Goal: Transaction & Acquisition: Purchase product/service

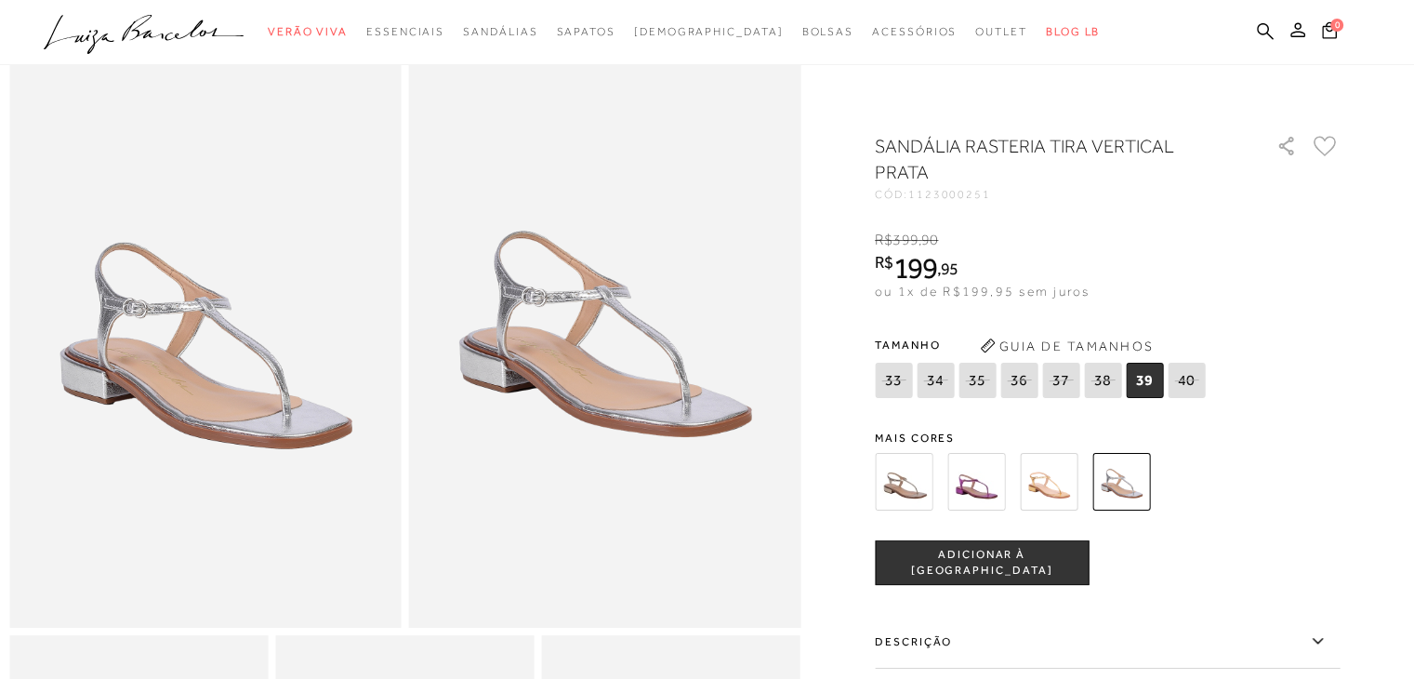
scroll to position [93, 0]
click at [1061, 492] on img at bounding box center [1049, 482] width 58 height 58
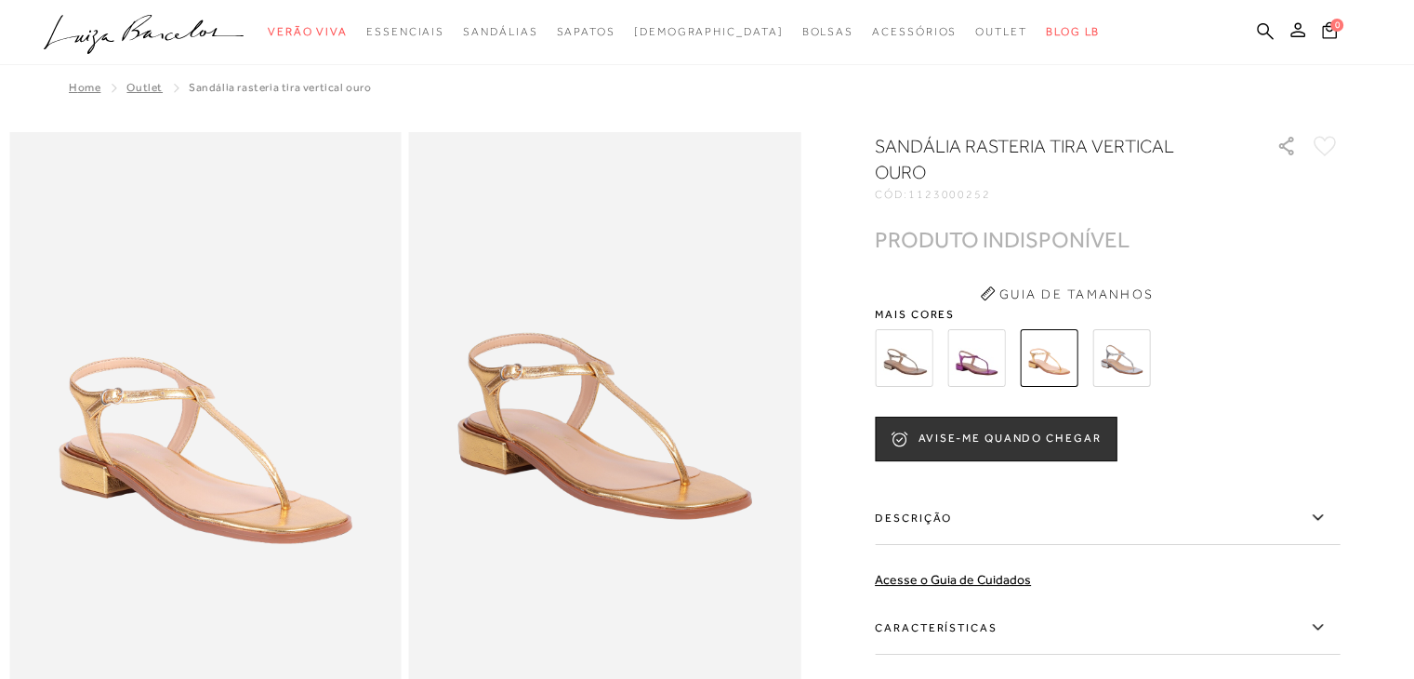
click at [986, 380] on img at bounding box center [976, 358] width 58 height 58
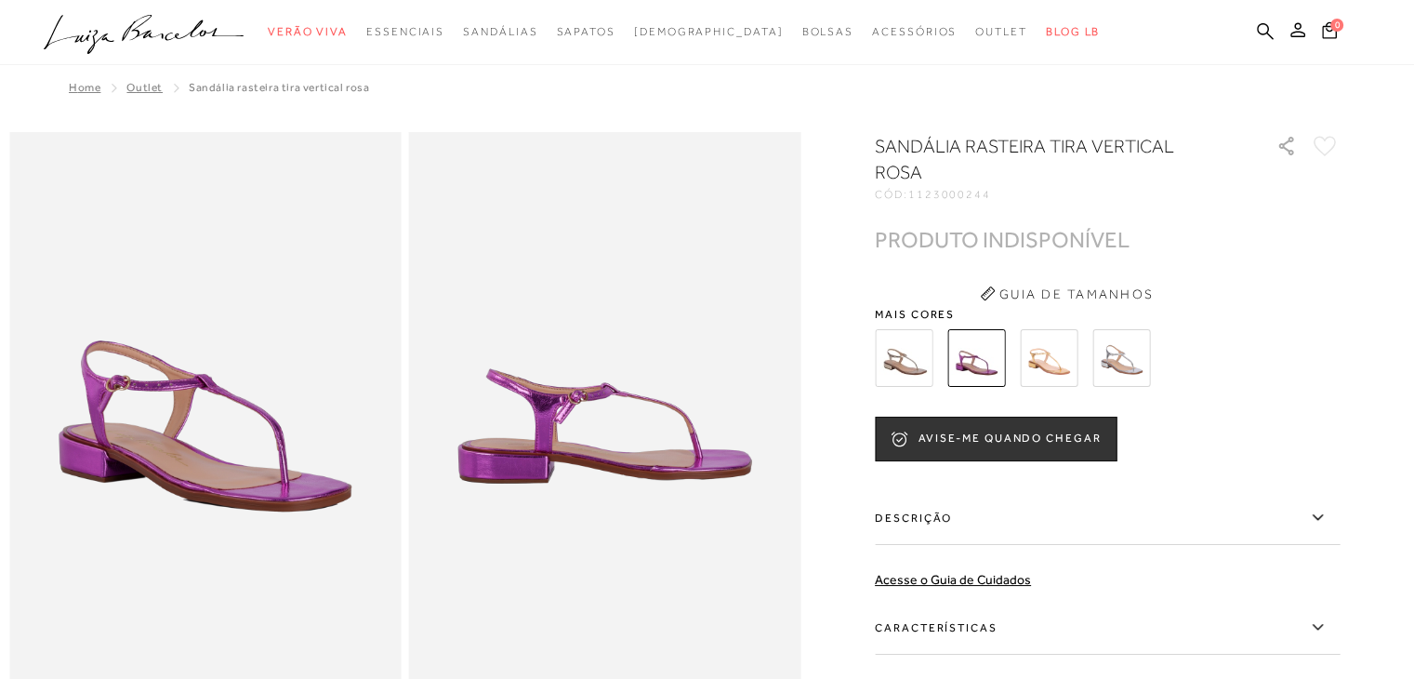
click at [916, 336] on img at bounding box center [904, 358] width 58 height 58
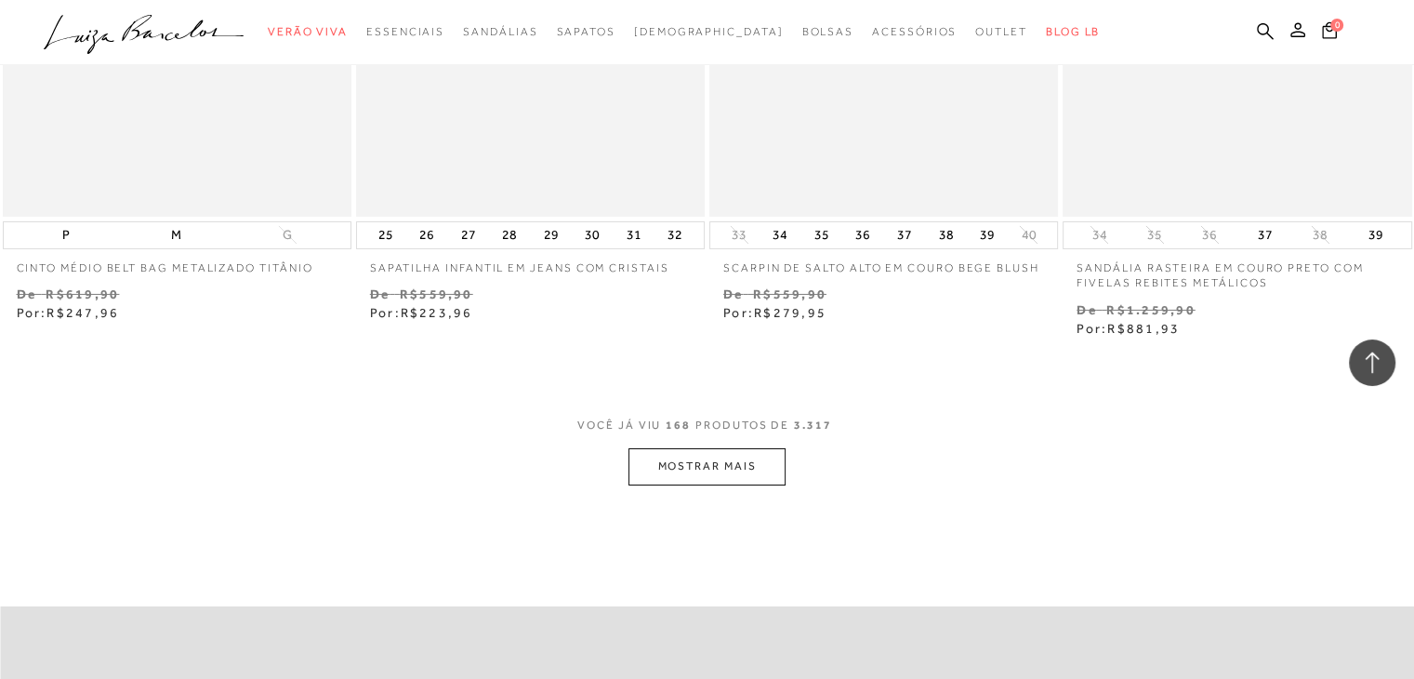
scroll to position [27699, 0]
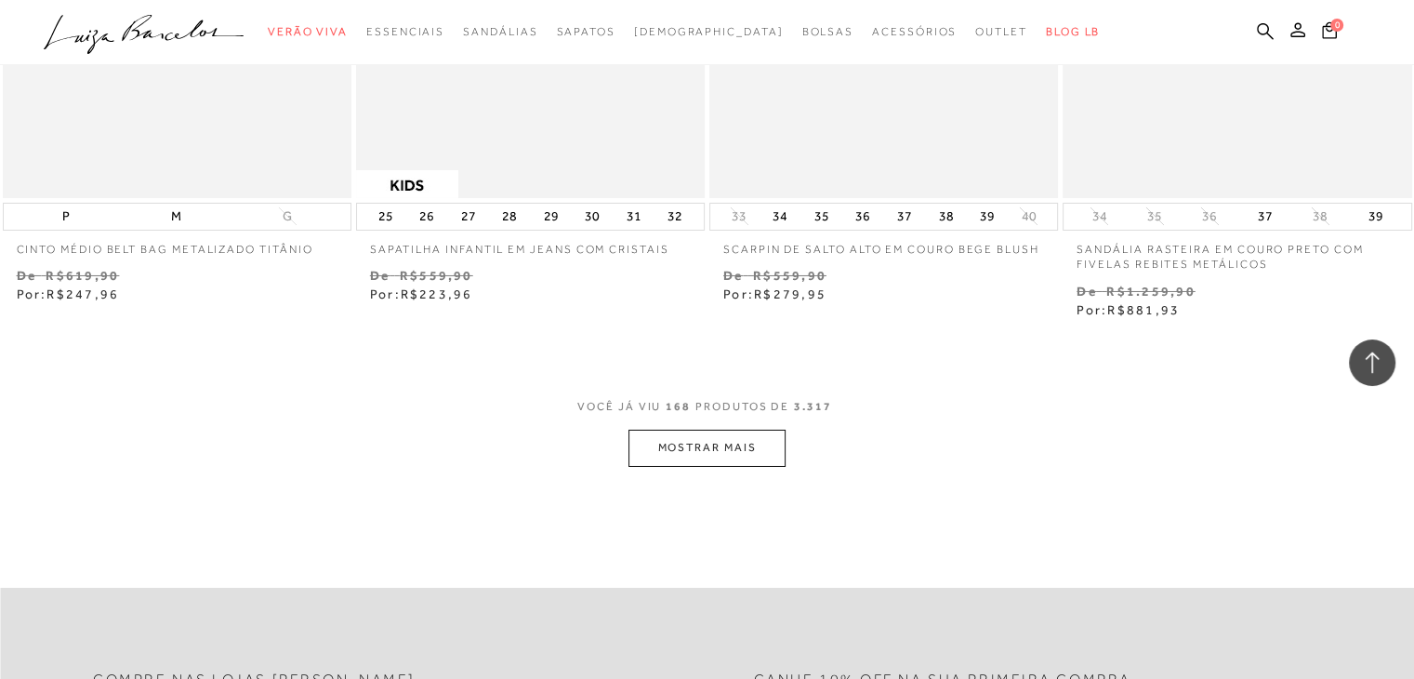
click at [692, 429] on button "MOSTRAR MAIS" at bounding box center [706, 447] width 156 height 36
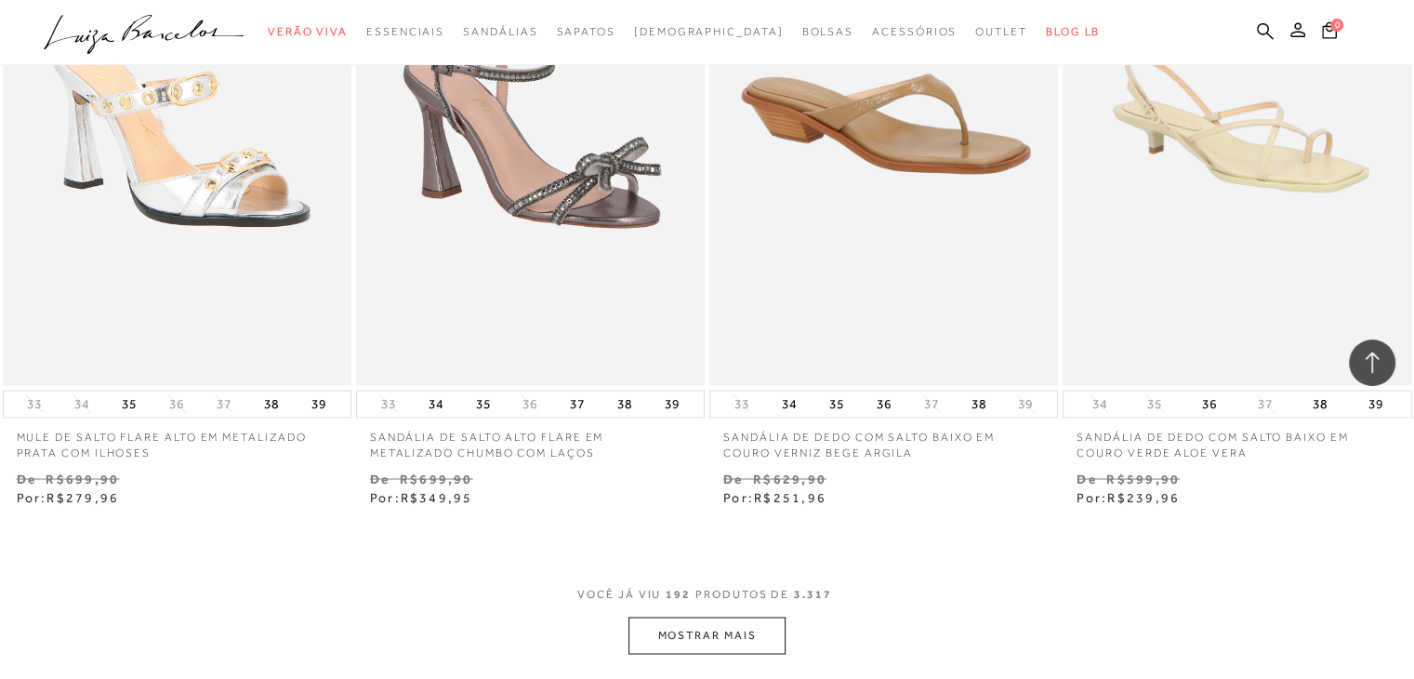
scroll to position [31695, 0]
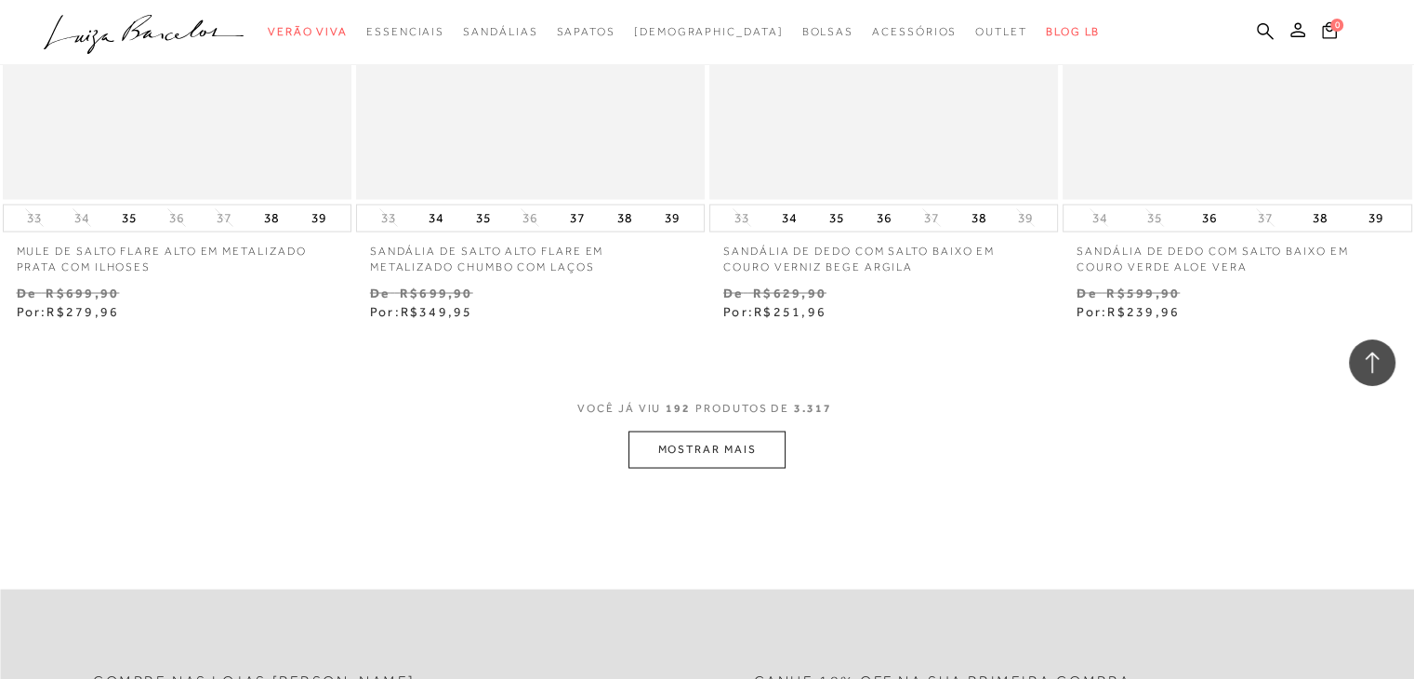
click at [694, 430] on button "MOSTRAR MAIS" at bounding box center [706, 448] width 156 height 36
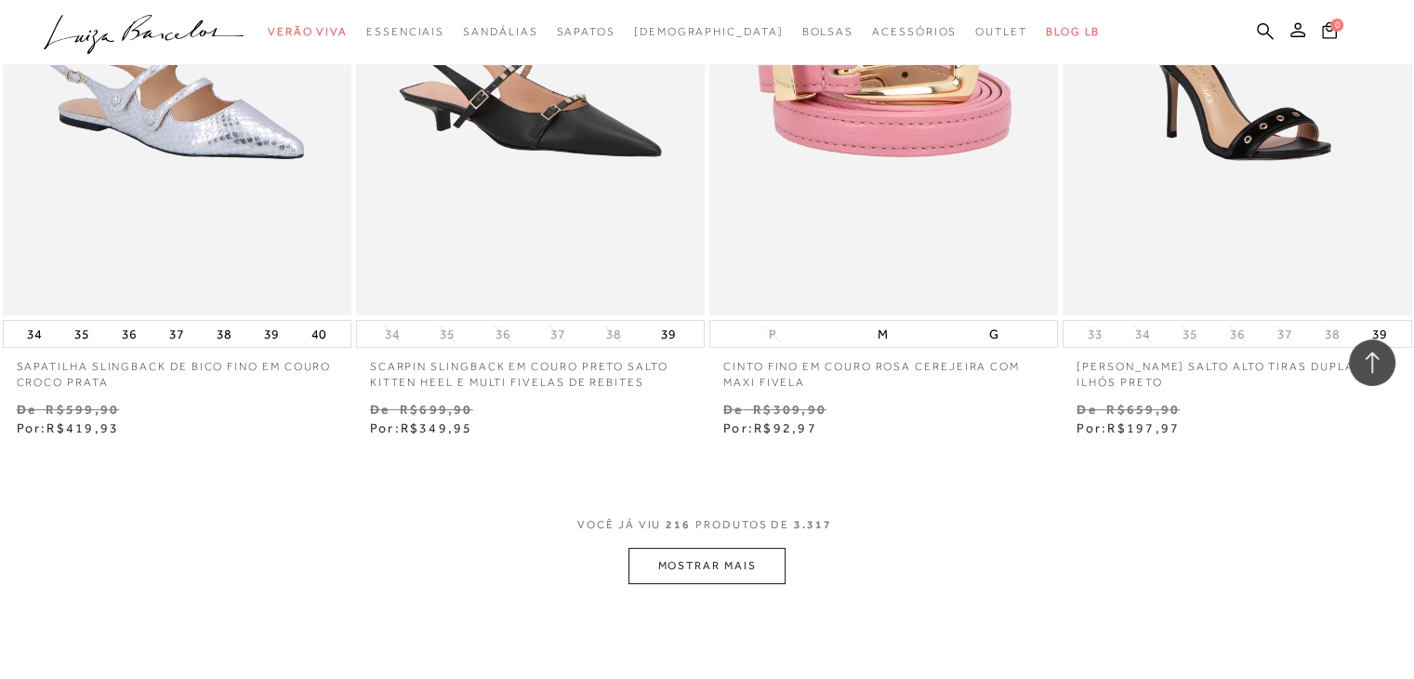
scroll to position [35599, 0]
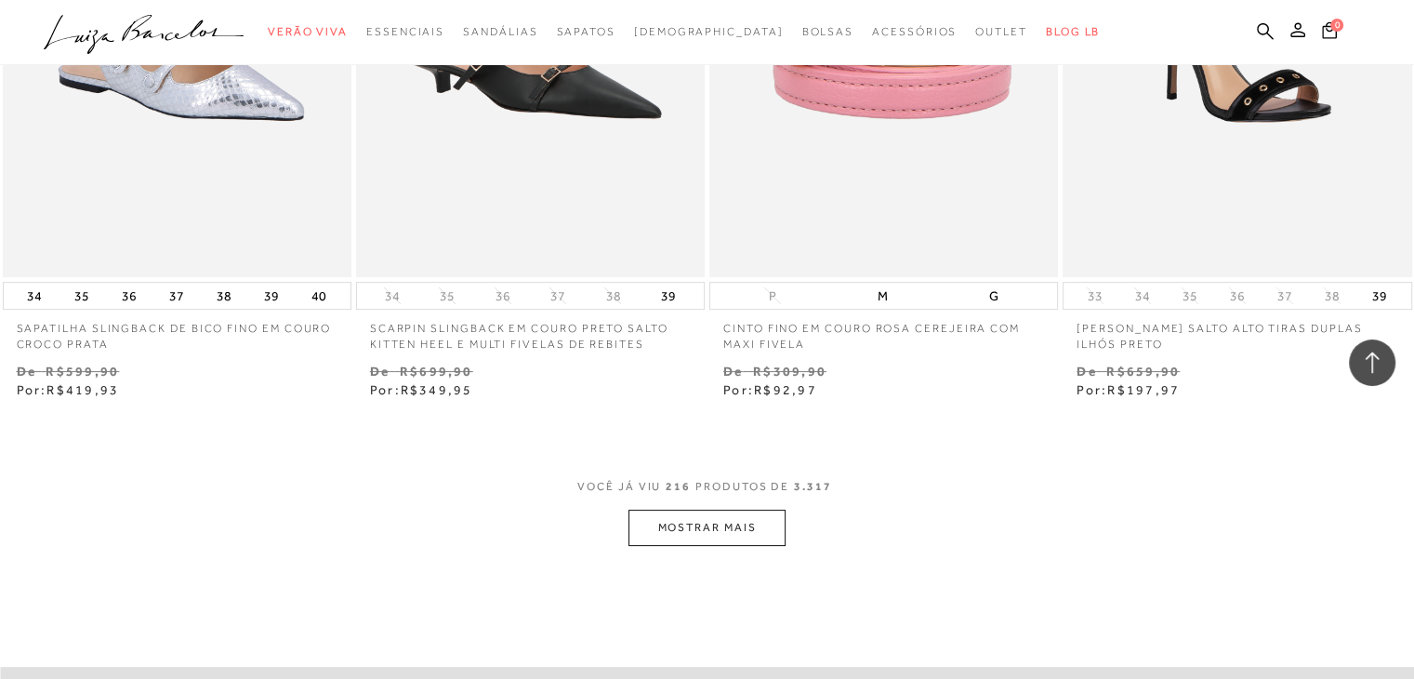
click at [662, 518] on button "MOSTRAR MAIS" at bounding box center [706, 527] width 156 height 36
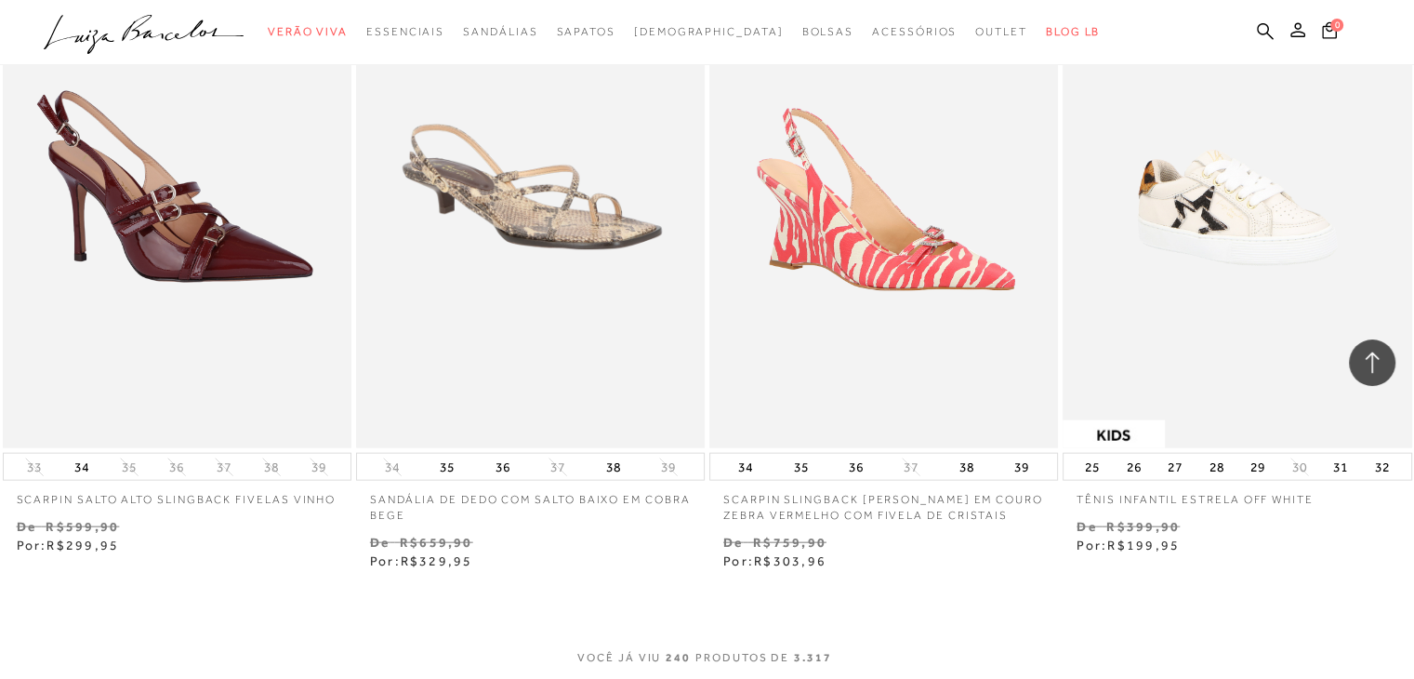
scroll to position [39689, 0]
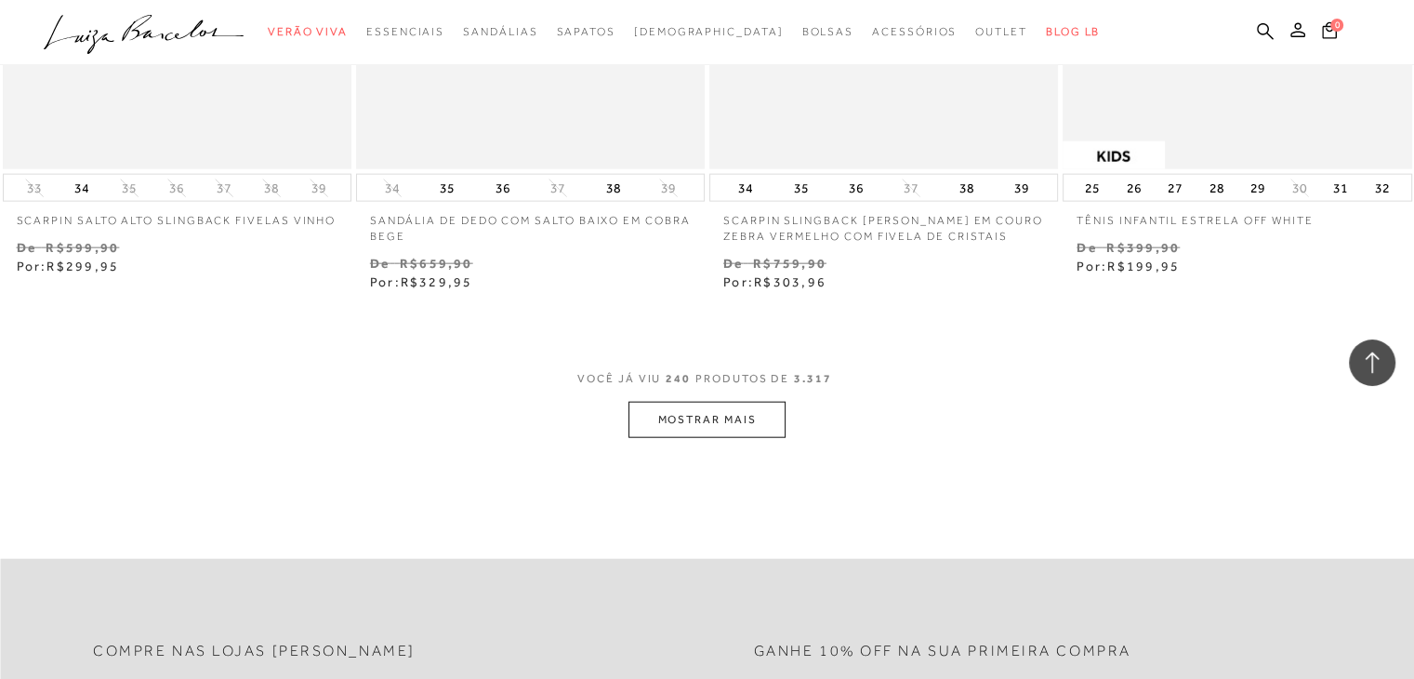
click at [688, 406] on button "MOSTRAR MAIS" at bounding box center [706, 420] width 156 height 36
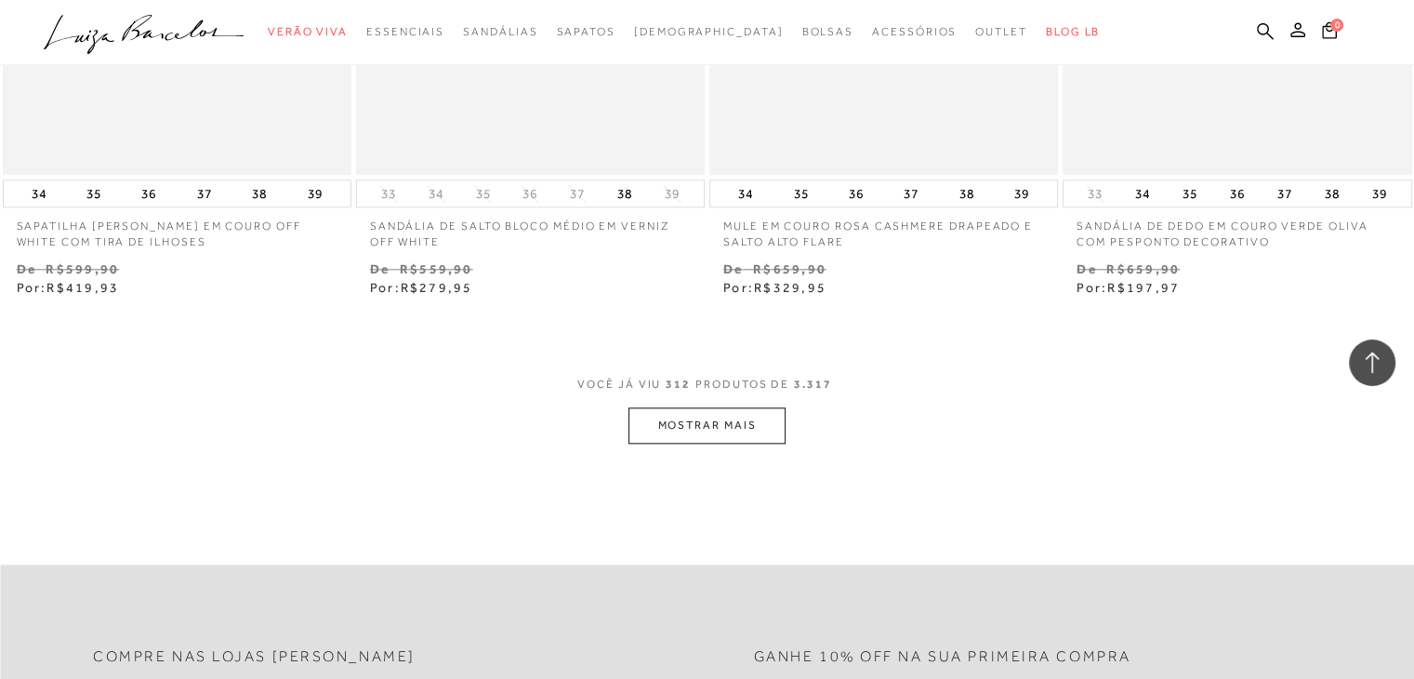
scroll to position [51679, 0]
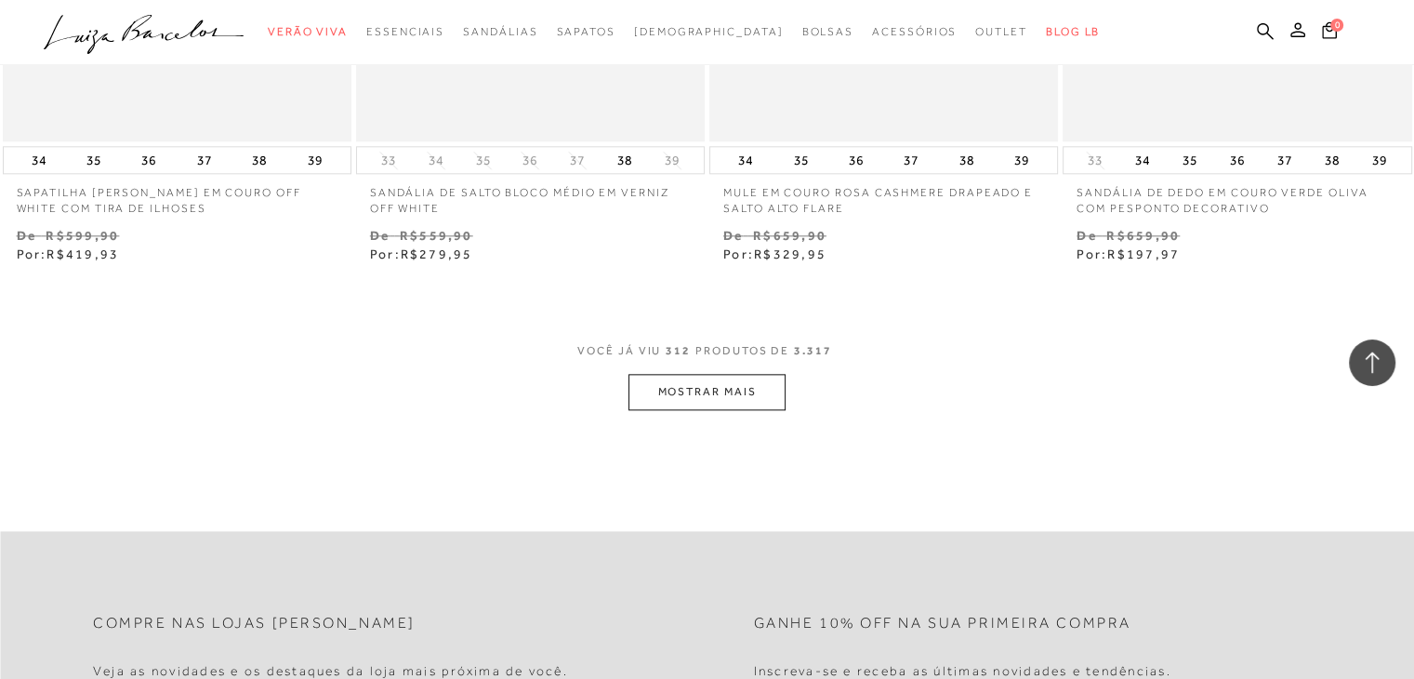
click at [720, 374] on button "MOSTRAR MAIS" at bounding box center [706, 392] width 156 height 36
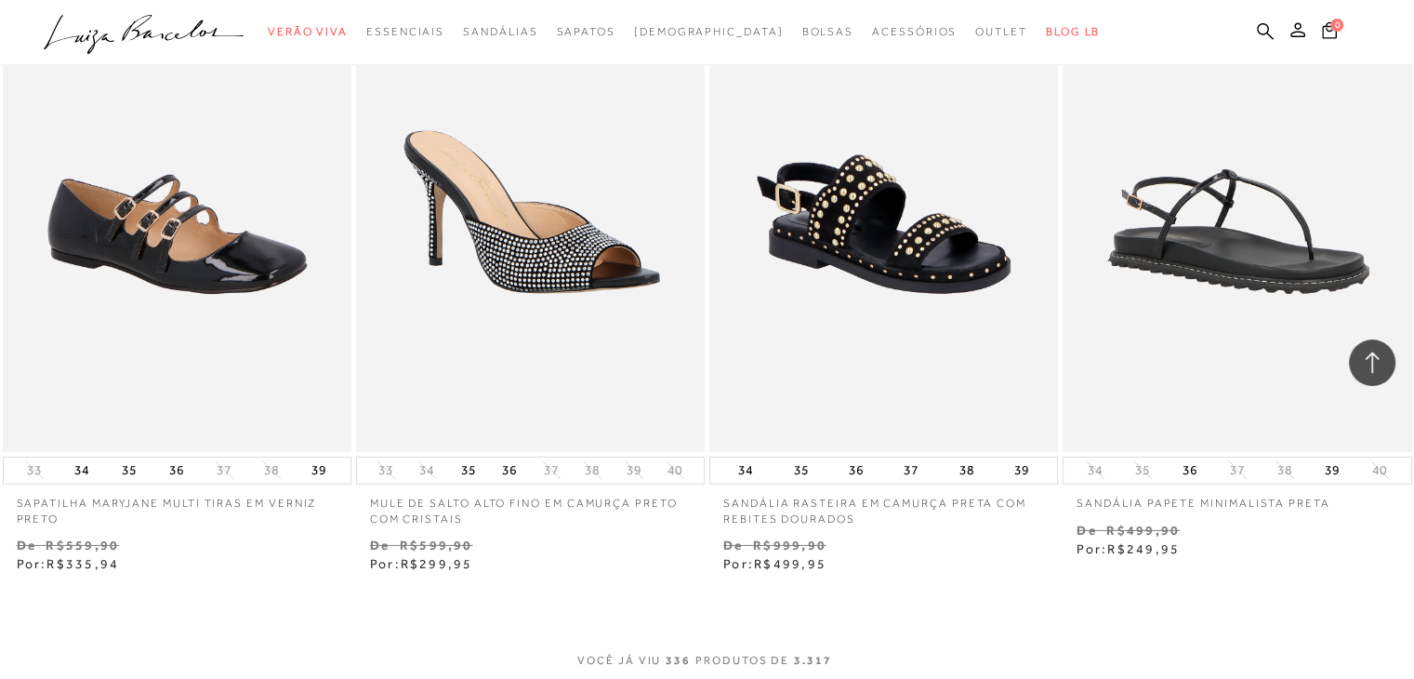
scroll to position [55676, 0]
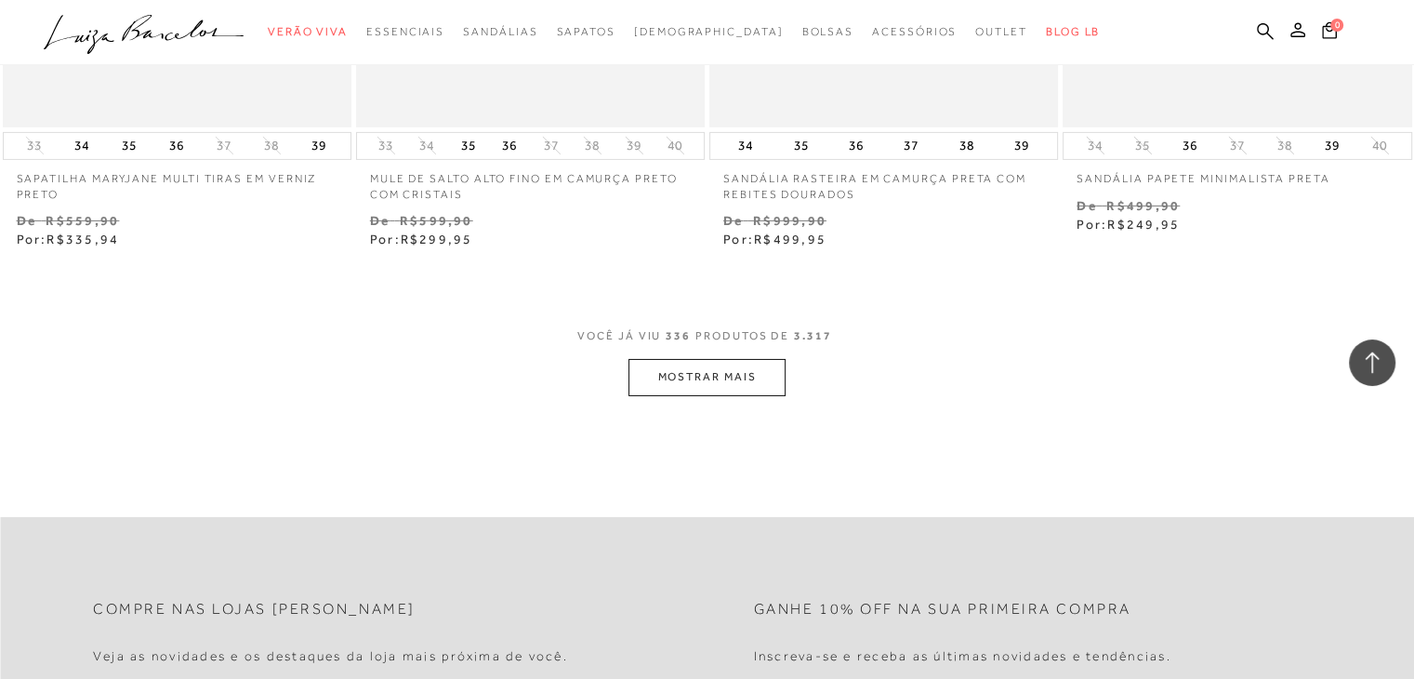
click at [667, 359] on button "MOSTRAR MAIS" at bounding box center [706, 377] width 156 height 36
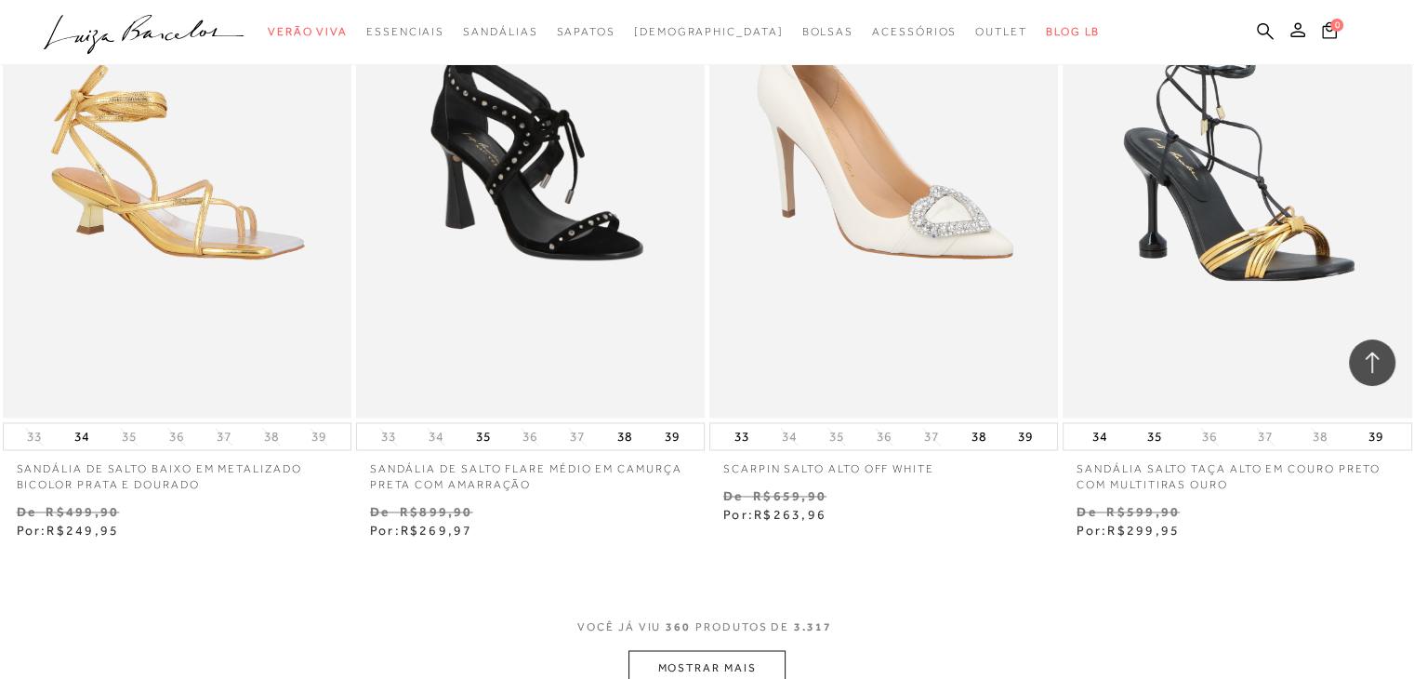
scroll to position [59673, 0]
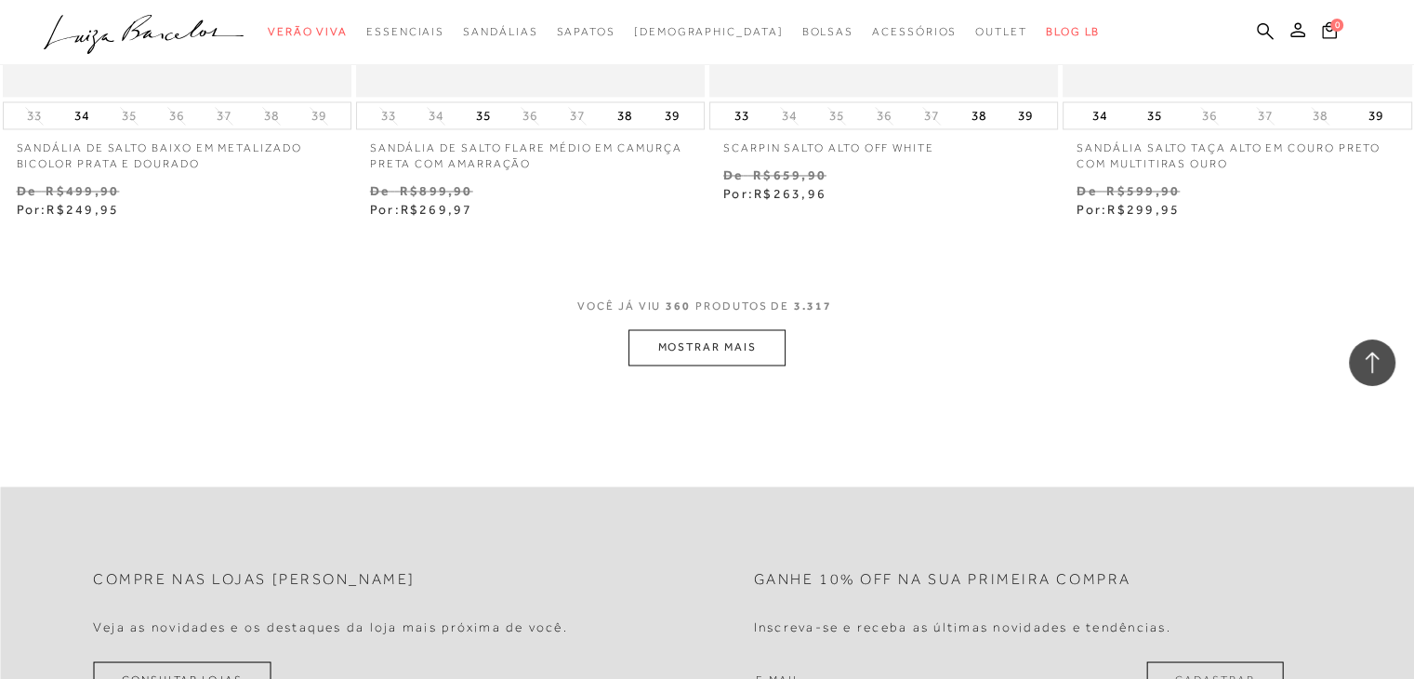
click at [677, 329] on button "MOSTRAR MAIS" at bounding box center [706, 347] width 156 height 36
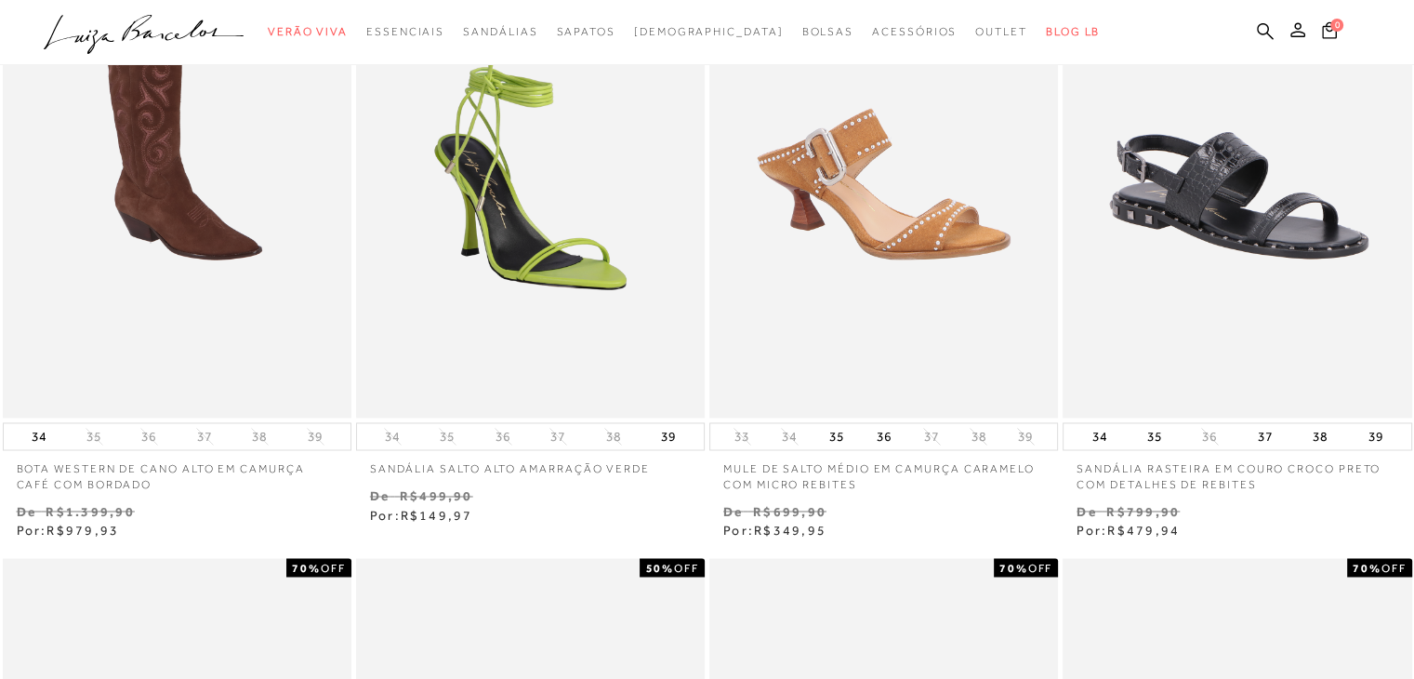
scroll to position [0, 0]
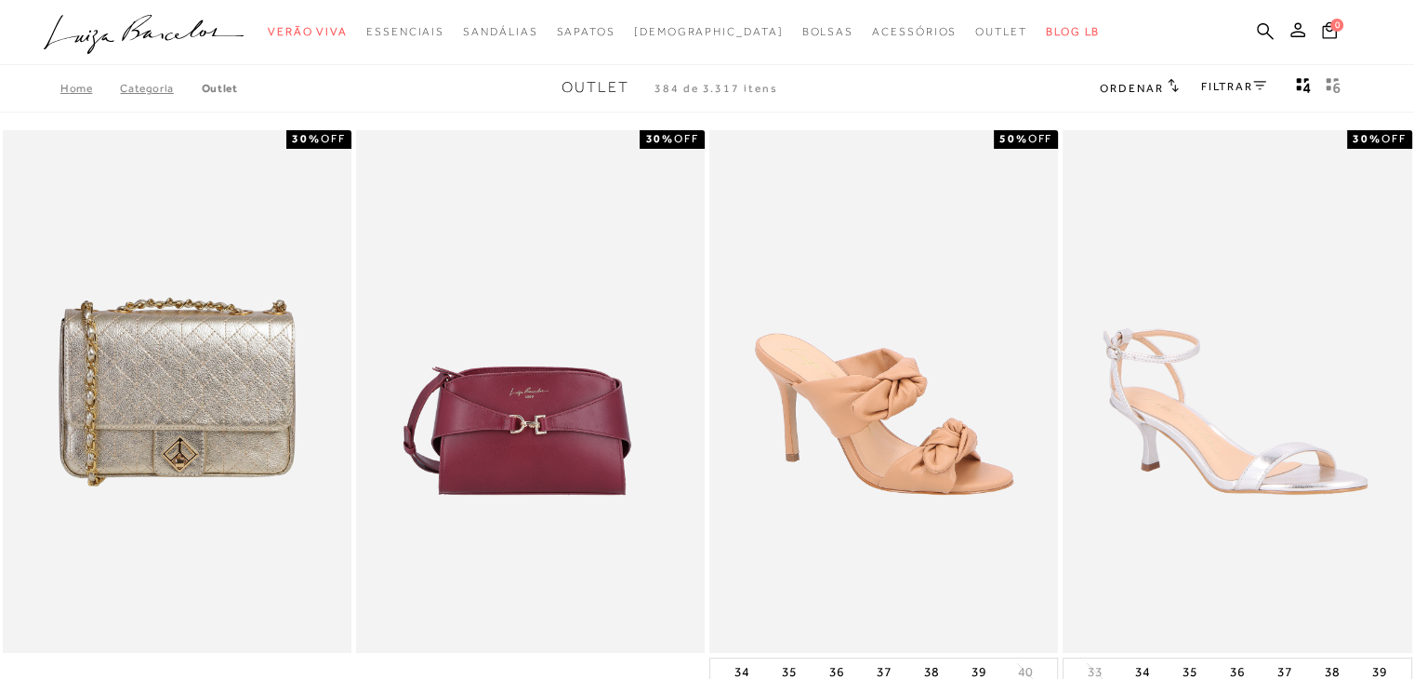
click at [1244, 87] on link "FILTRAR" at bounding box center [1233, 86] width 65 height 13
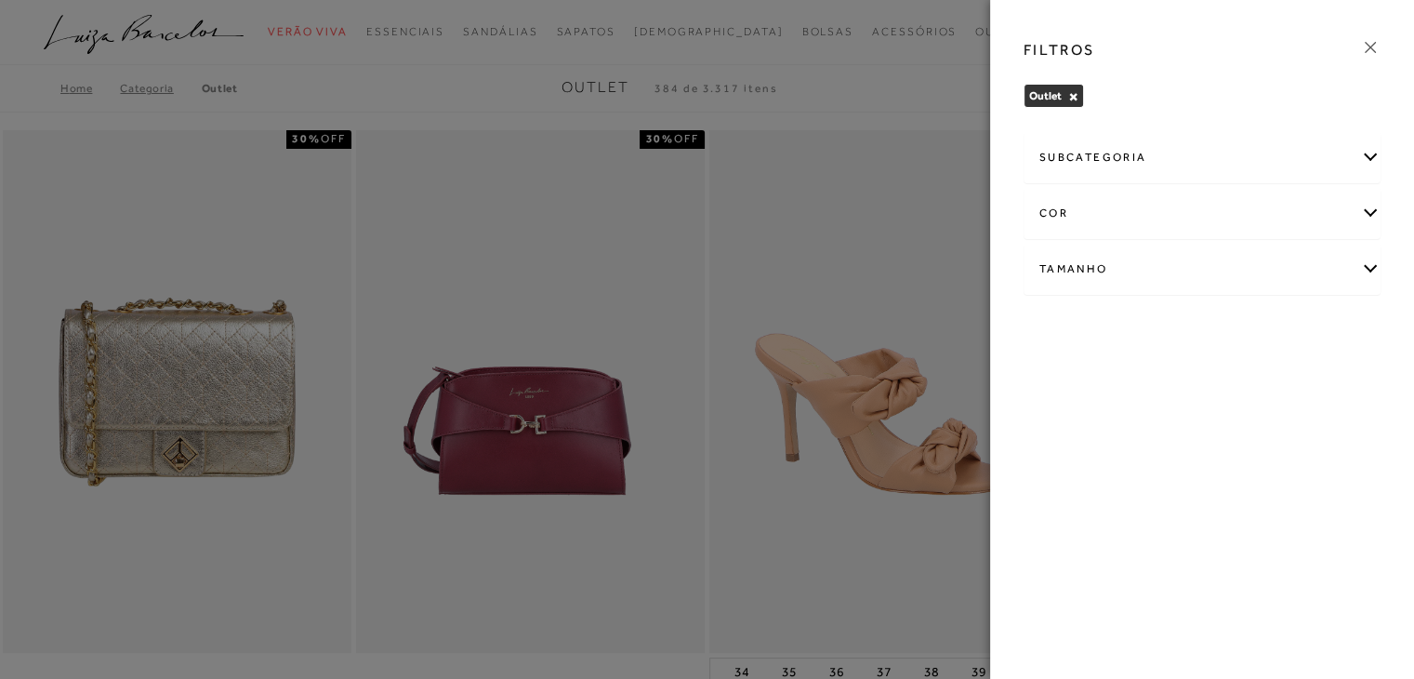
click at [1286, 261] on div "Tamanho" at bounding box center [1201, 268] width 355 height 49
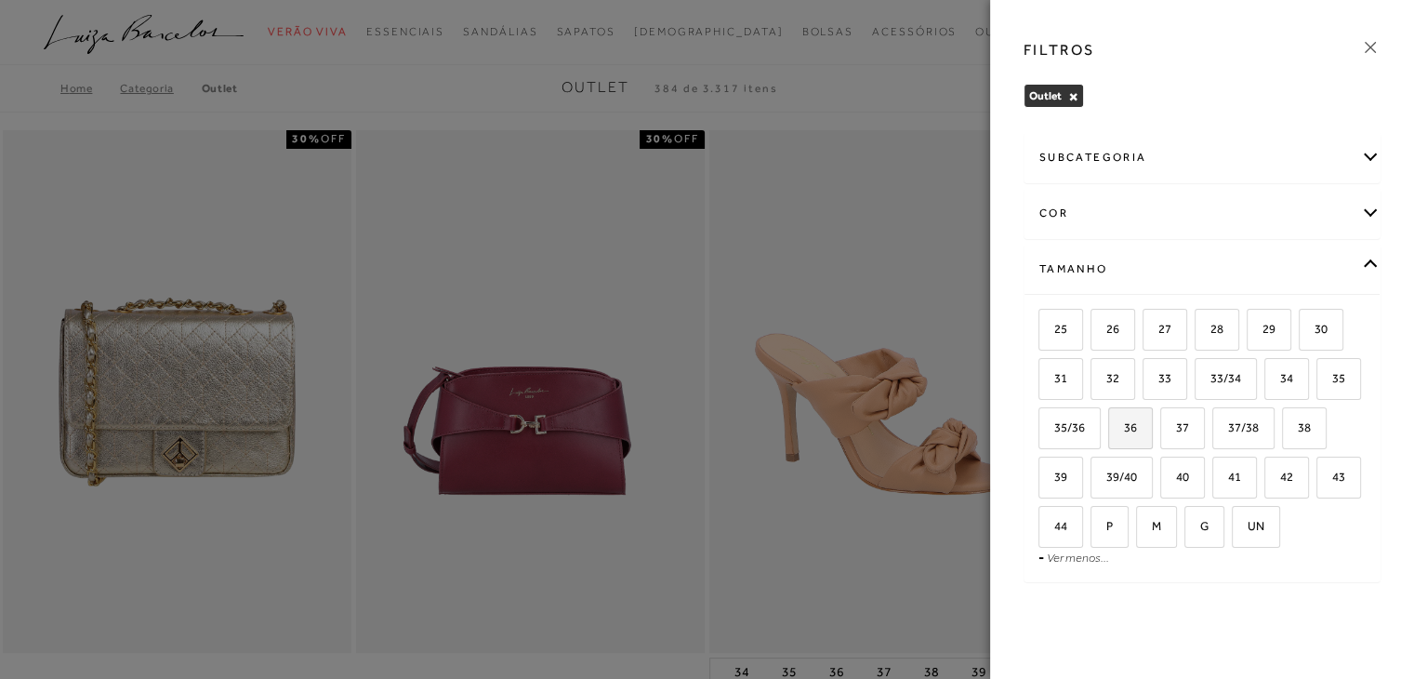
click at [1126, 426] on span "36" at bounding box center [1123, 427] width 27 height 14
click at [1124, 426] on input "36" at bounding box center [1114, 430] width 19 height 19
click at [1126, 426] on span "36" at bounding box center [1123, 427] width 27 height 14
click at [1124, 426] on input "36" at bounding box center [1114, 430] width 19 height 19
click at [1126, 426] on span "36" at bounding box center [1123, 427] width 27 height 14
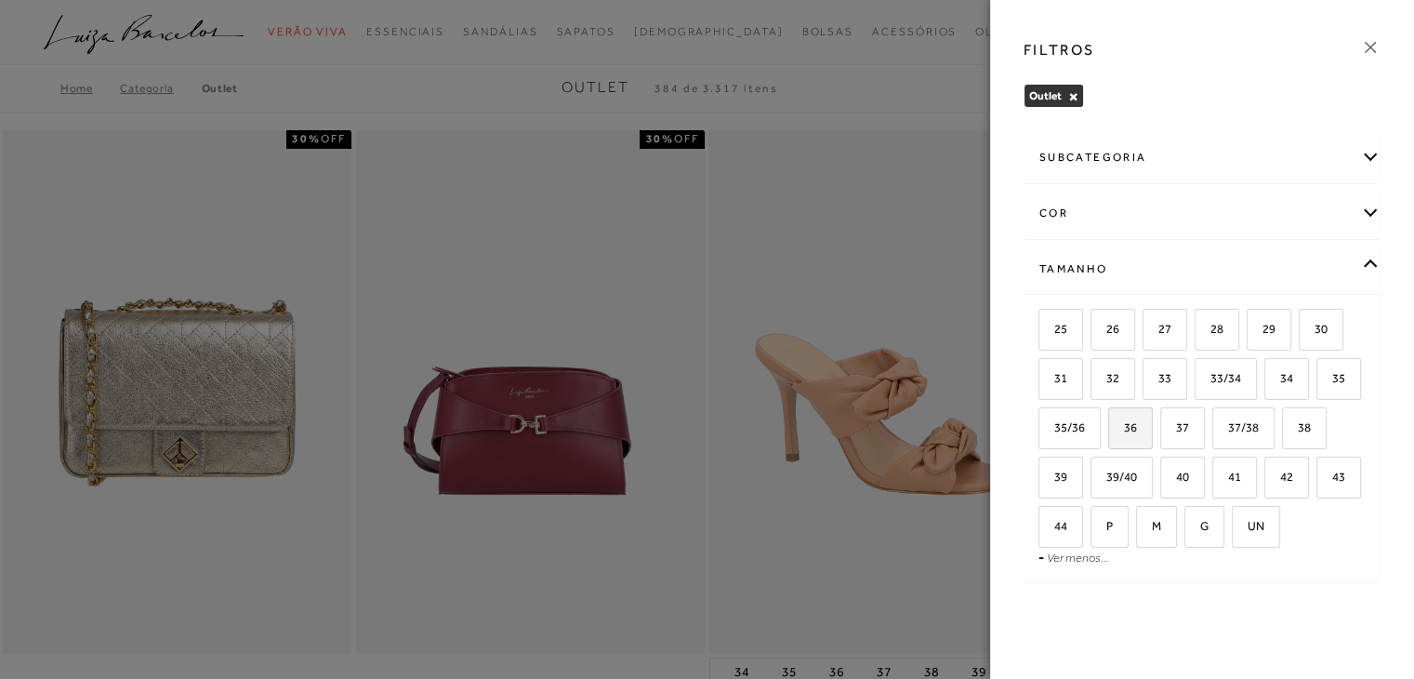
click at [1124, 426] on input "36" at bounding box center [1114, 430] width 19 height 19
checkbox input "true"
click at [1082, 426] on span "35/36" at bounding box center [1062, 427] width 45 height 14
click at [1054, 426] on input "35/36" at bounding box center [1044, 430] width 19 height 19
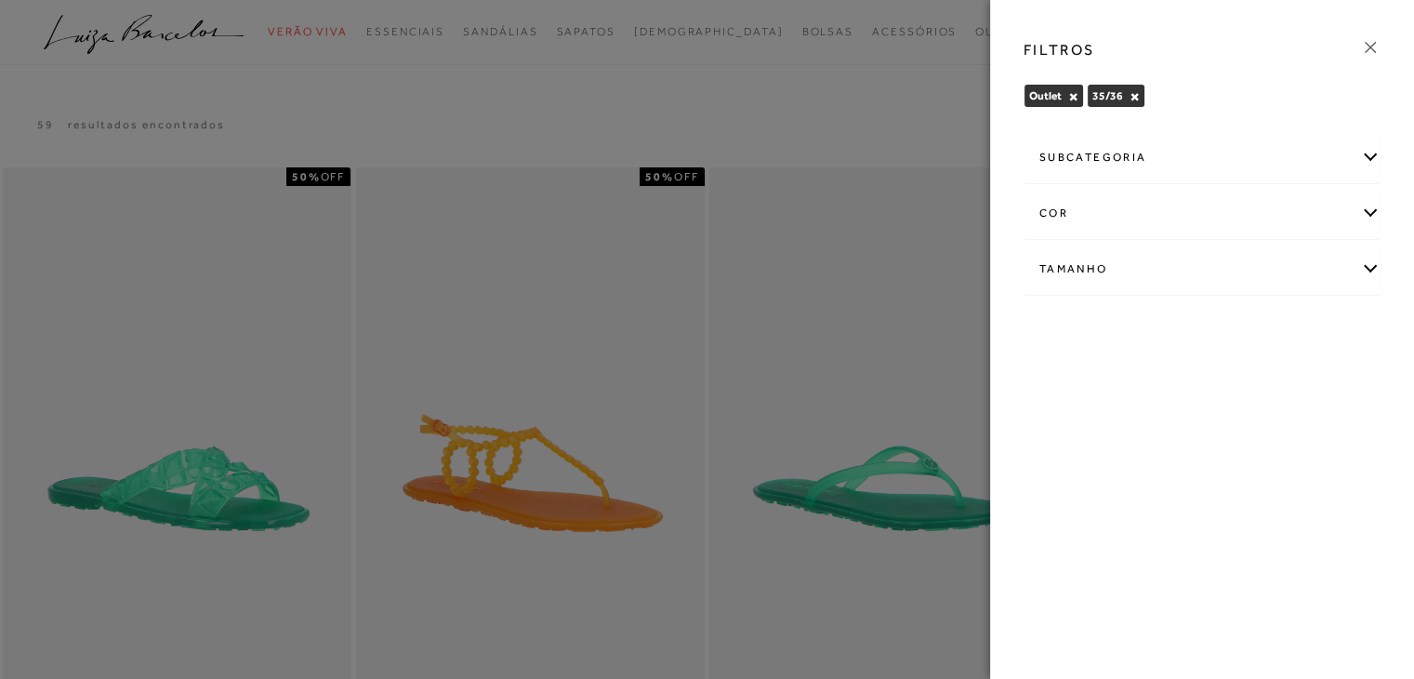
click at [1369, 46] on icon at bounding box center [1370, 47] width 20 height 20
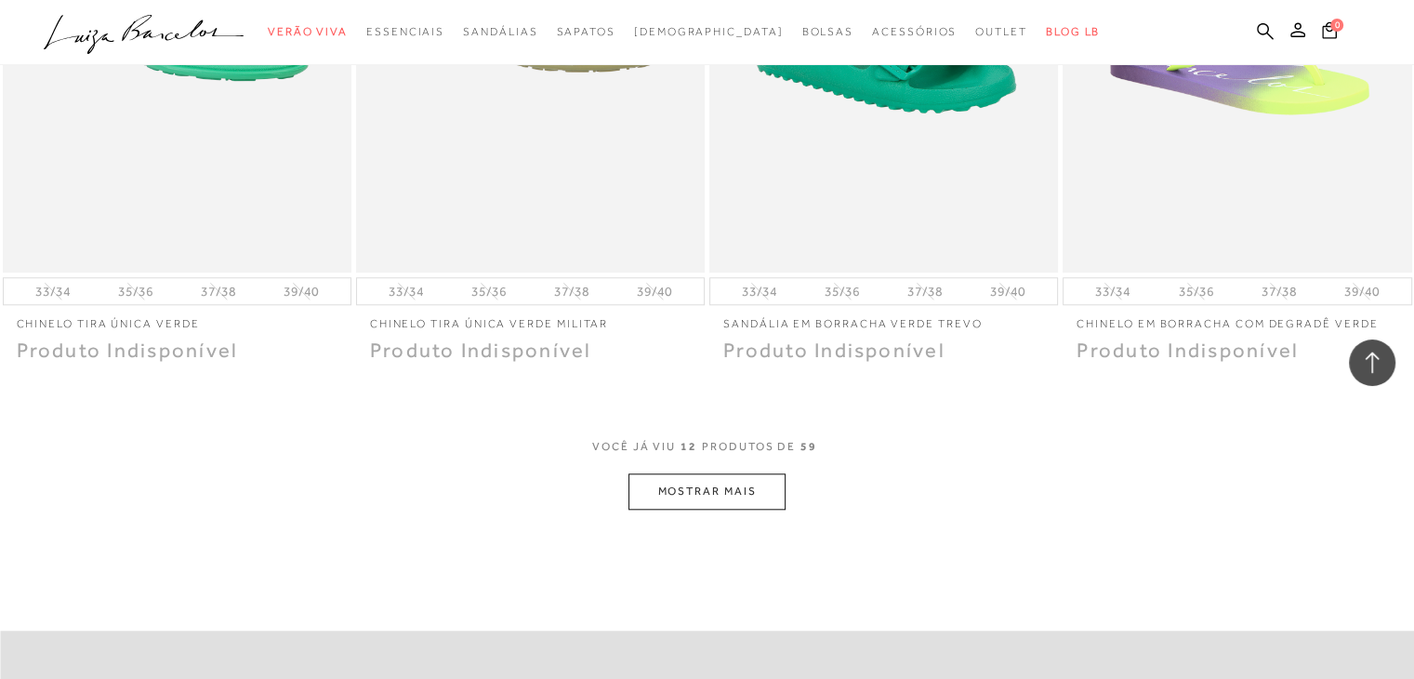
scroll to position [1859, 0]
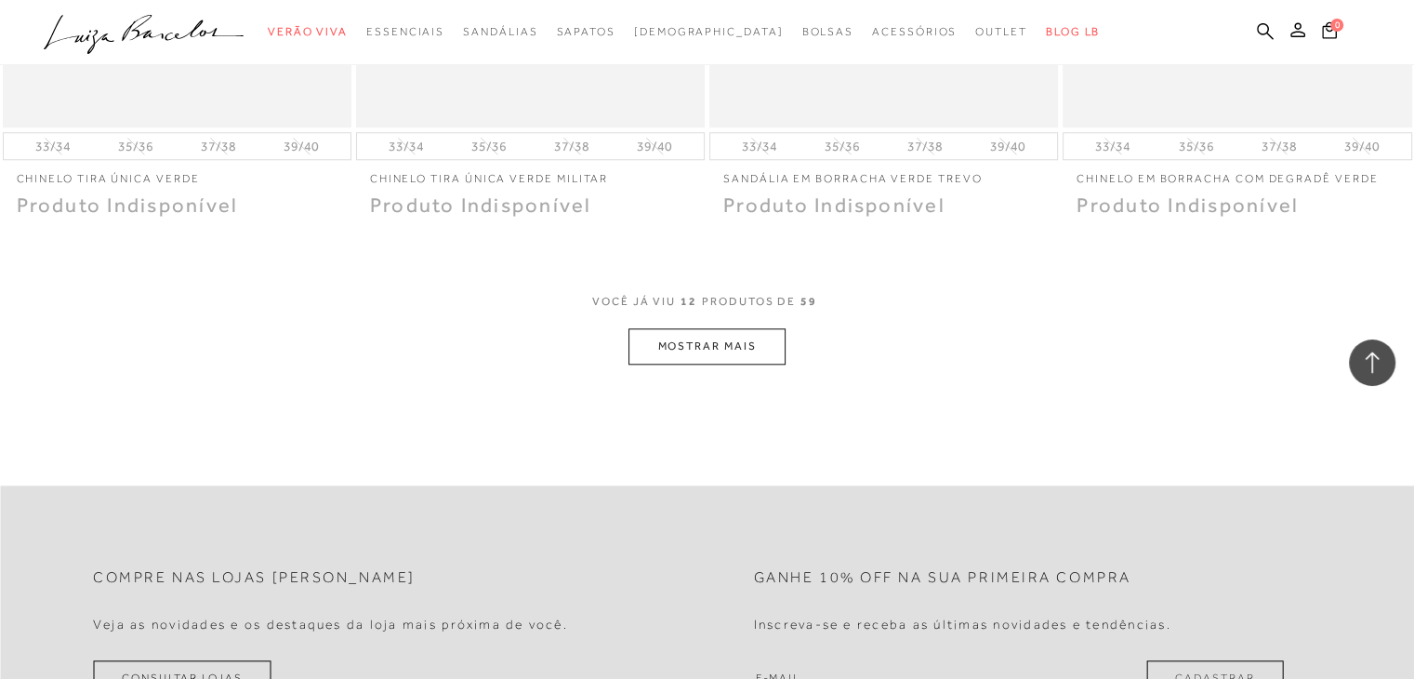
click at [679, 345] on button "MOSTRAR MAIS" at bounding box center [706, 346] width 156 height 36
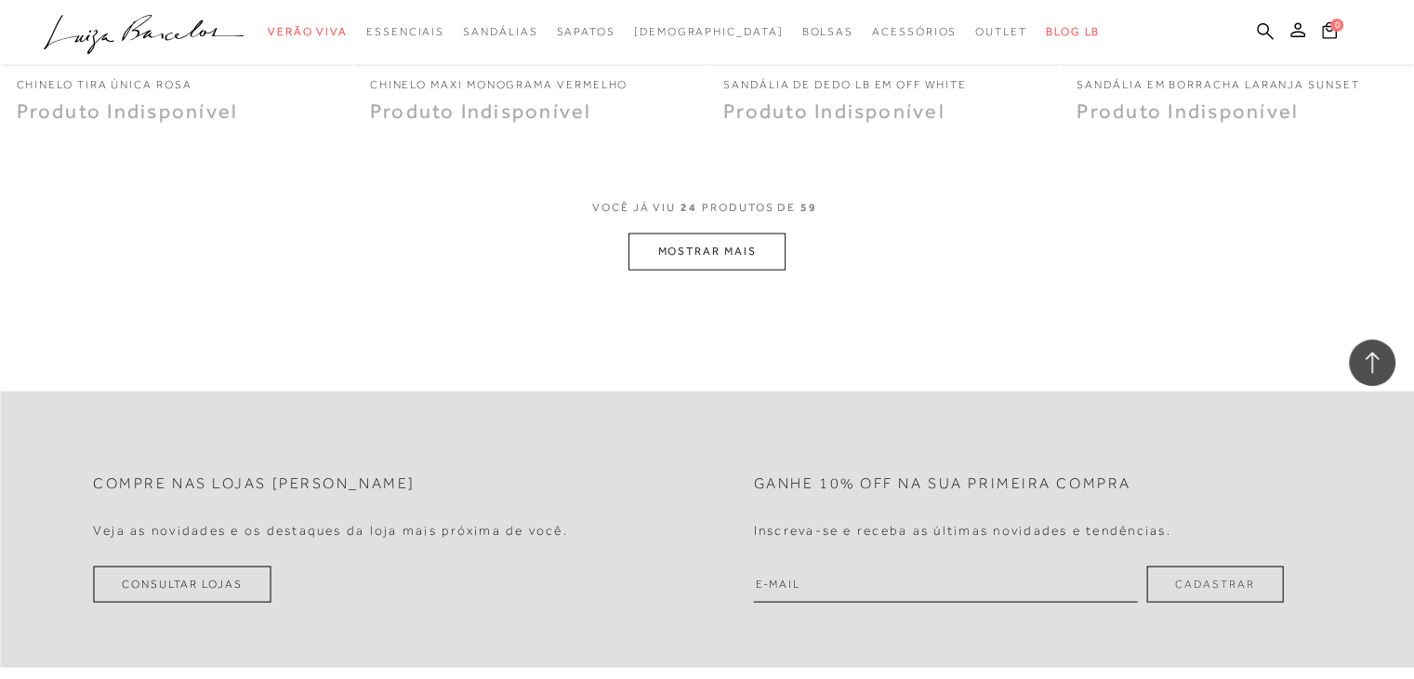
scroll to position [3882, 0]
click at [679, 246] on button "MOSTRAR MAIS" at bounding box center [706, 250] width 156 height 36
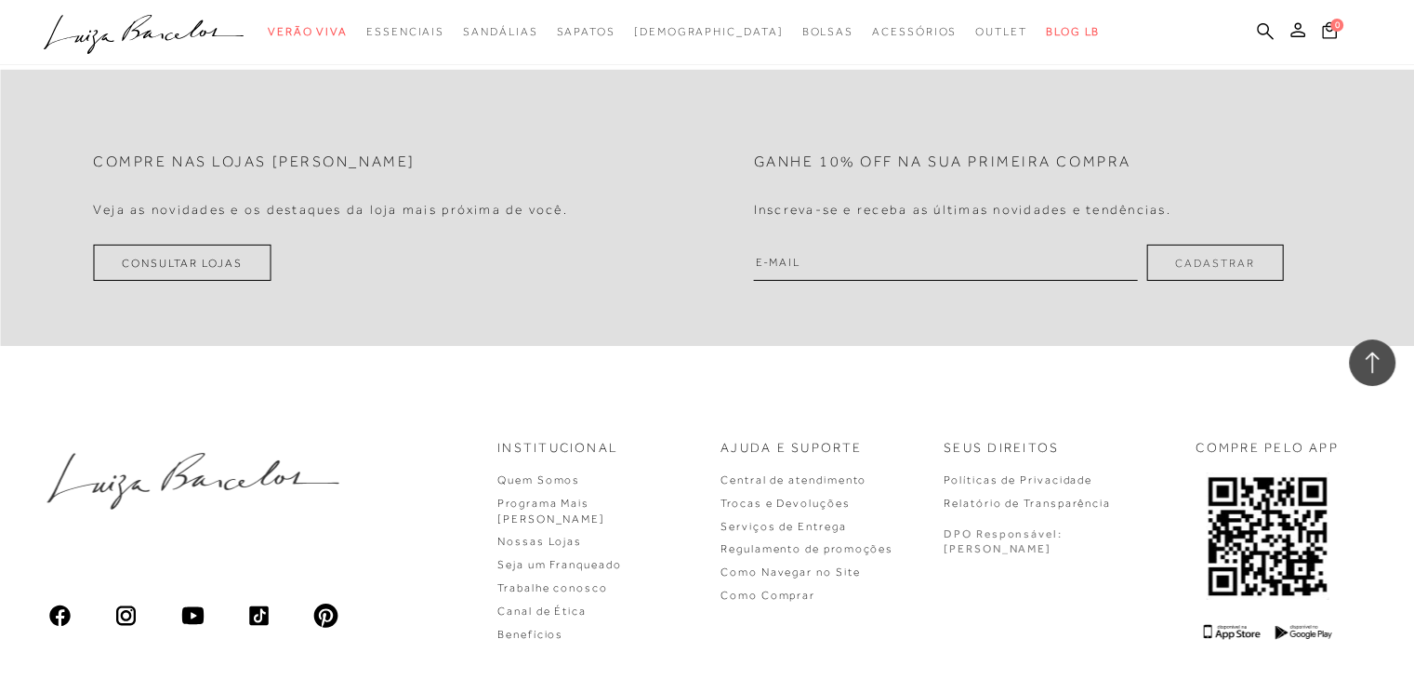
scroll to position [5727, 0]
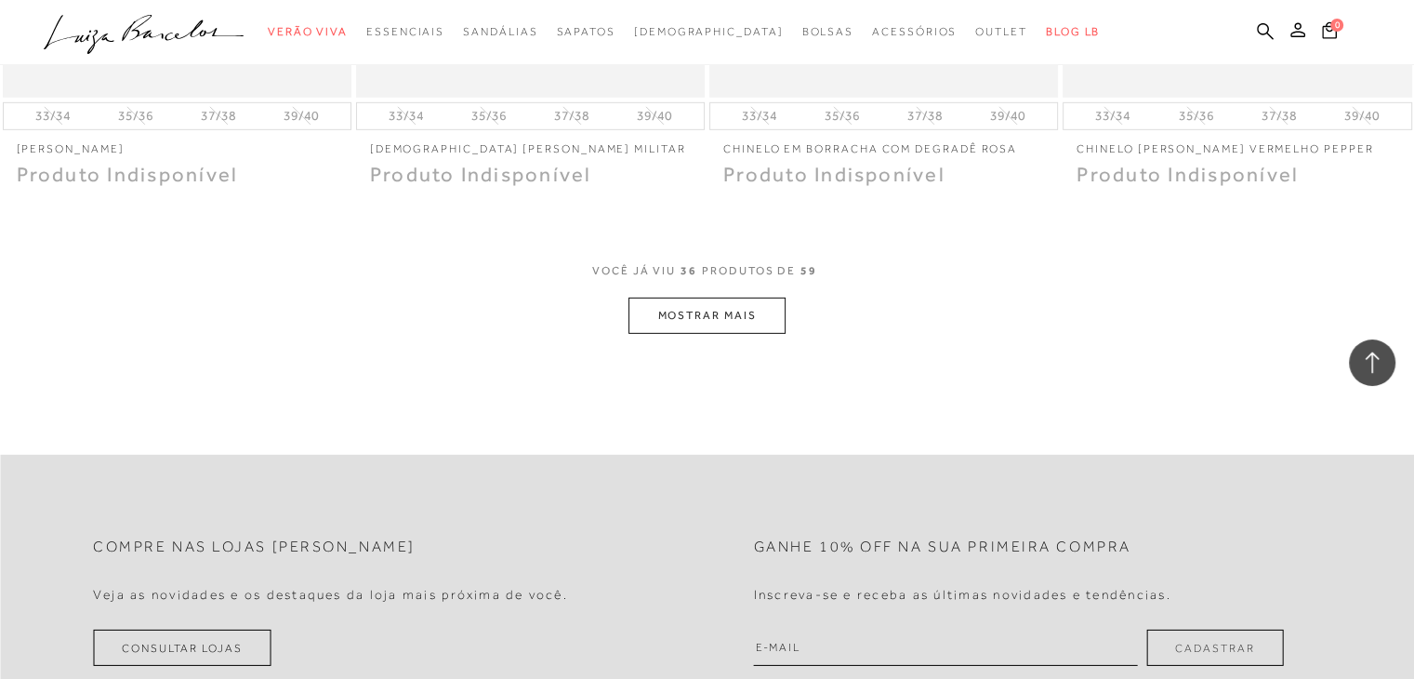
click at [694, 310] on button "MOSTRAR MAIS" at bounding box center [706, 315] width 156 height 36
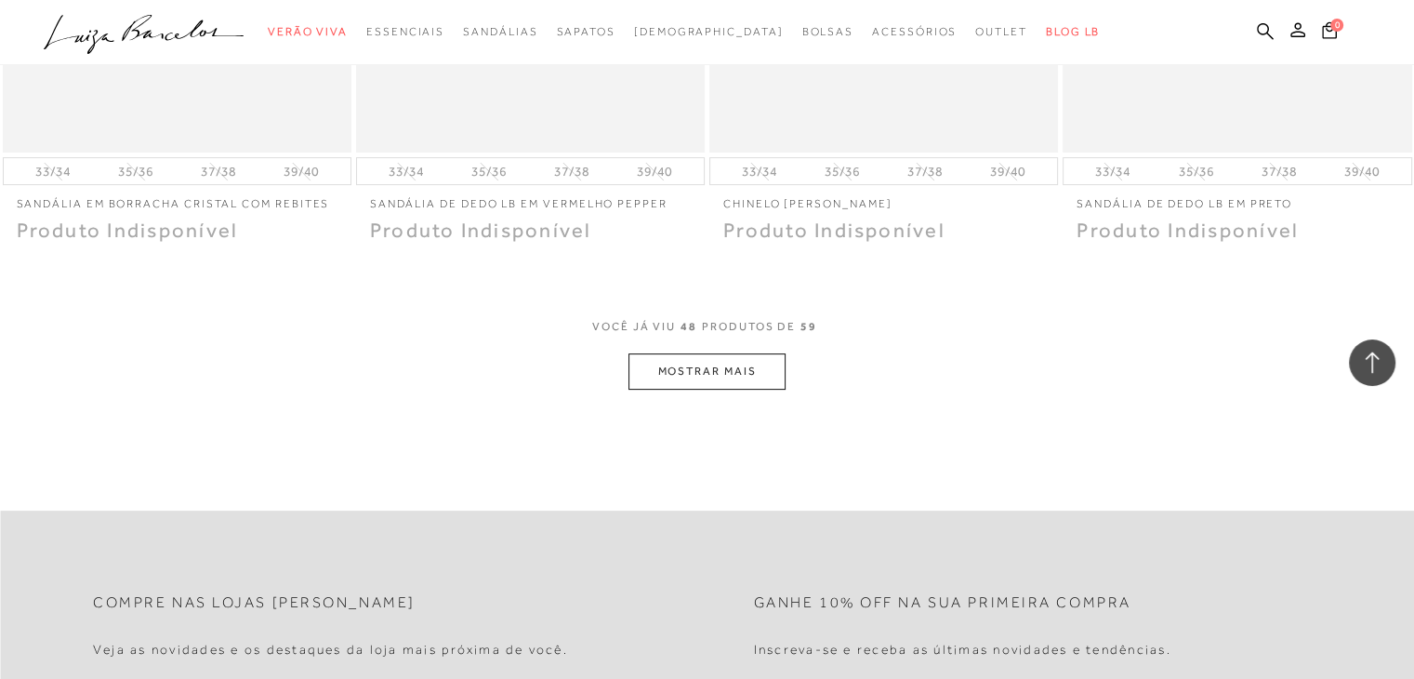
scroll to position [7640, 0]
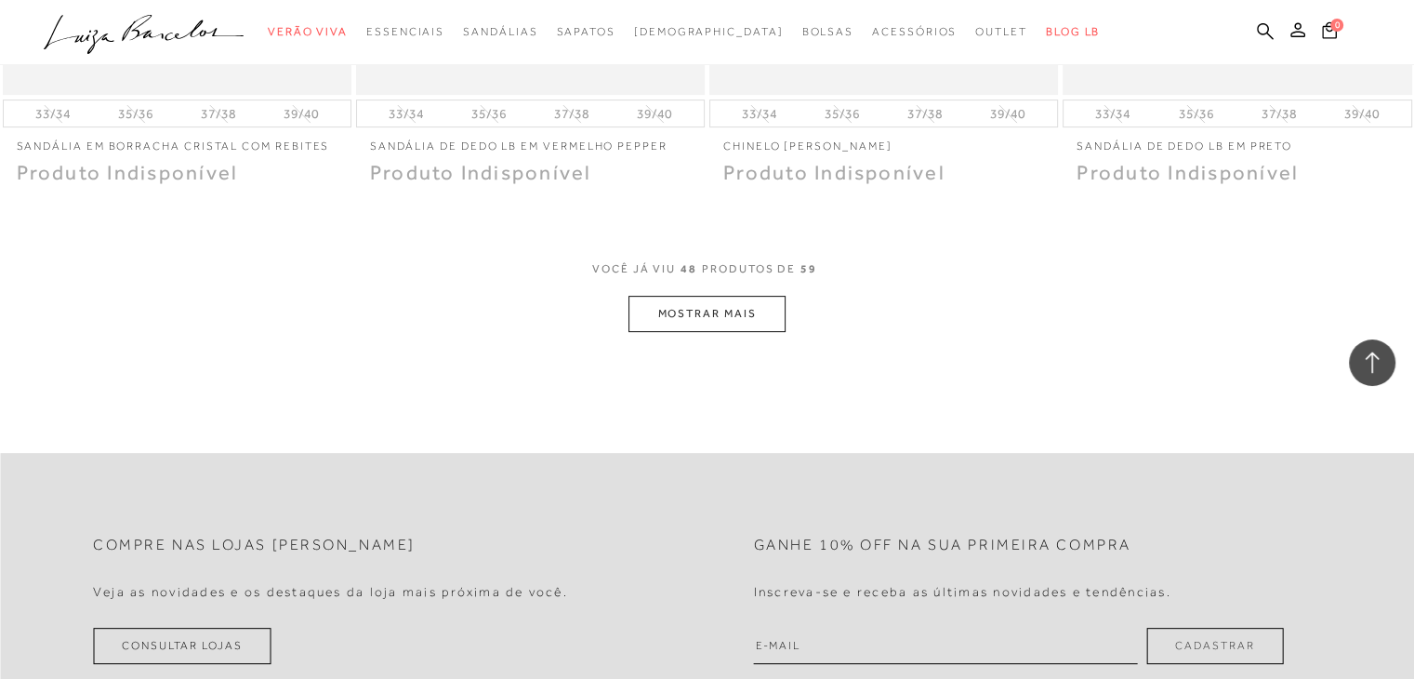
click at [694, 310] on button "MOSTRAR MAIS" at bounding box center [706, 314] width 156 height 36
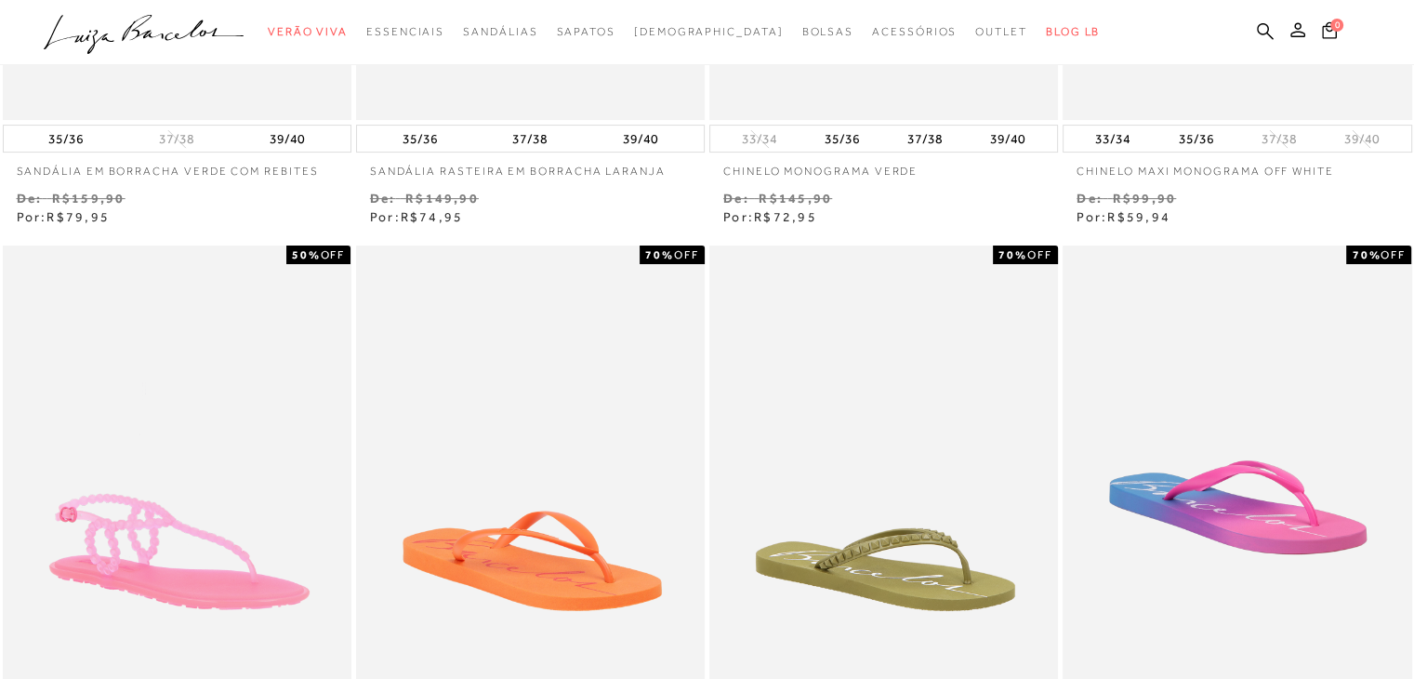
scroll to position [0, 0]
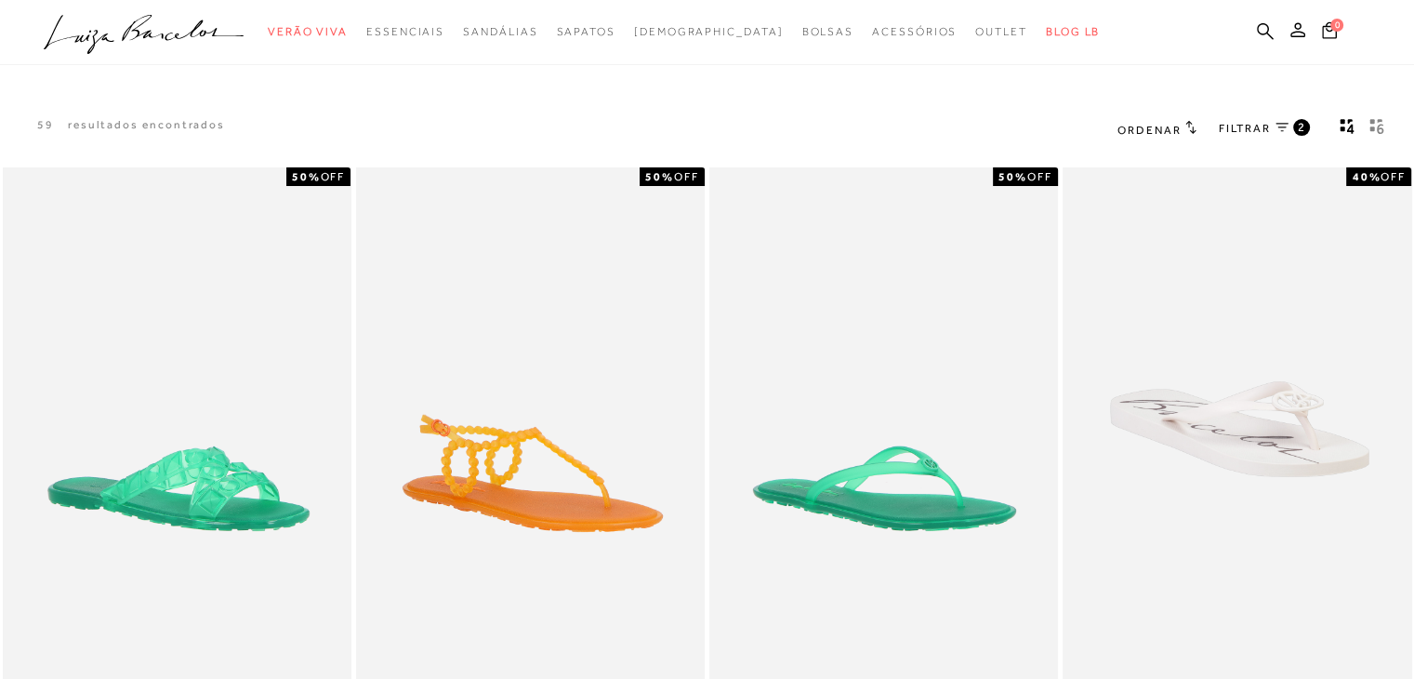
click at [1229, 124] on span "FILTRAR" at bounding box center [1245, 129] width 52 height 16
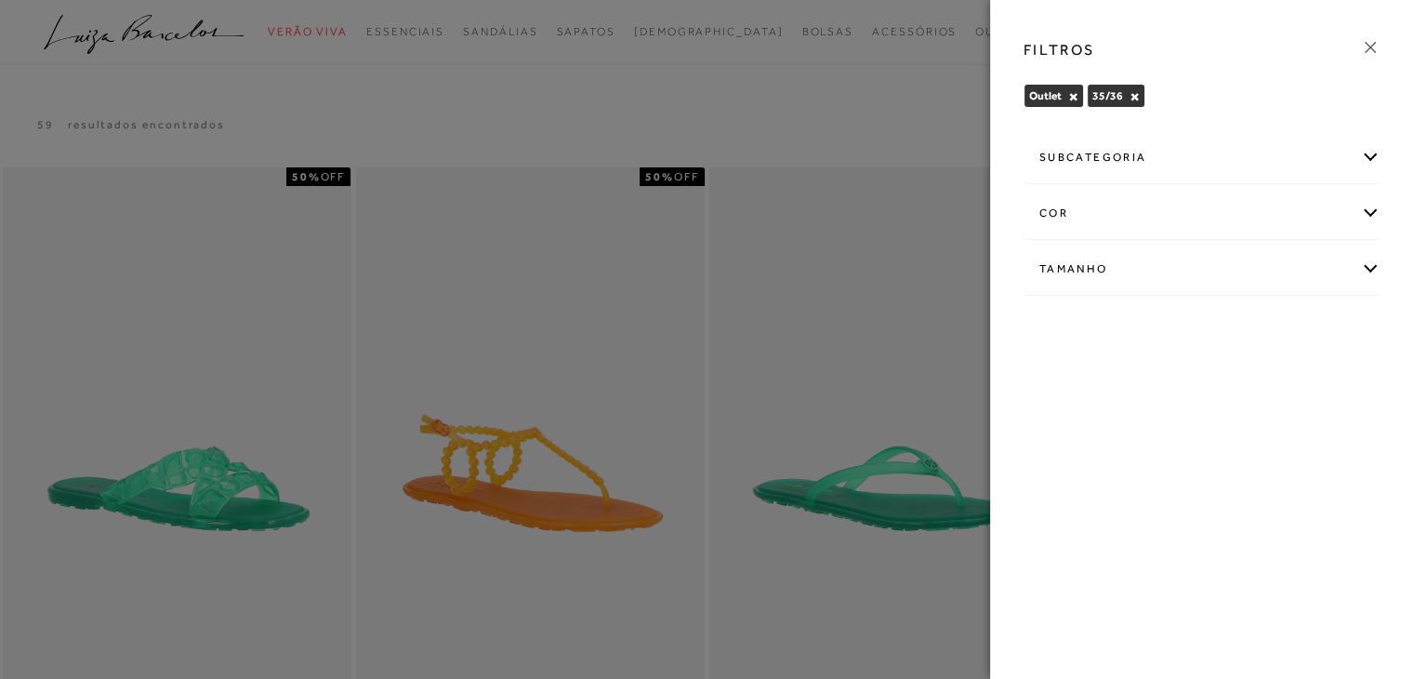
click at [1134, 93] on button "×" at bounding box center [1134, 96] width 10 height 13
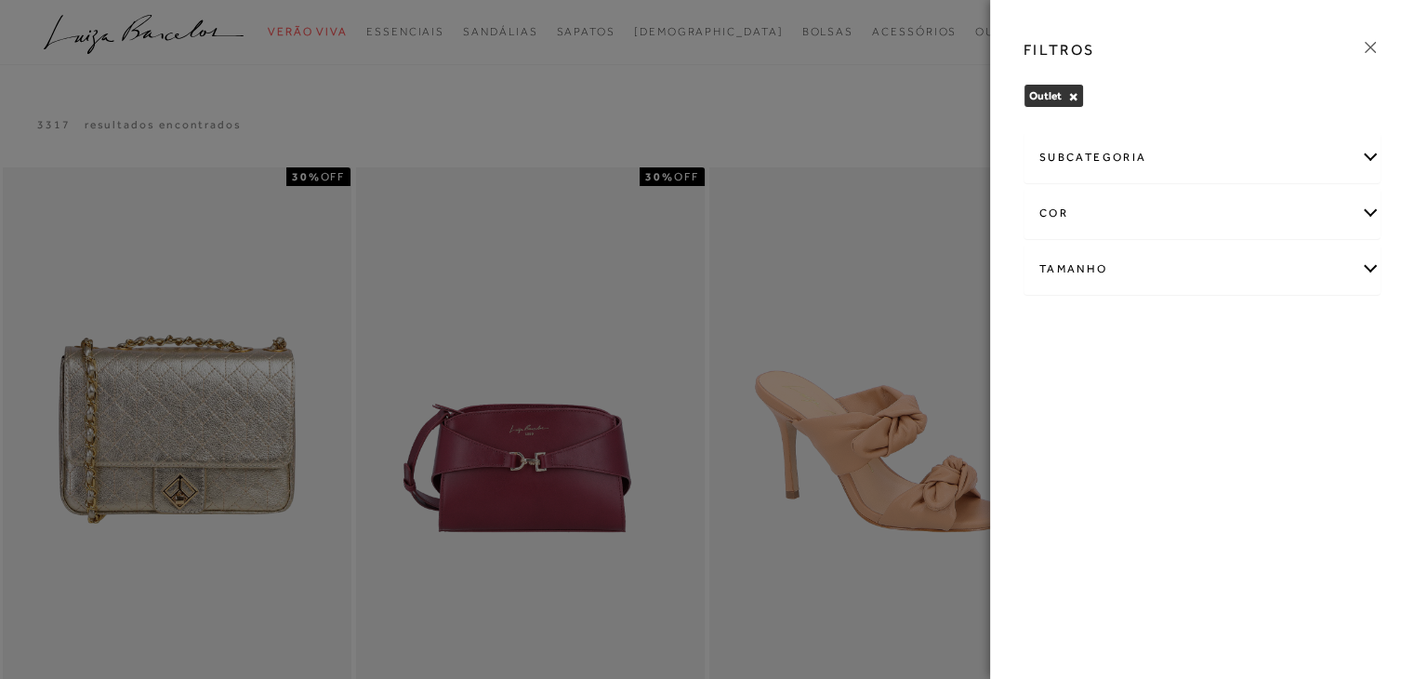
click at [1066, 278] on div "Tamanho" at bounding box center [1201, 268] width 355 height 49
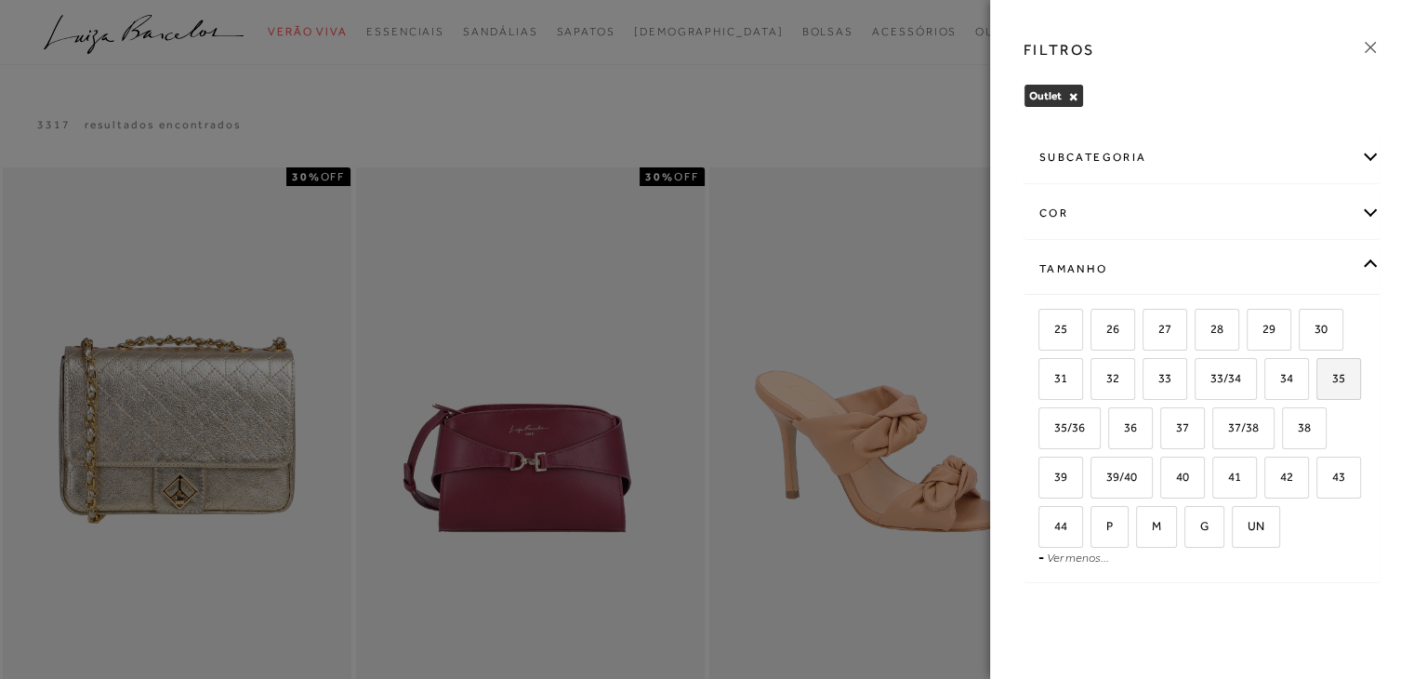
click at [1332, 383] on label "35" at bounding box center [1338, 379] width 43 height 40
click at [1332, 383] on input "35" at bounding box center [1322, 381] width 19 height 19
checkbox input "true"
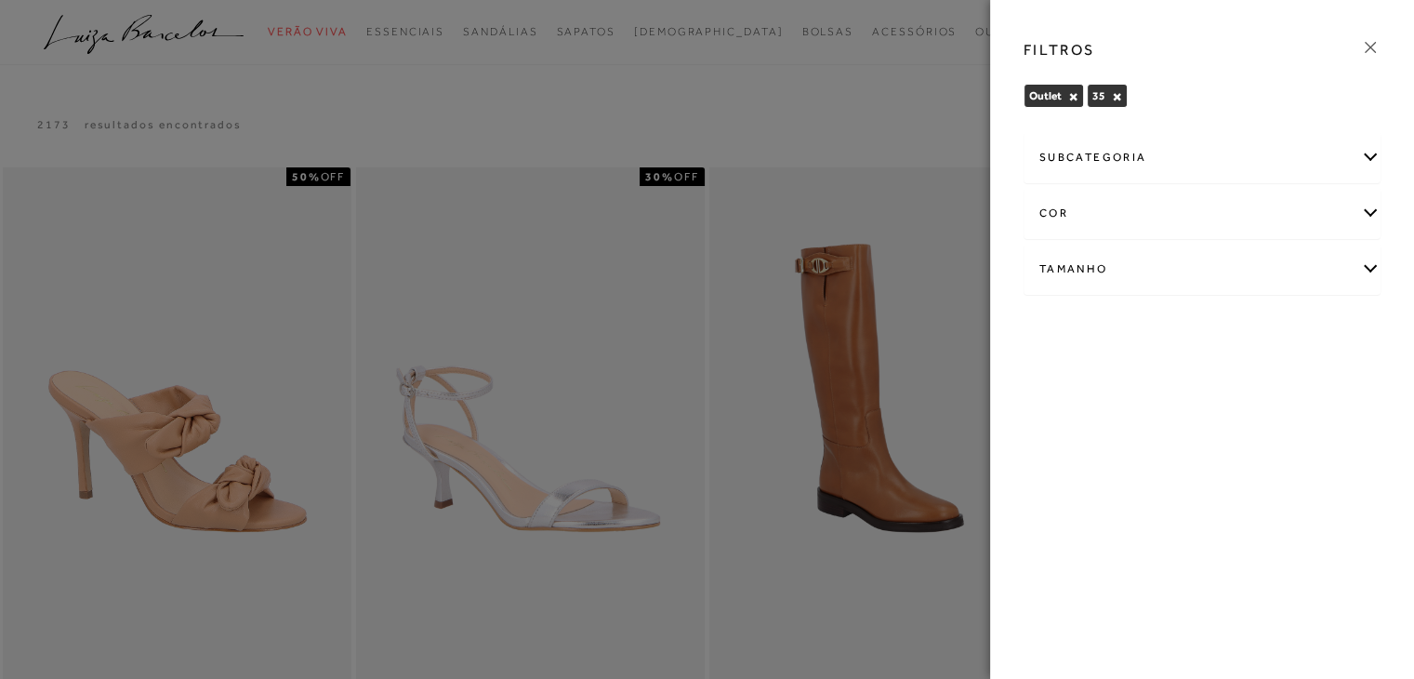
click at [1374, 46] on icon at bounding box center [1370, 47] width 20 height 20
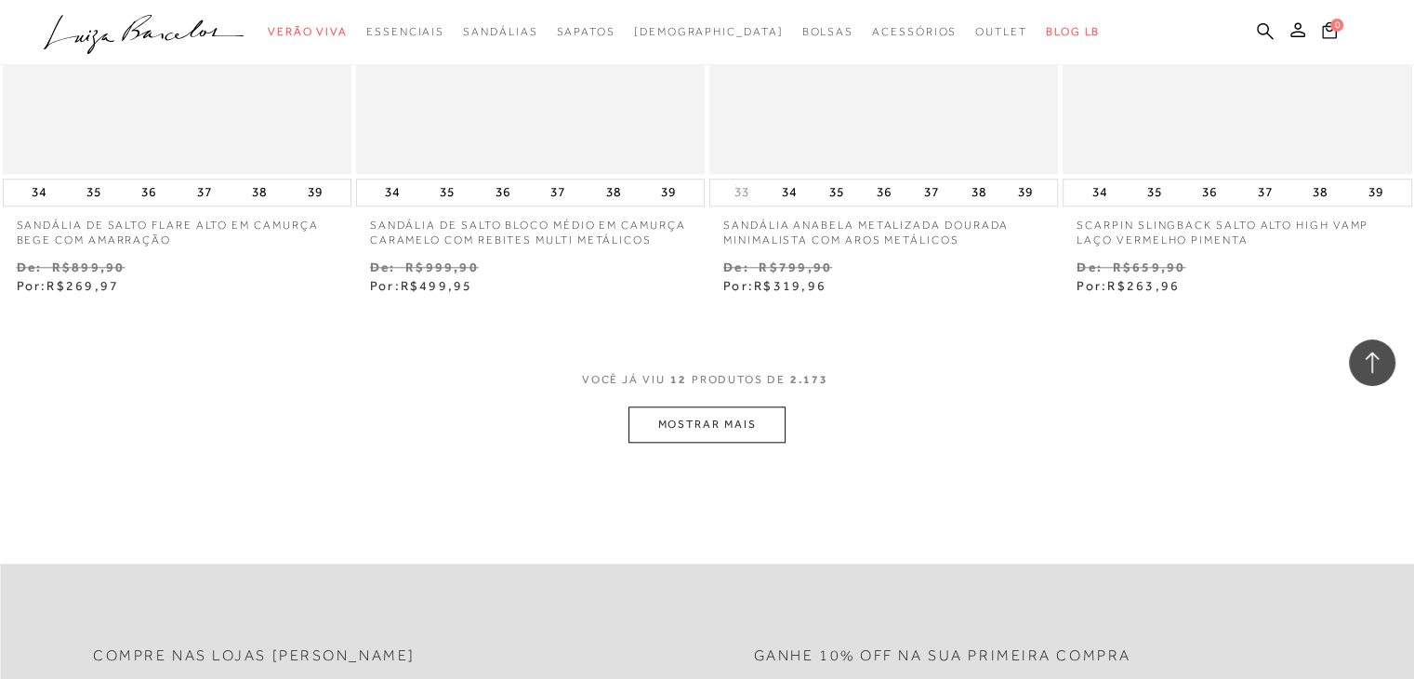
scroll to position [1952, 0]
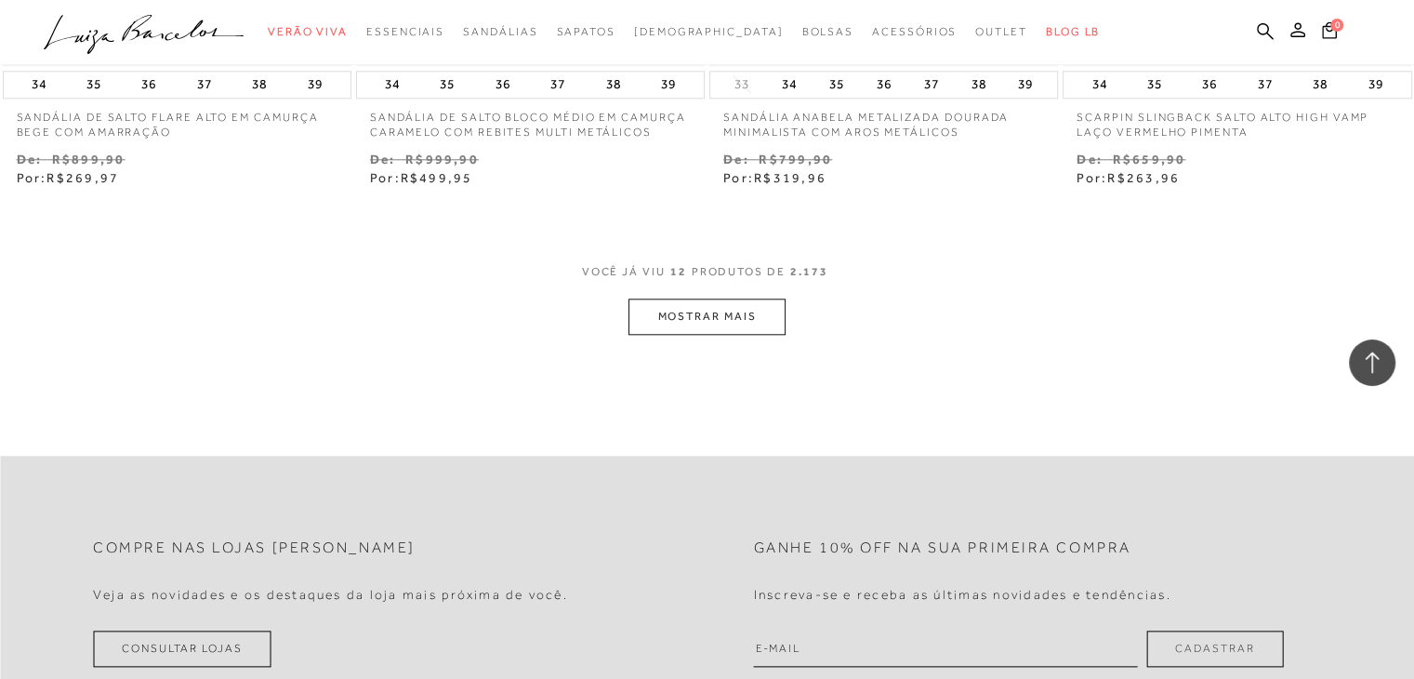
click at [749, 320] on button "MOSTRAR MAIS" at bounding box center [706, 316] width 156 height 36
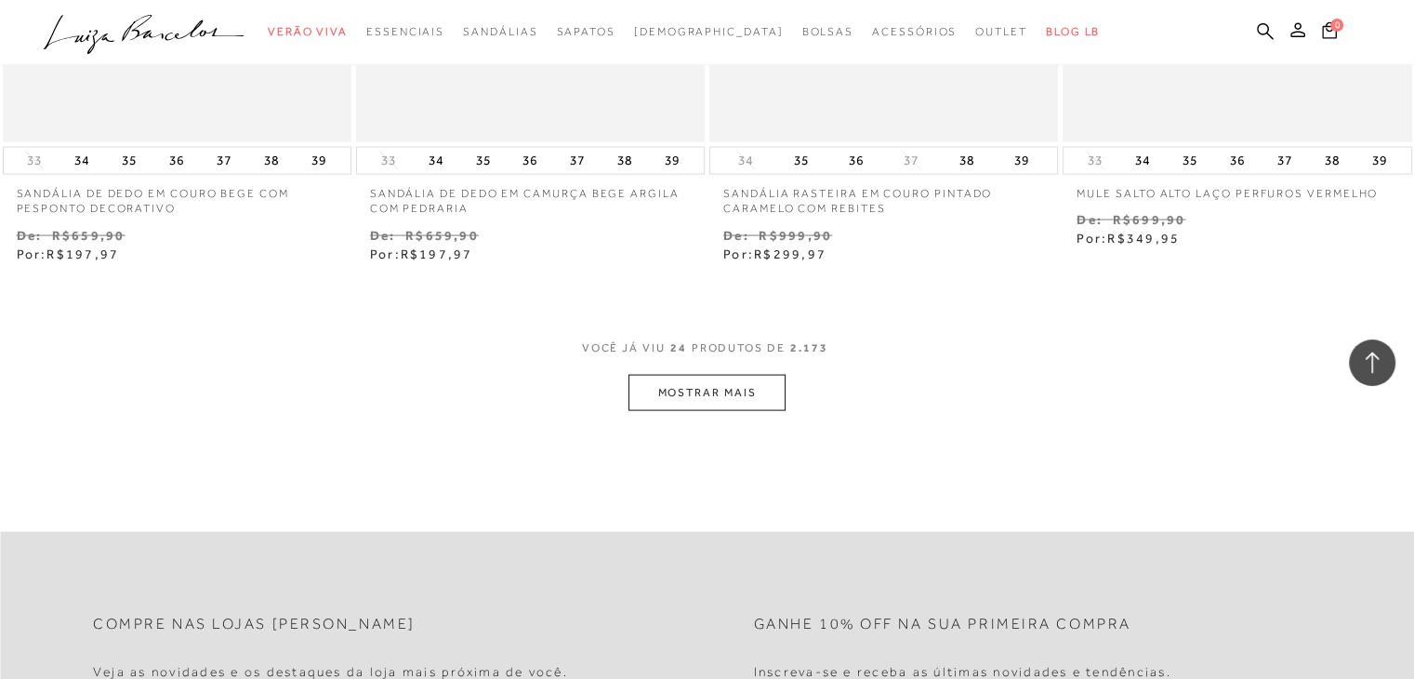
scroll to position [3997, 0]
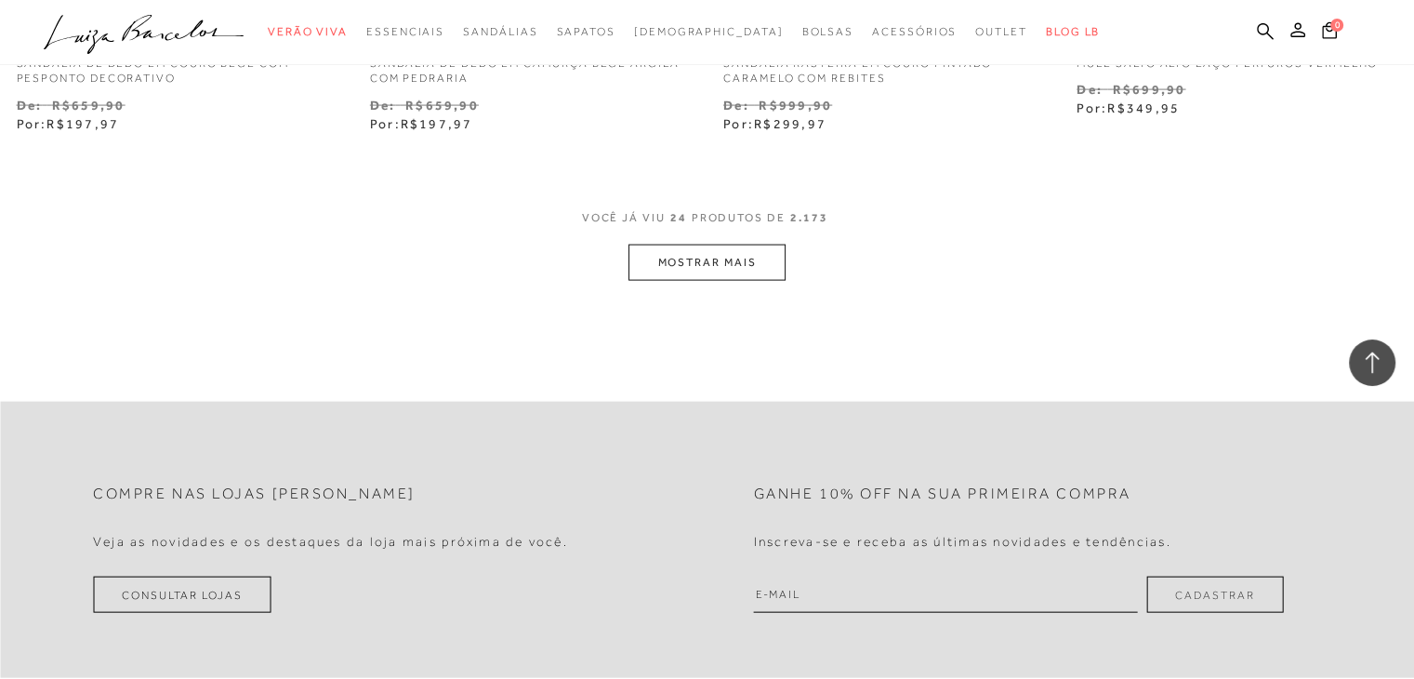
click at [732, 256] on button "MOSTRAR MAIS" at bounding box center [706, 262] width 156 height 36
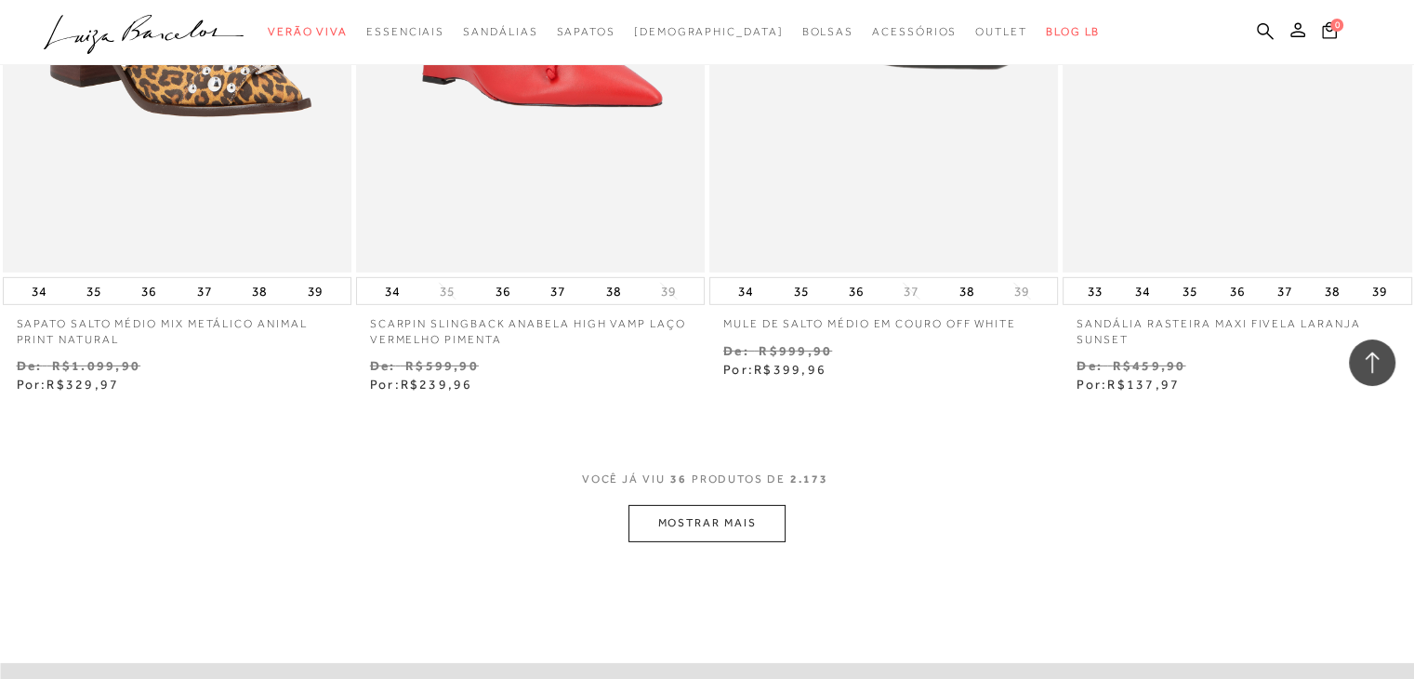
scroll to position [5949, 0]
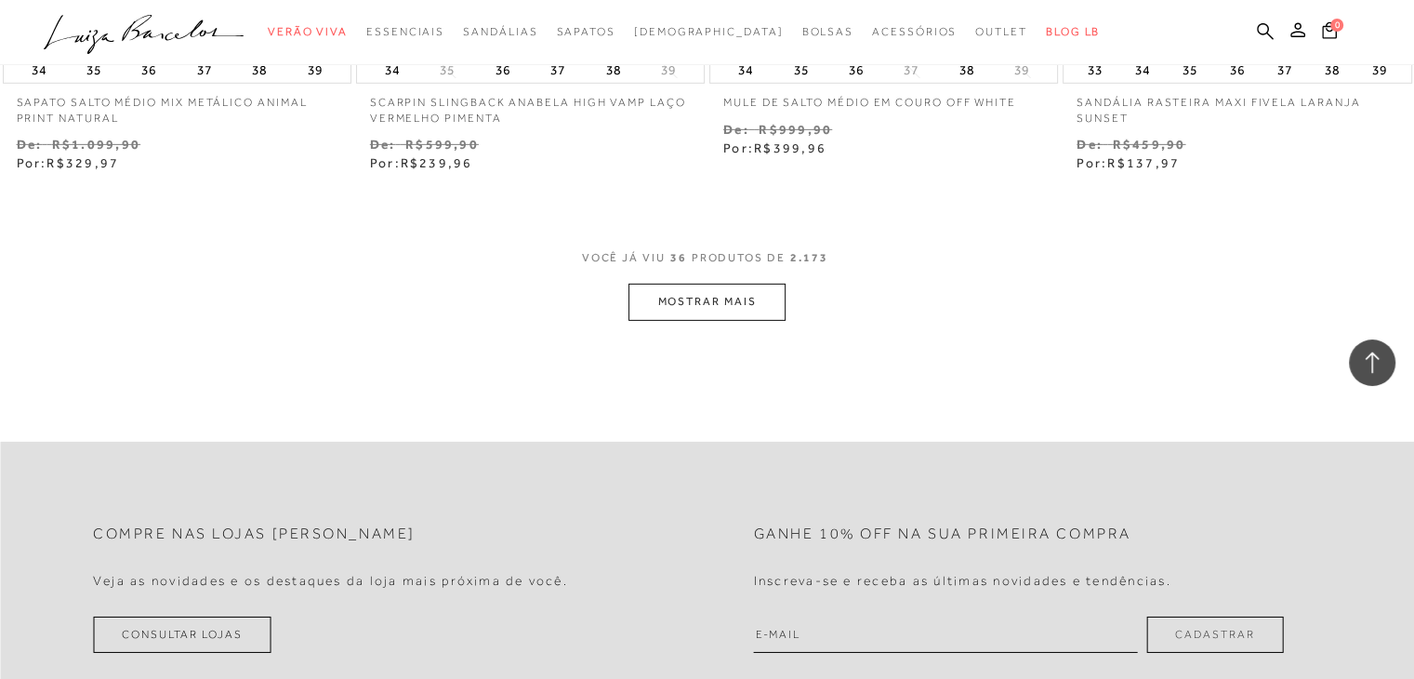
click at [711, 297] on button "MOSTRAR MAIS" at bounding box center [706, 301] width 156 height 36
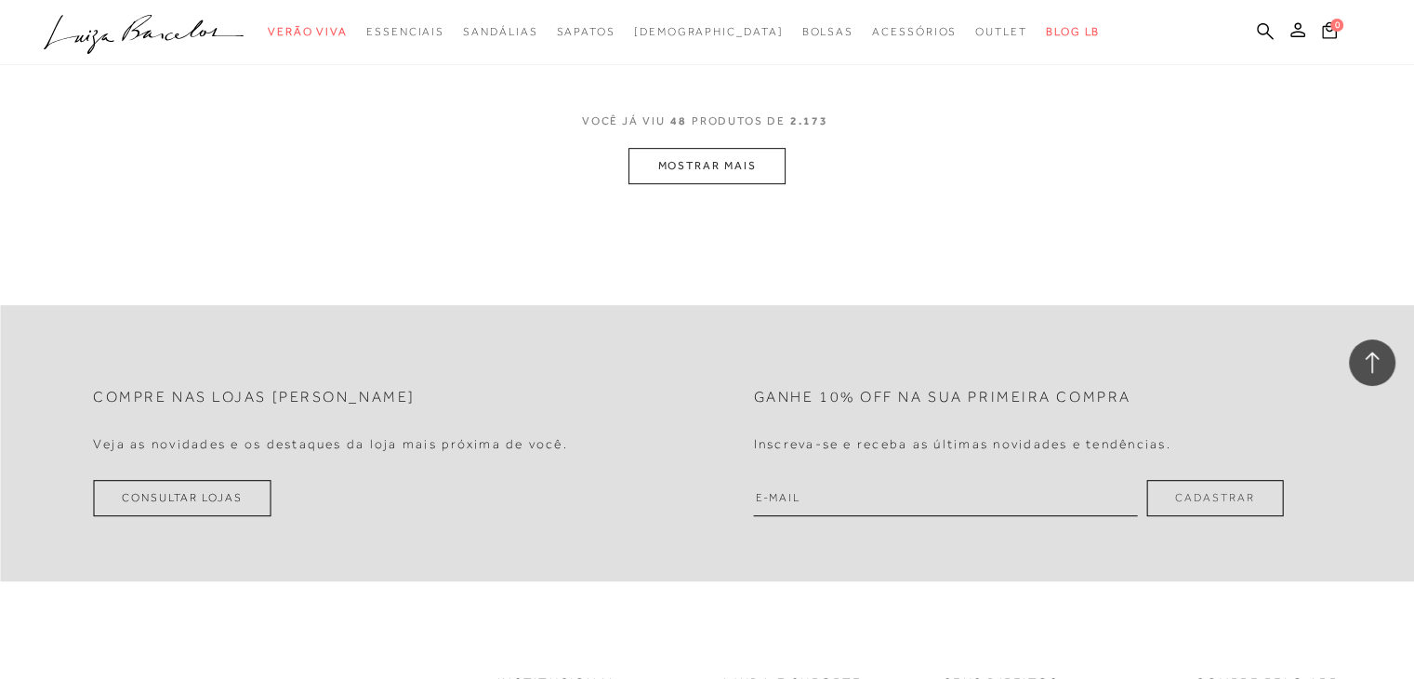
scroll to position [8087, 0]
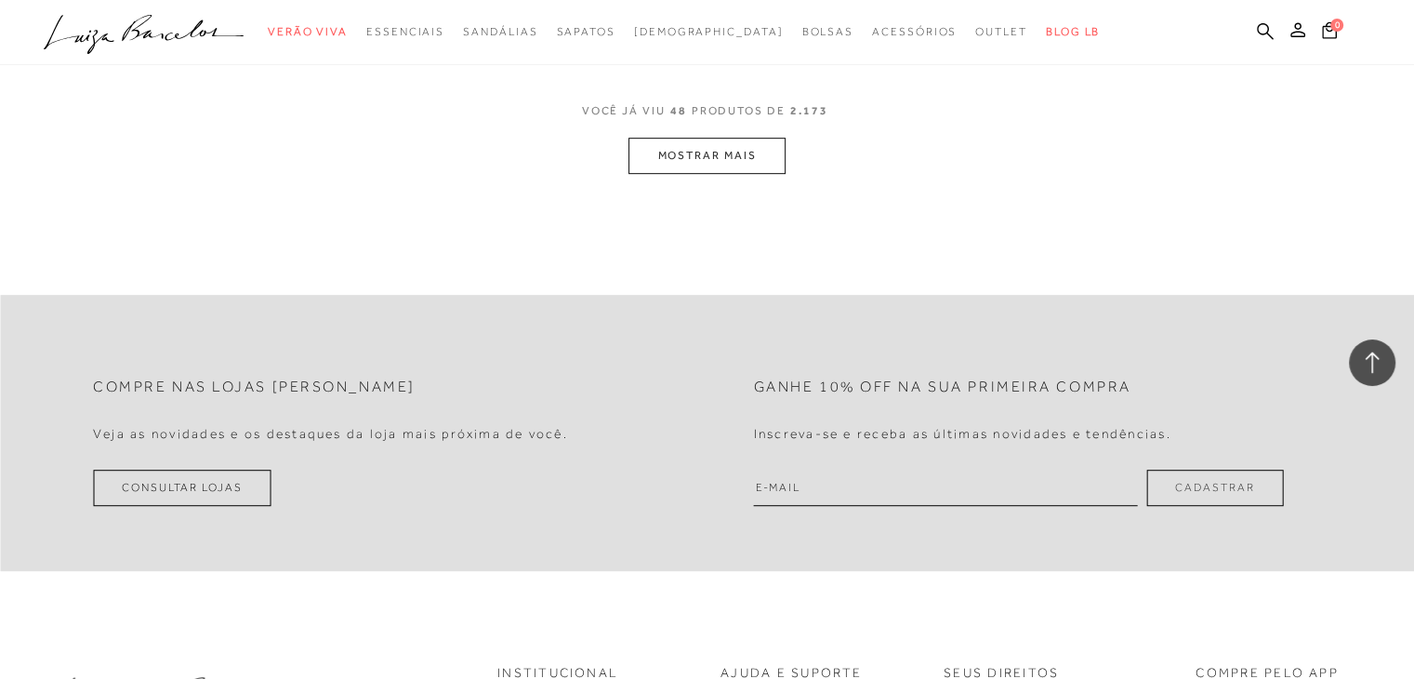
click at [715, 161] on button "MOSTRAR MAIS" at bounding box center [706, 156] width 156 height 36
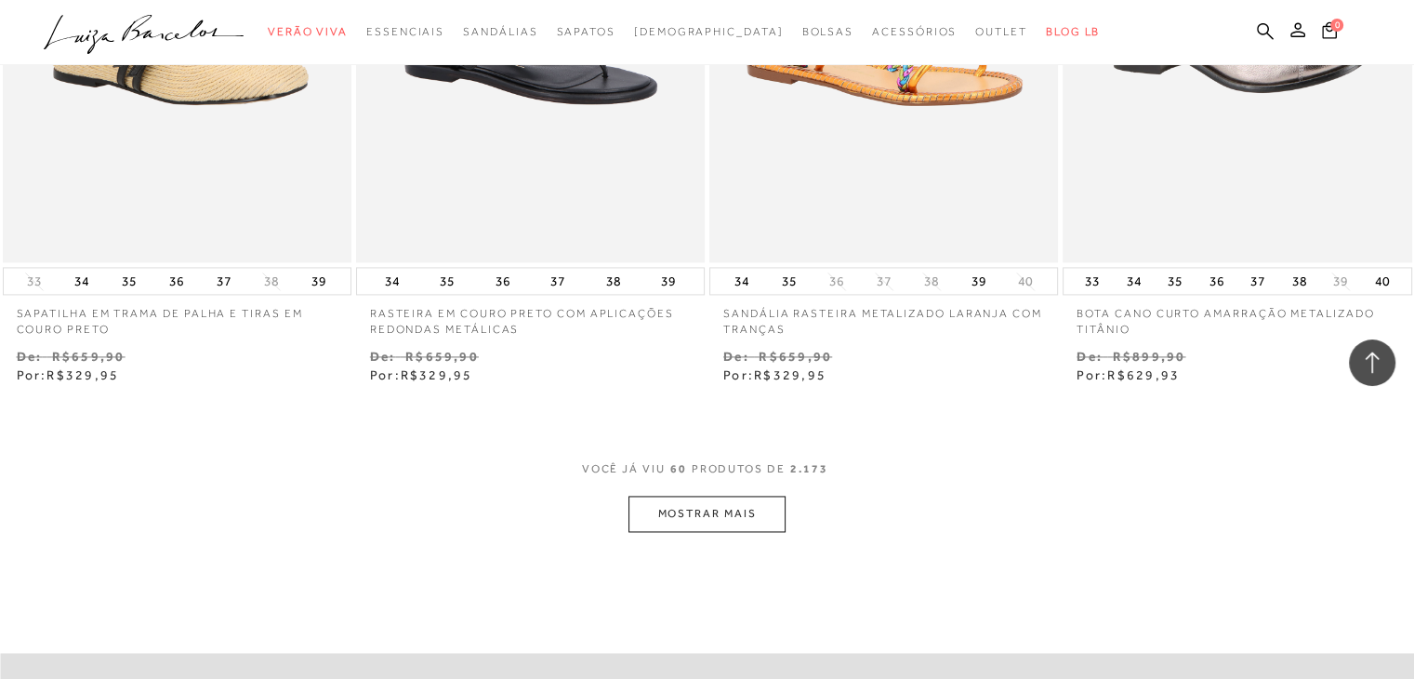
scroll to position [9830, 0]
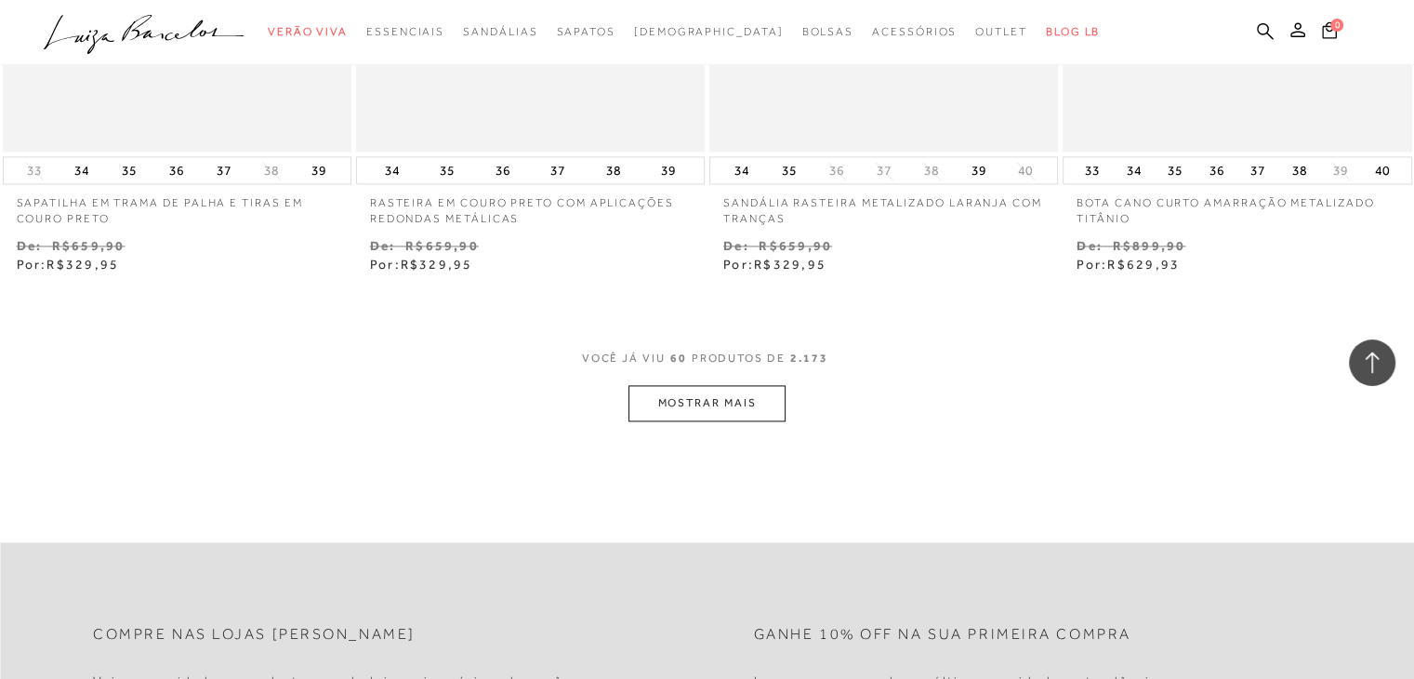
click at [700, 395] on button "MOSTRAR MAIS" at bounding box center [706, 403] width 156 height 36
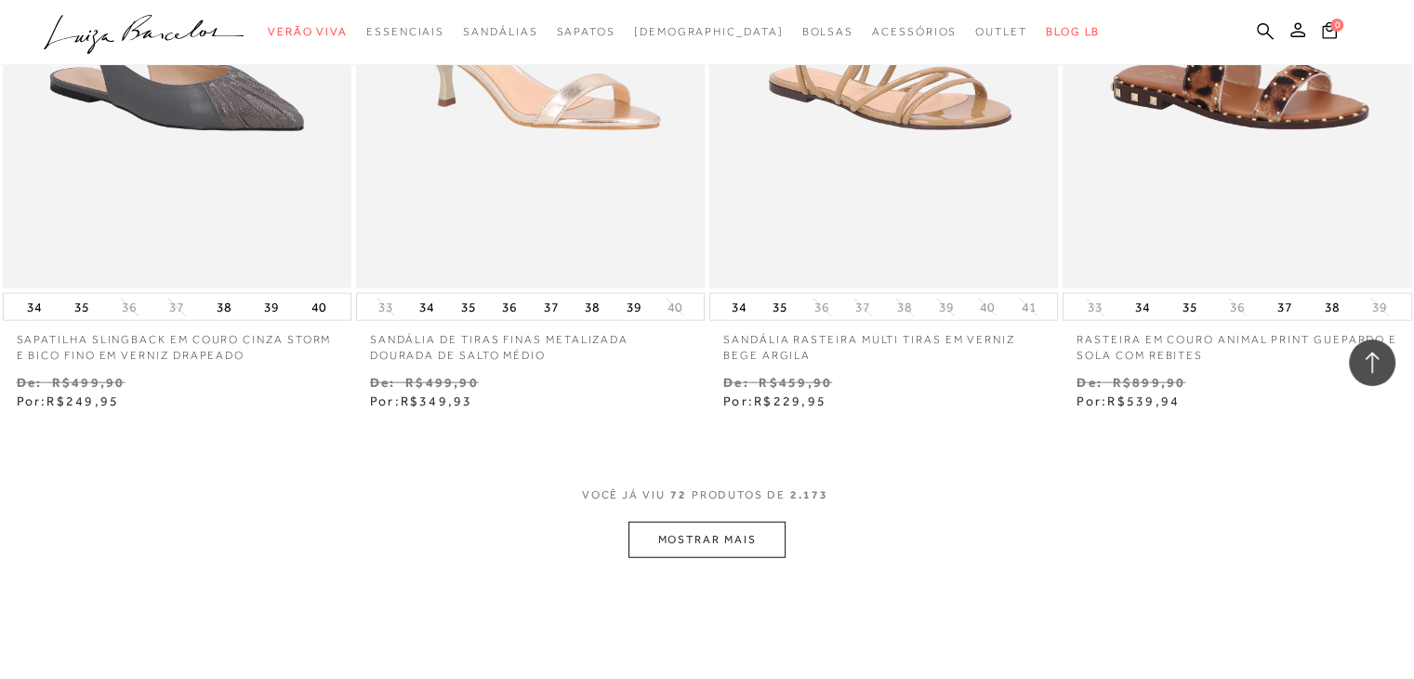
scroll to position [11689, 0]
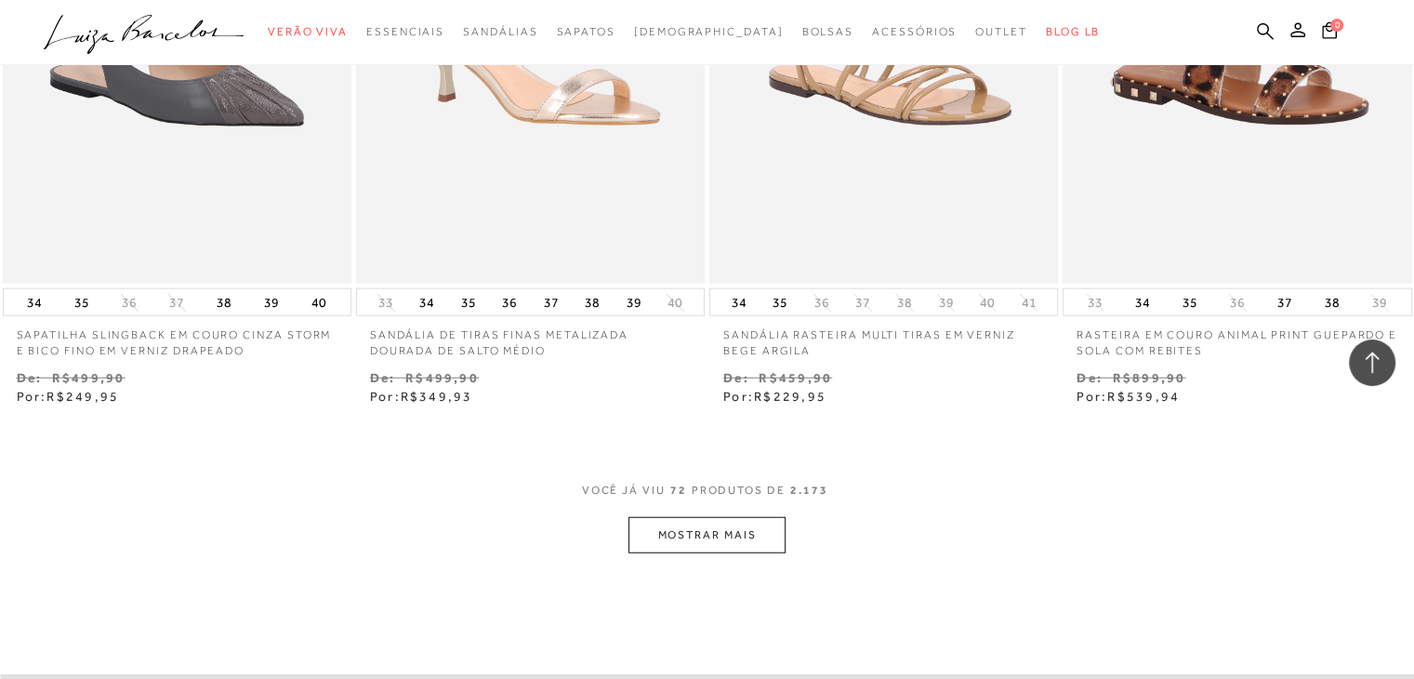
click at [703, 535] on button "MOSTRAR MAIS" at bounding box center [706, 535] width 156 height 36
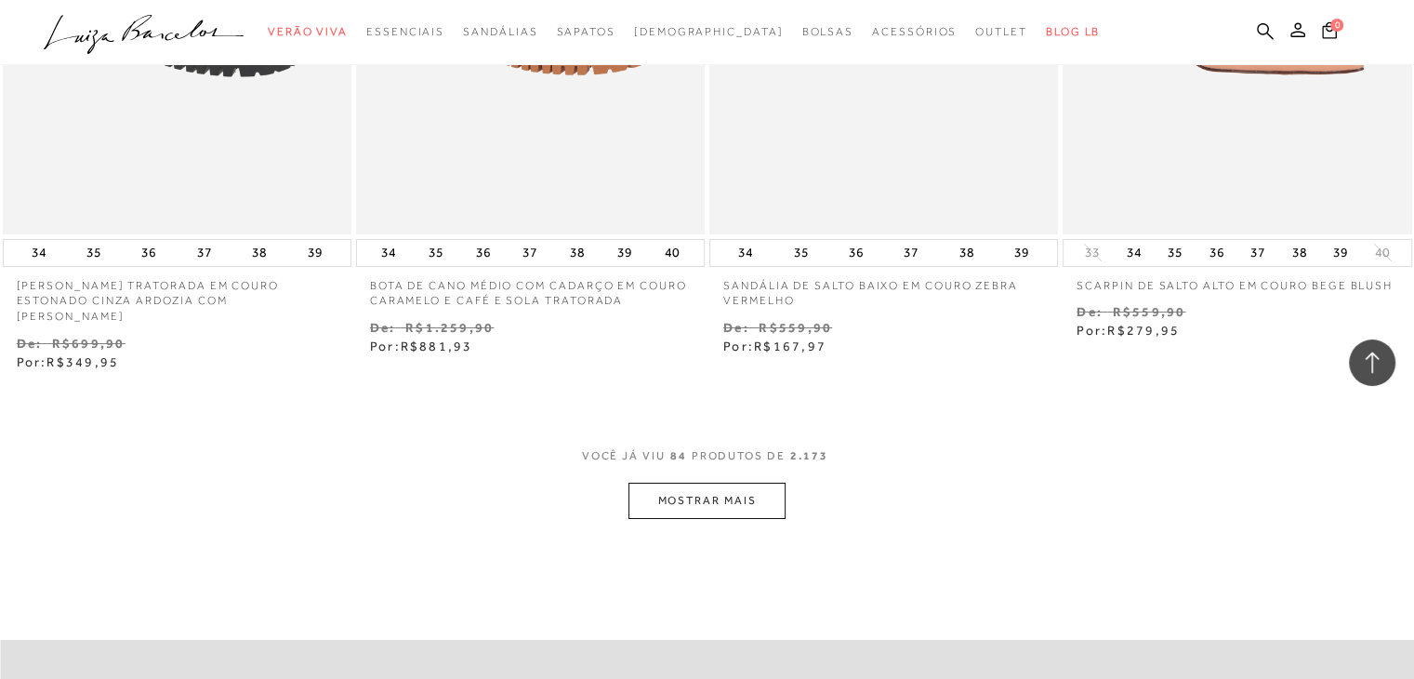
scroll to position [13734, 0]
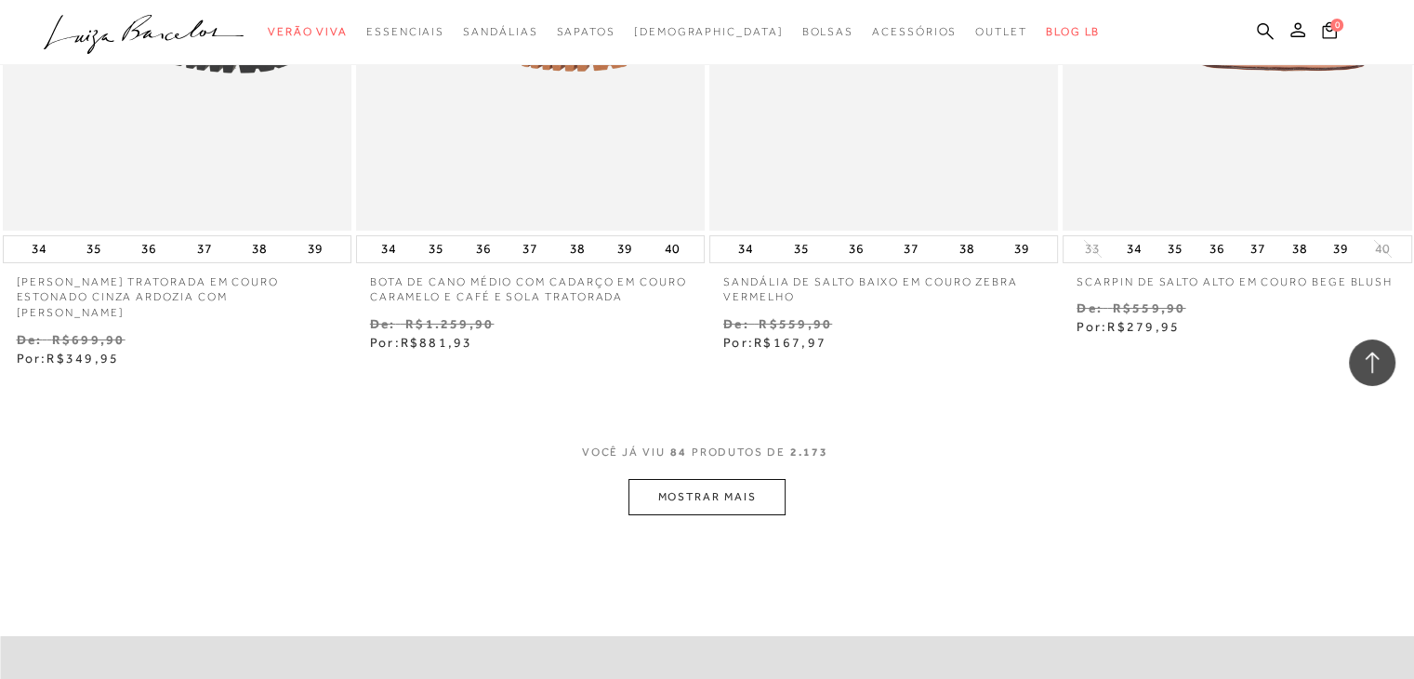
click at [710, 479] on button "MOSTRAR MAIS" at bounding box center [706, 497] width 156 height 36
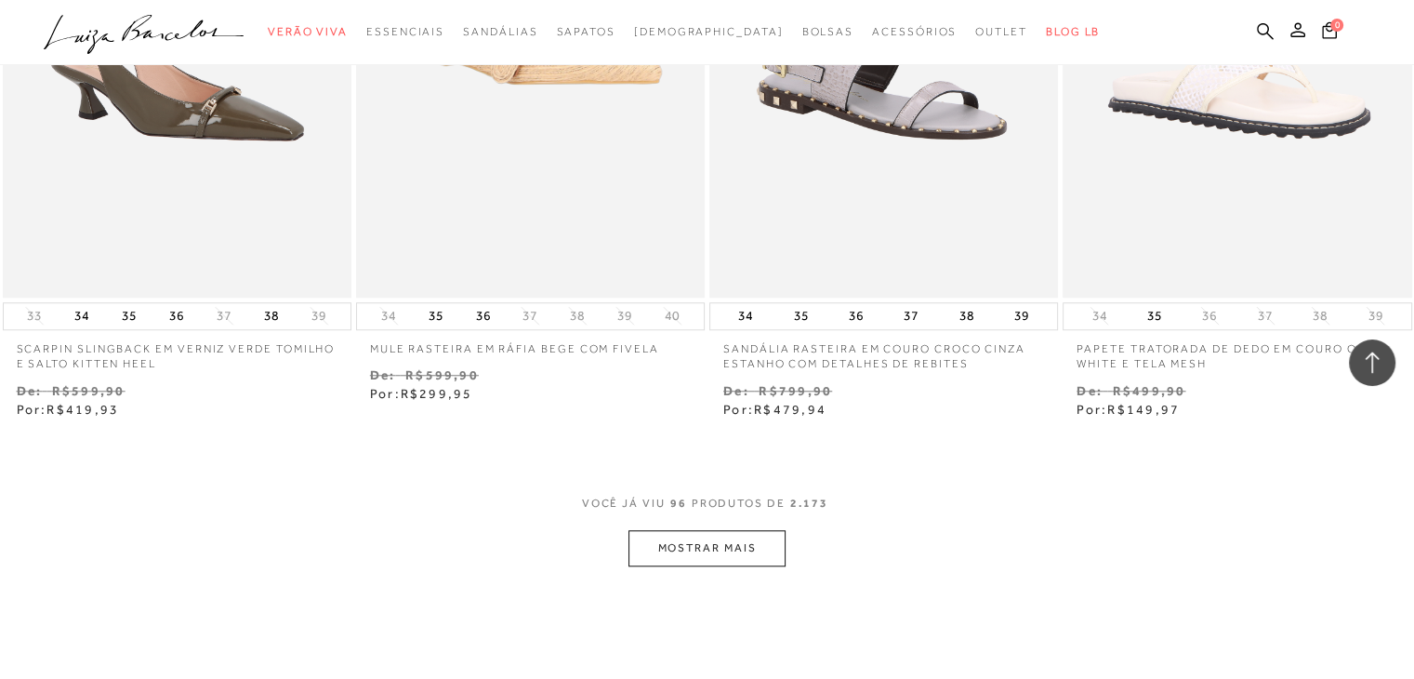
scroll to position [15686, 0]
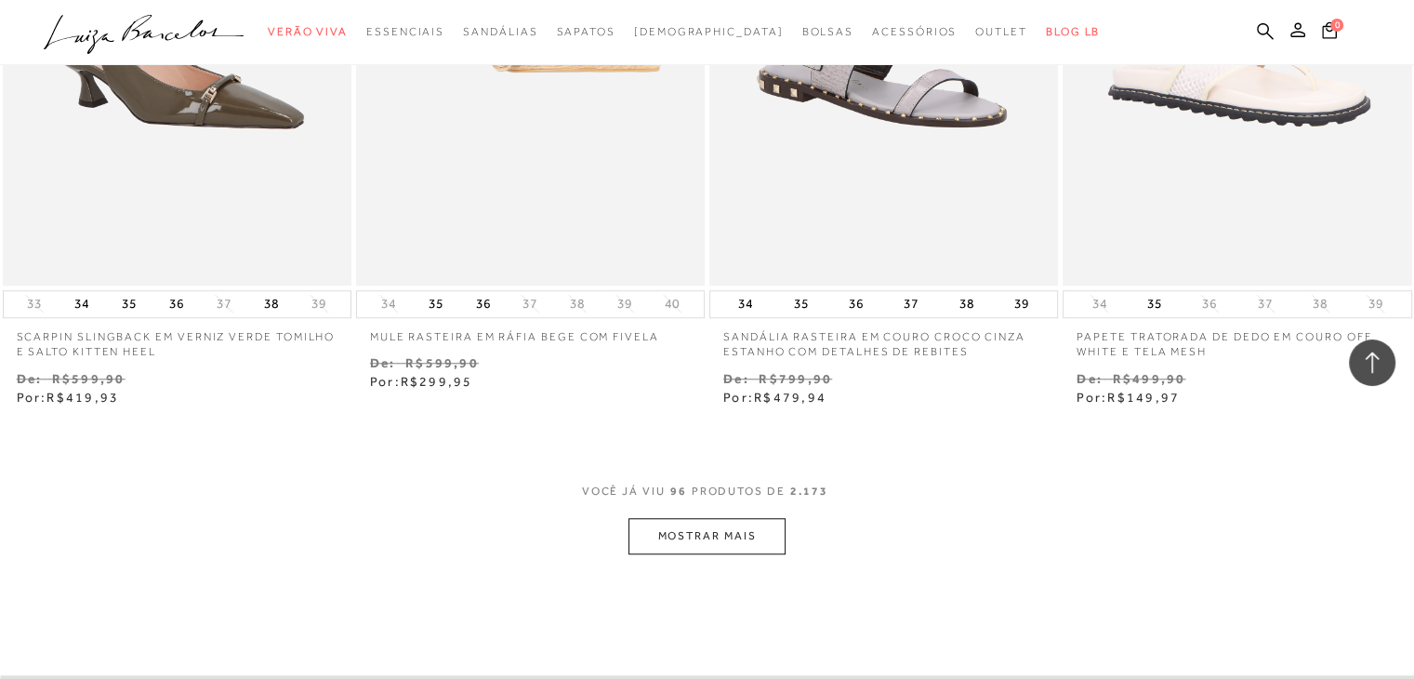
click at [725, 521] on button "MOSTRAR MAIS" at bounding box center [706, 536] width 156 height 36
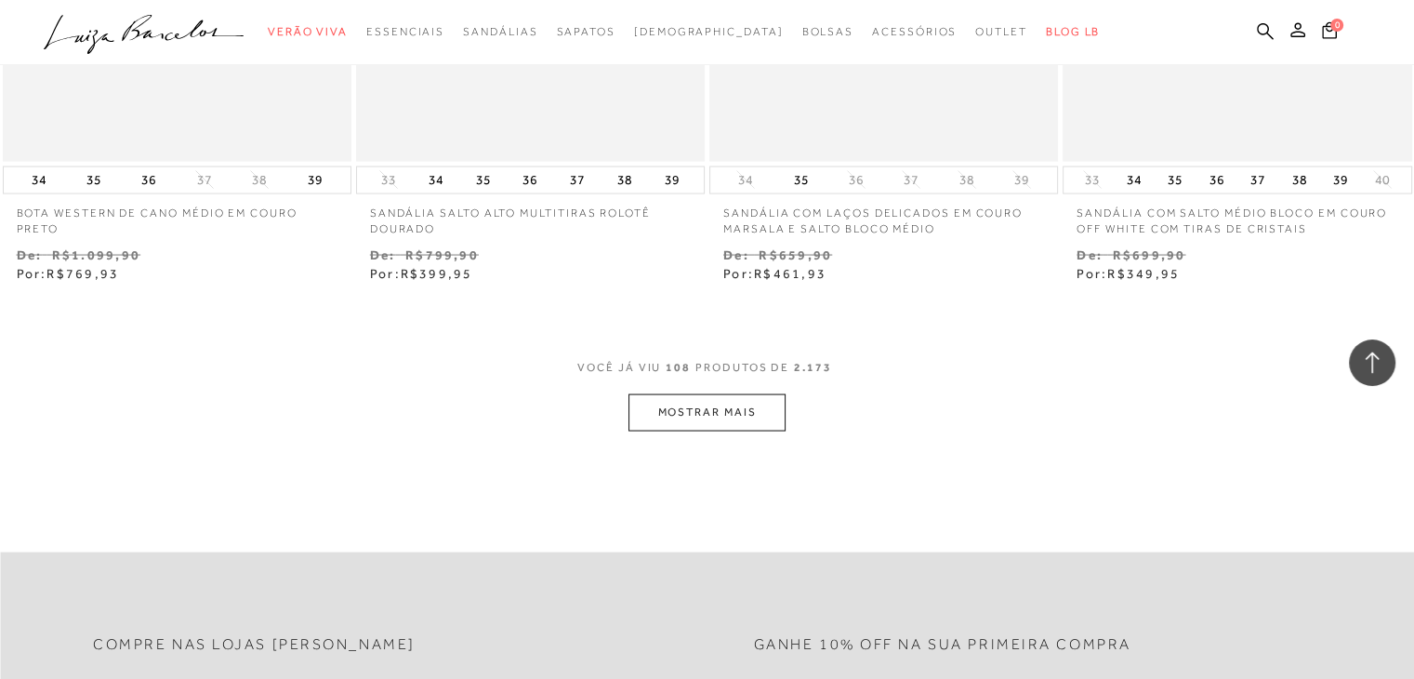
scroll to position [17824, 0]
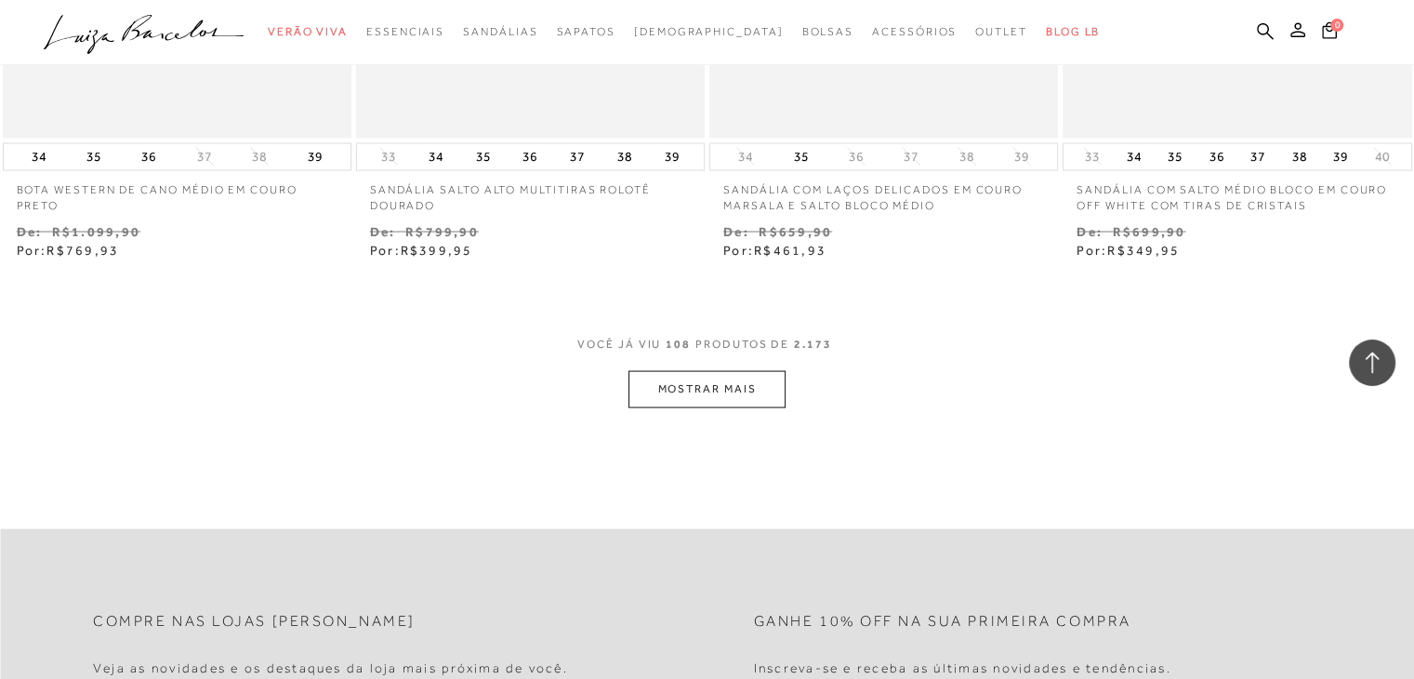
click at [741, 379] on button "MOSTRAR MAIS" at bounding box center [706, 389] width 156 height 36
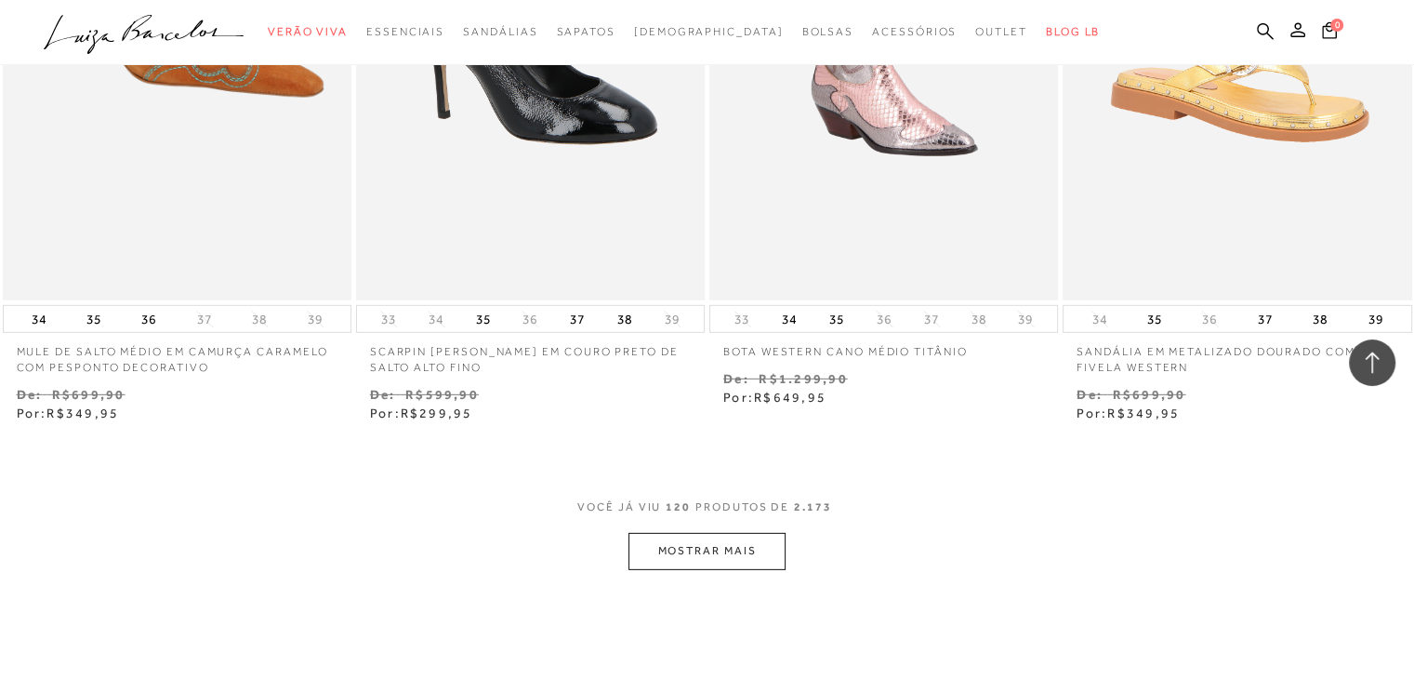
scroll to position [19683, 0]
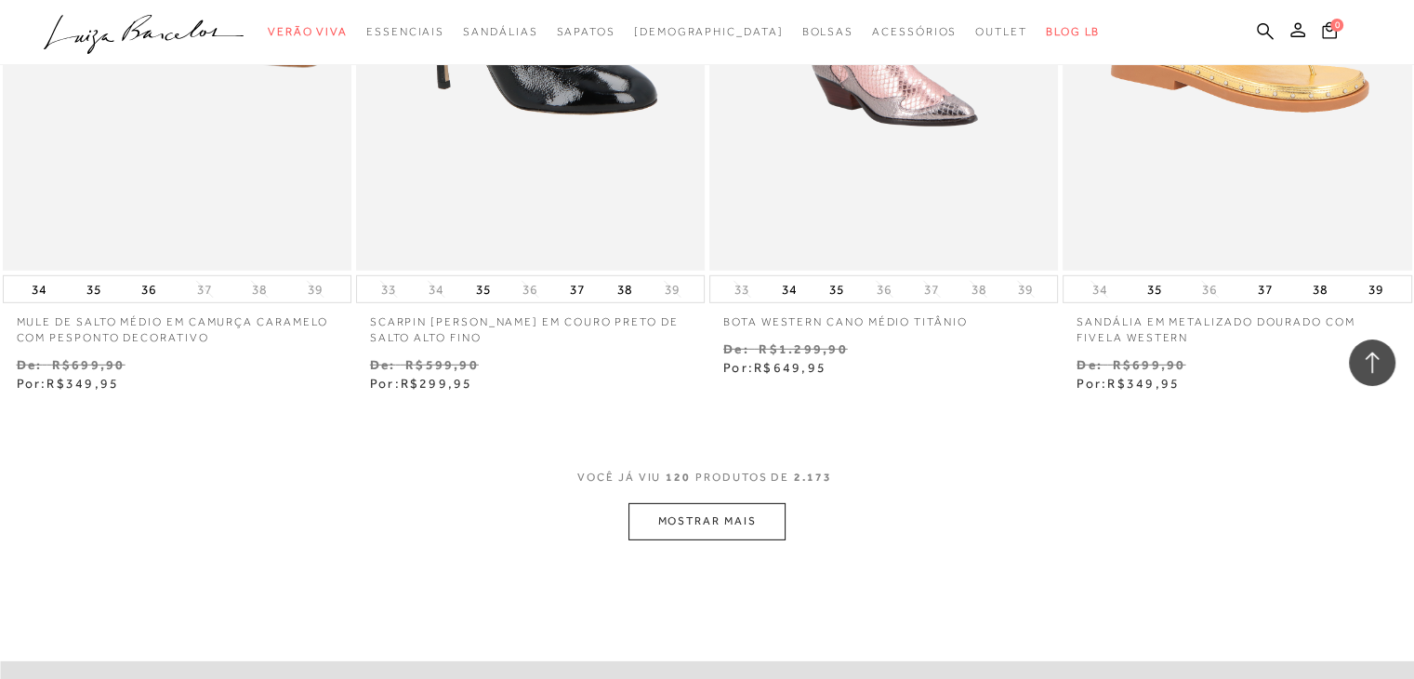
click at [758, 503] on button "MOSTRAR MAIS" at bounding box center [706, 521] width 156 height 36
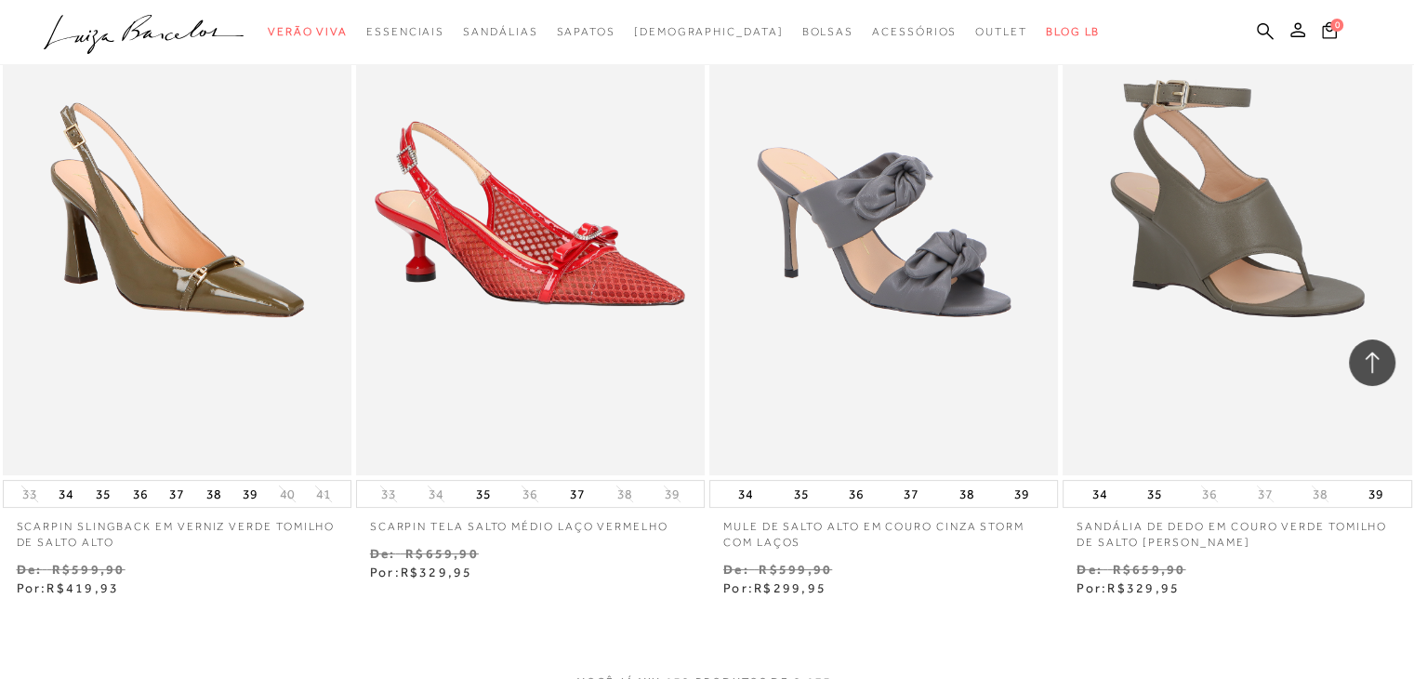
scroll to position [21542, 0]
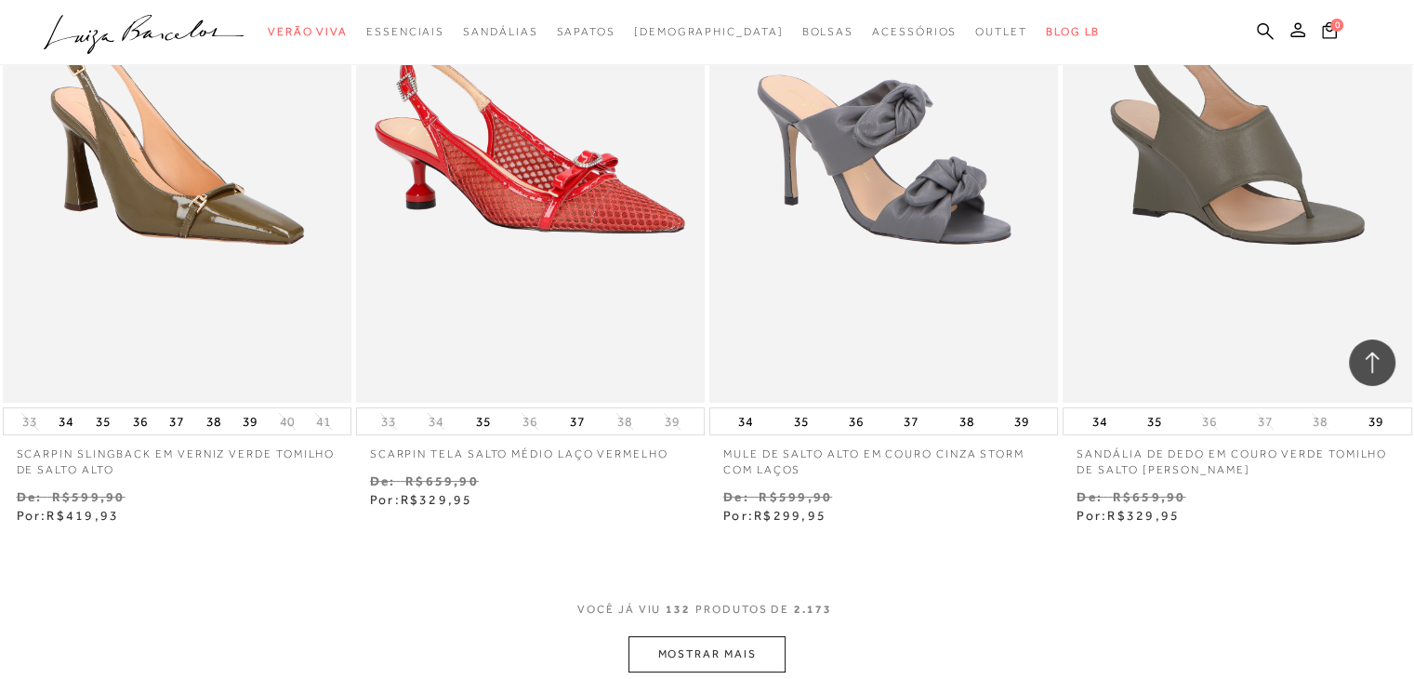
click at [641, 637] on button "MOSTRAR MAIS" at bounding box center [706, 654] width 156 height 36
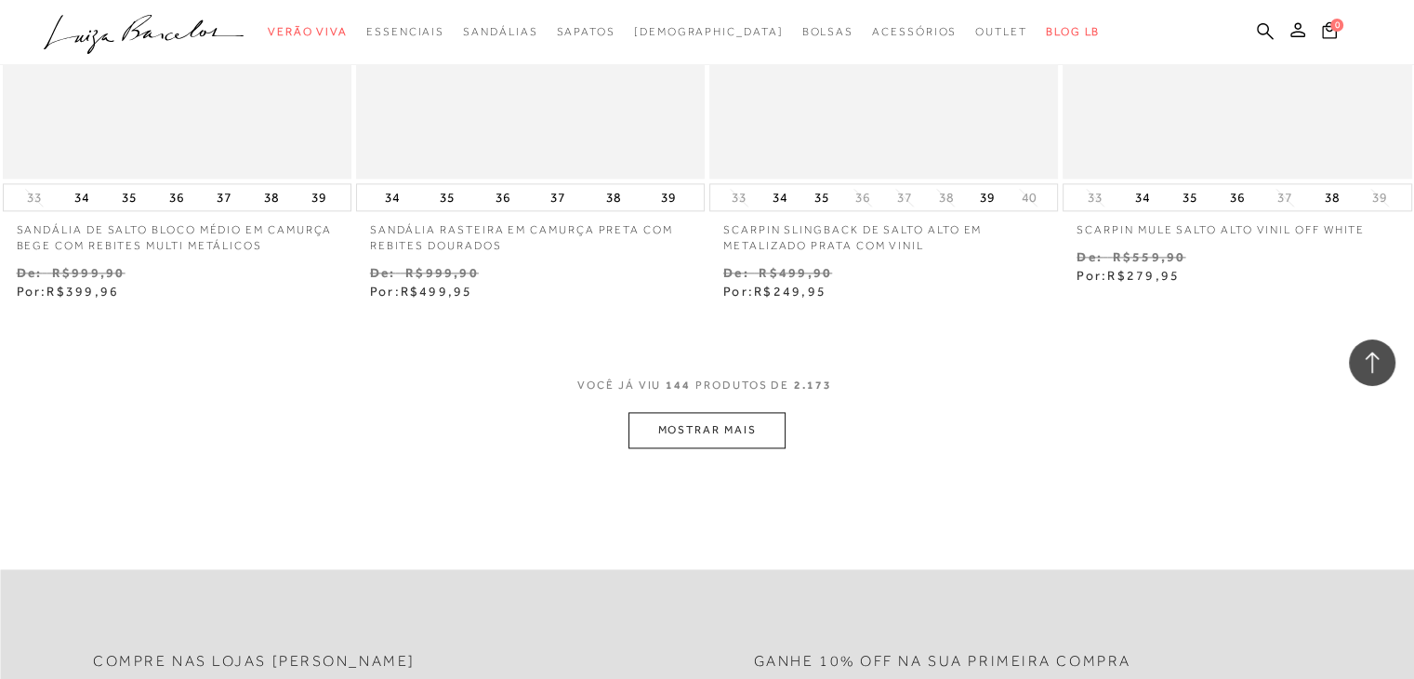
scroll to position [23865, 0]
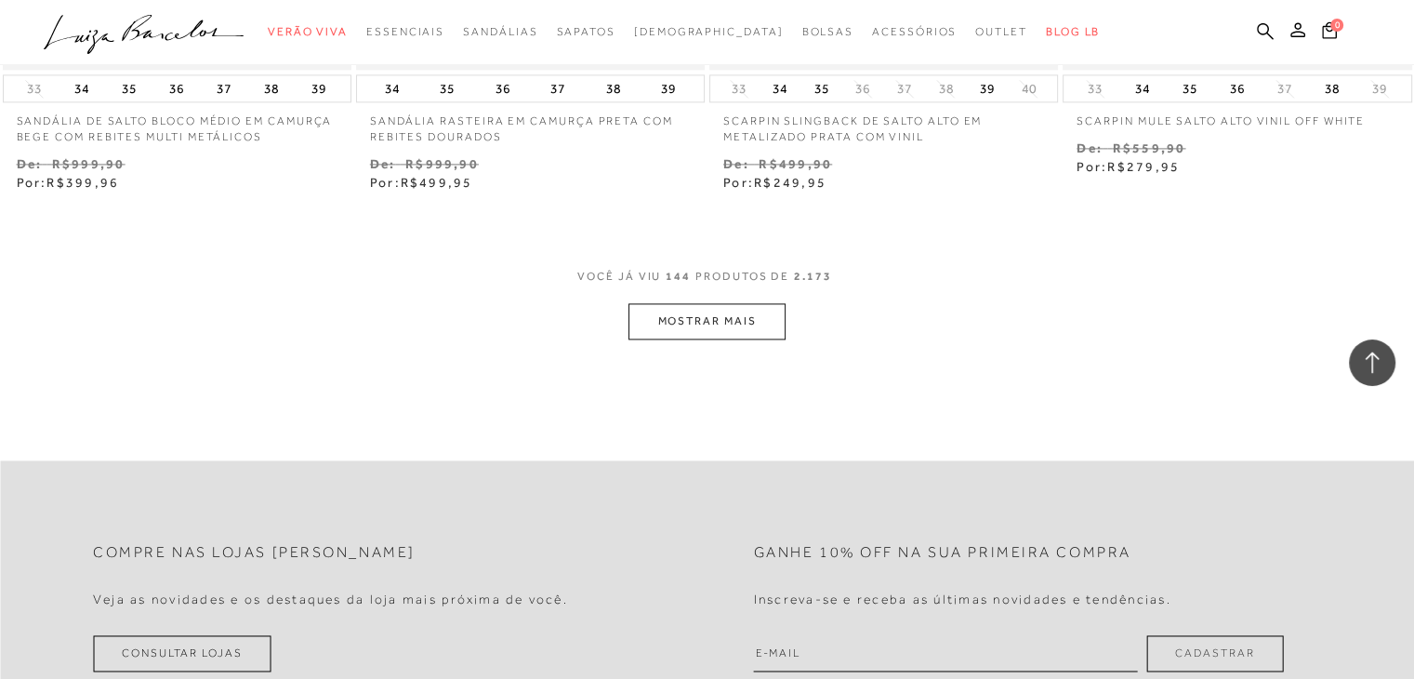
click at [720, 303] on button "MOSTRAR MAIS" at bounding box center [706, 321] width 156 height 36
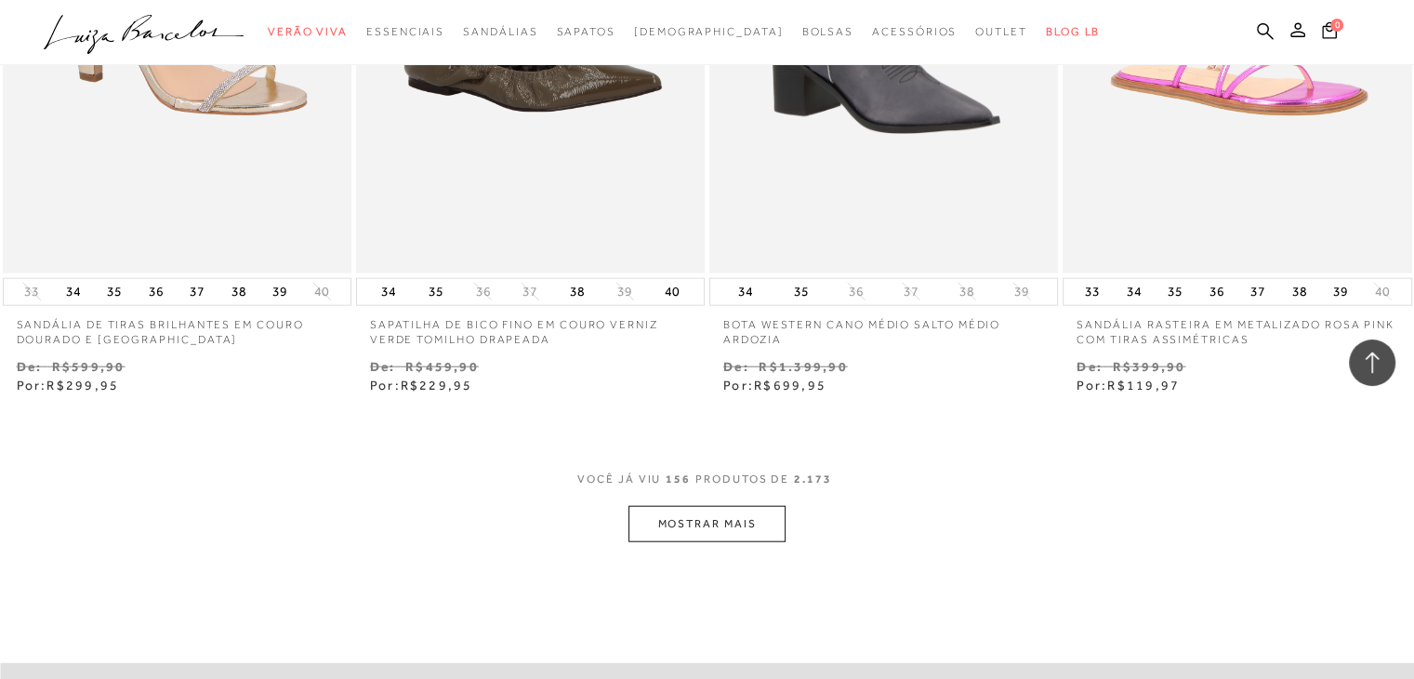
scroll to position [25724, 0]
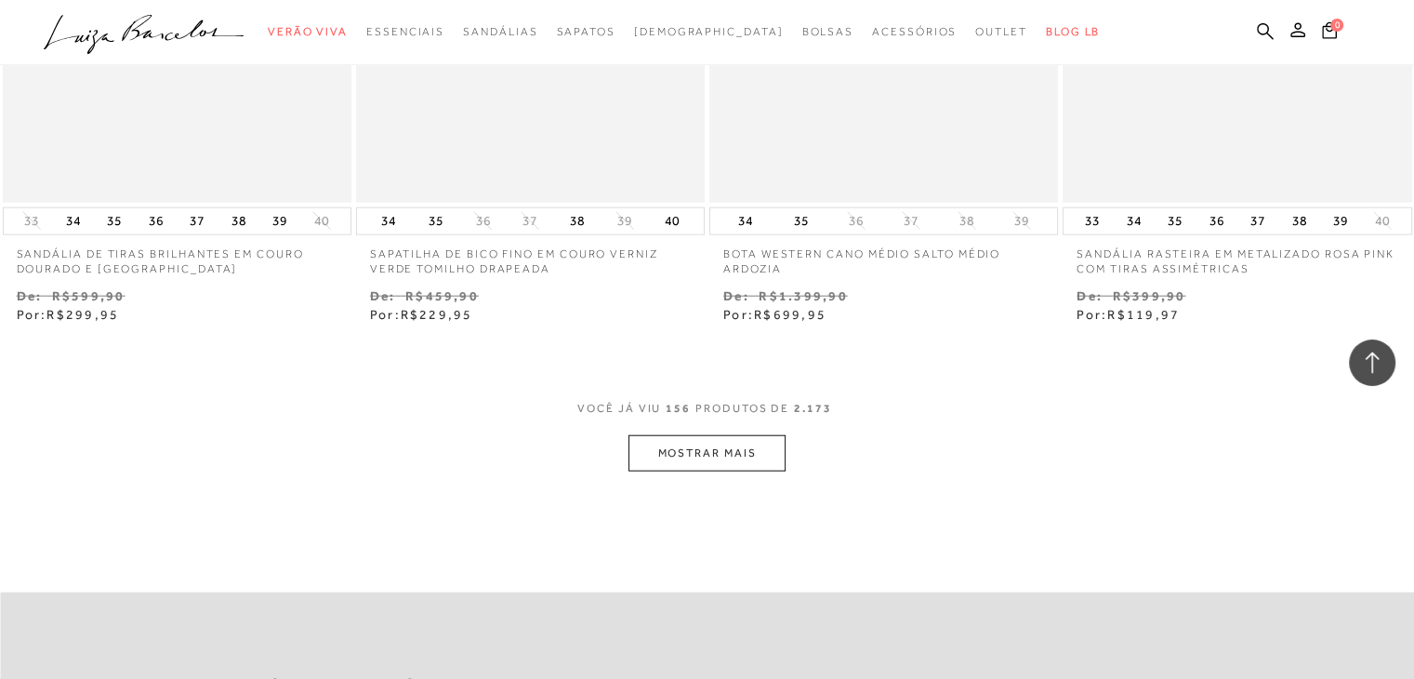
click at [658, 437] on button "MOSTRAR MAIS" at bounding box center [706, 453] width 156 height 36
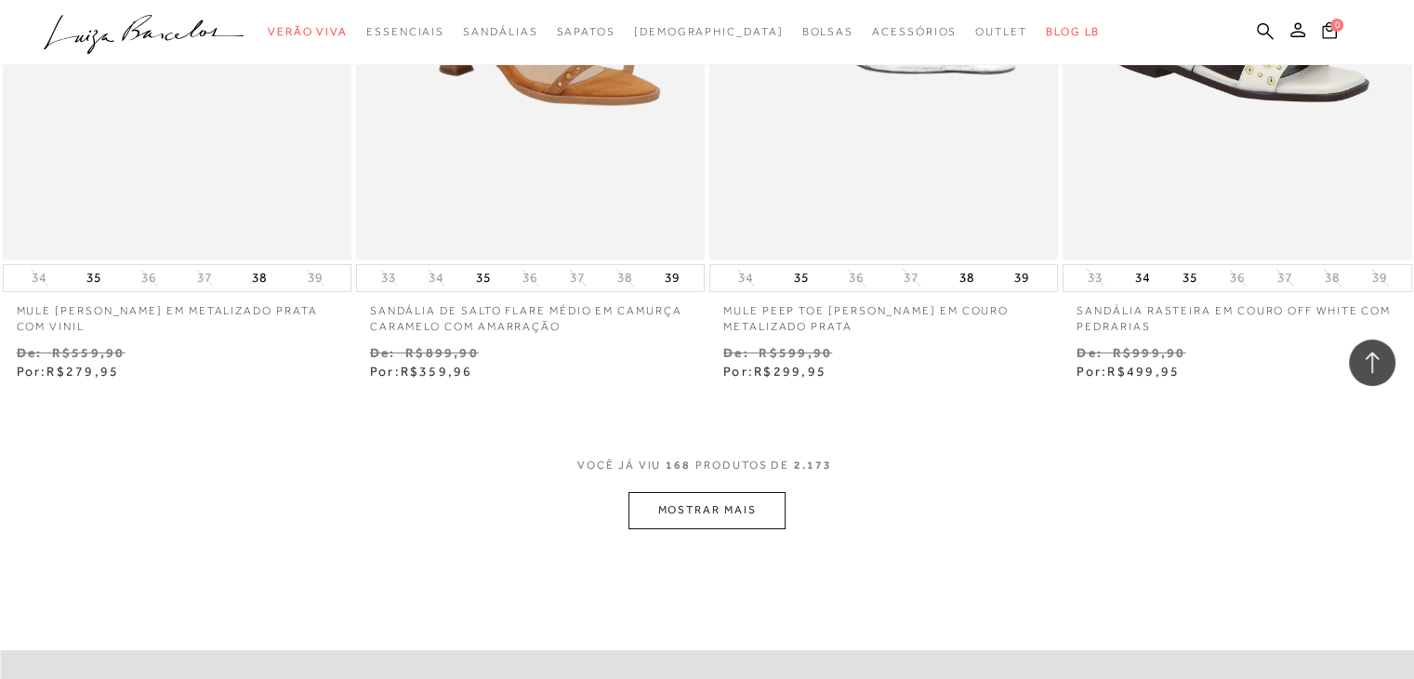
scroll to position [27769, 0]
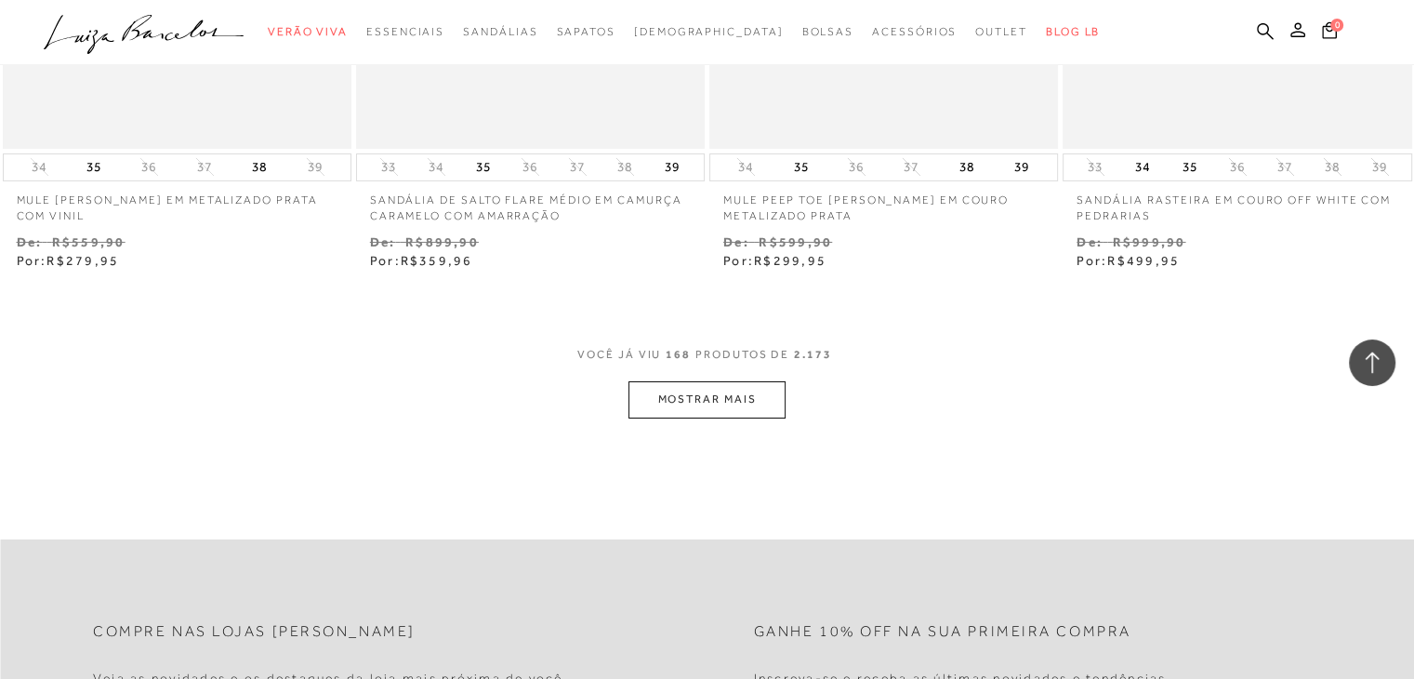
click at [689, 381] on button "MOSTRAR MAIS" at bounding box center [706, 399] width 156 height 36
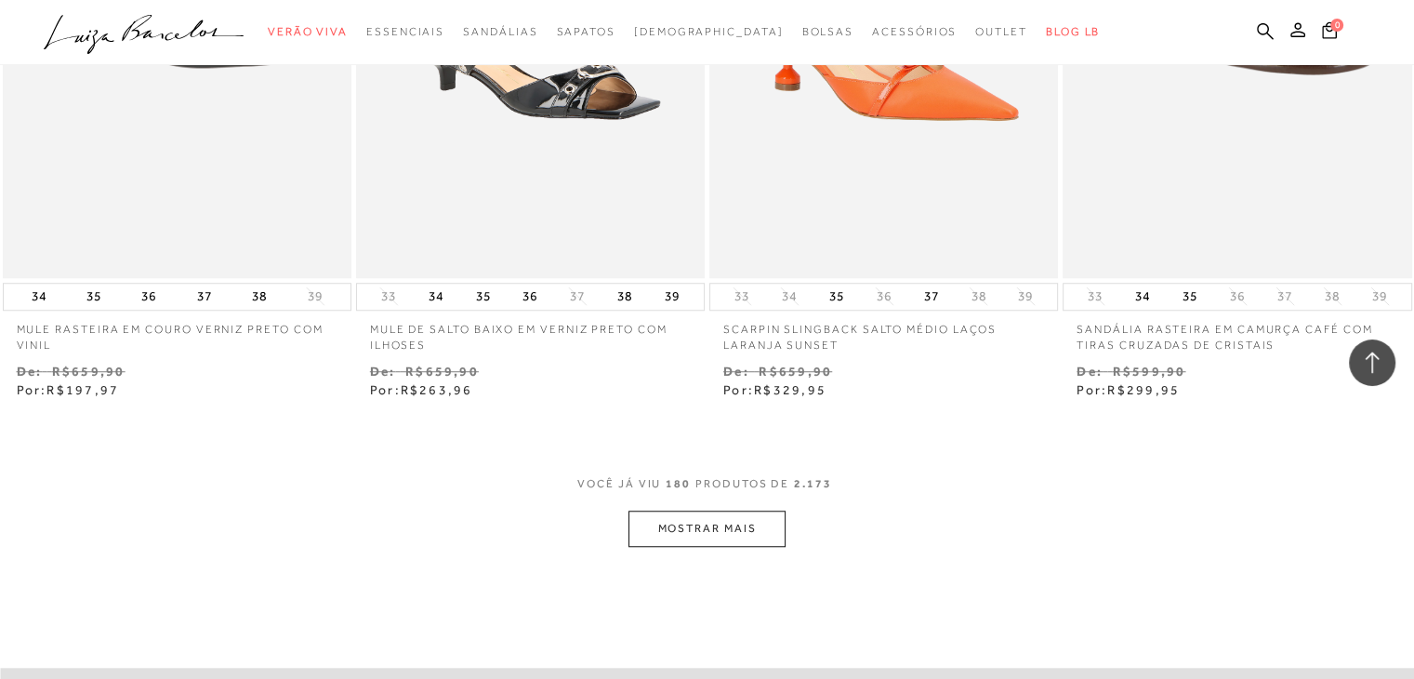
scroll to position [29814, 0]
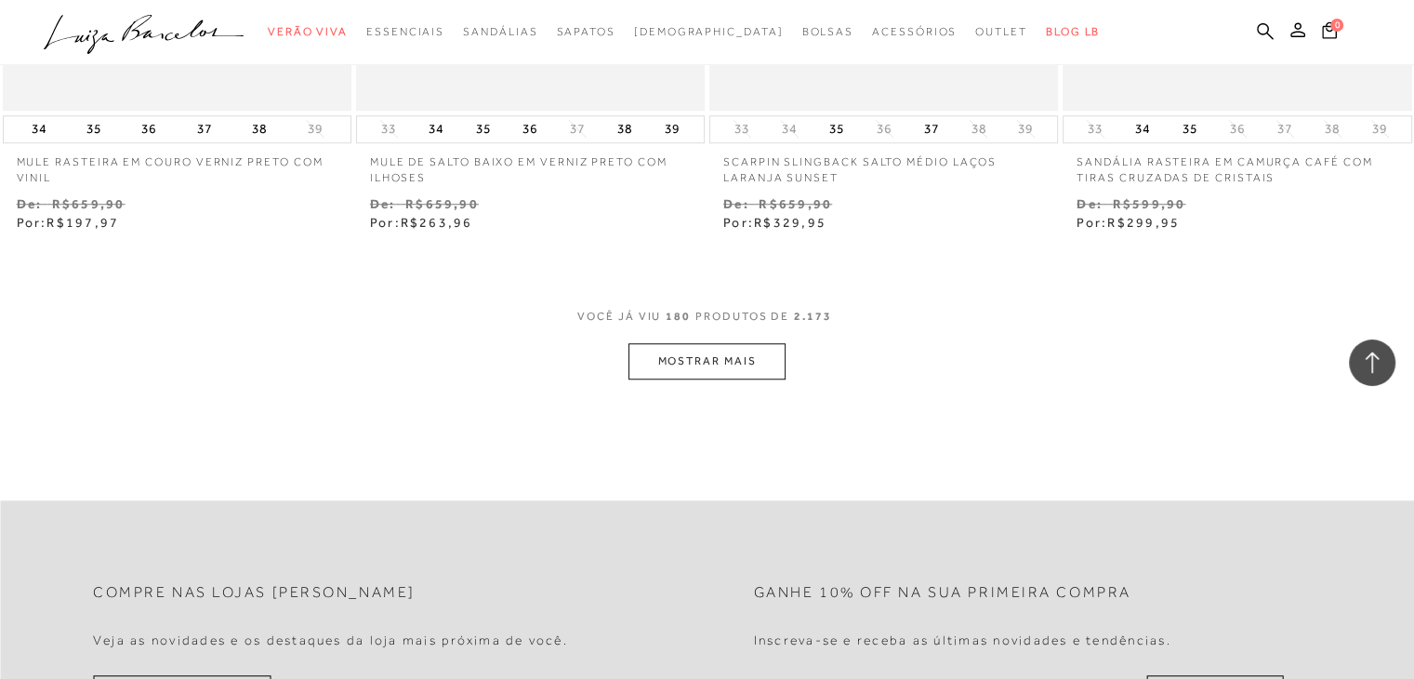
click at [689, 343] on button "MOSTRAR MAIS" at bounding box center [706, 361] width 156 height 36
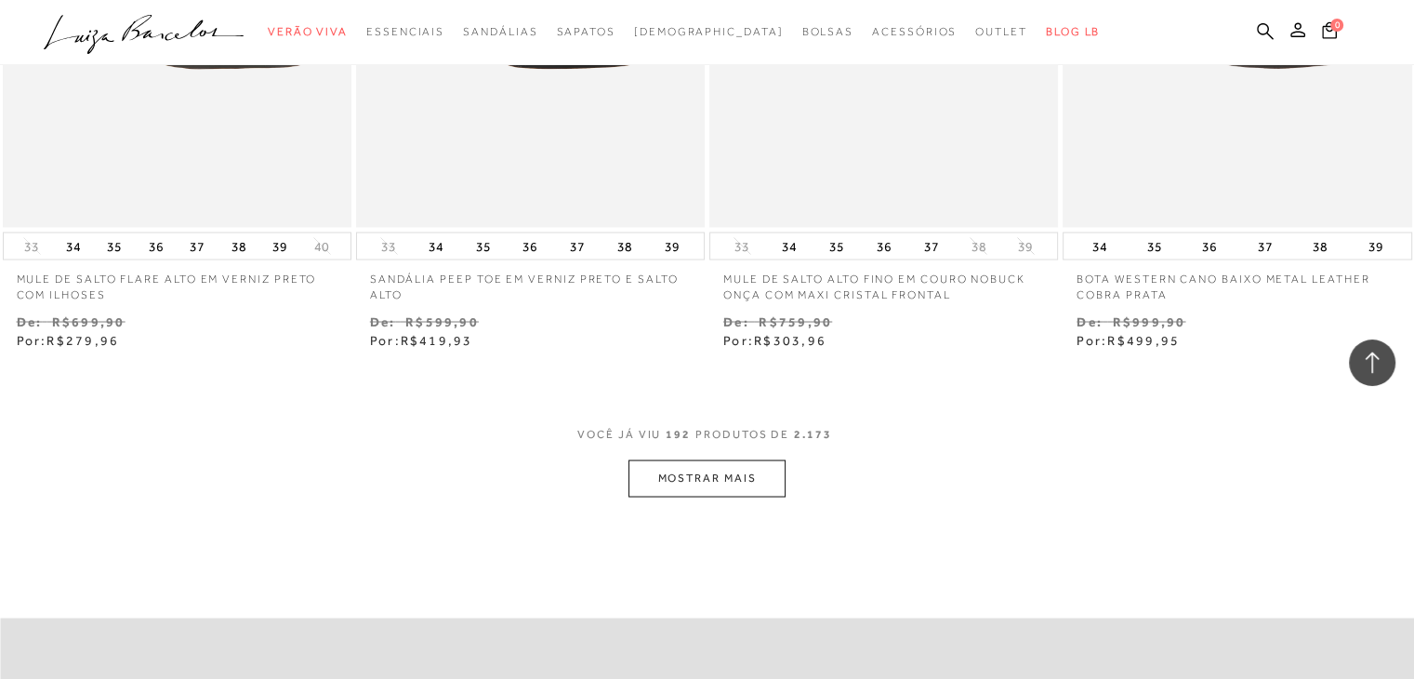
scroll to position [31766, 0]
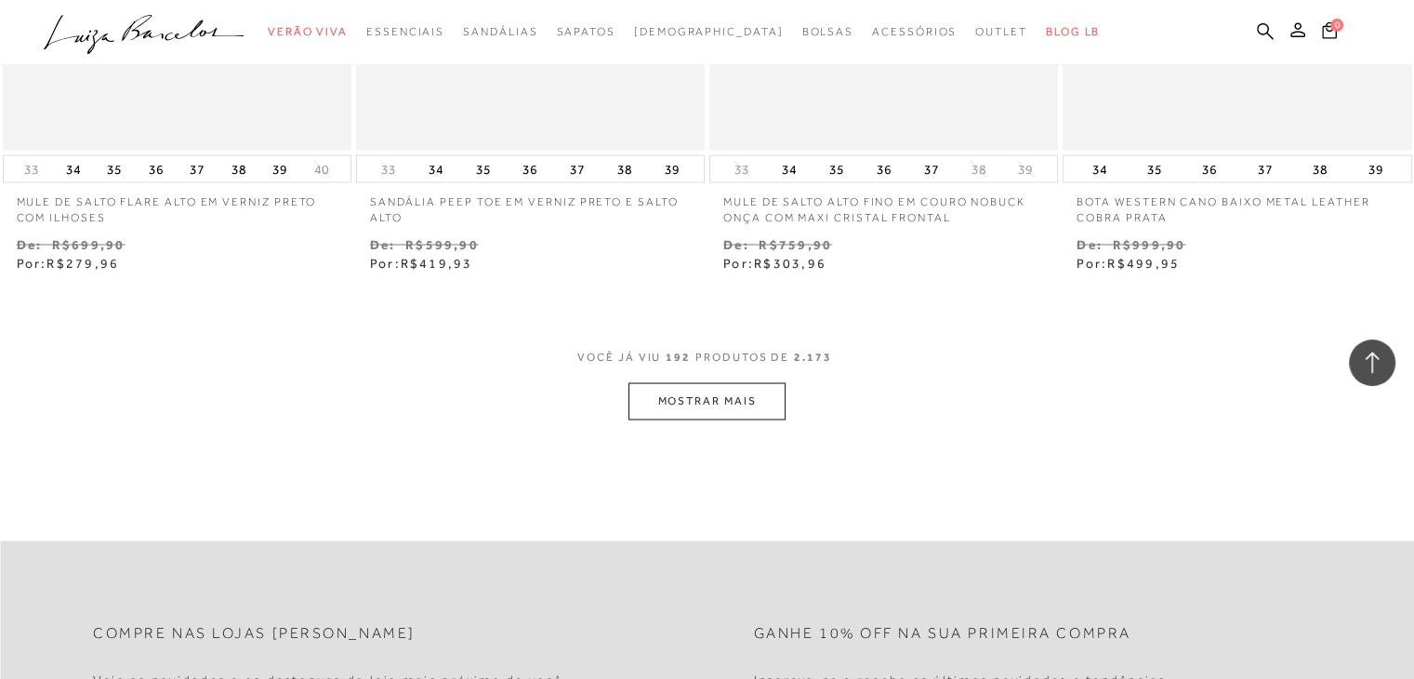
click at [688, 382] on button "MOSTRAR MAIS" at bounding box center [706, 400] width 156 height 36
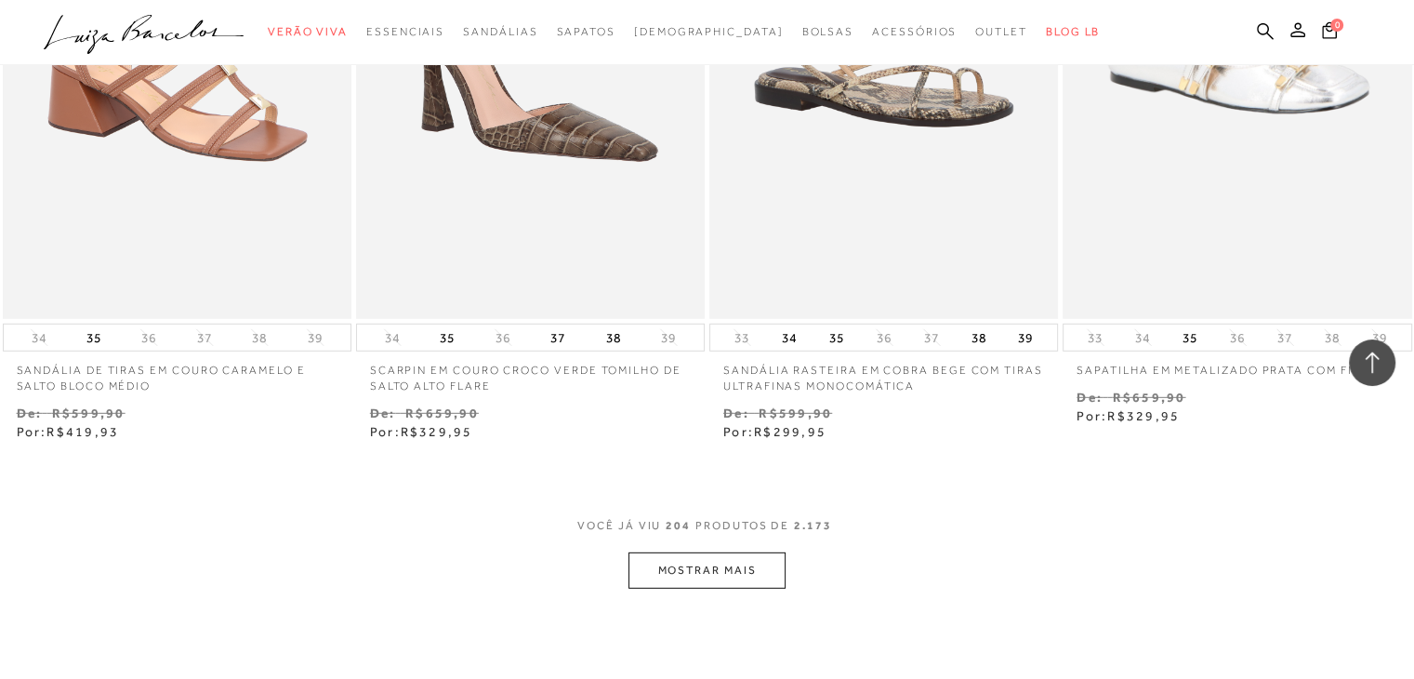
scroll to position [33811, 0]
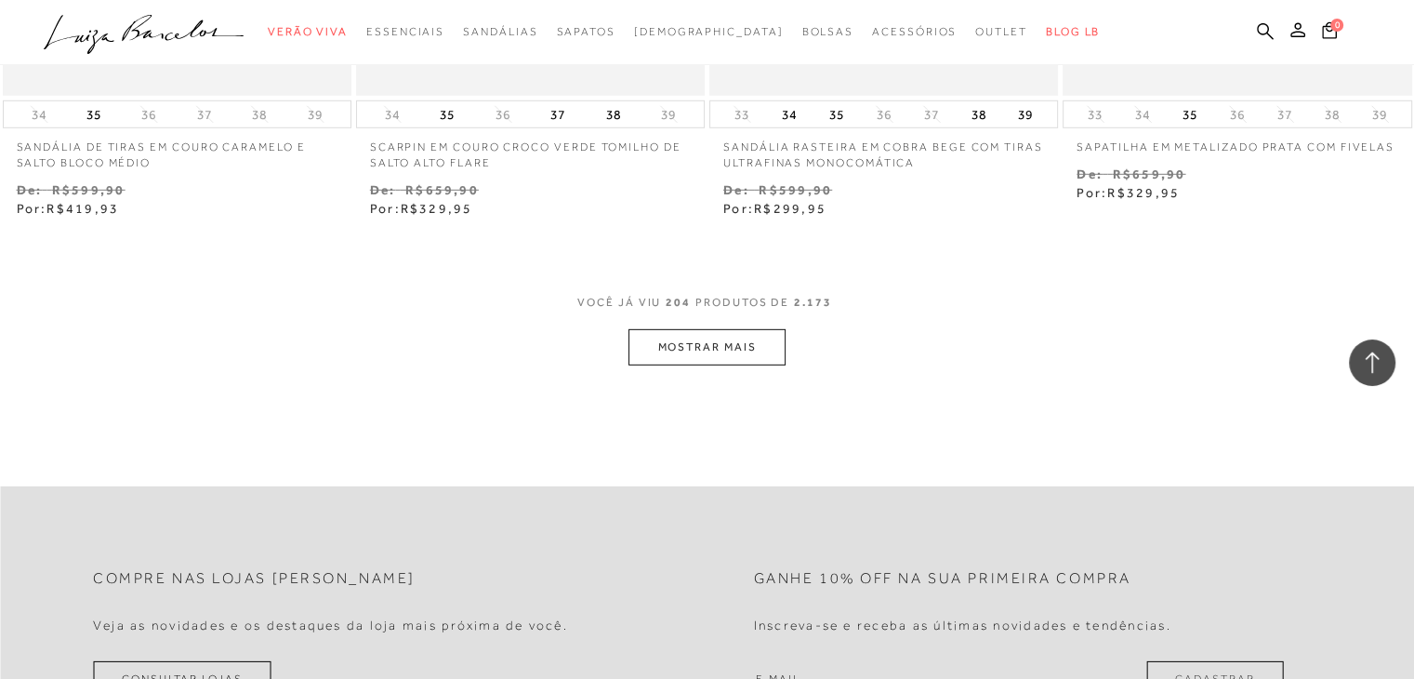
click at [688, 343] on button "MOSTRAR MAIS" at bounding box center [706, 347] width 156 height 36
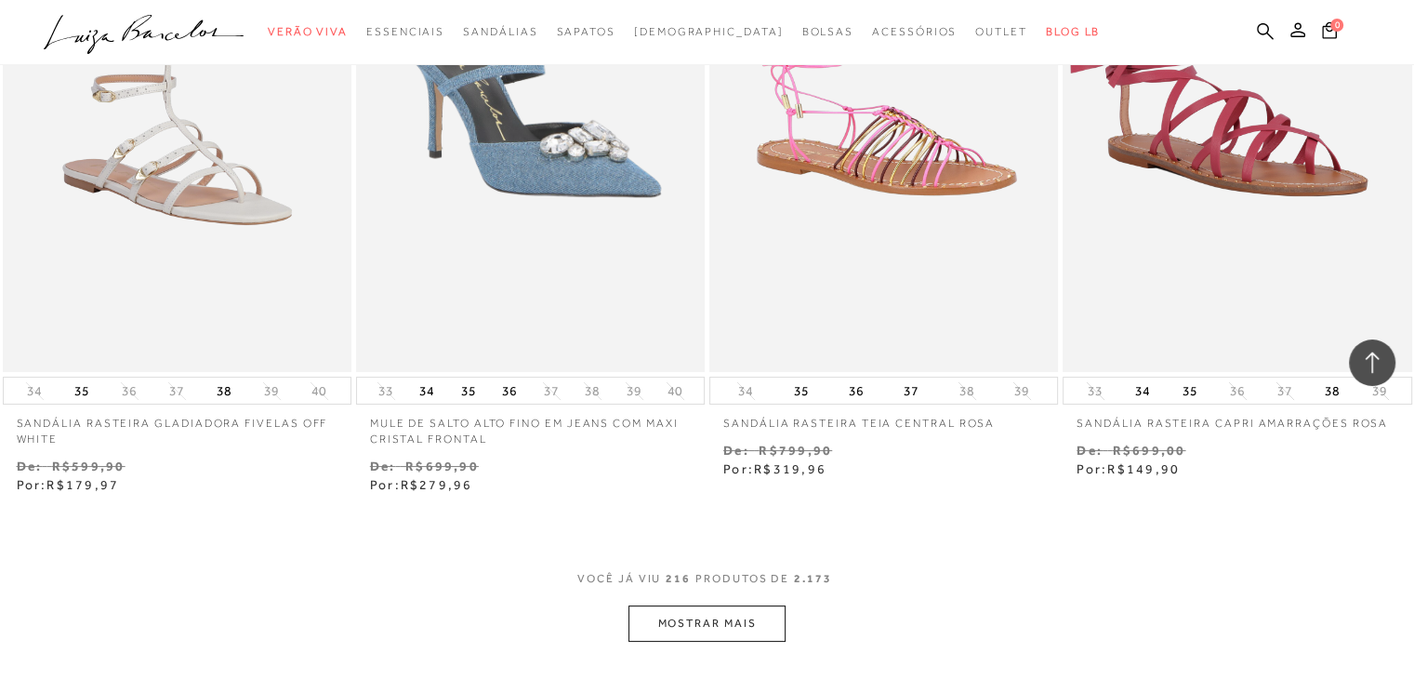
scroll to position [35763, 0]
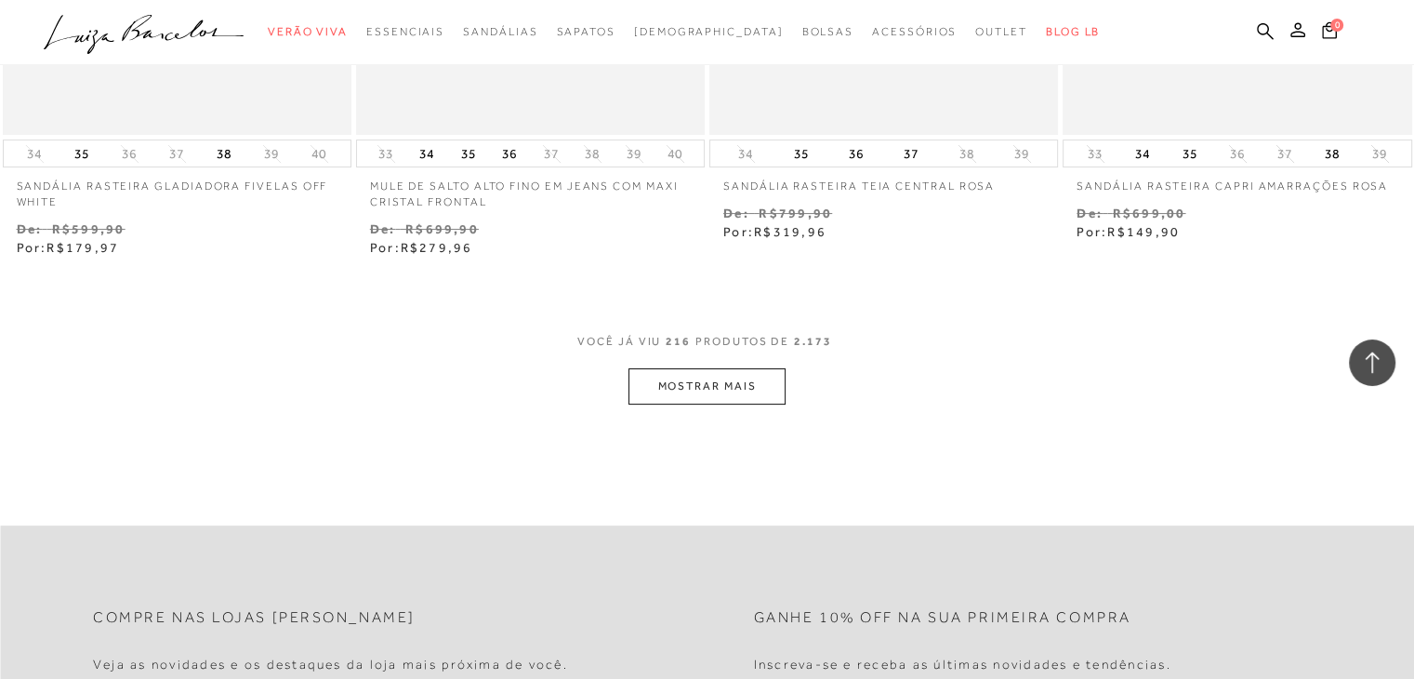
click at [688, 368] on button "MOSTRAR MAIS" at bounding box center [706, 386] width 156 height 36
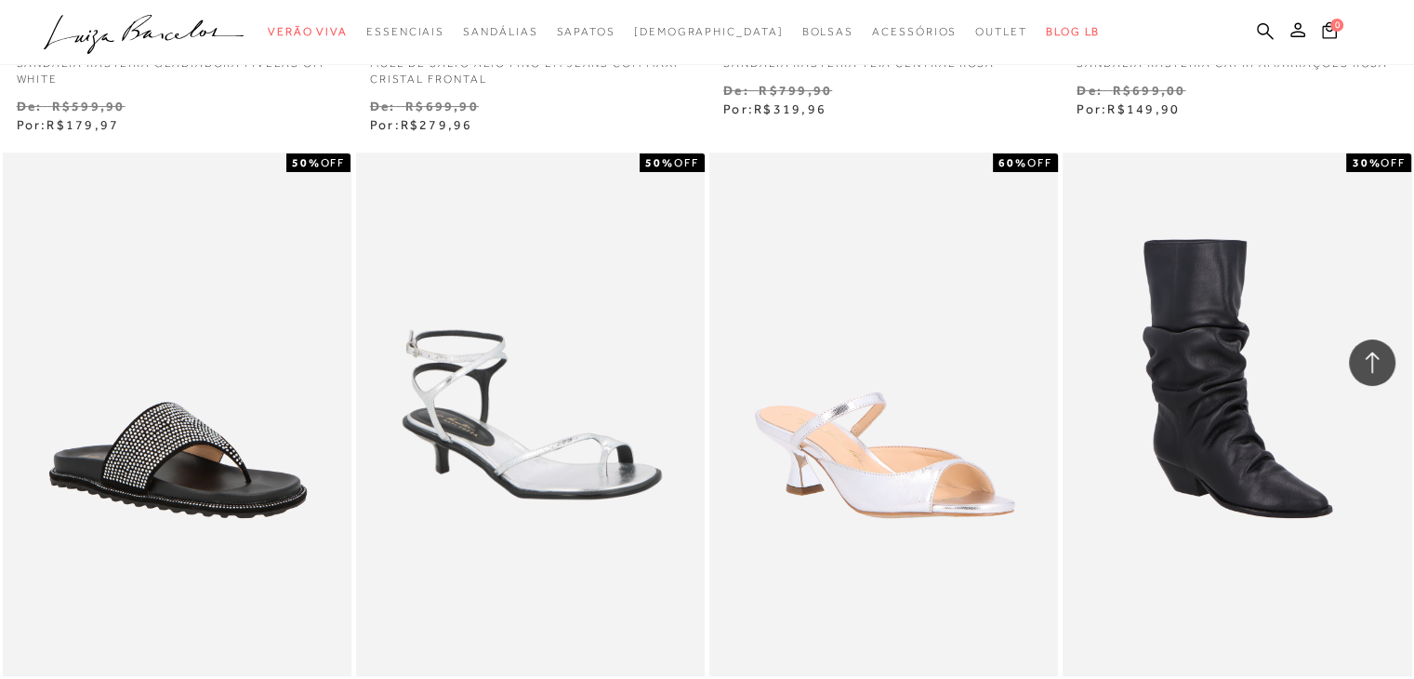
scroll to position [35949, 0]
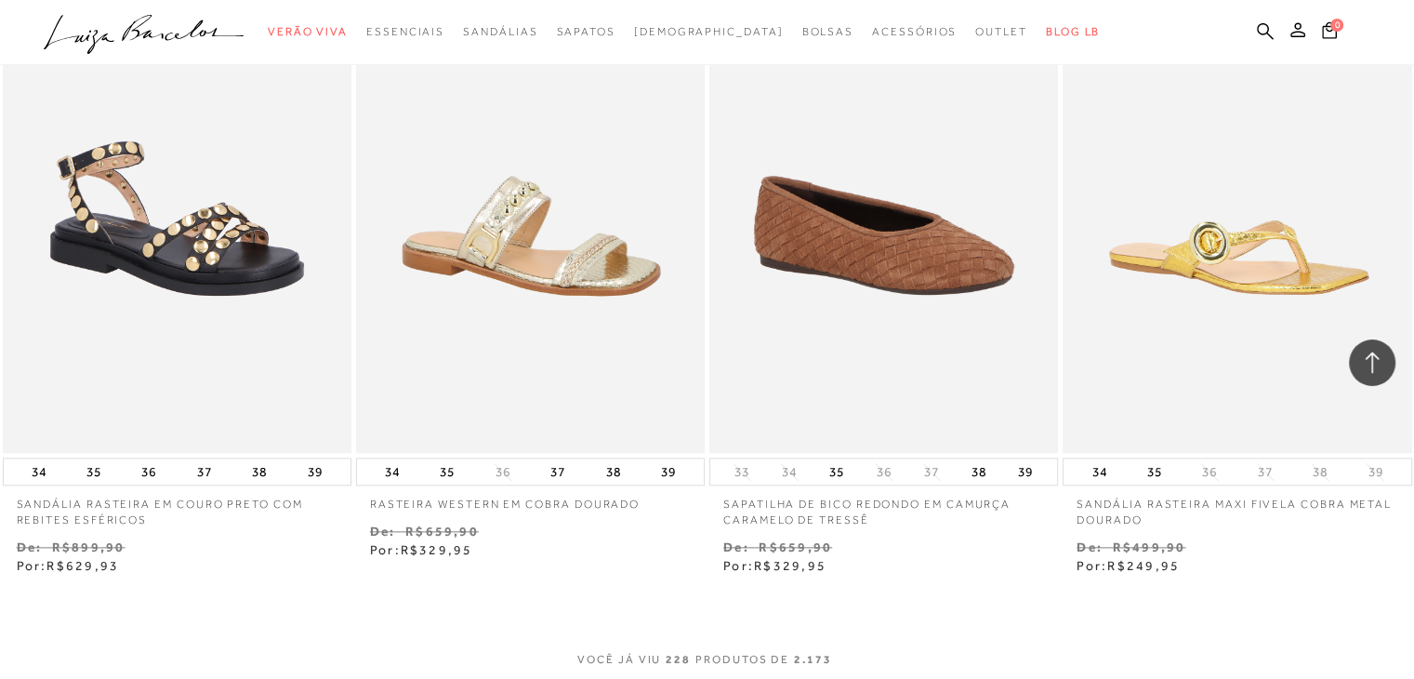
scroll to position [37715, 0]
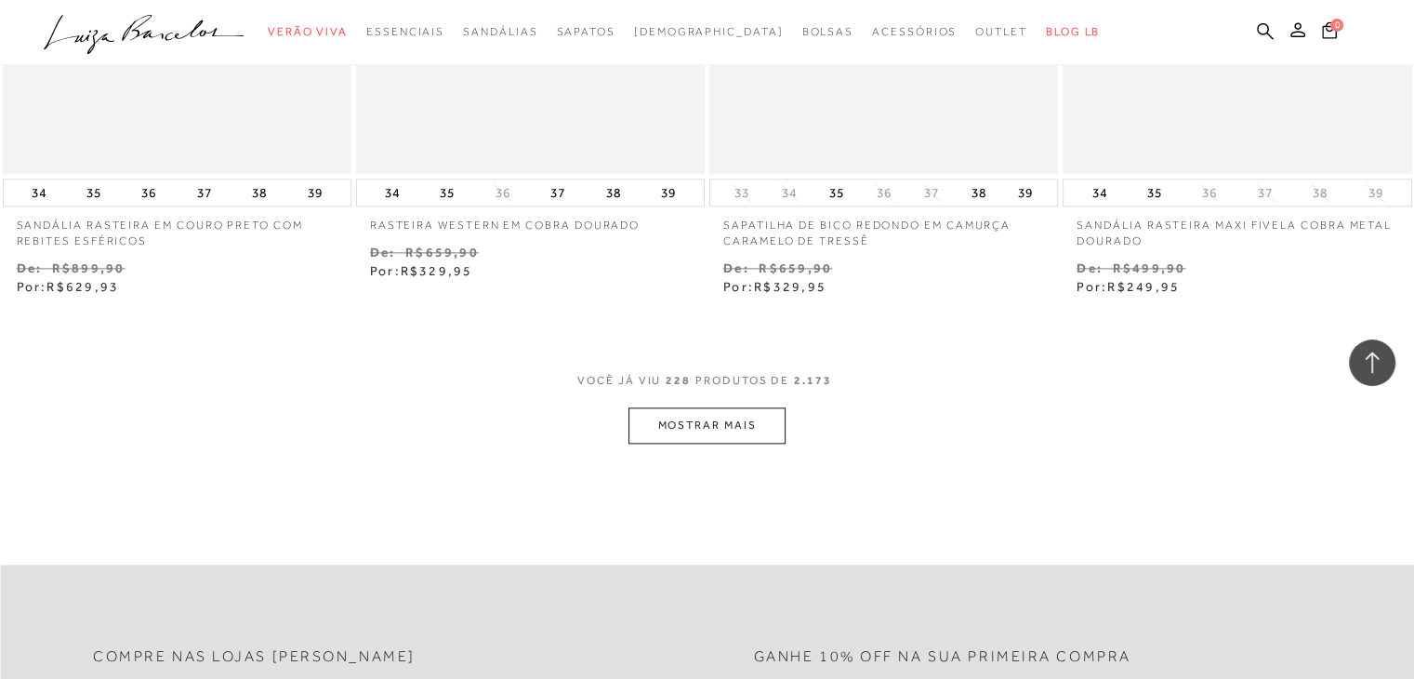
click at [688, 407] on button "MOSTRAR MAIS" at bounding box center [706, 425] width 156 height 36
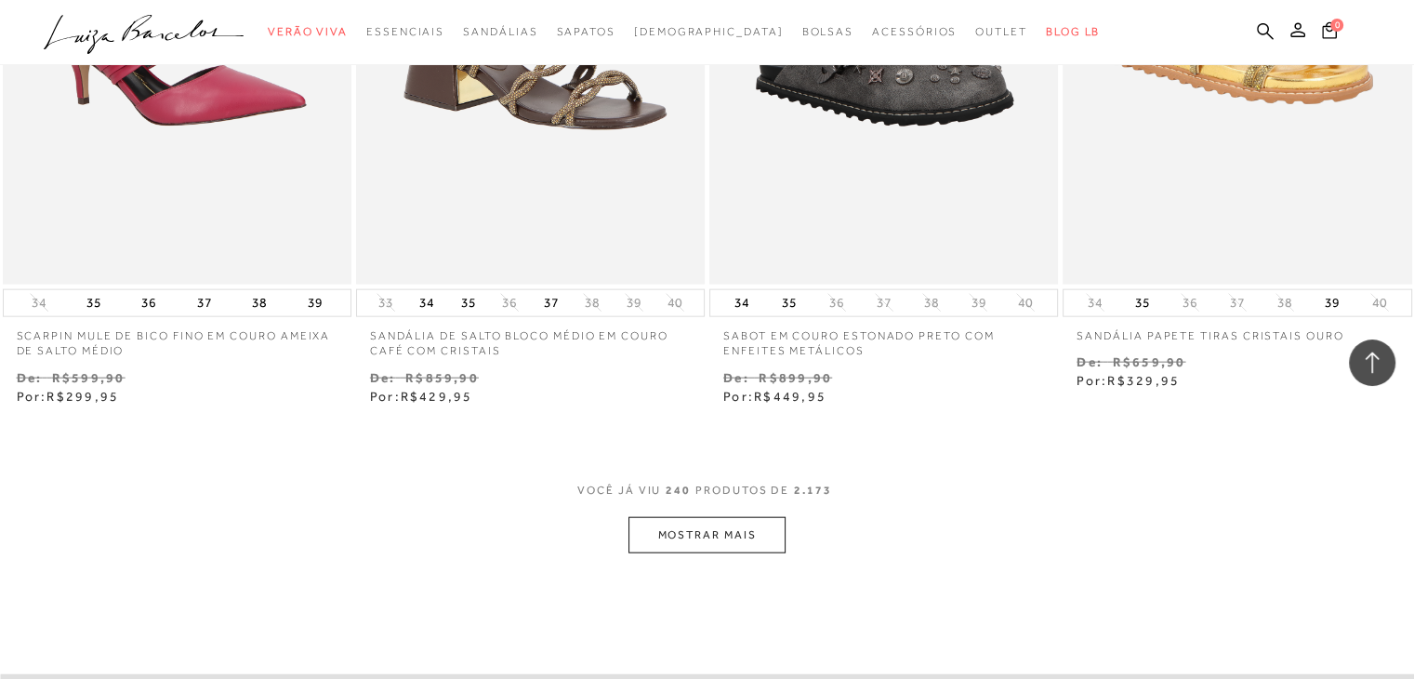
scroll to position [39667, 0]
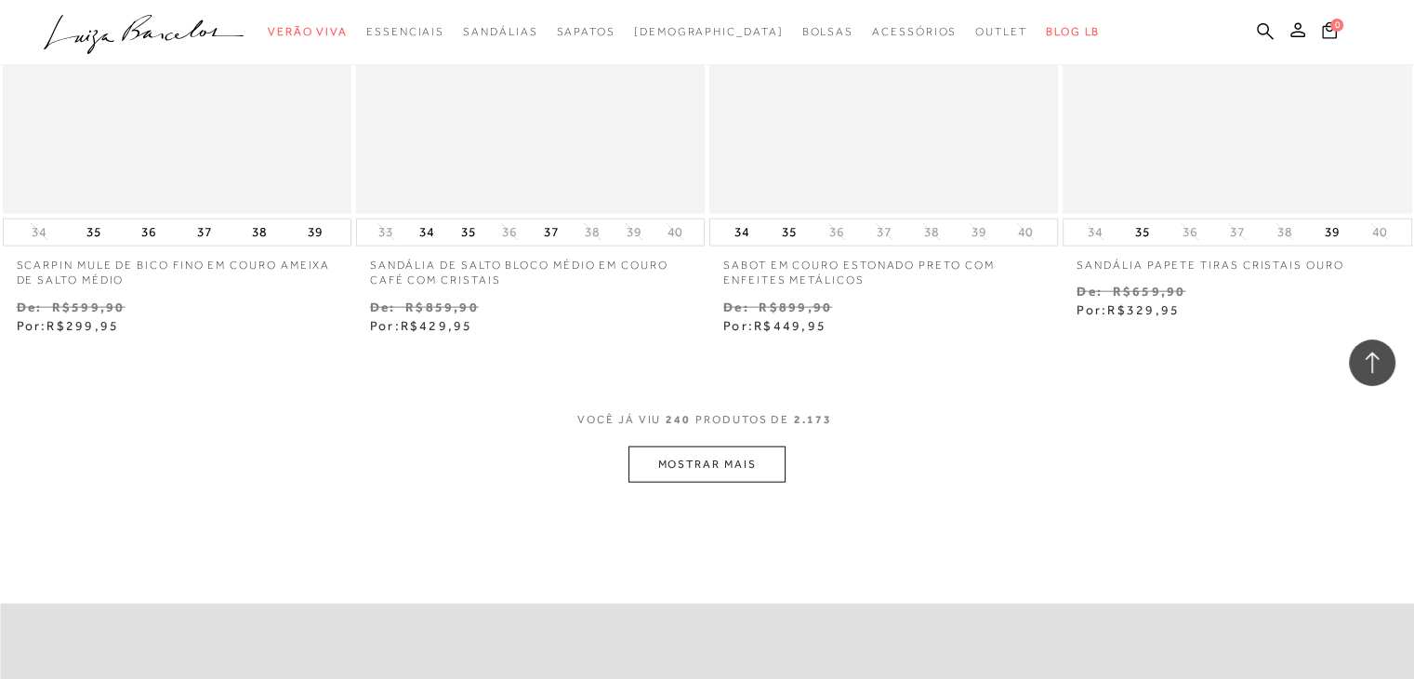
click at [683, 447] on button "MOSTRAR MAIS" at bounding box center [706, 464] width 156 height 36
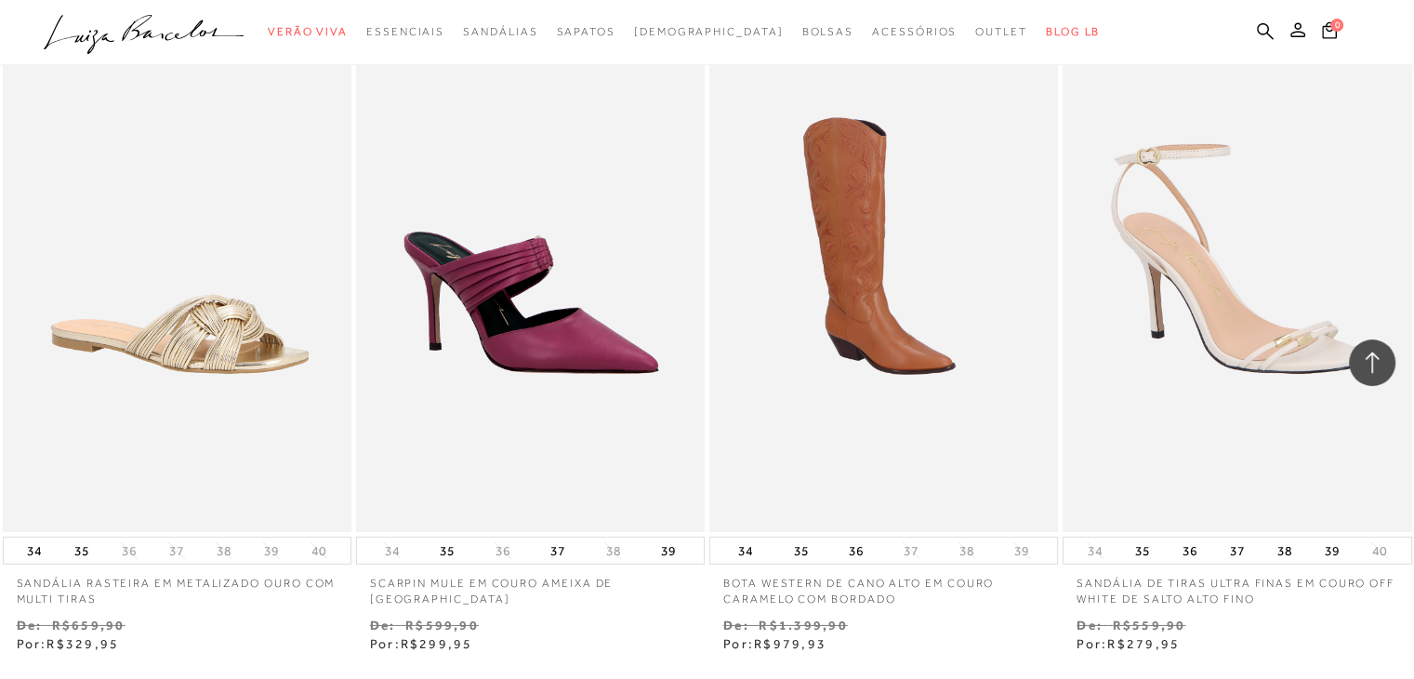
scroll to position [41619, 0]
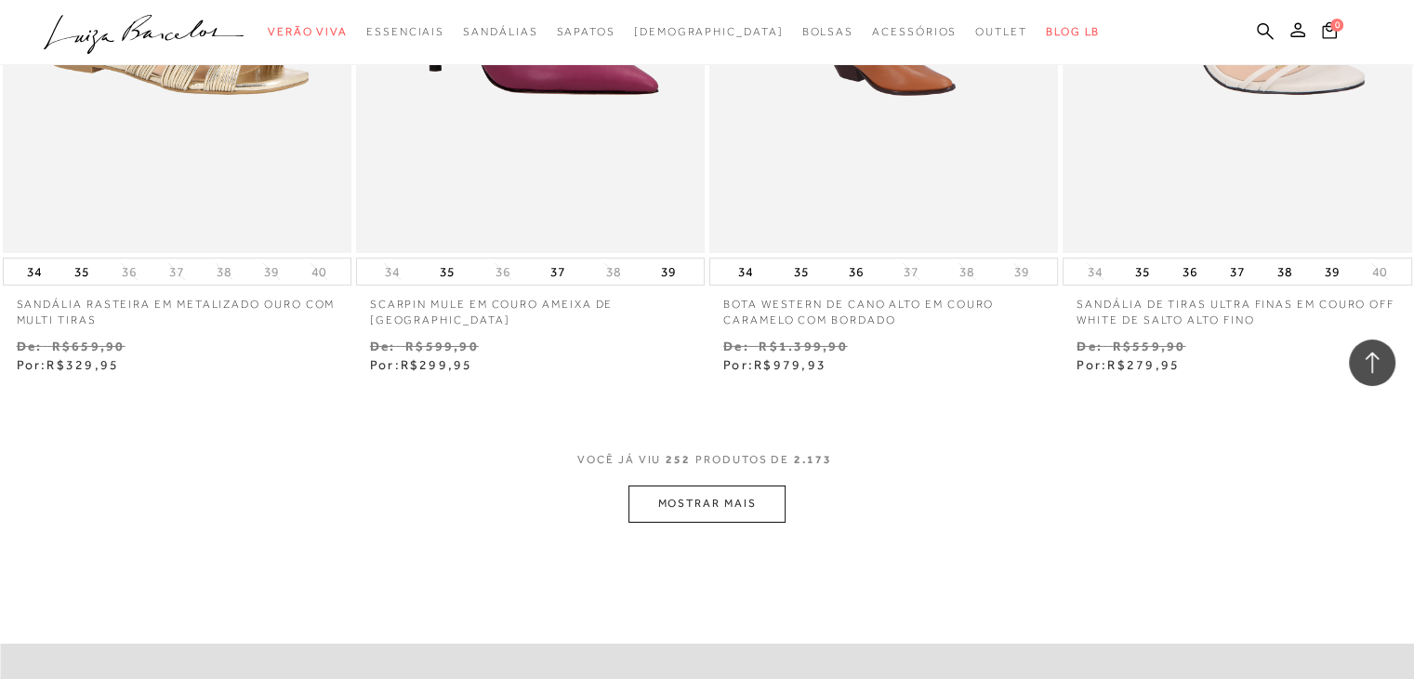
click at [679, 487] on button "MOSTRAR MAIS" at bounding box center [706, 503] width 156 height 36
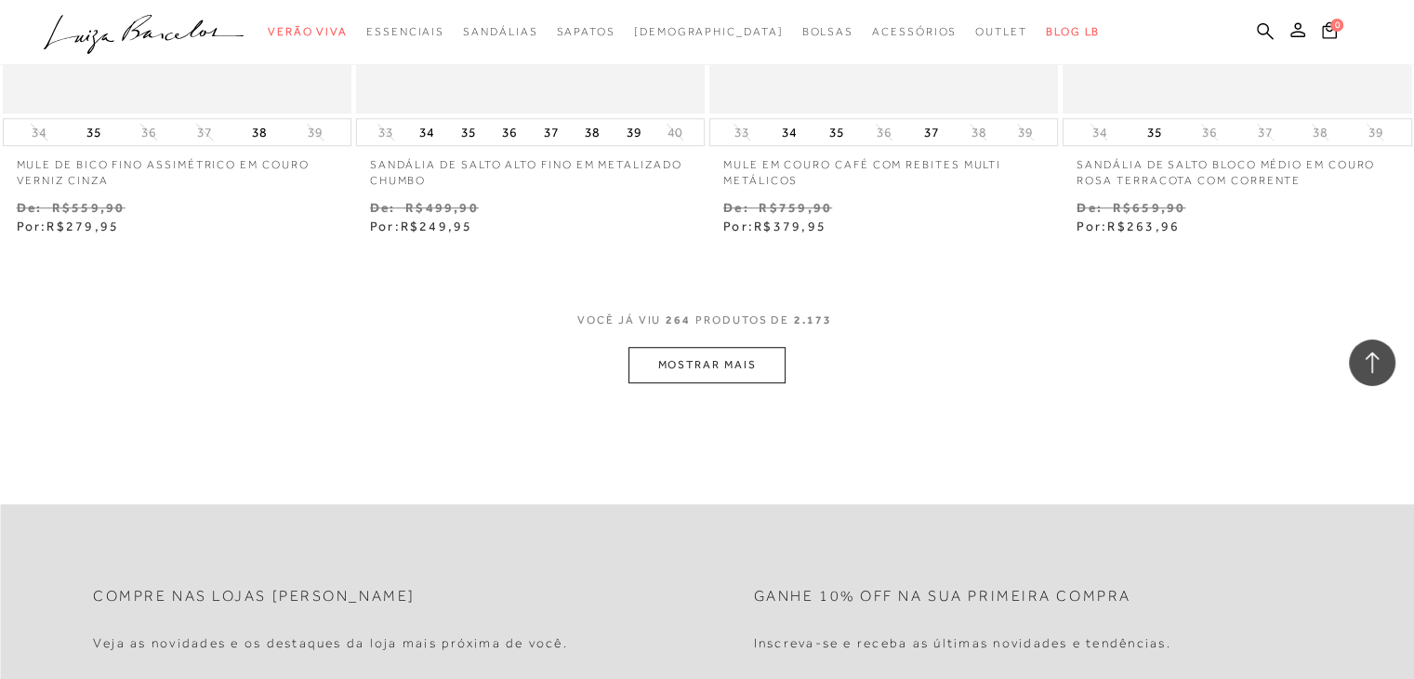
scroll to position [43756, 0]
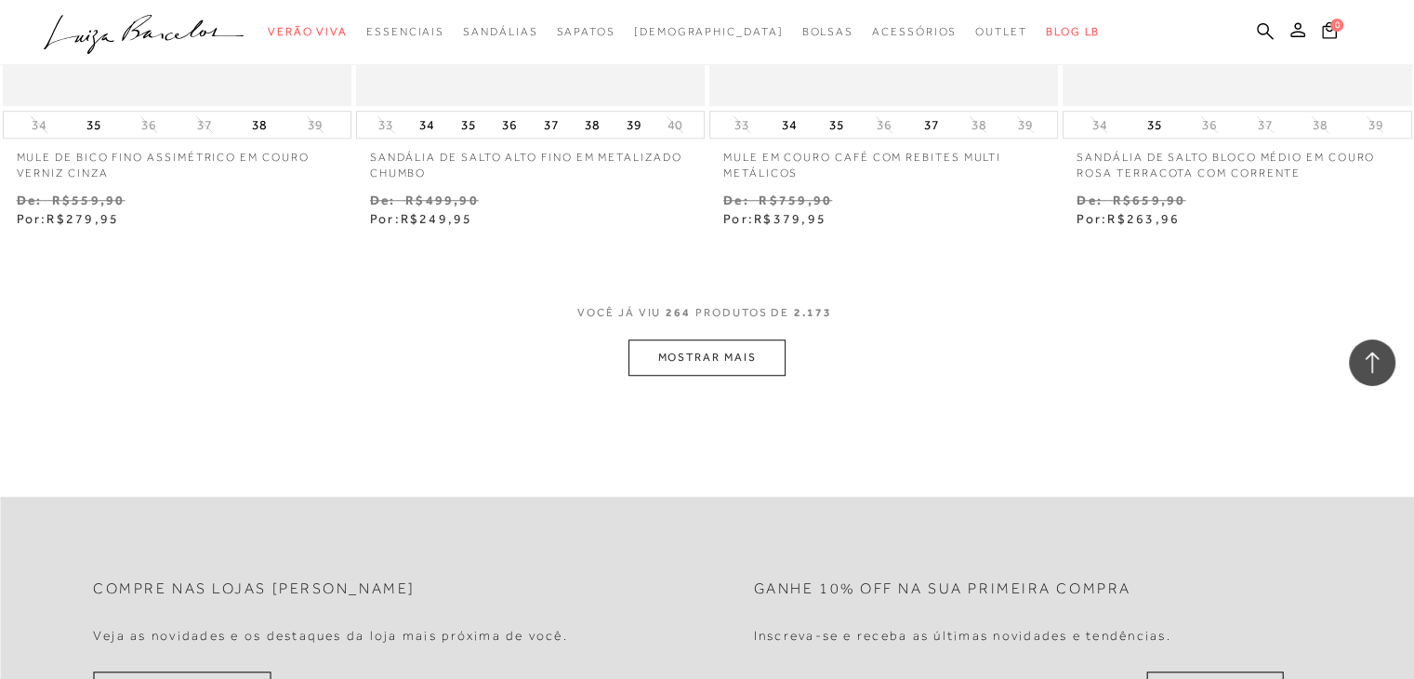
click at [684, 339] on button "MOSTRAR MAIS" at bounding box center [706, 357] width 156 height 36
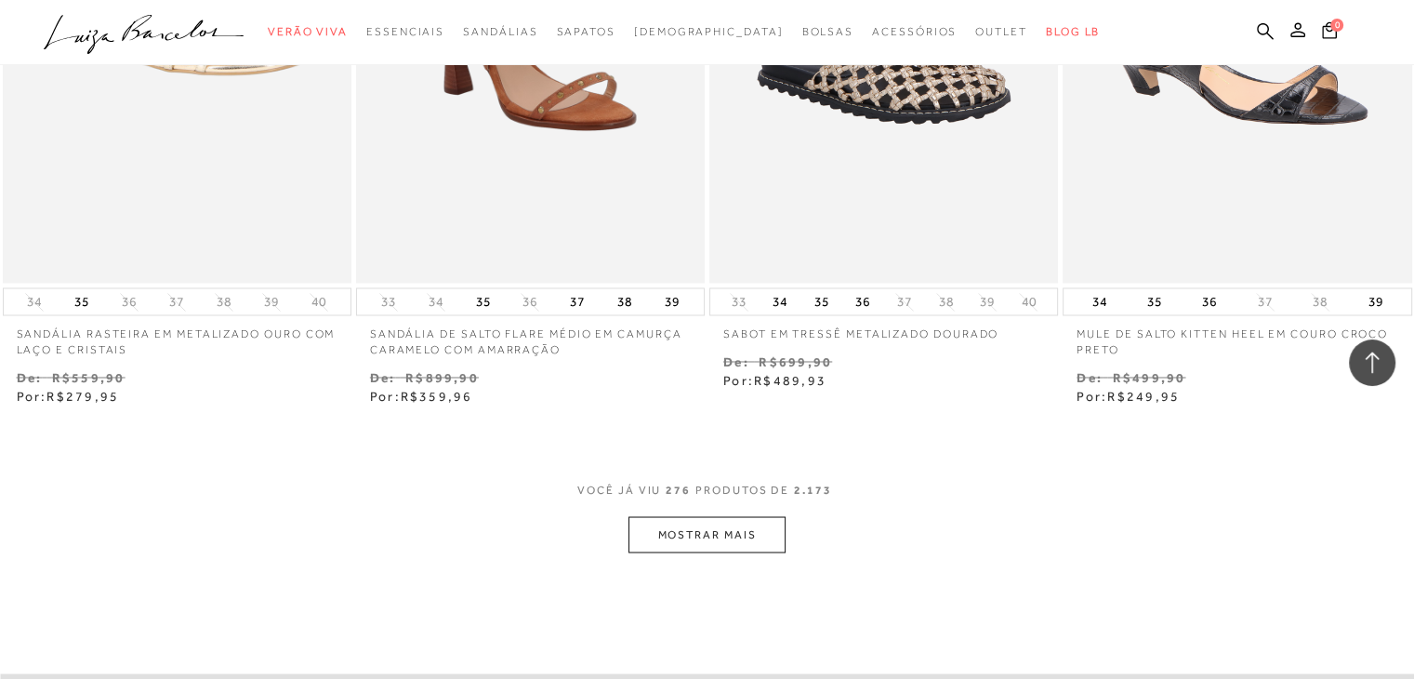
scroll to position [45615, 0]
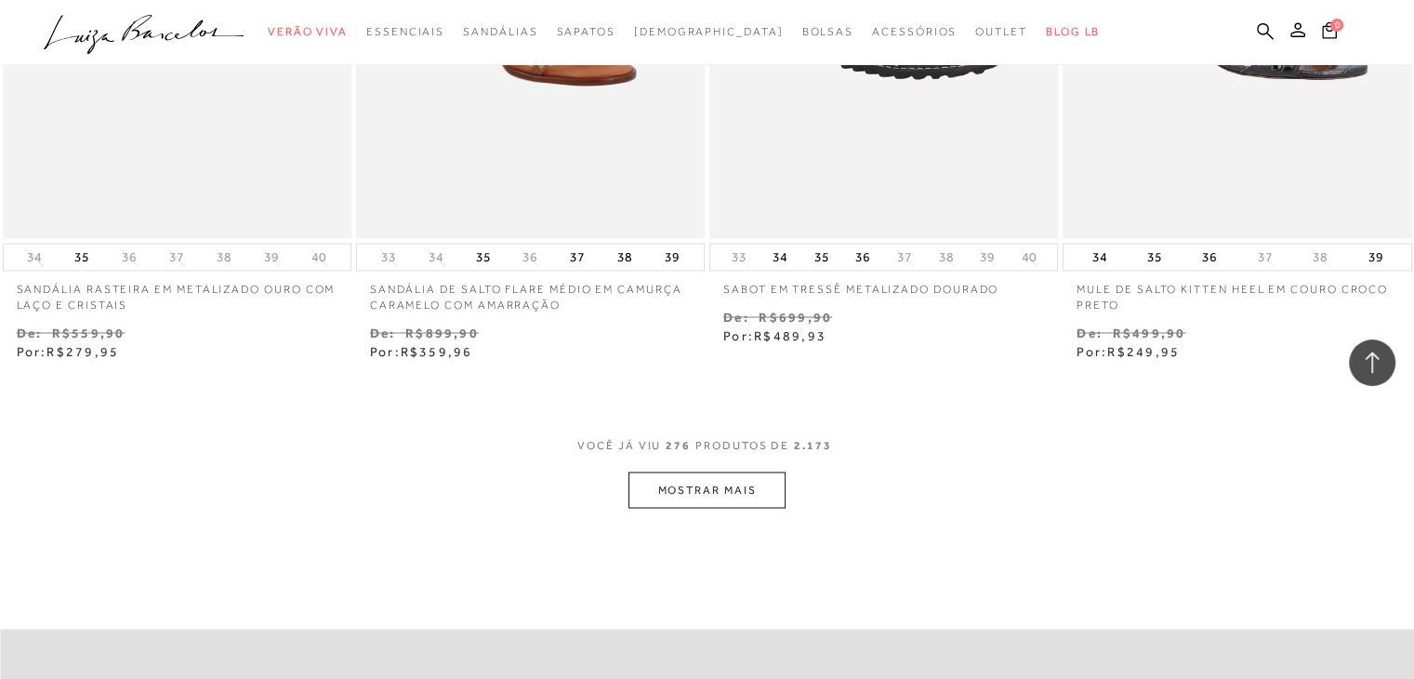
click at [662, 471] on button "MOSTRAR MAIS" at bounding box center [706, 489] width 156 height 36
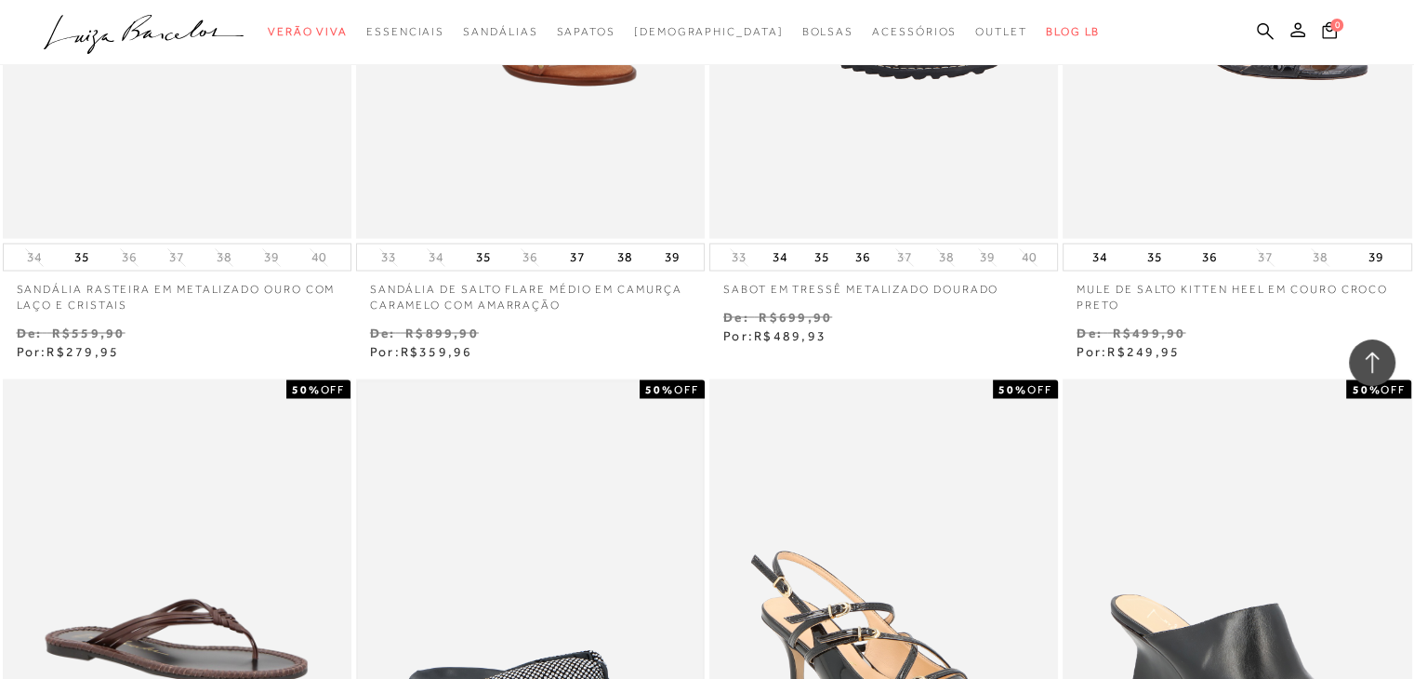
scroll to position [45801, 0]
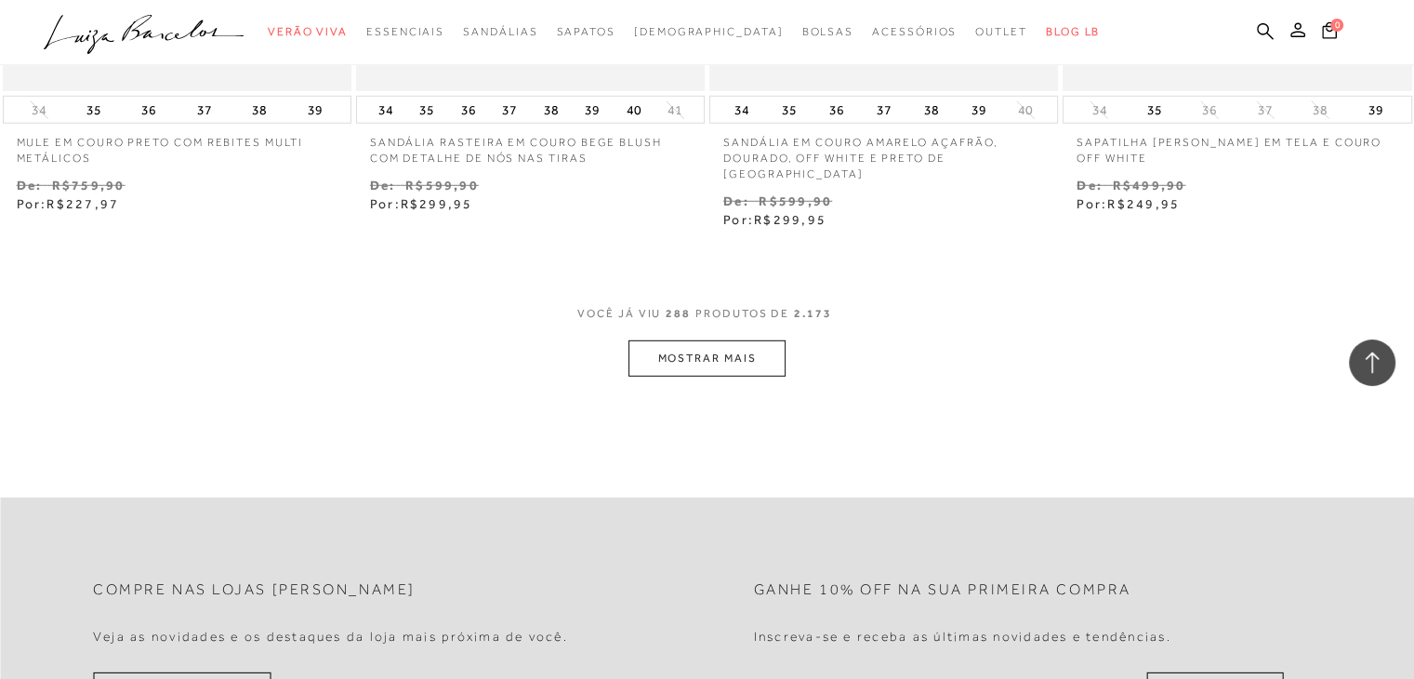
click at [668, 340] on button "MOSTRAR MAIS" at bounding box center [706, 358] width 156 height 36
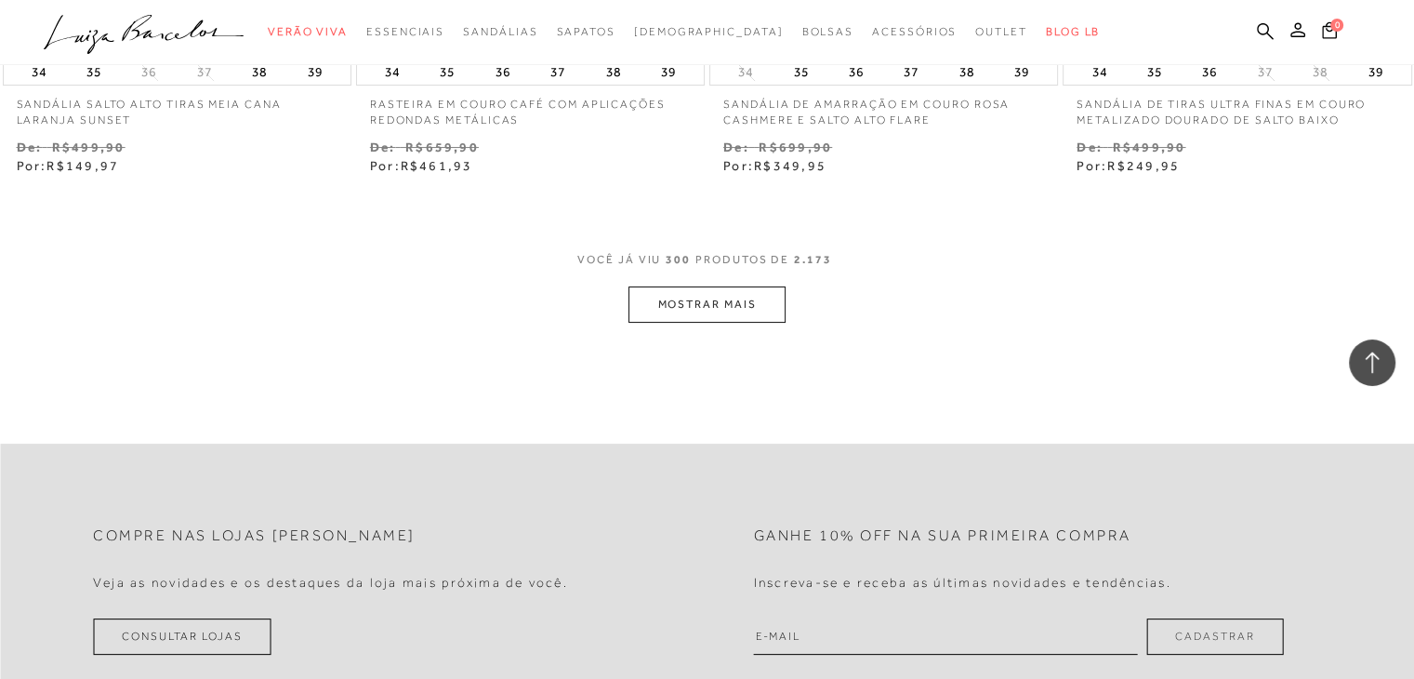
click at [679, 286] on button "MOSTRAR MAIS" at bounding box center [706, 304] width 156 height 36
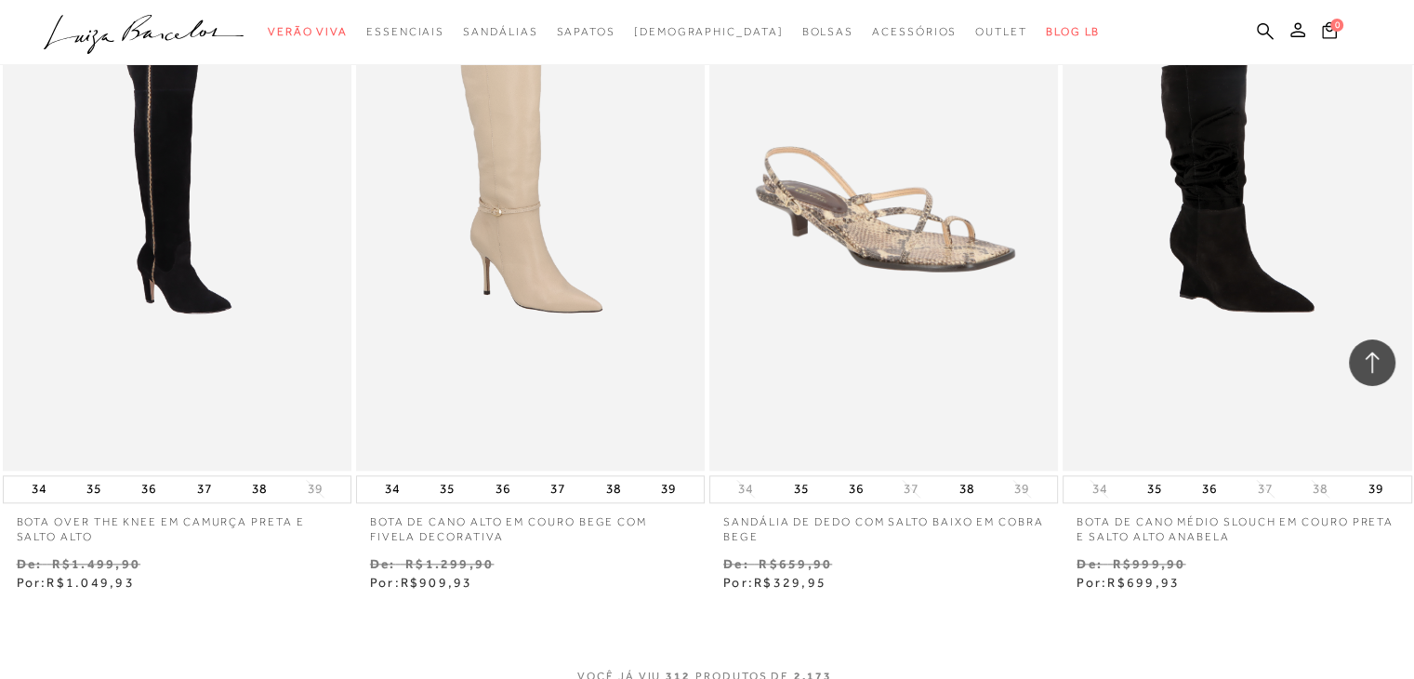
scroll to position [51564, 0]
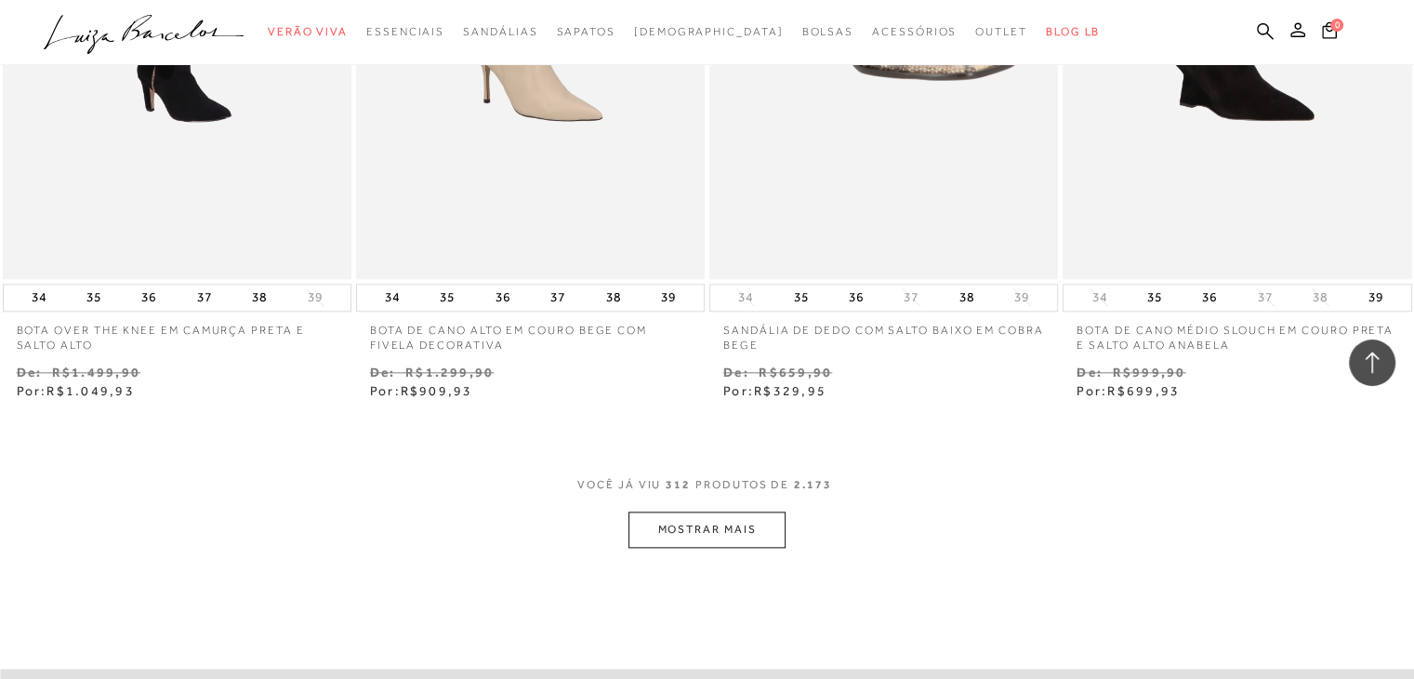
click at [677, 511] on button "MOSTRAR MAIS" at bounding box center [706, 529] width 156 height 36
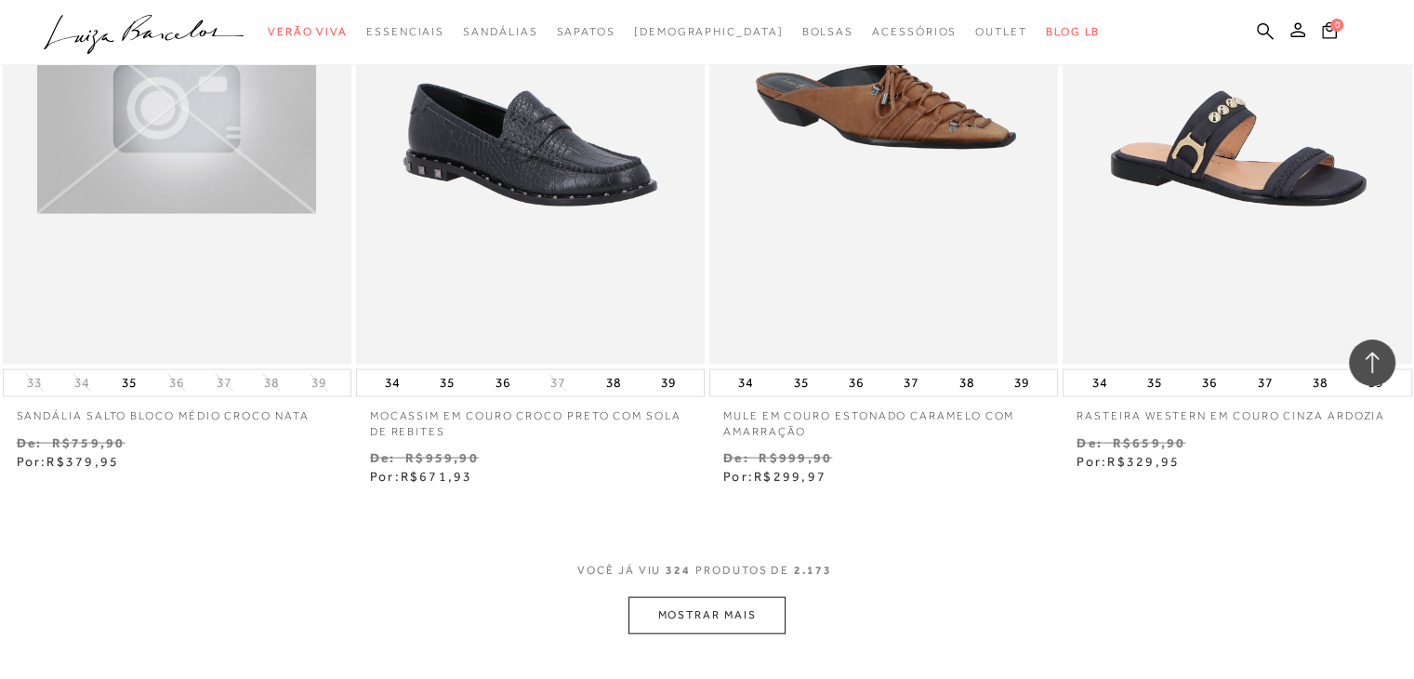
scroll to position [53516, 0]
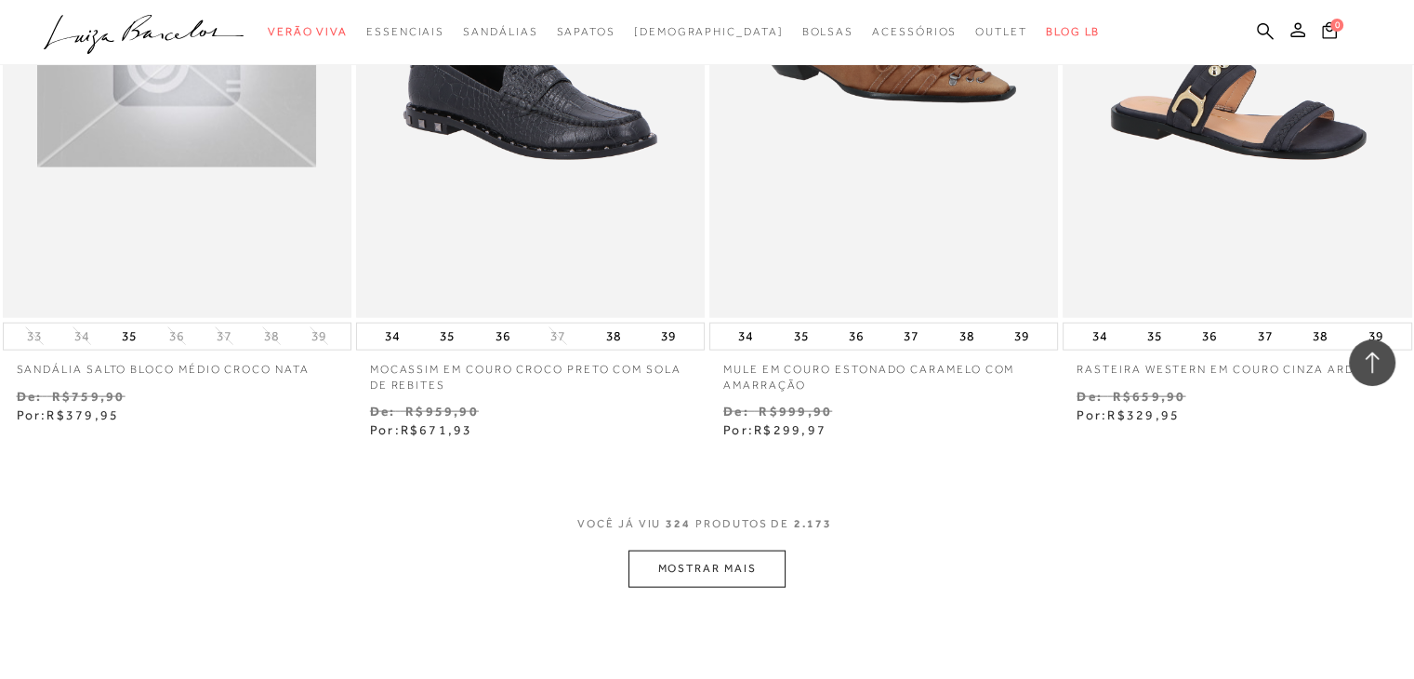
click at [680, 550] on button "MOSTRAR MAIS" at bounding box center [706, 568] width 156 height 36
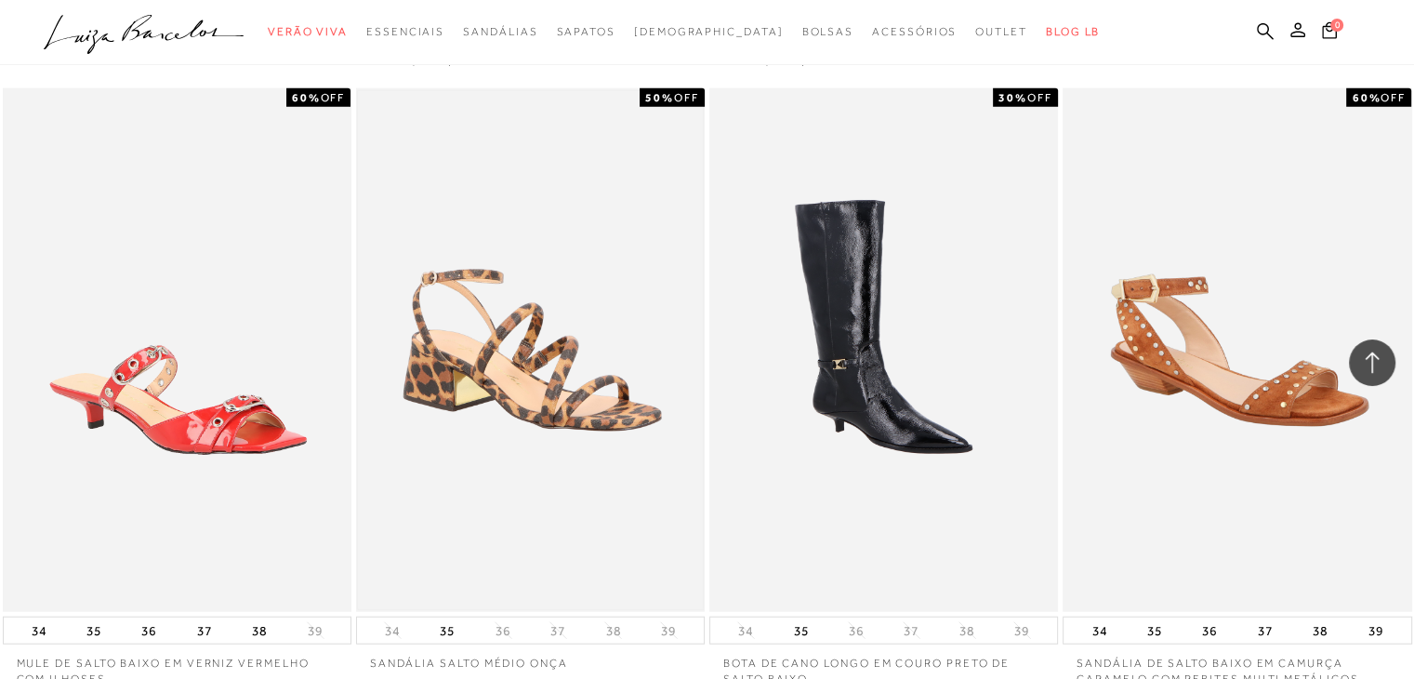
scroll to position [53981, 0]
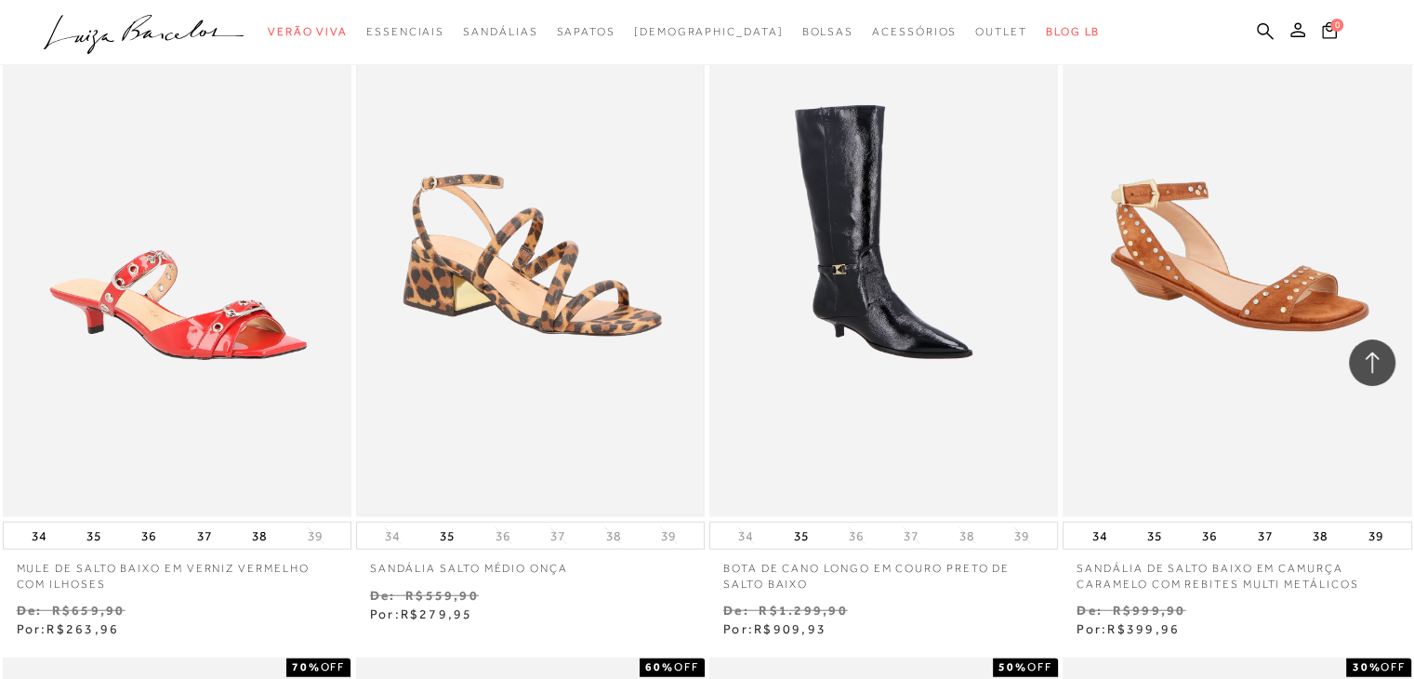
click at [538, 209] on img at bounding box center [530, 255] width 345 height 518
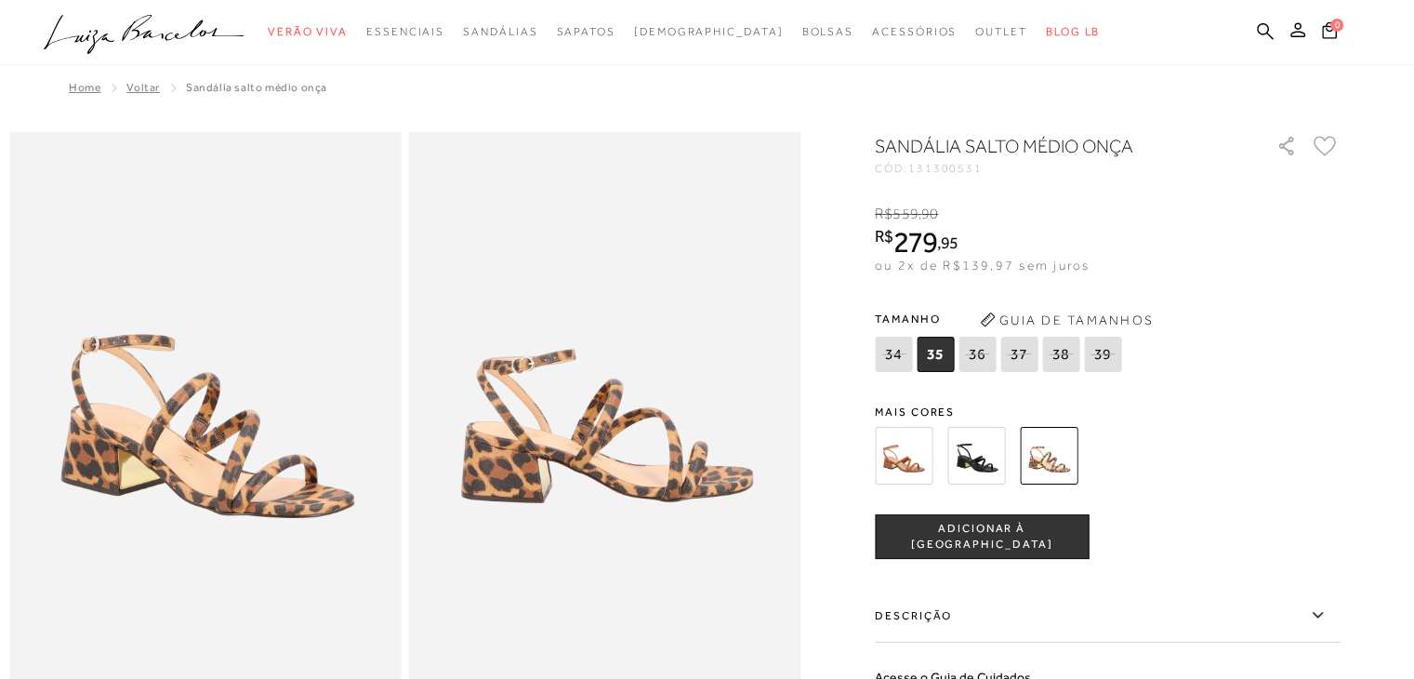
click at [941, 365] on span "35" at bounding box center [934, 353] width 37 height 35
click at [974, 549] on button "ADICIONAR À SACOLA" at bounding box center [982, 536] width 214 height 45
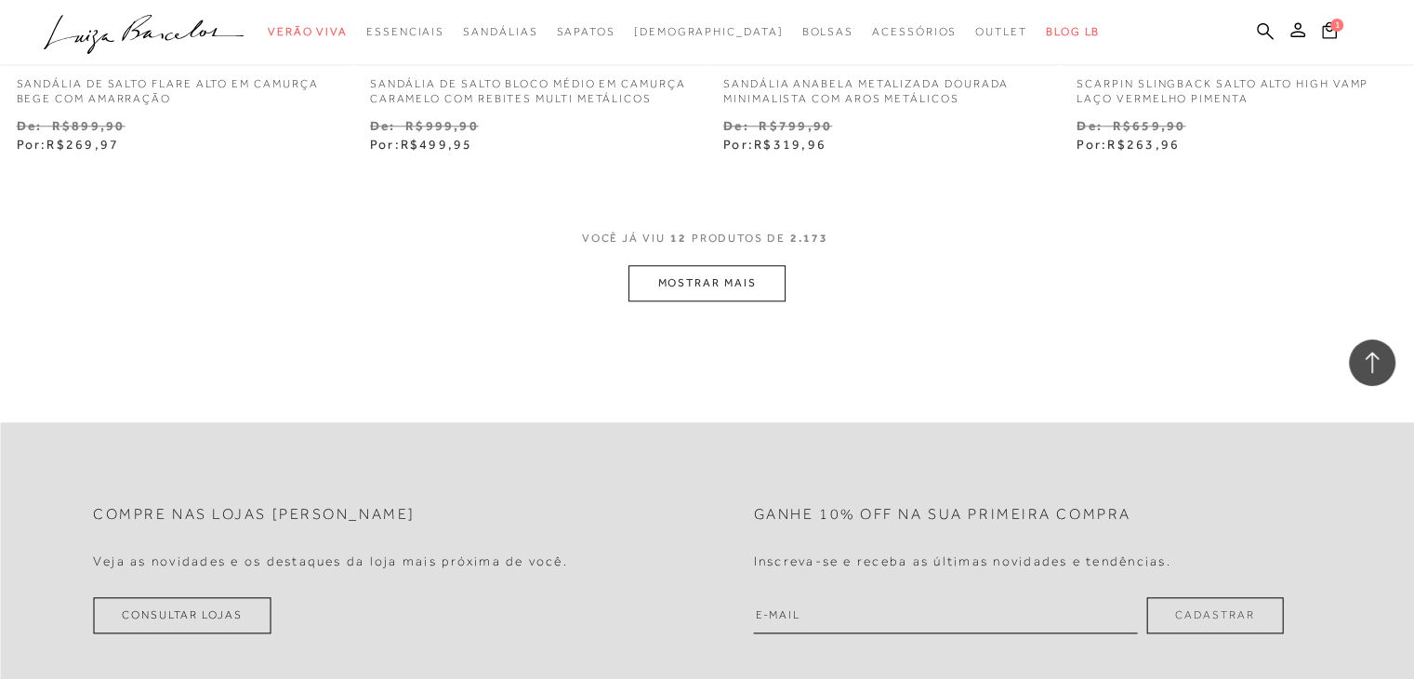
scroll to position [2045, 0]
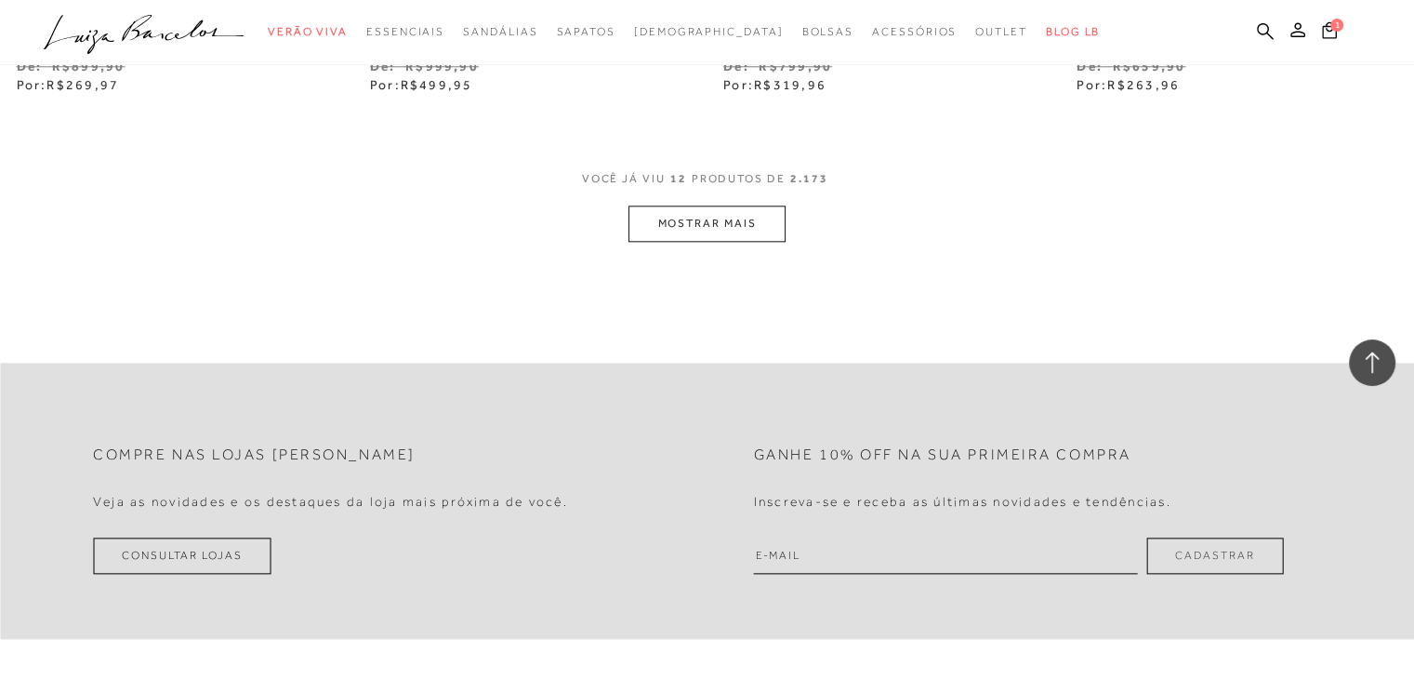
click at [664, 218] on button "MOSTRAR MAIS" at bounding box center [706, 223] width 156 height 36
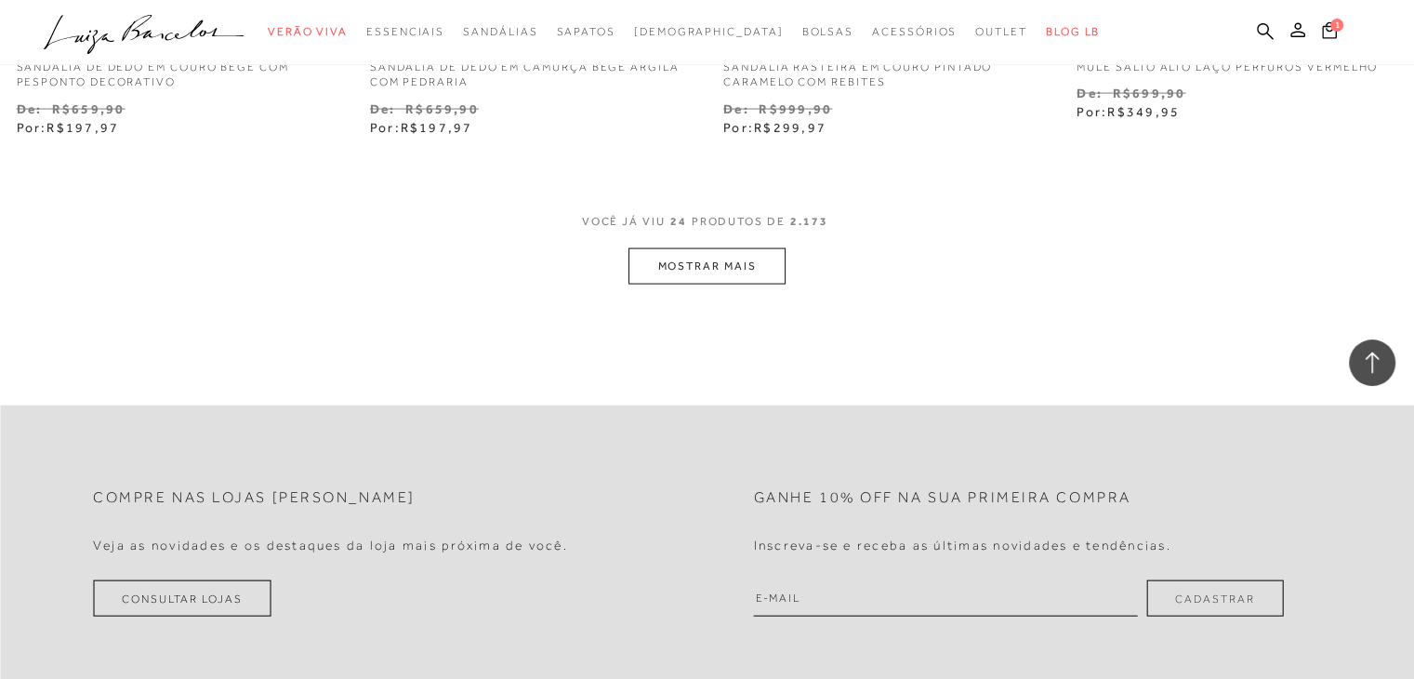
scroll to position [3997, 0]
click at [674, 263] on button "MOSTRAR MAIS" at bounding box center [706, 262] width 156 height 36
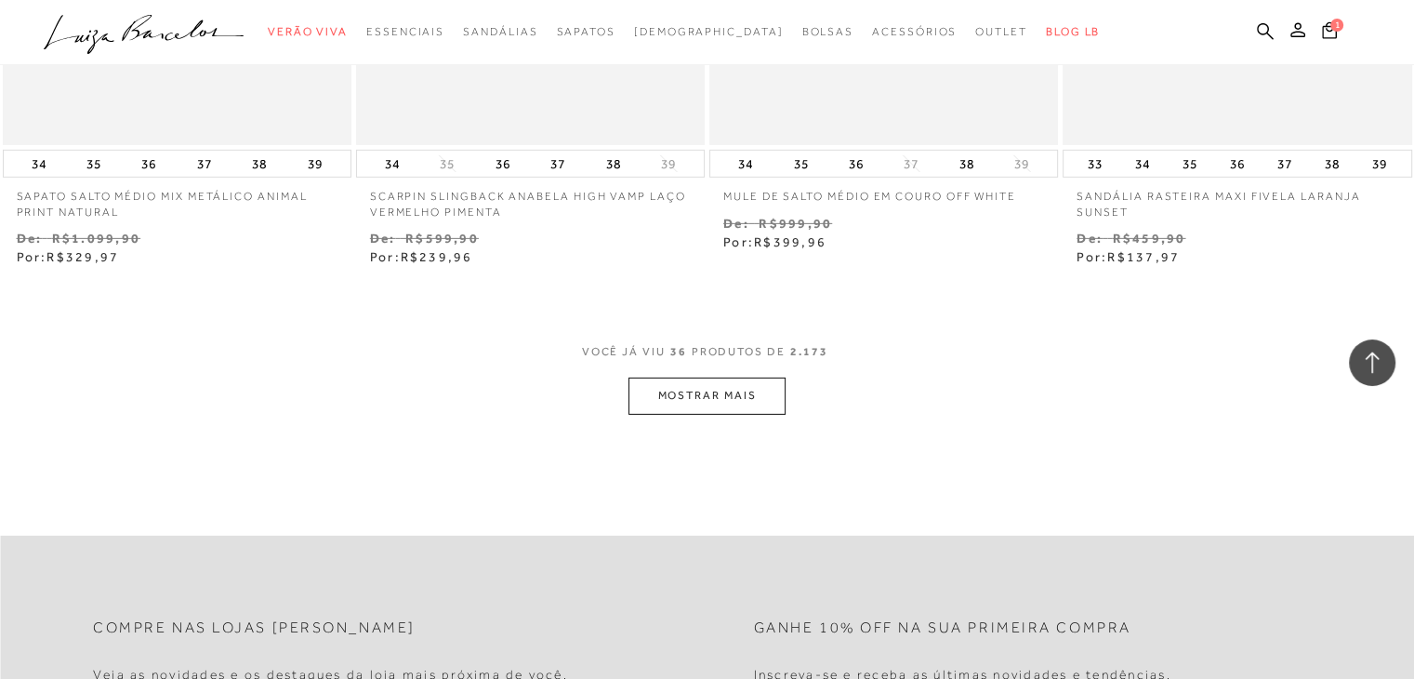
scroll to position [5856, 0]
click at [692, 381] on button "MOSTRAR MAIS" at bounding box center [706, 394] width 156 height 36
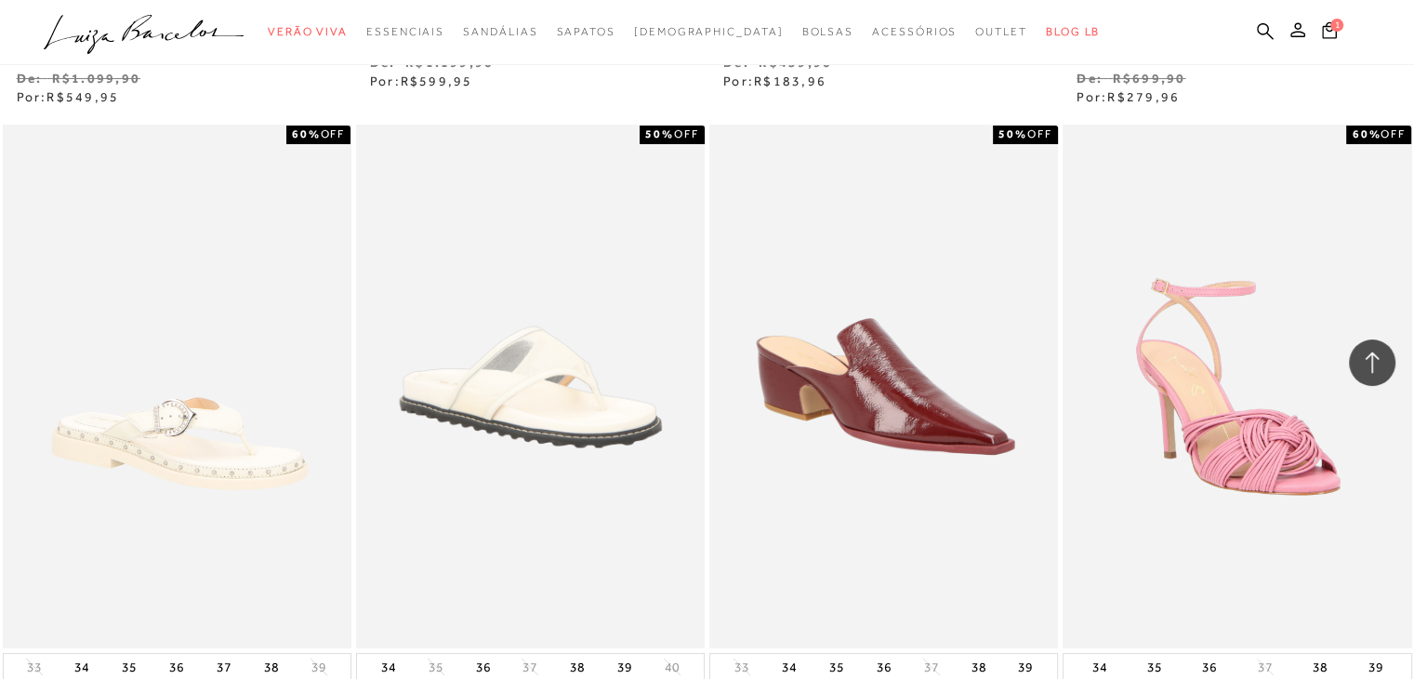
scroll to position [7808, 0]
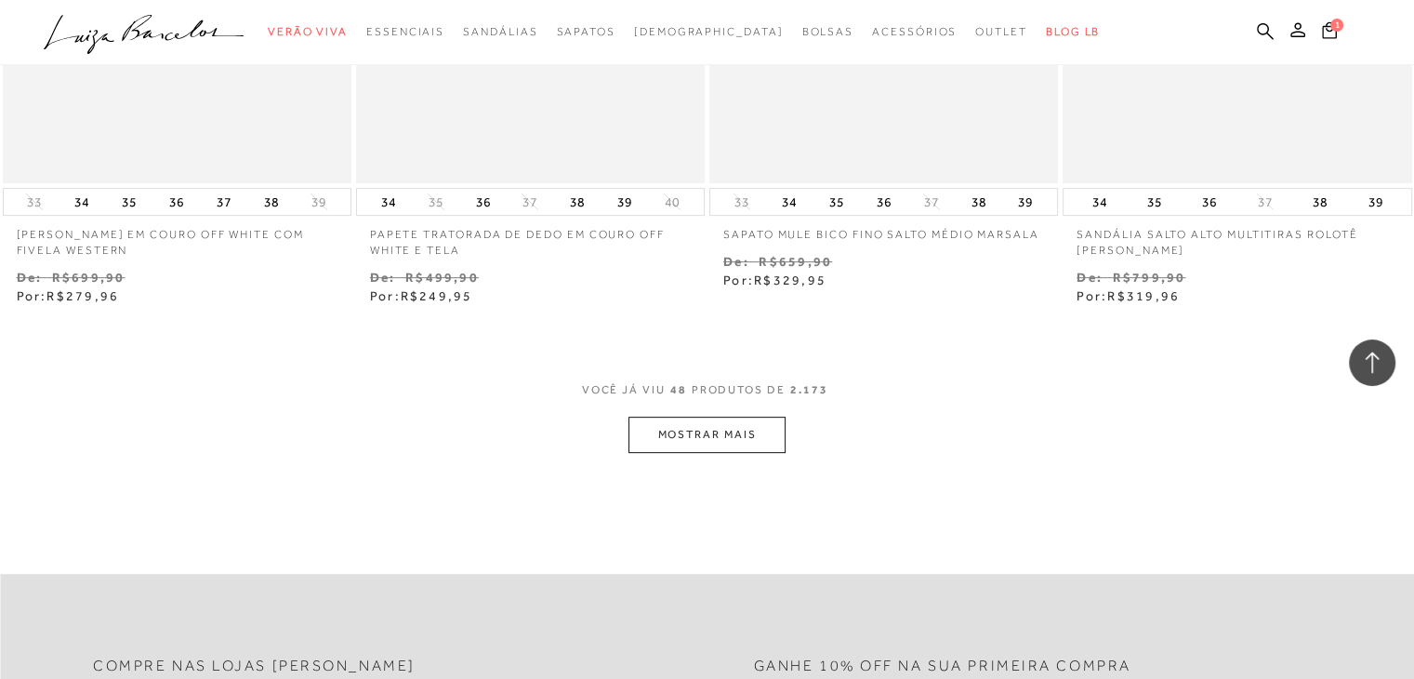
click at [692, 432] on button "MOSTRAR MAIS" at bounding box center [706, 434] width 156 height 36
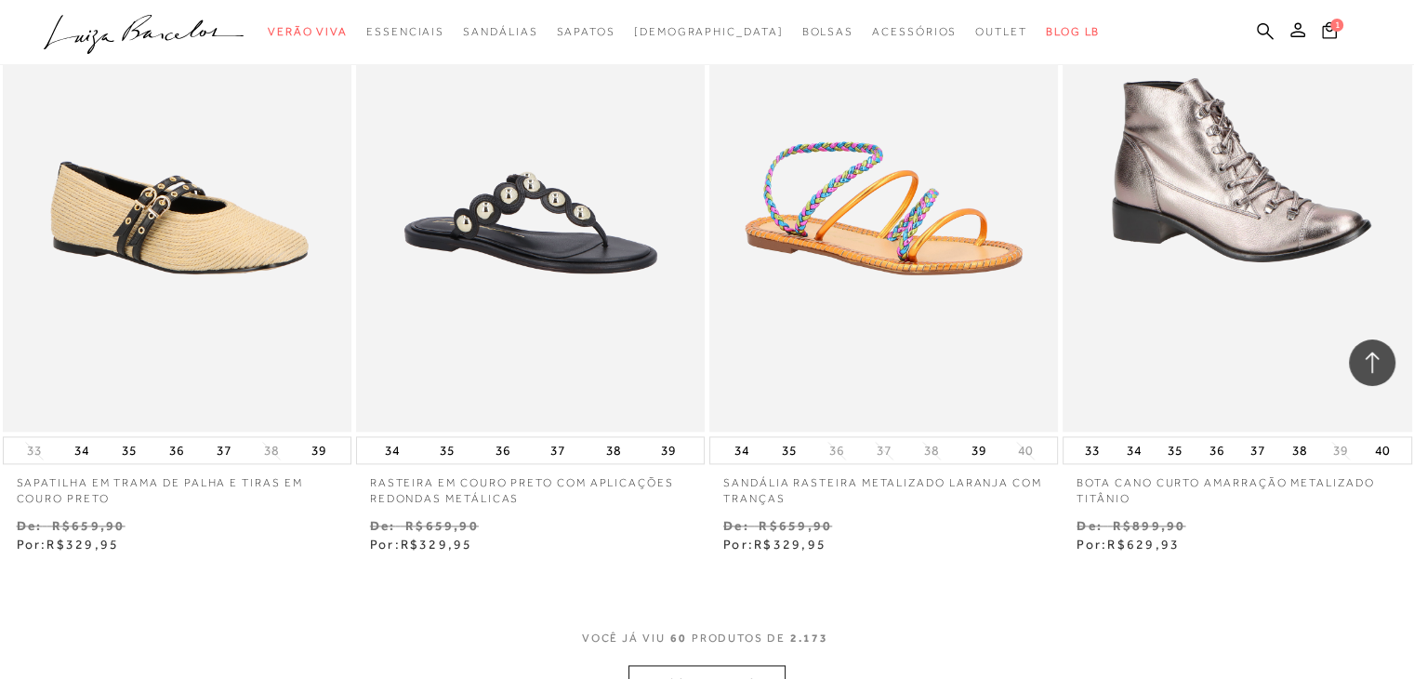
scroll to position [9922, 0]
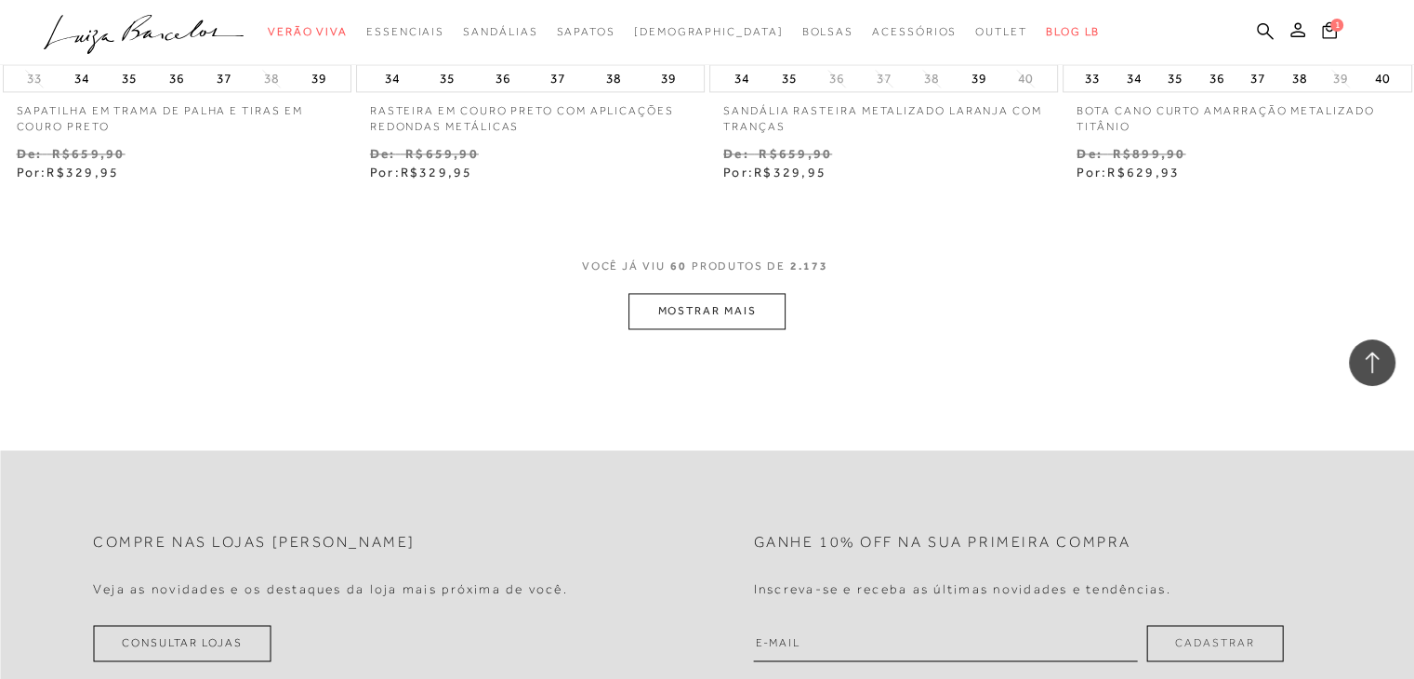
click at [689, 317] on button "MOSTRAR MAIS" at bounding box center [706, 311] width 156 height 36
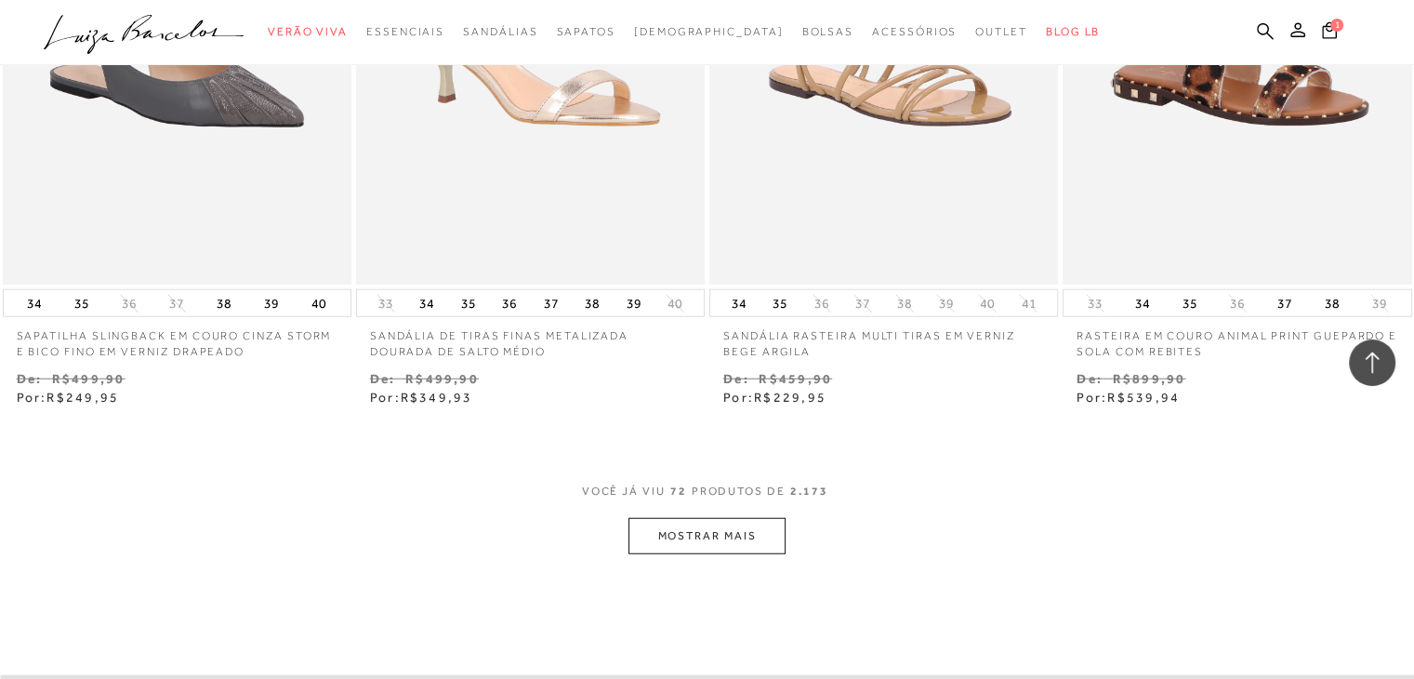
scroll to position [11874, 0]
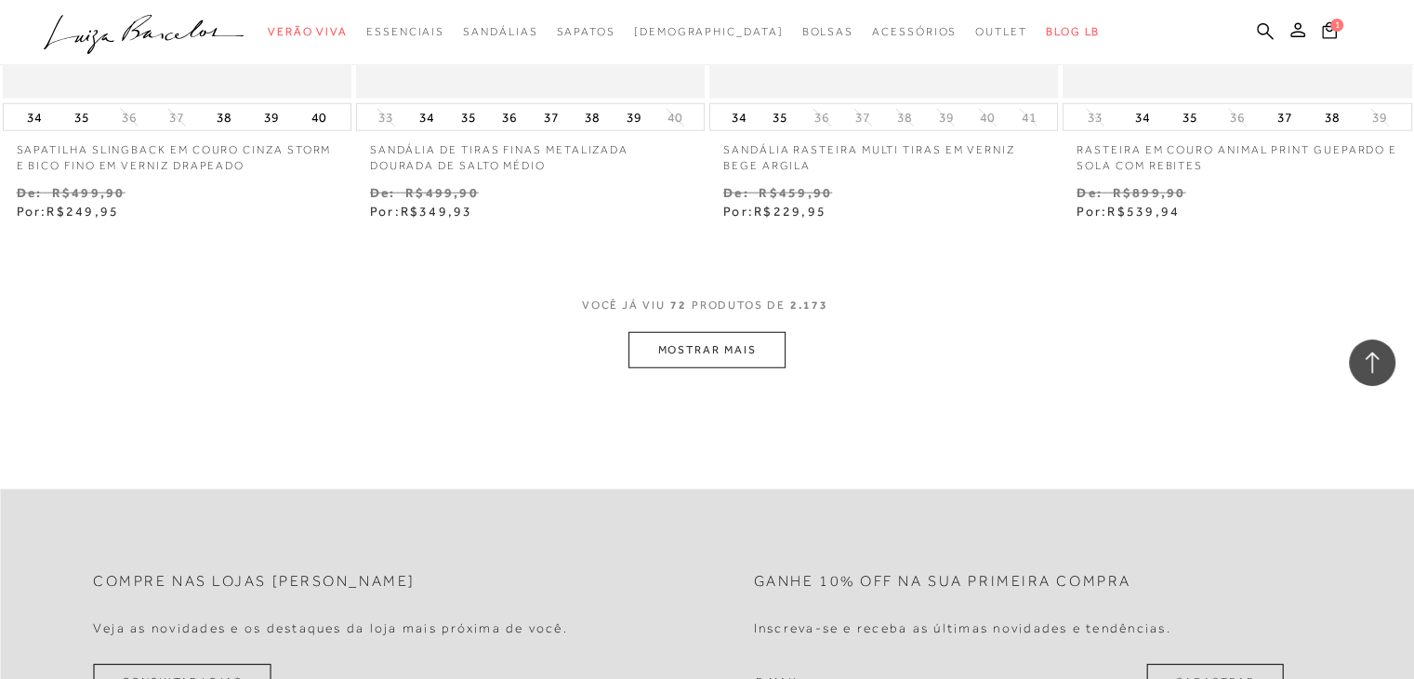
click at [689, 317] on div "VOCê JÁ VIU 72 PRODUTOS DE 2.173" at bounding box center [707, 314] width 251 height 34
click at [688, 343] on button "MOSTRAR MAIS" at bounding box center [706, 350] width 156 height 36
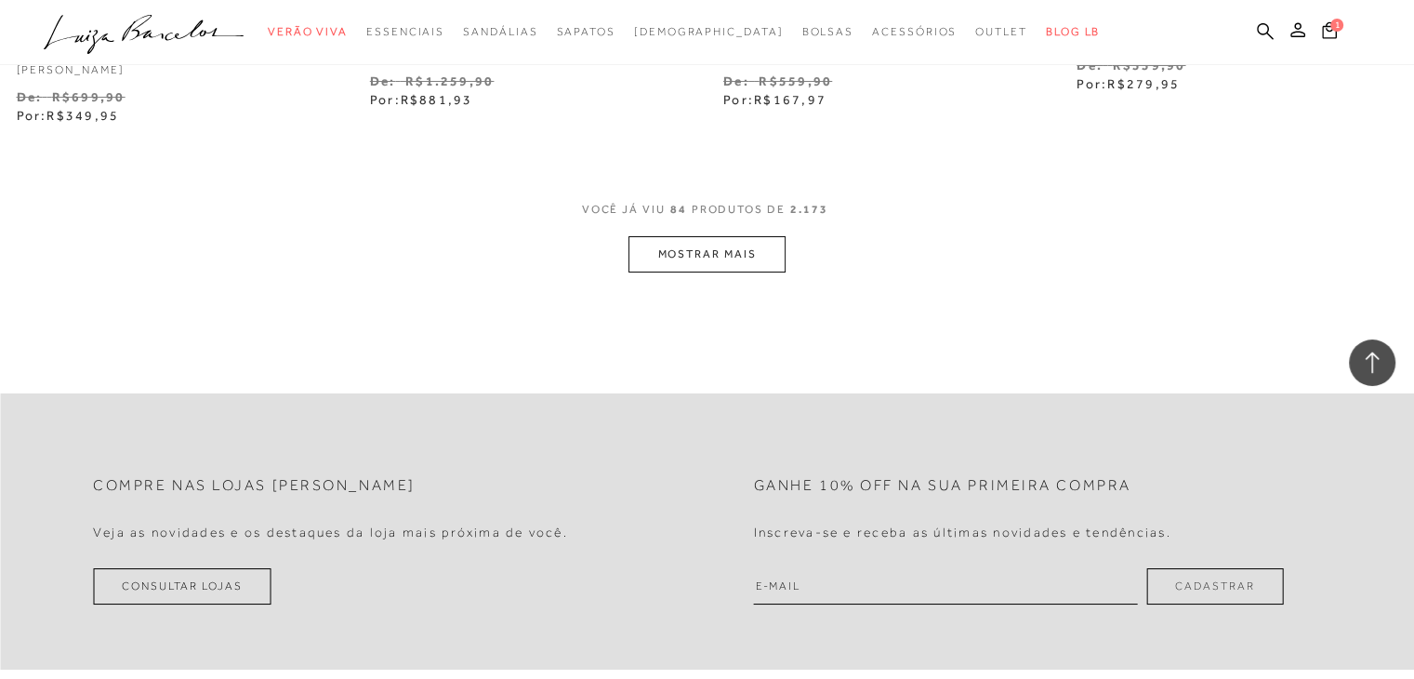
scroll to position [13990, 0]
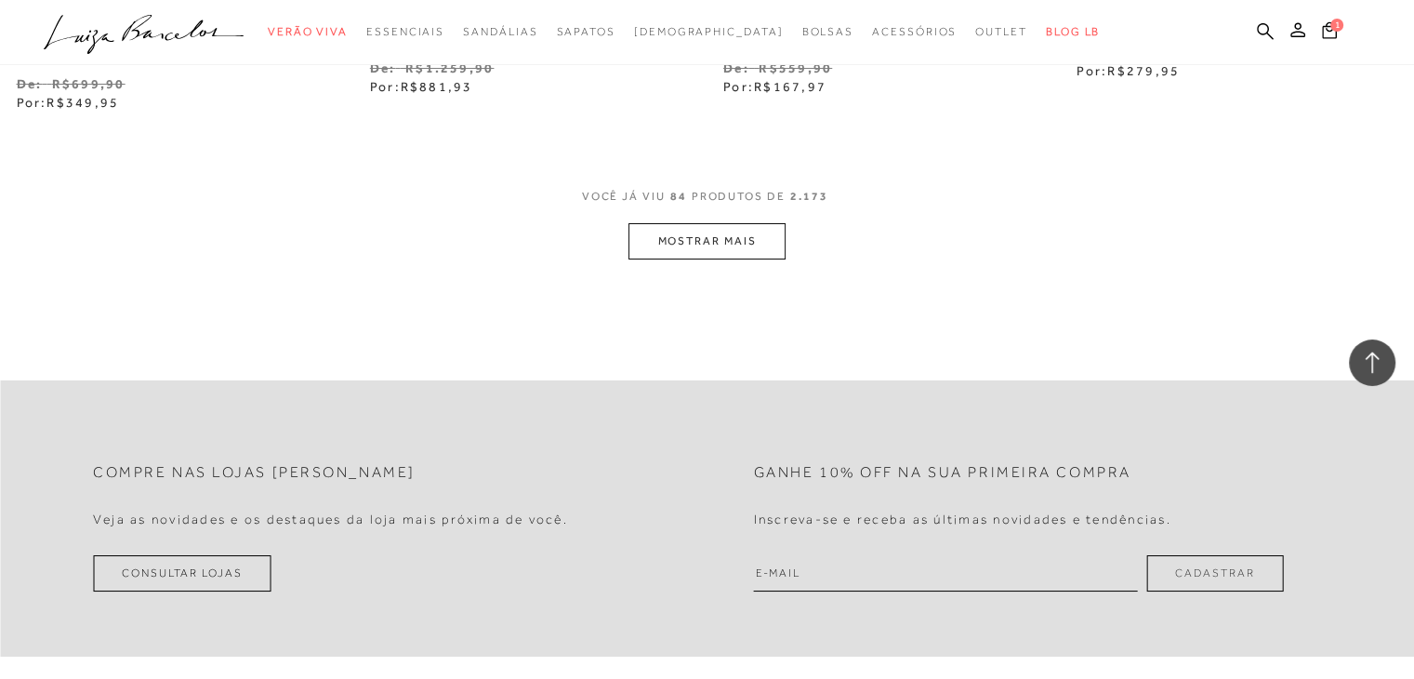
click at [660, 224] on button "MOSTRAR MAIS" at bounding box center [706, 241] width 156 height 36
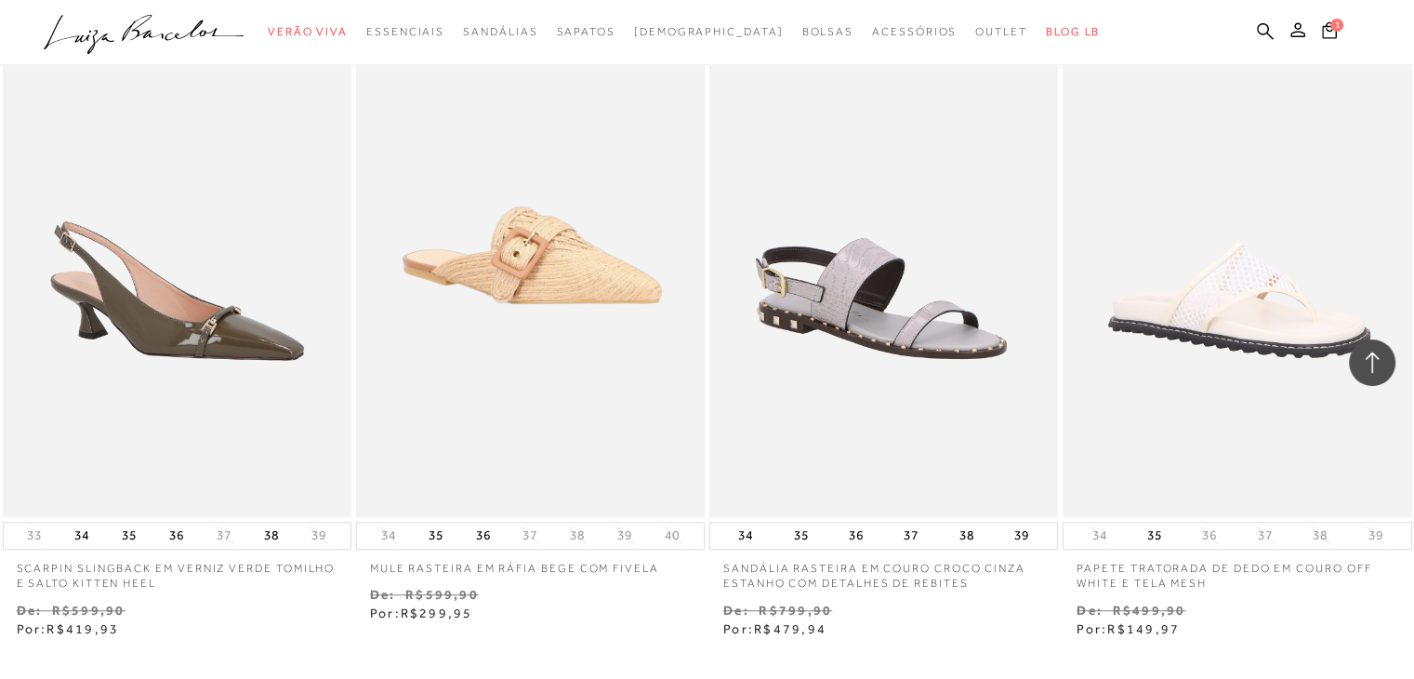
scroll to position [15826, 0]
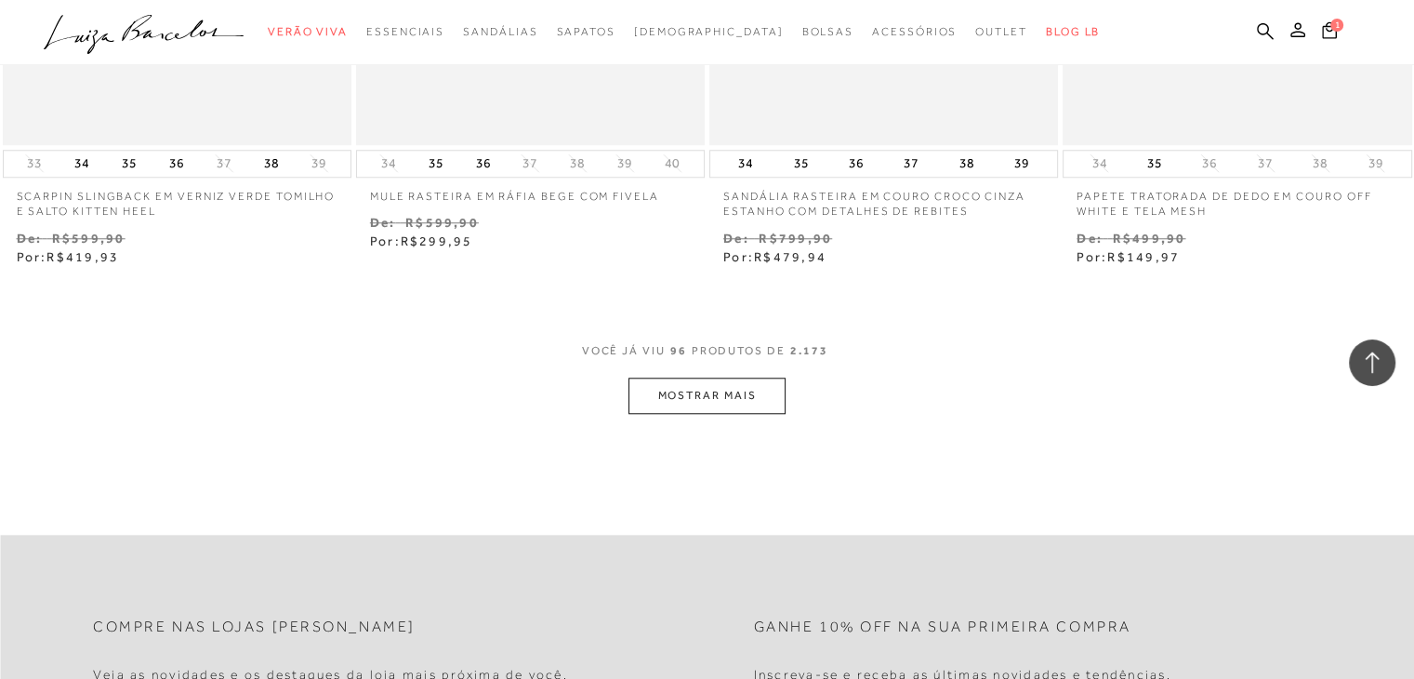
click at [663, 378] on button "MOSTRAR MAIS" at bounding box center [706, 395] width 156 height 36
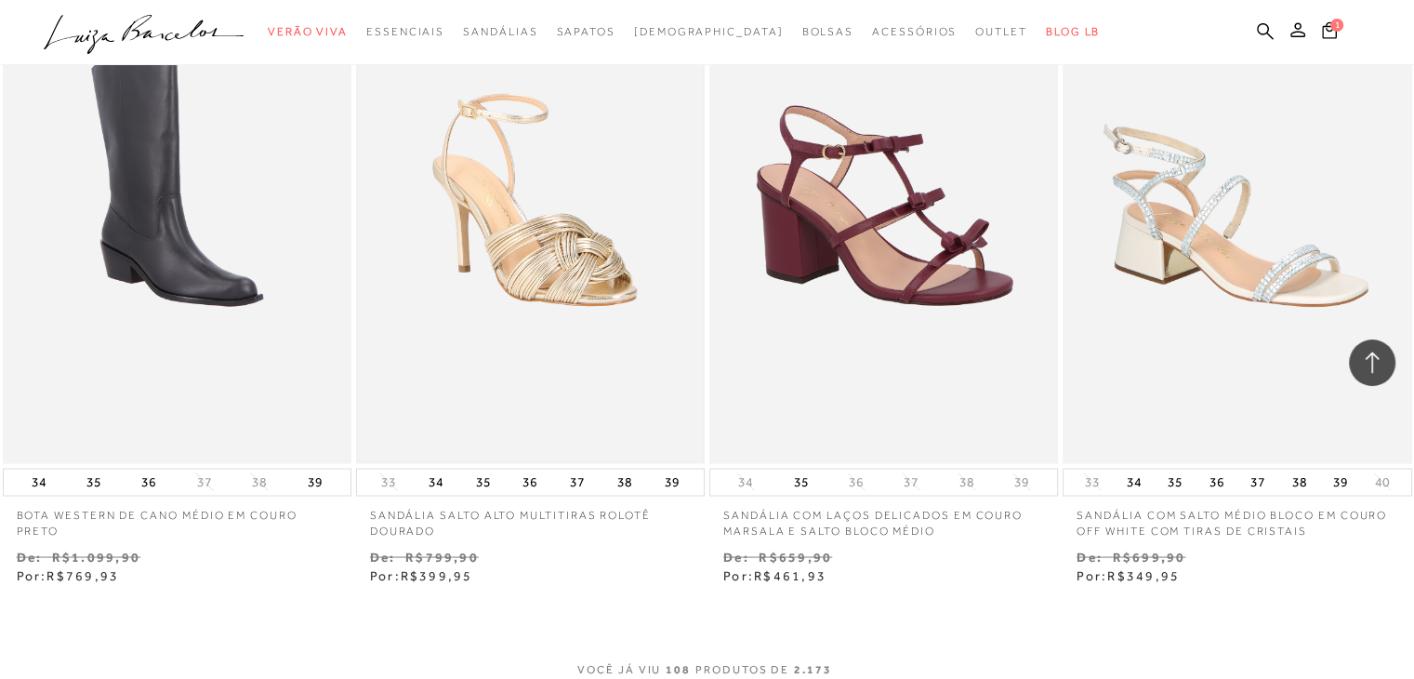
scroll to position [17871, 0]
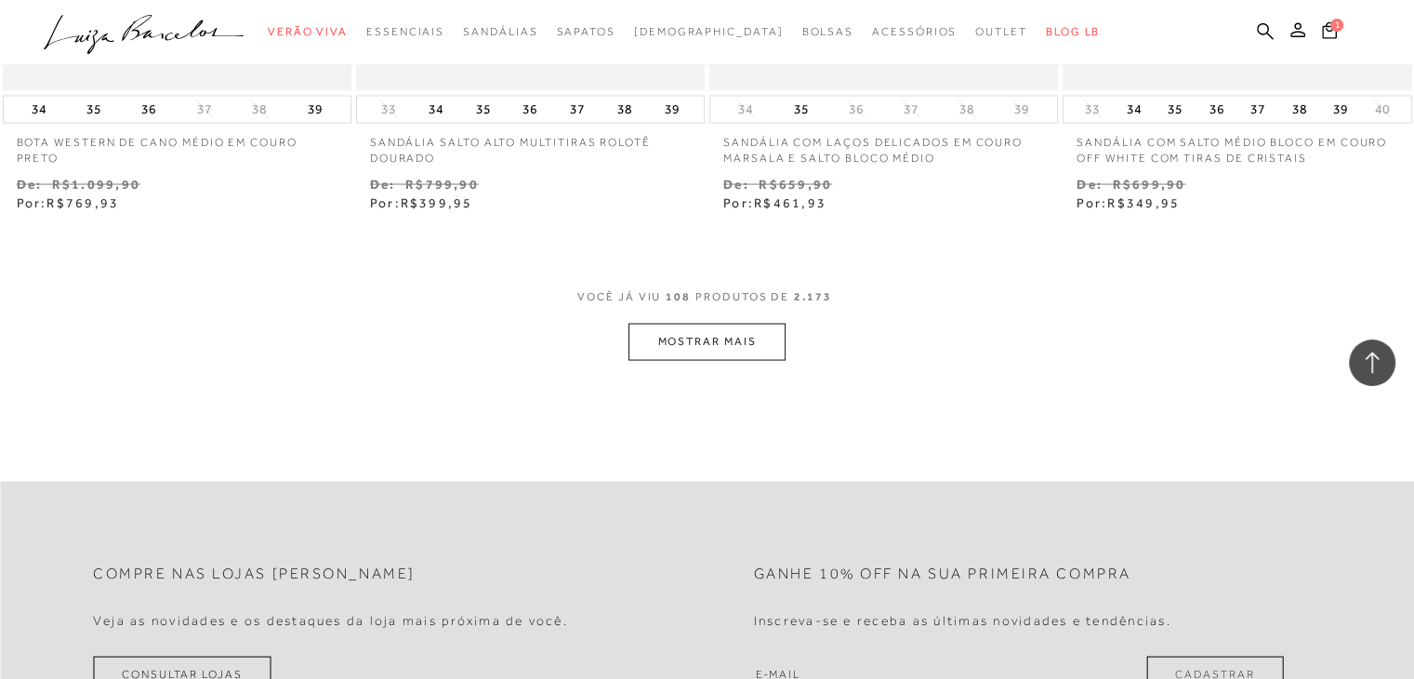
click at [667, 326] on button "MOSTRAR MAIS" at bounding box center [706, 341] width 156 height 36
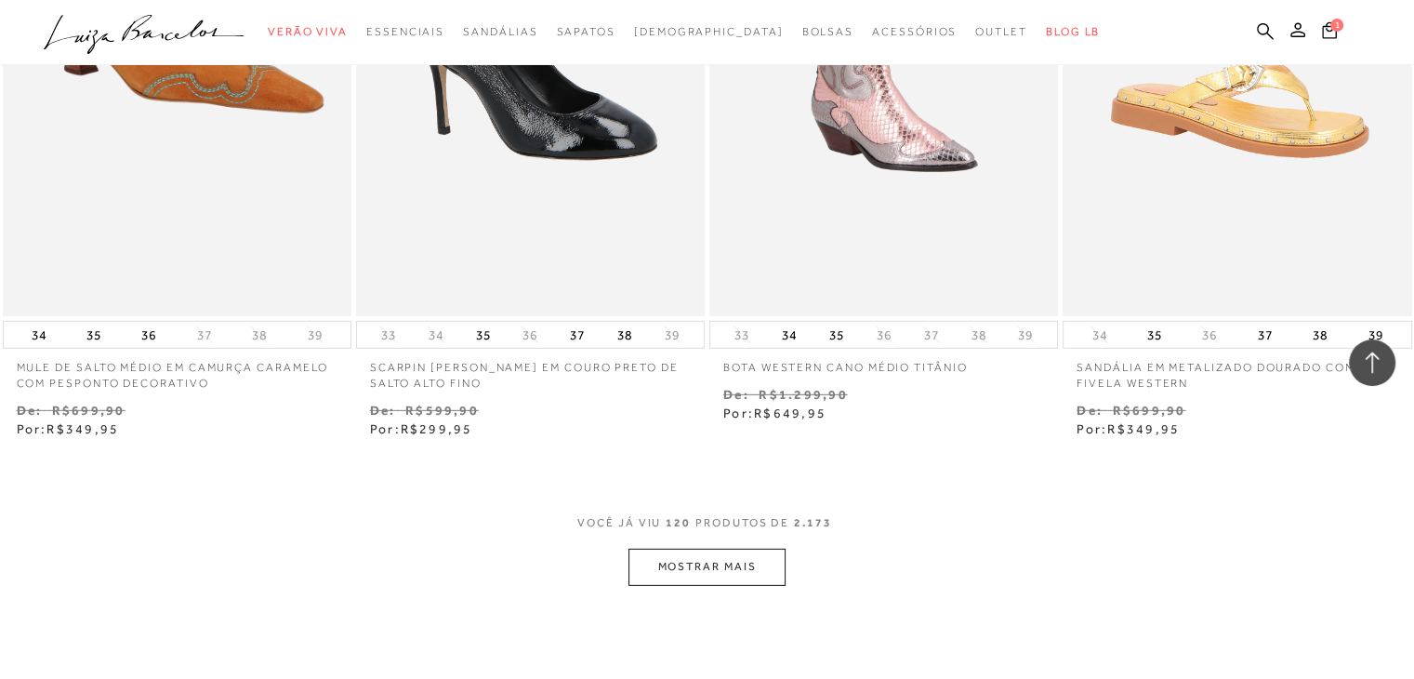
scroll to position [19916, 0]
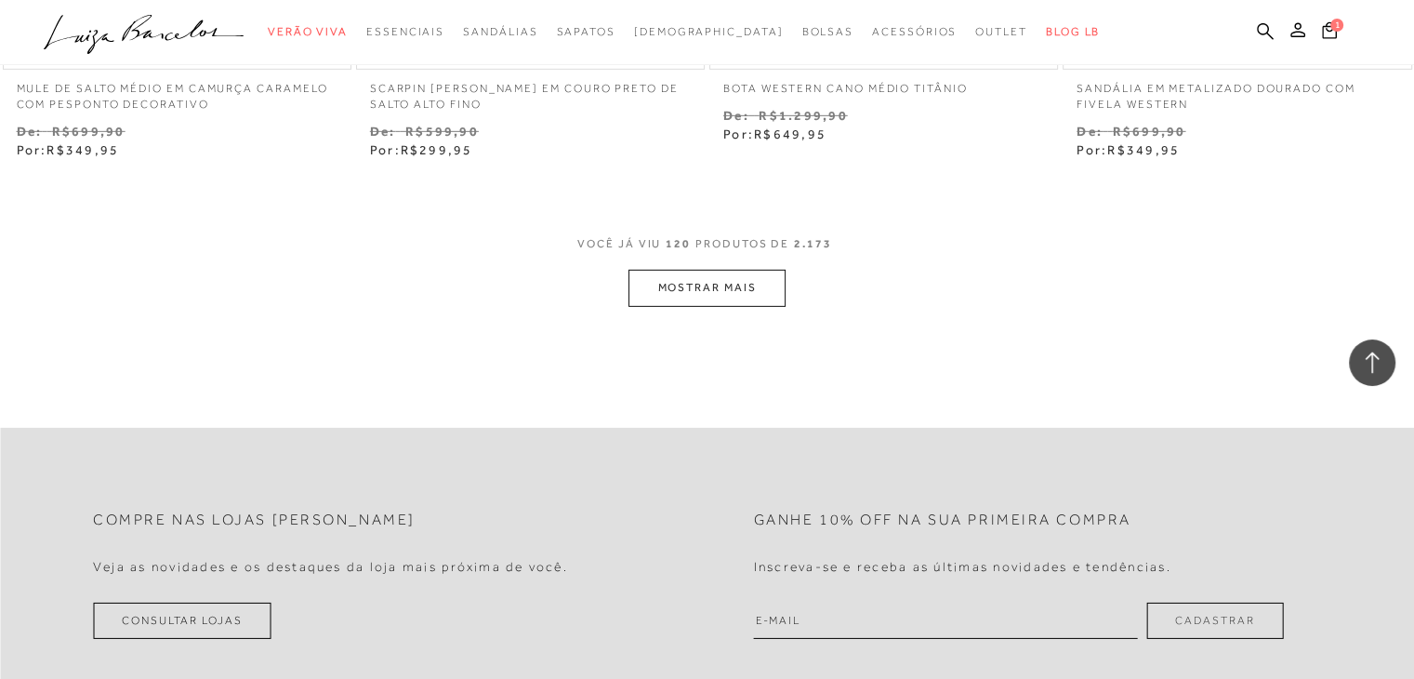
click at [678, 270] on button "MOSTRAR MAIS" at bounding box center [706, 288] width 156 height 36
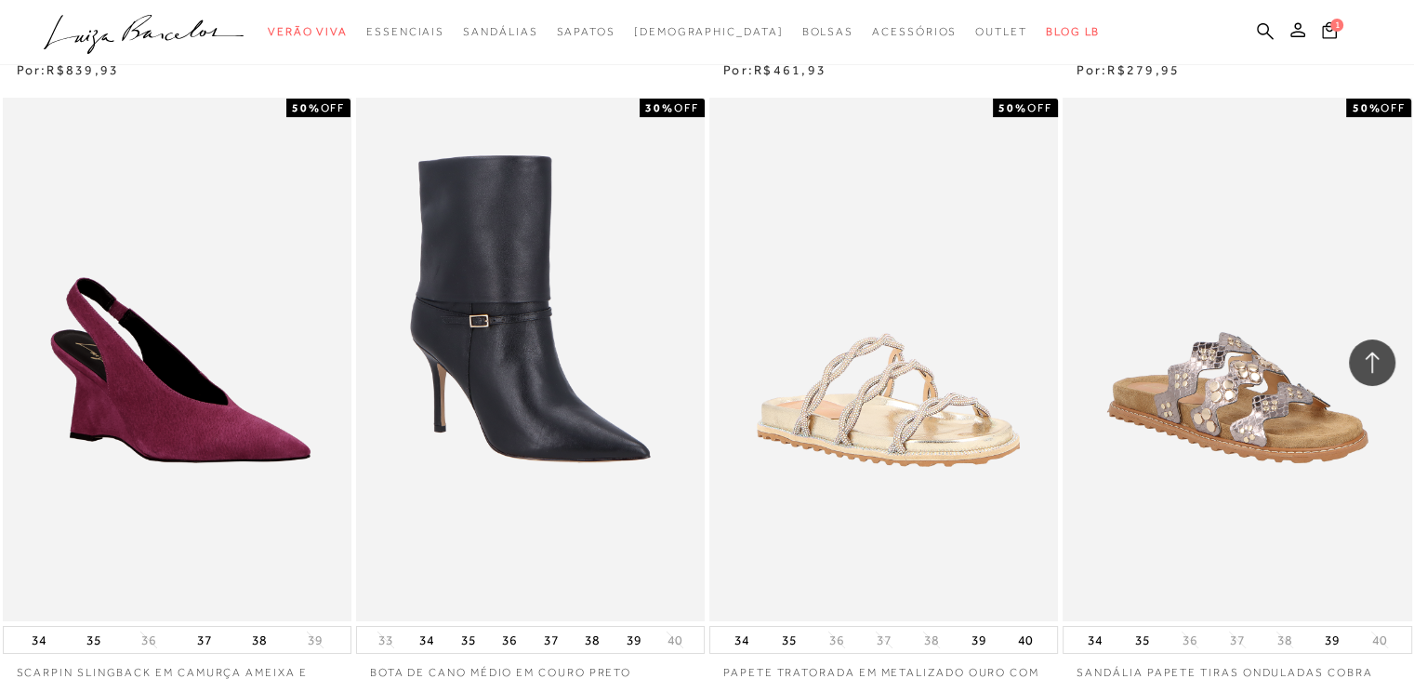
scroll to position [20730, 0]
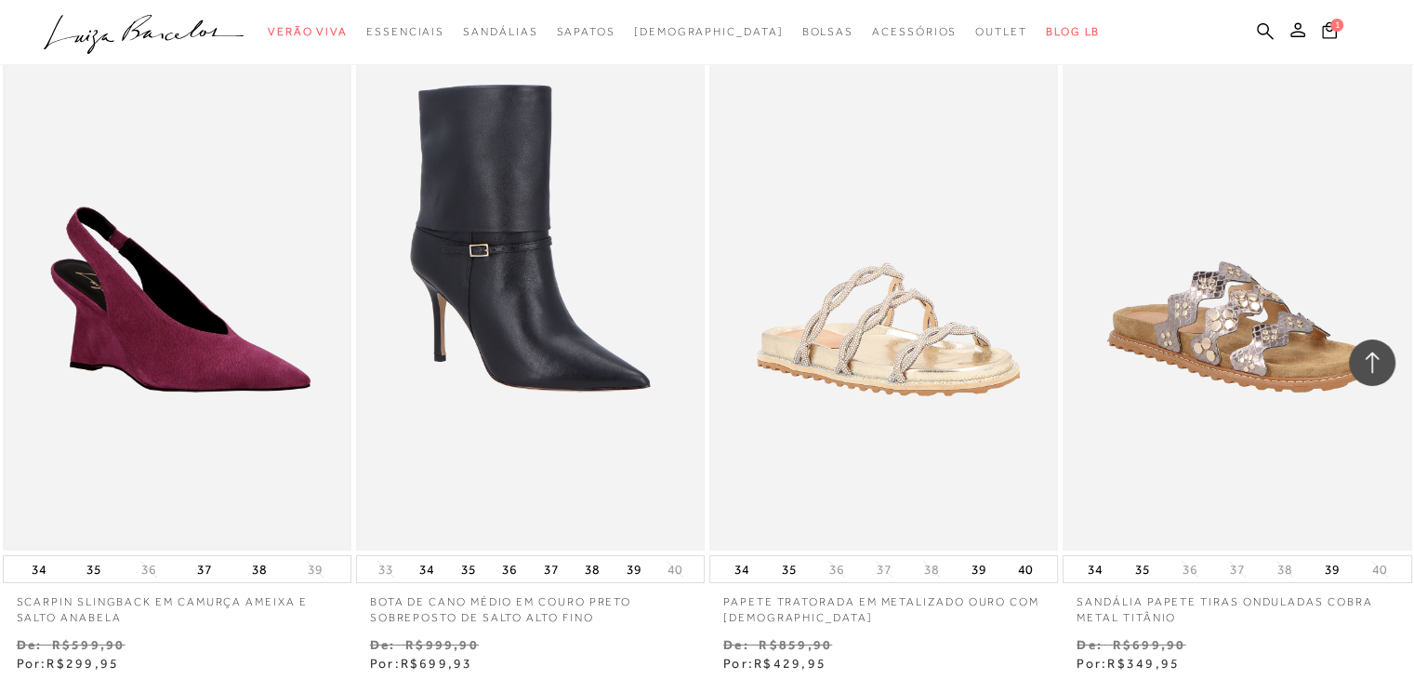
click at [240, 280] on img at bounding box center [177, 289] width 345 height 518
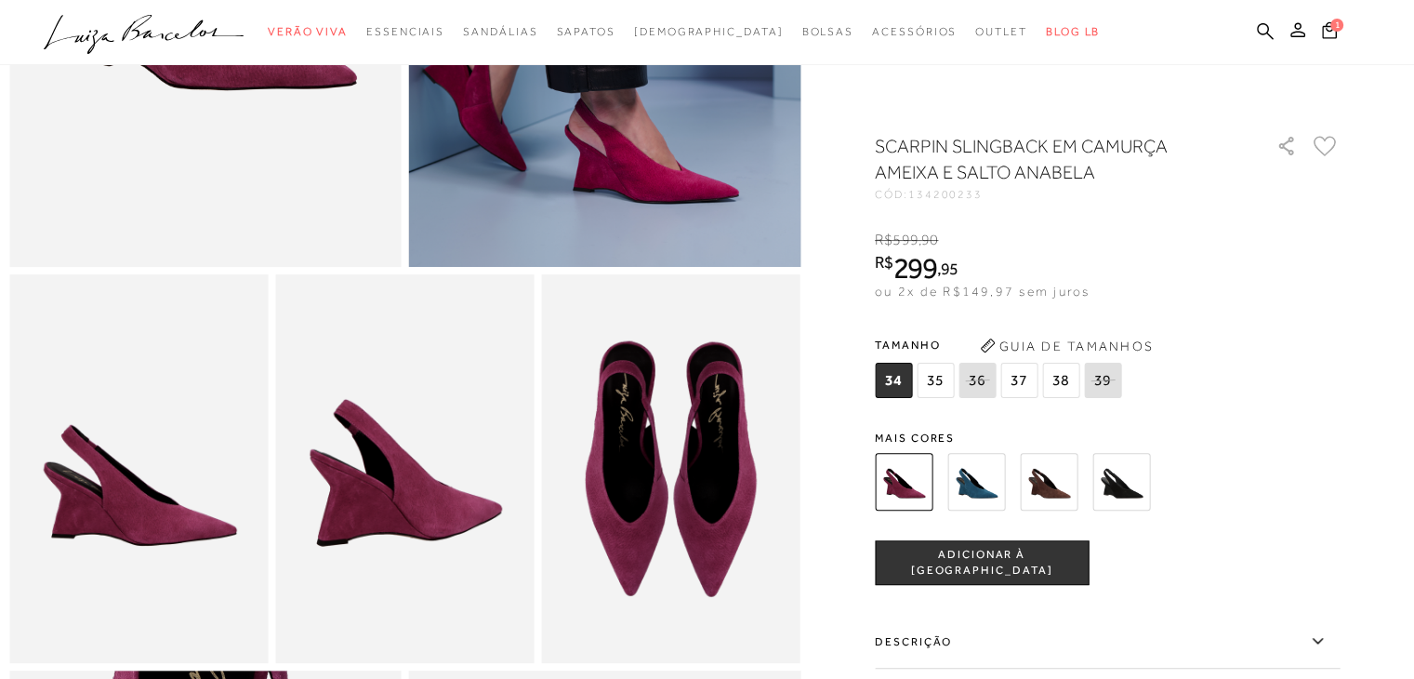
scroll to position [465, 0]
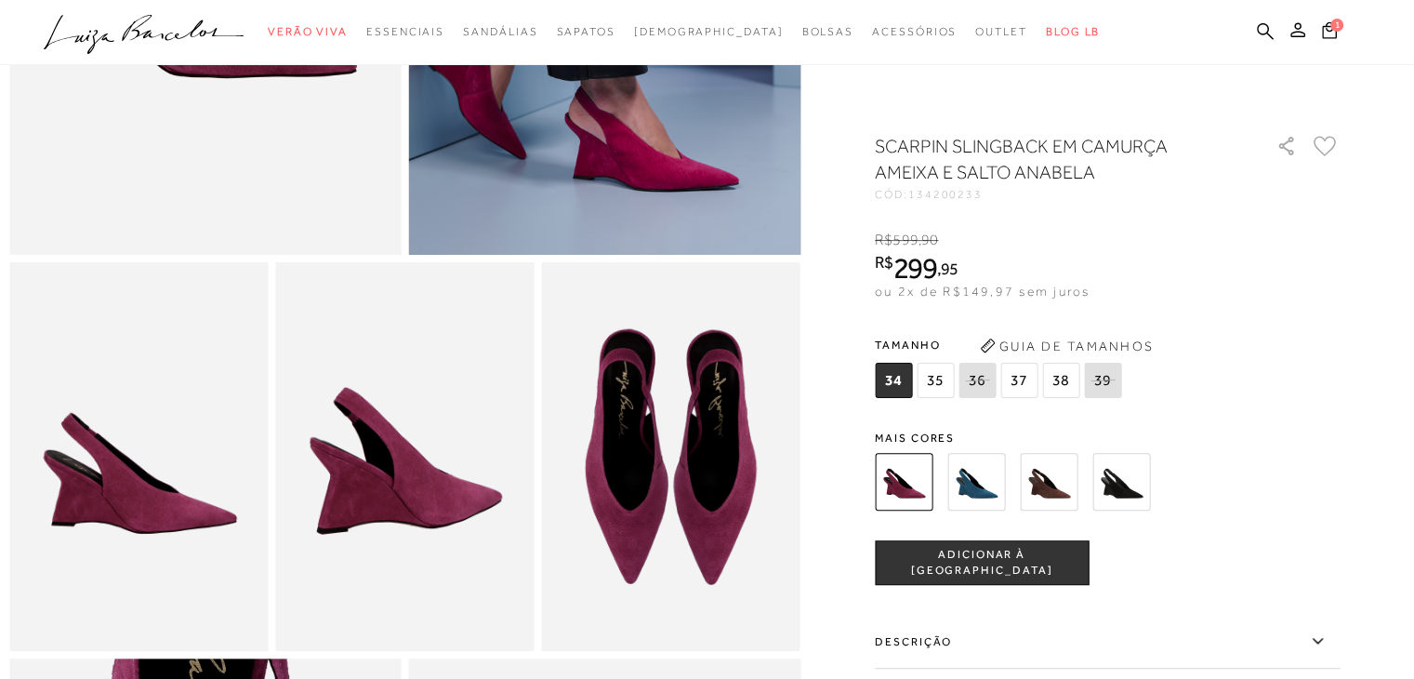
click at [972, 484] on img at bounding box center [976, 482] width 58 height 58
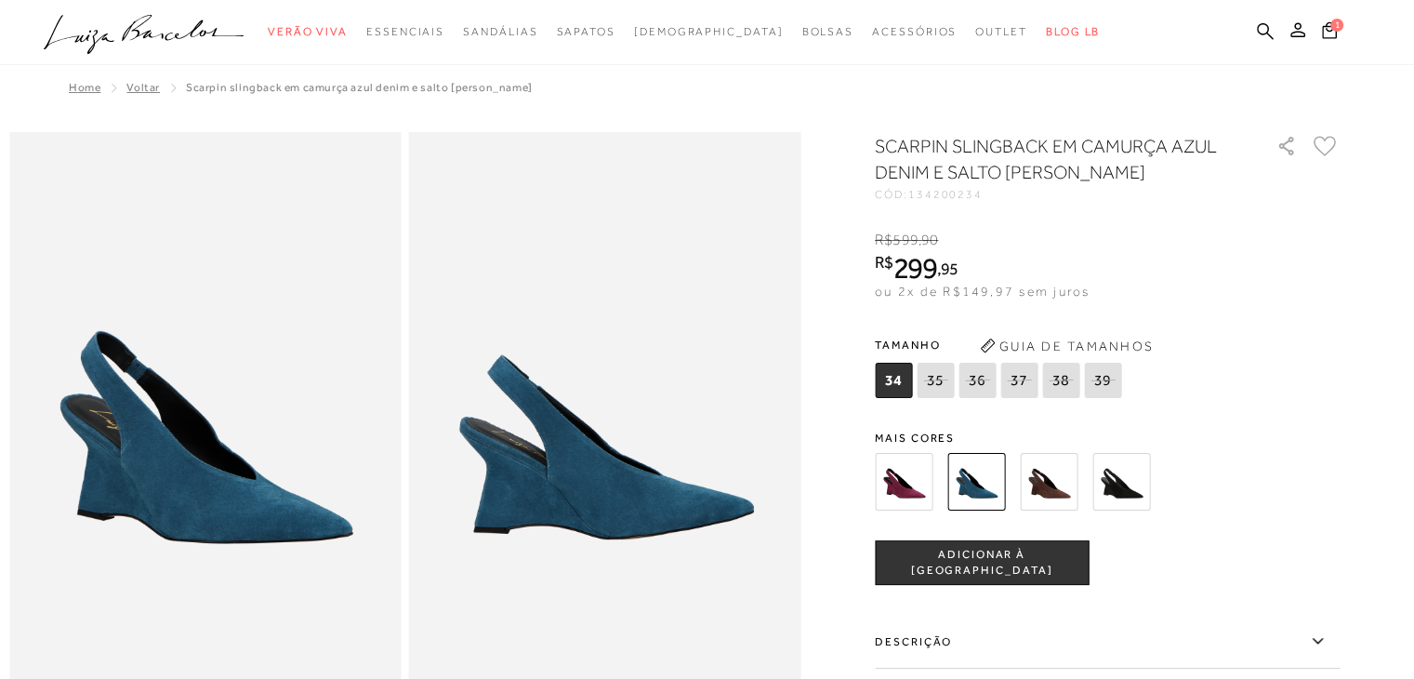
click at [1041, 481] on img at bounding box center [1049, 482] width 58 height 58
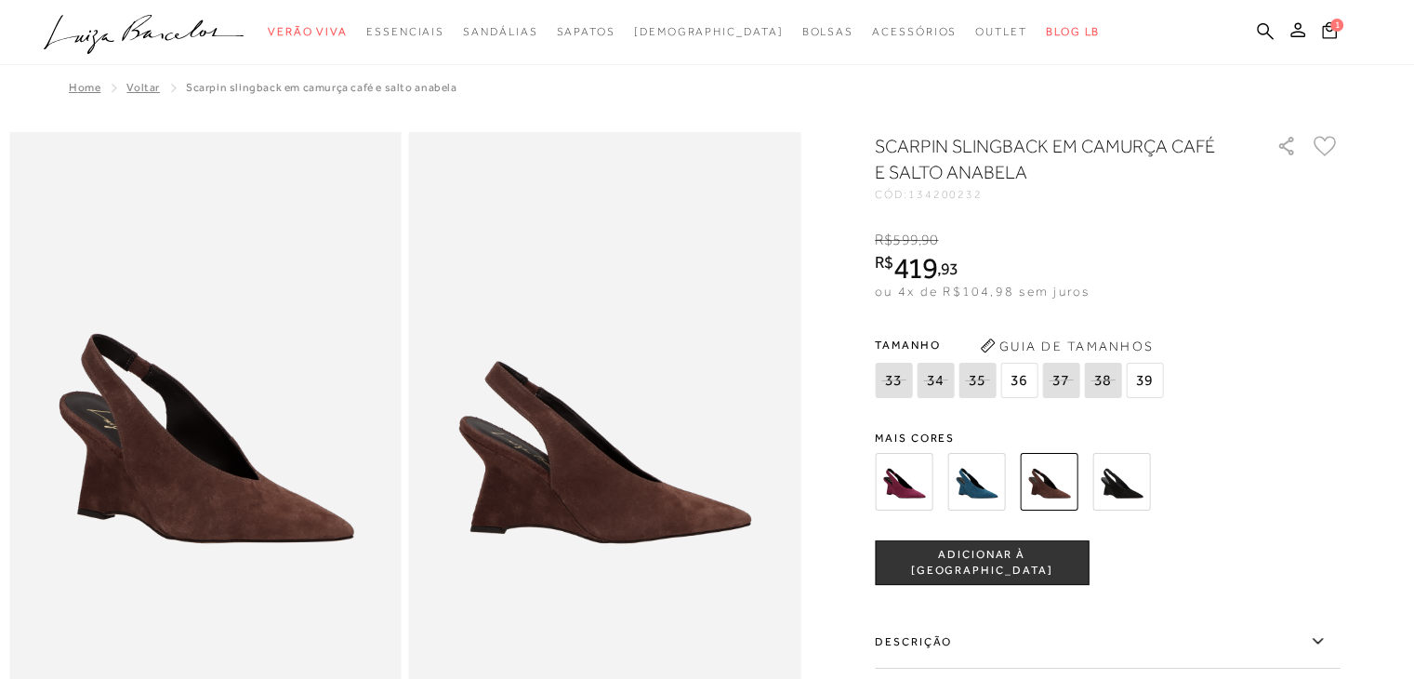
click at [1125, 486] on img at bounding box center [1121, 482] width 58 height 58
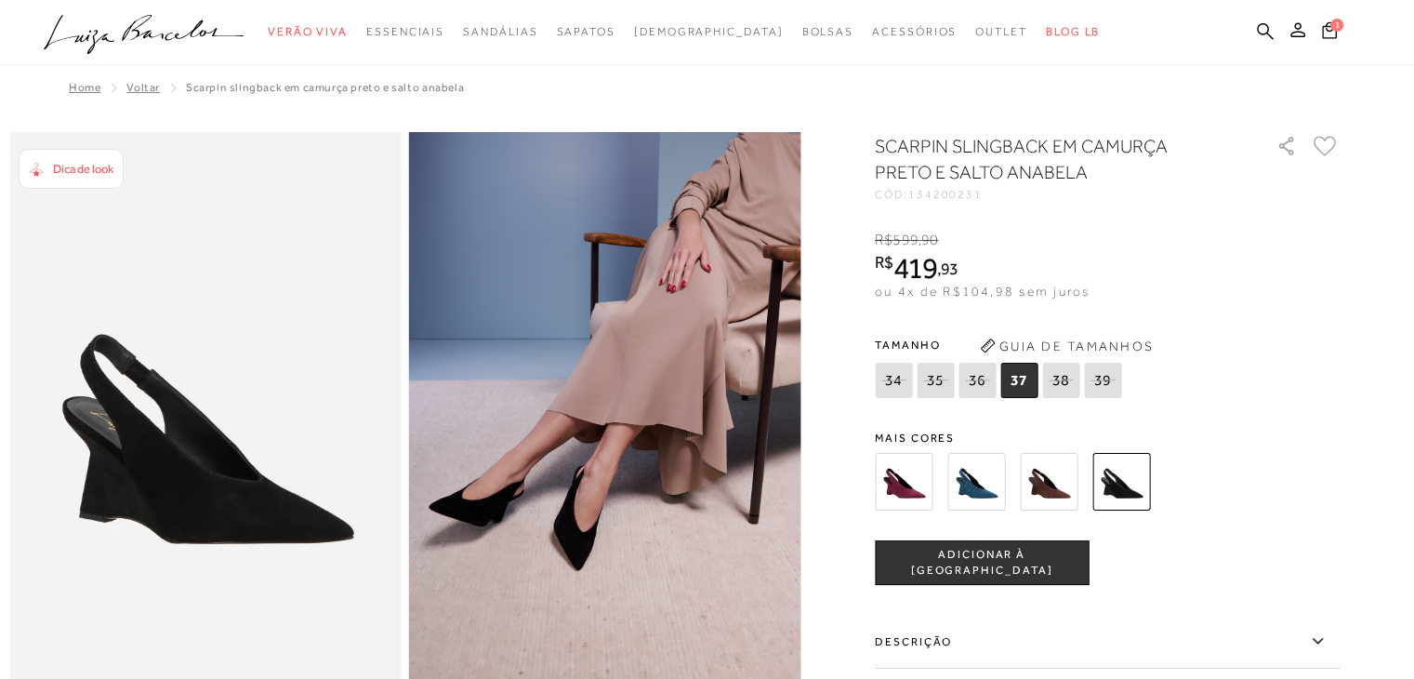
click at [900, 484] on img at bounding box center [904, 482] width 58 height 58
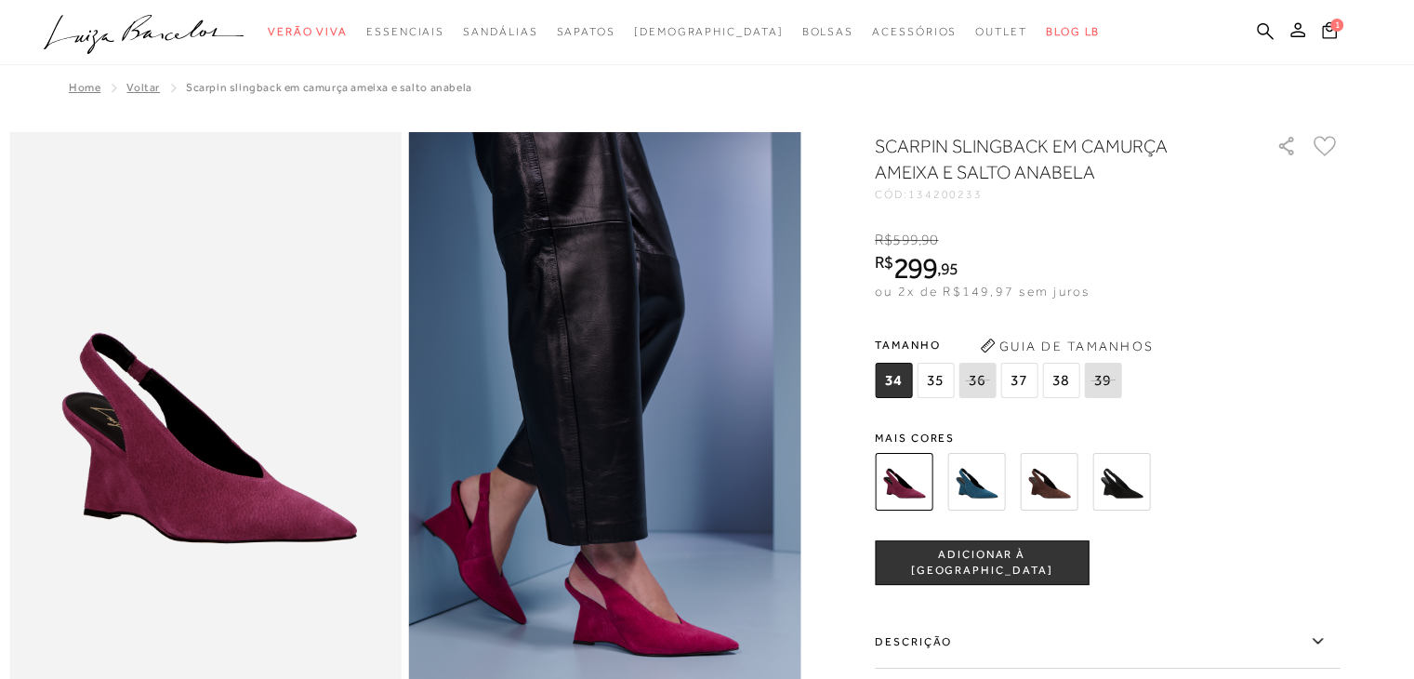
click at [942, 382] on span "35" at bounding box center [934, 379] width 37 height 35
click at [1001, 569] on span "ADICIONAR À SACOLA" at bounding box center [982, 563] width 212 height 33
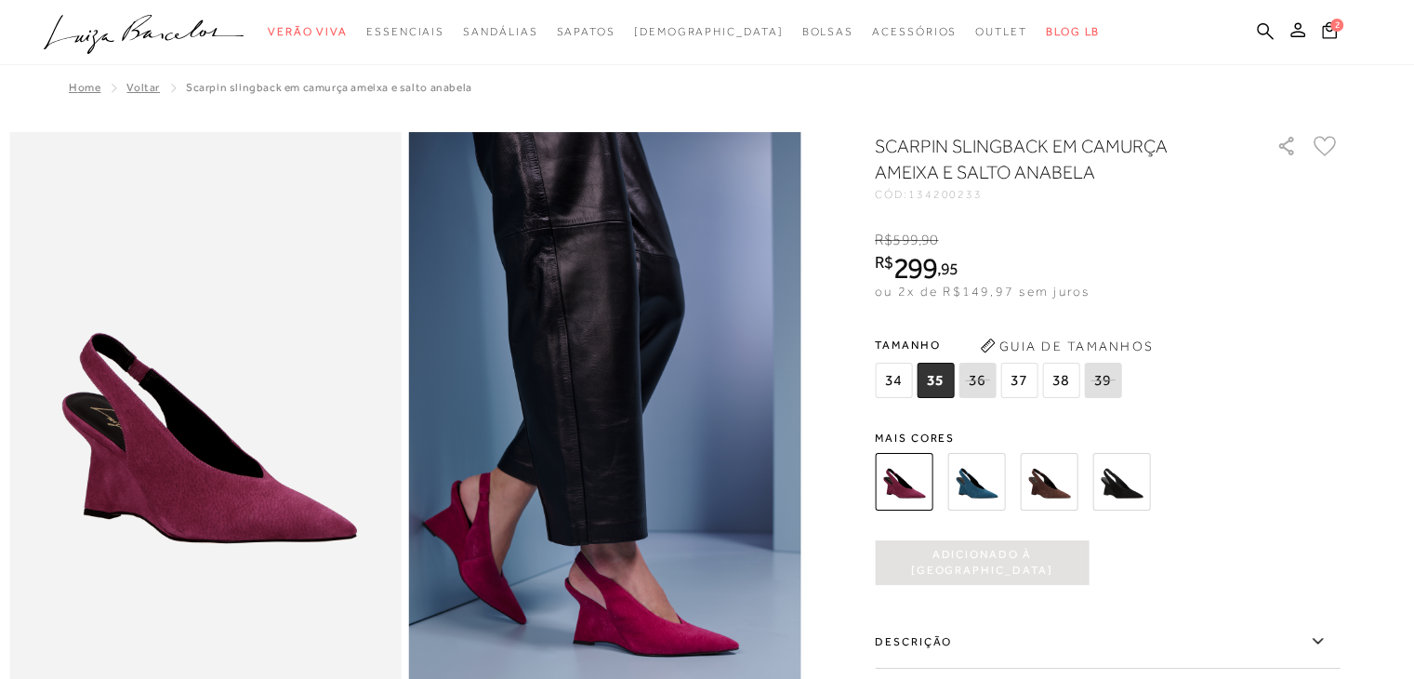
scroll to position [93, 0]
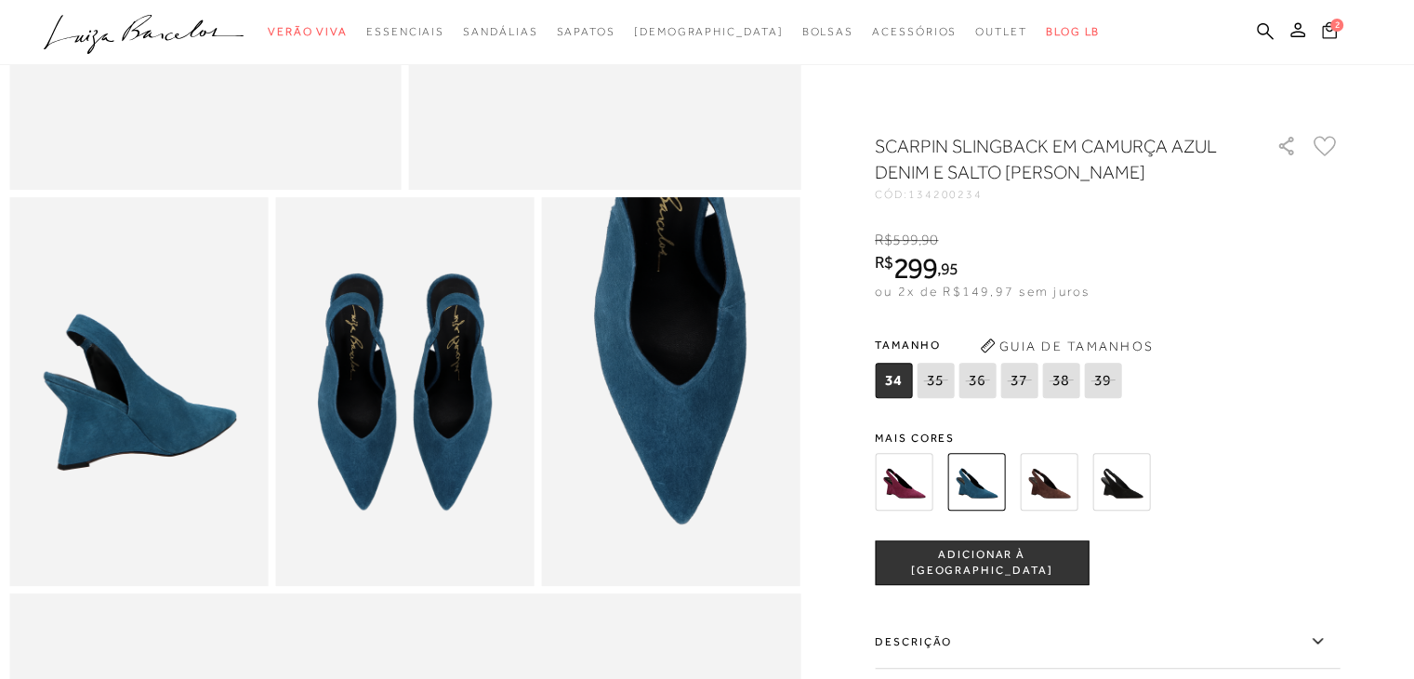
click at [1323, 21] on icon at bounding box center [1329, 30] width 15 height 18
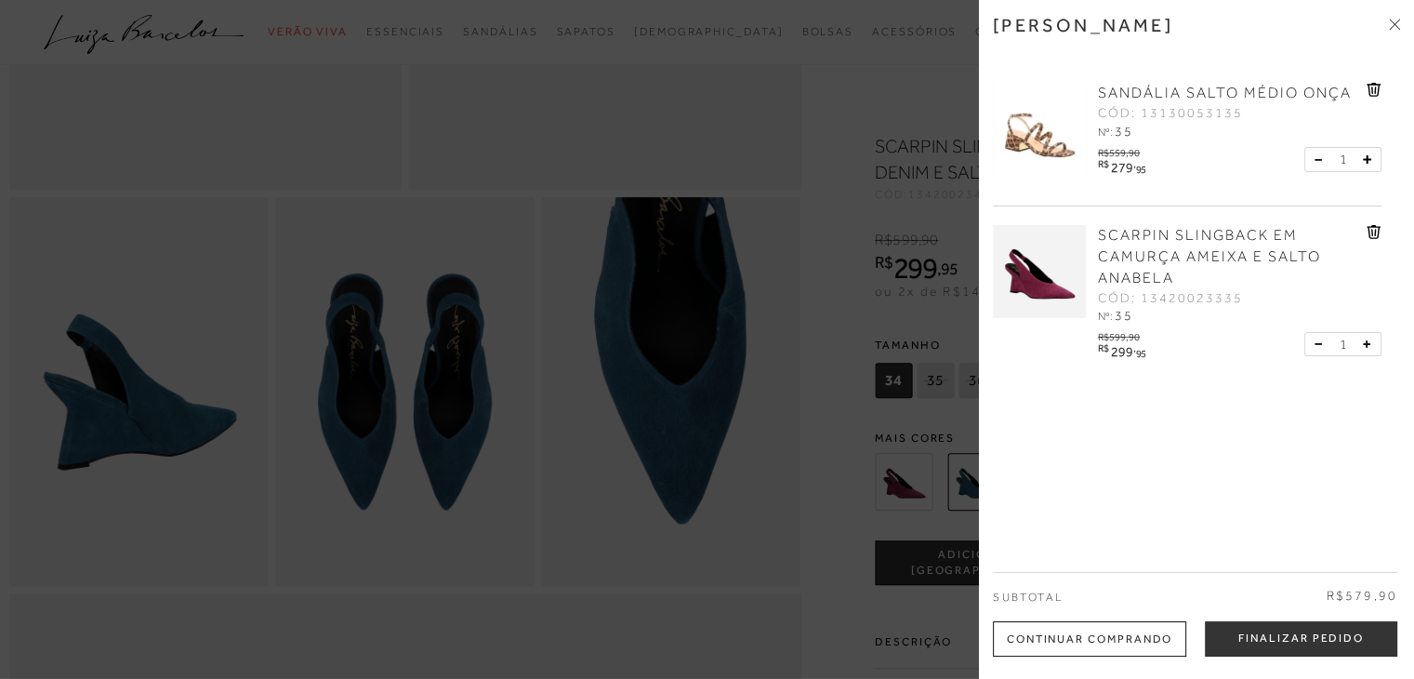
click at [1080, 628] on div "Continuar Comprando" at bounding box center [1089, 638] width 193 height 35
click at [1080, 628] on label "Descrição" at bounding box center [1107, 641] width 465 height 54
click at [0, 0] on input "Descrição" at bounding box center [0, 0] width 0 height 0
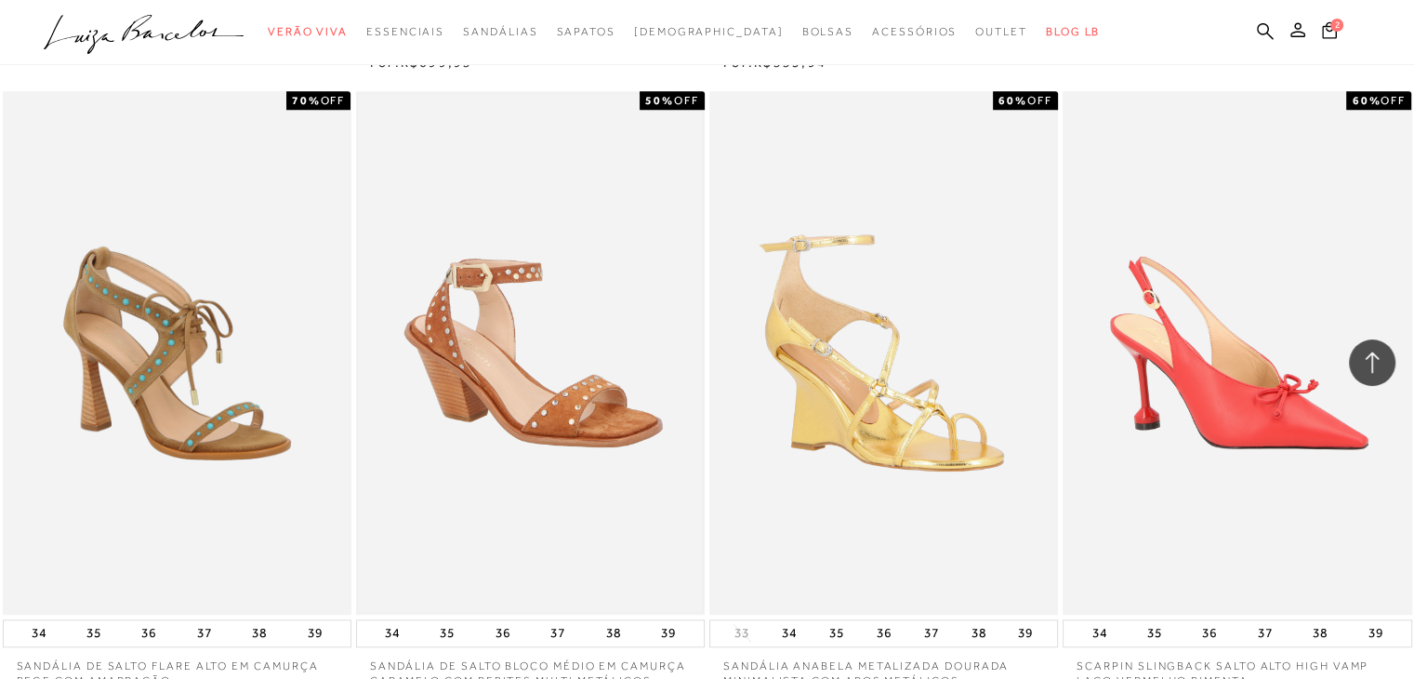
scroll to position [1961, 0]
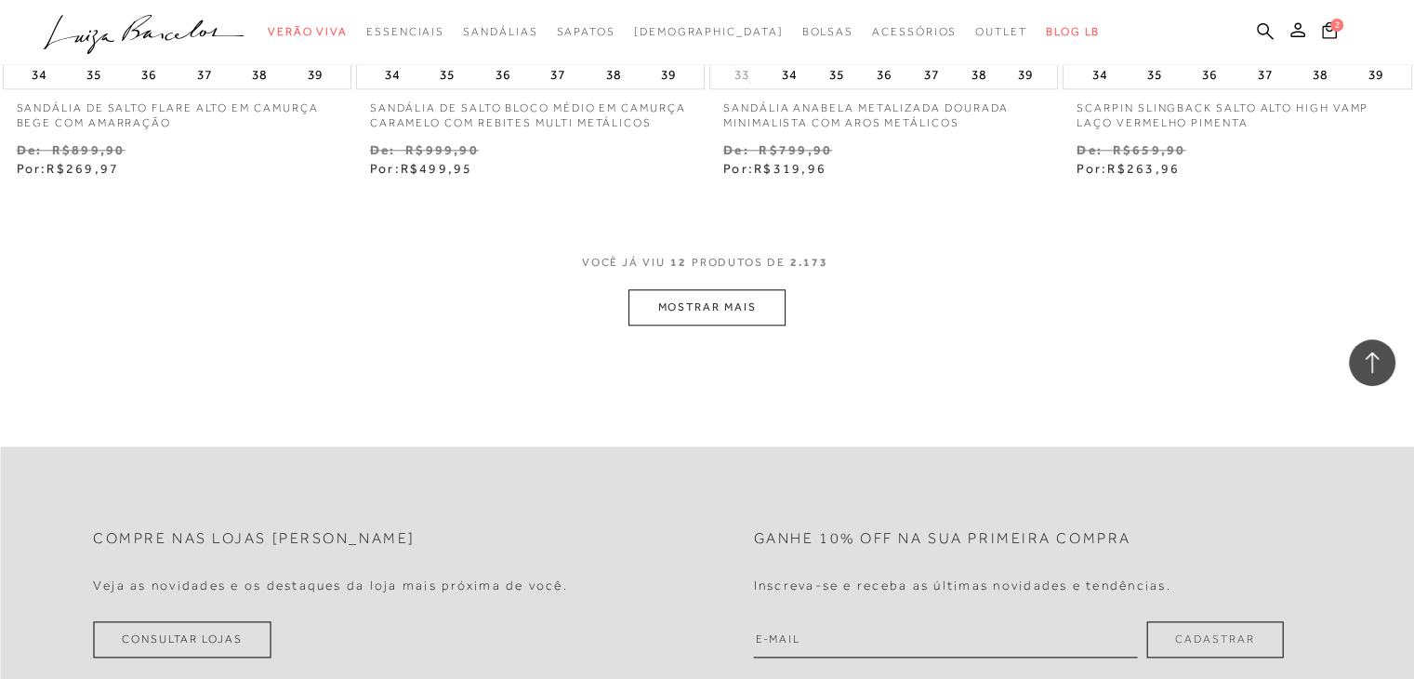
click at [716, 316] on button "MOSTRAR MAIS" at bounding box center [706, 307] width 156 height 36
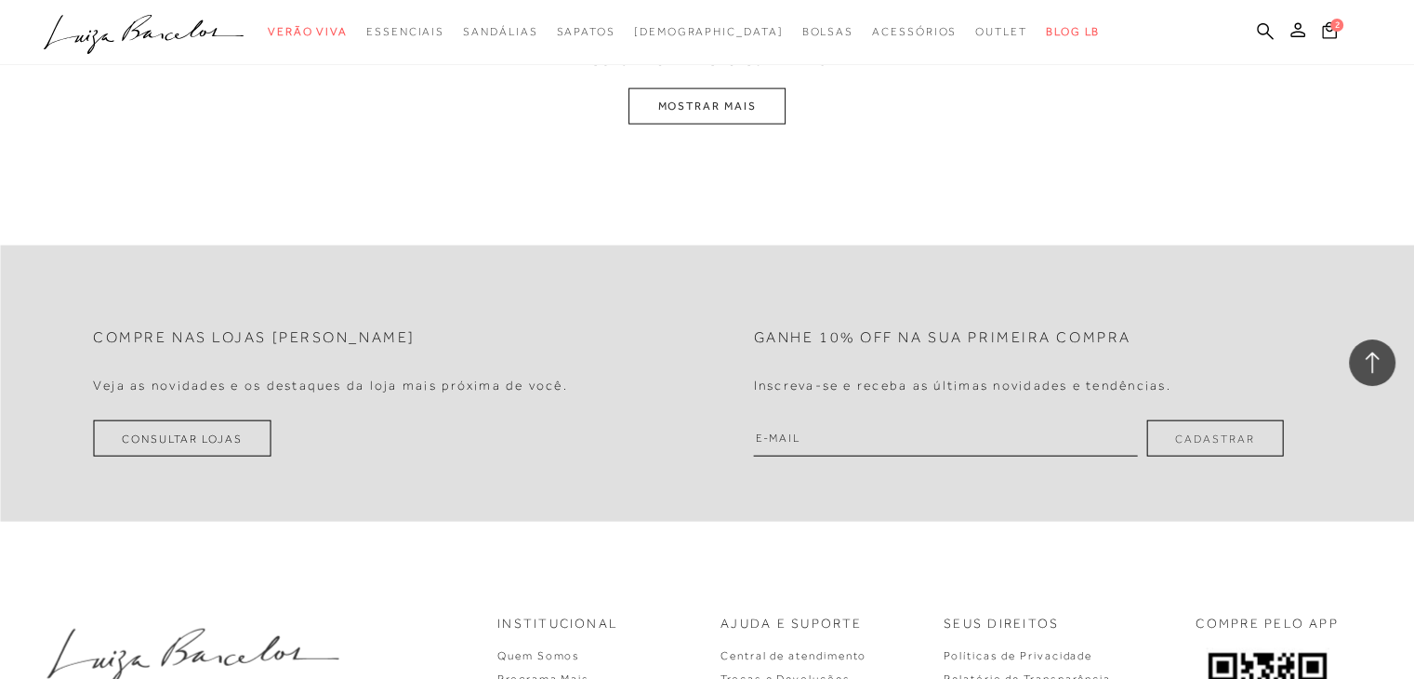
scroll to position [4040, 0]
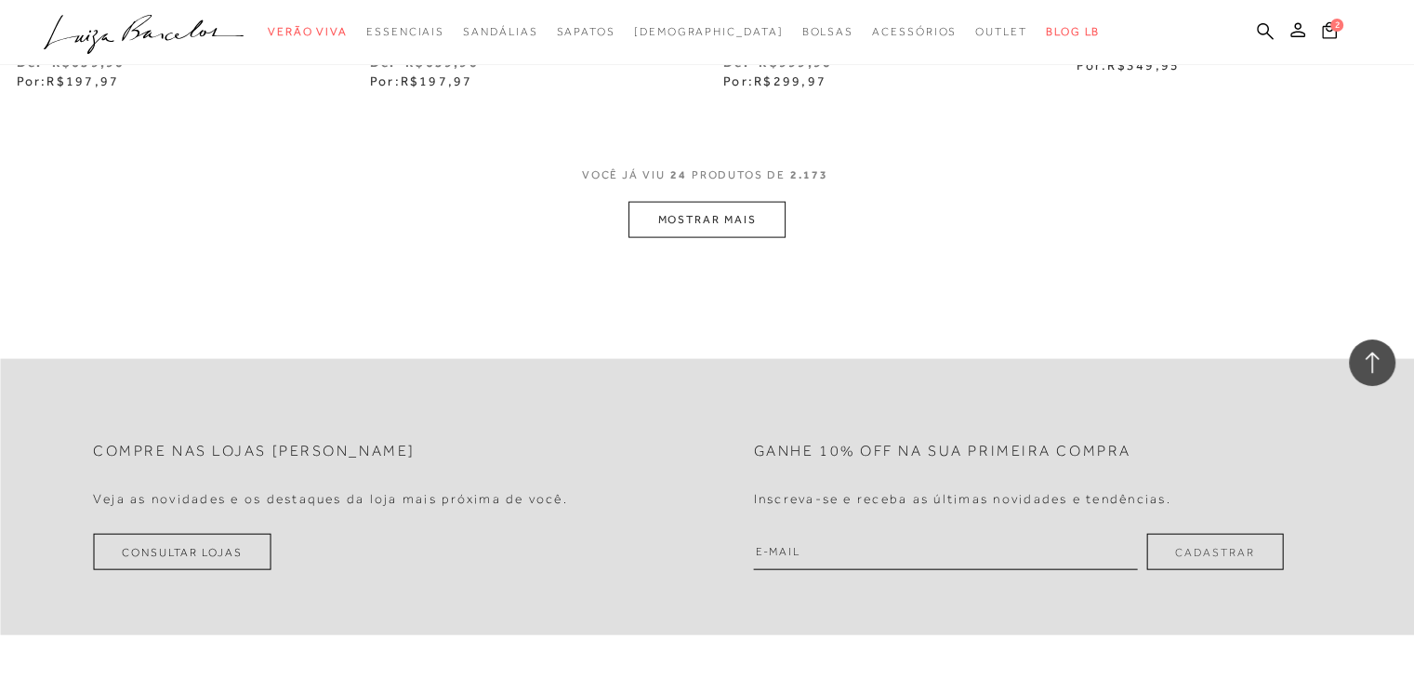
click at [695, 220] on button "MOSTRAR MAIS" at bounding box center [706, 220] width 156 height 36
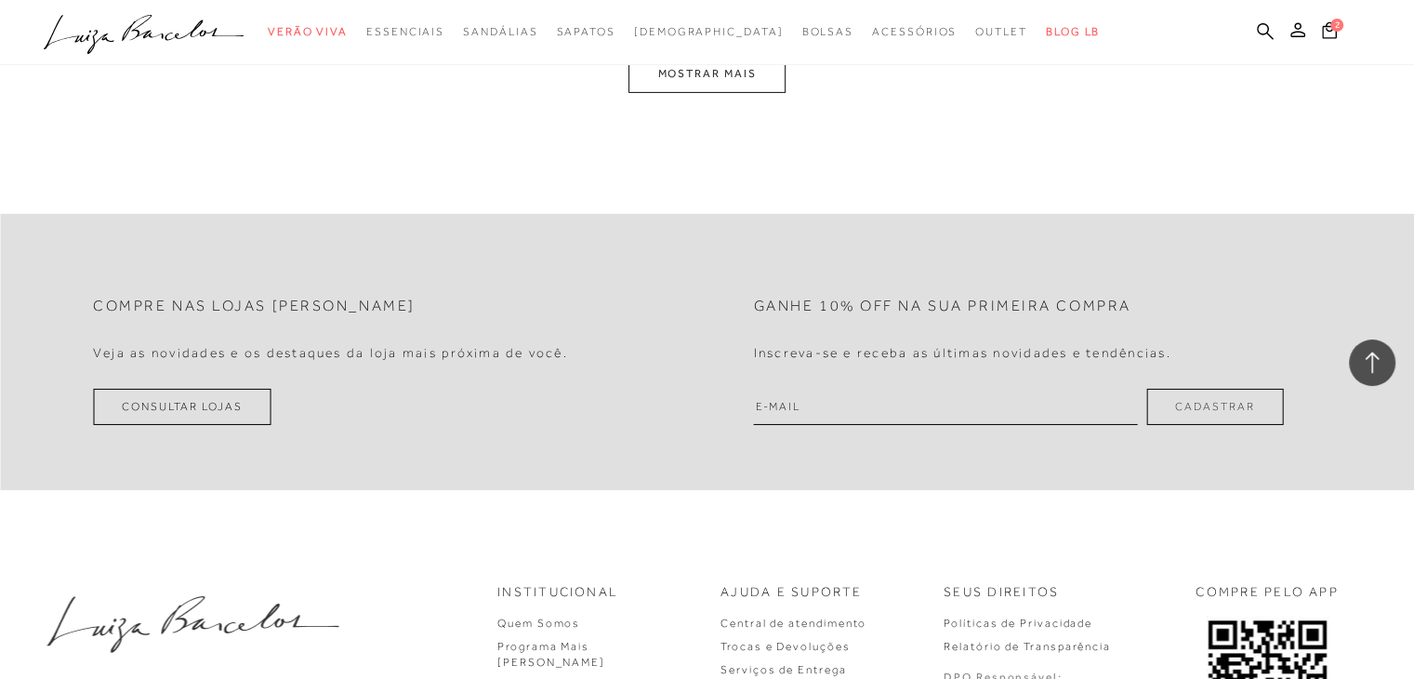
scroll to position [6177, 0]
click at [668, 82] on button "MOSTRAR MAIS" at bounding box center [706, 73] width 156 height 36
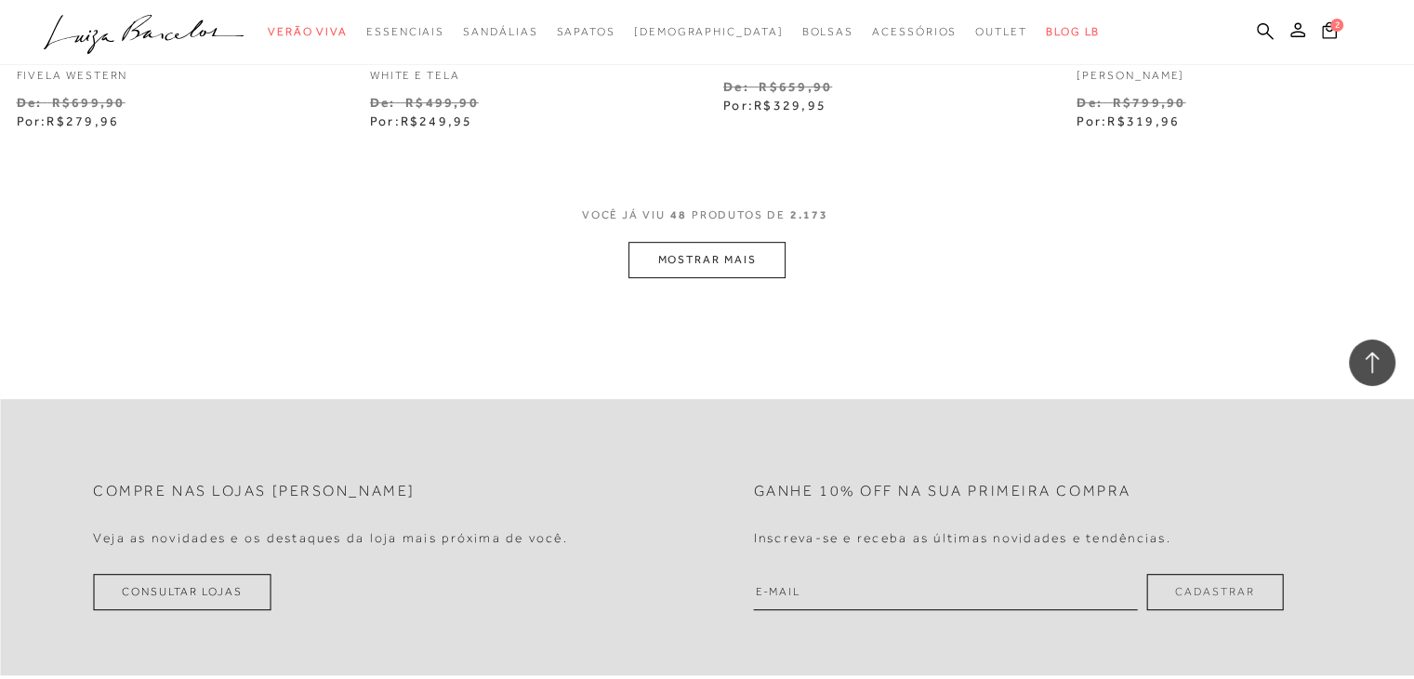
scroll to position [7982, 0]
click at [724, 257] on button "MOSTRAR MAIS" at bounding box center [706, 260] width 156 height 36
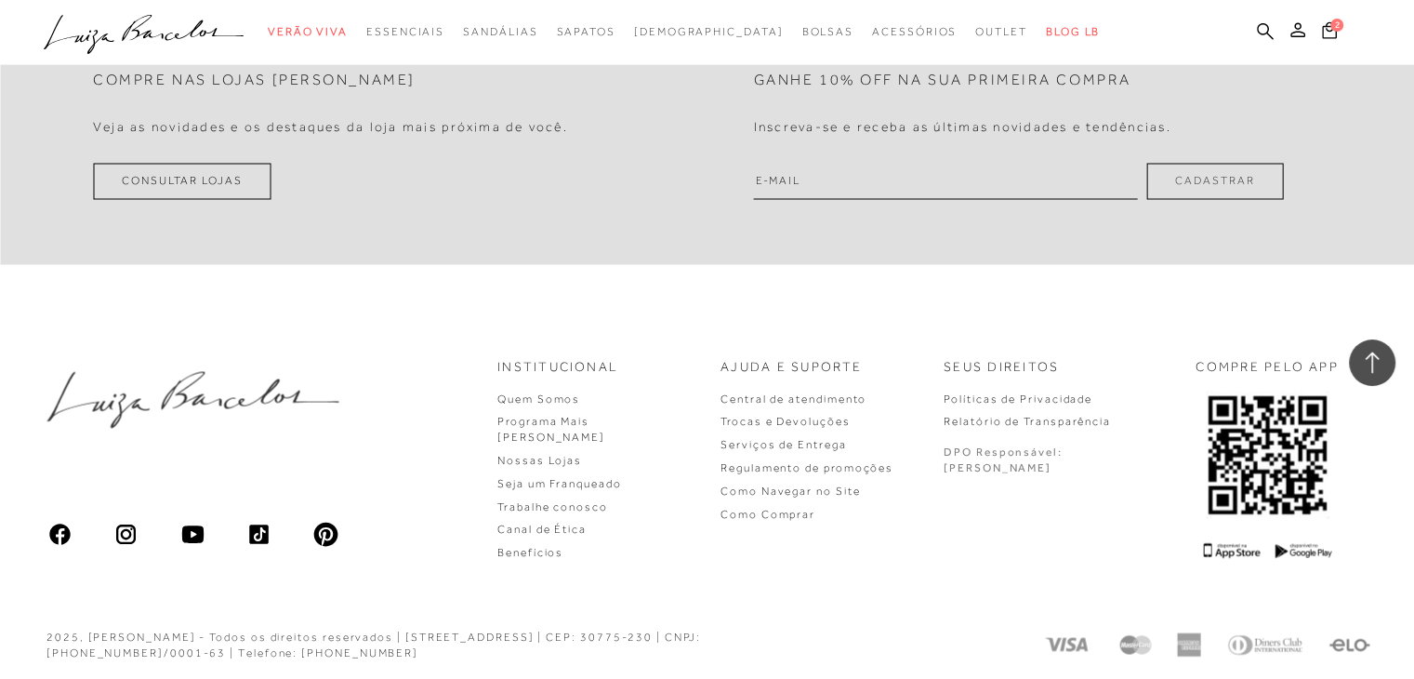
scroll to position [10105, 0]
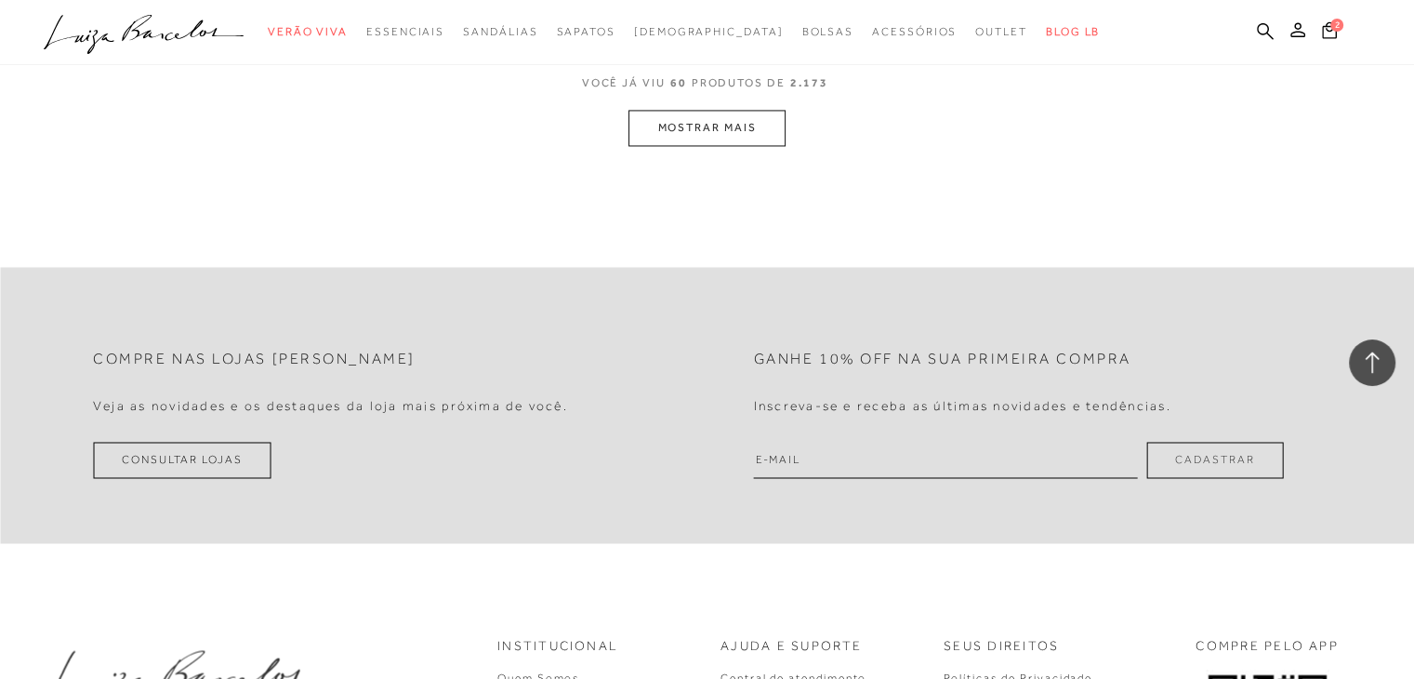
click at [714, 127] on button "MOSTRAR MAIS" at bounding box center [706, 128] width 156 height 36
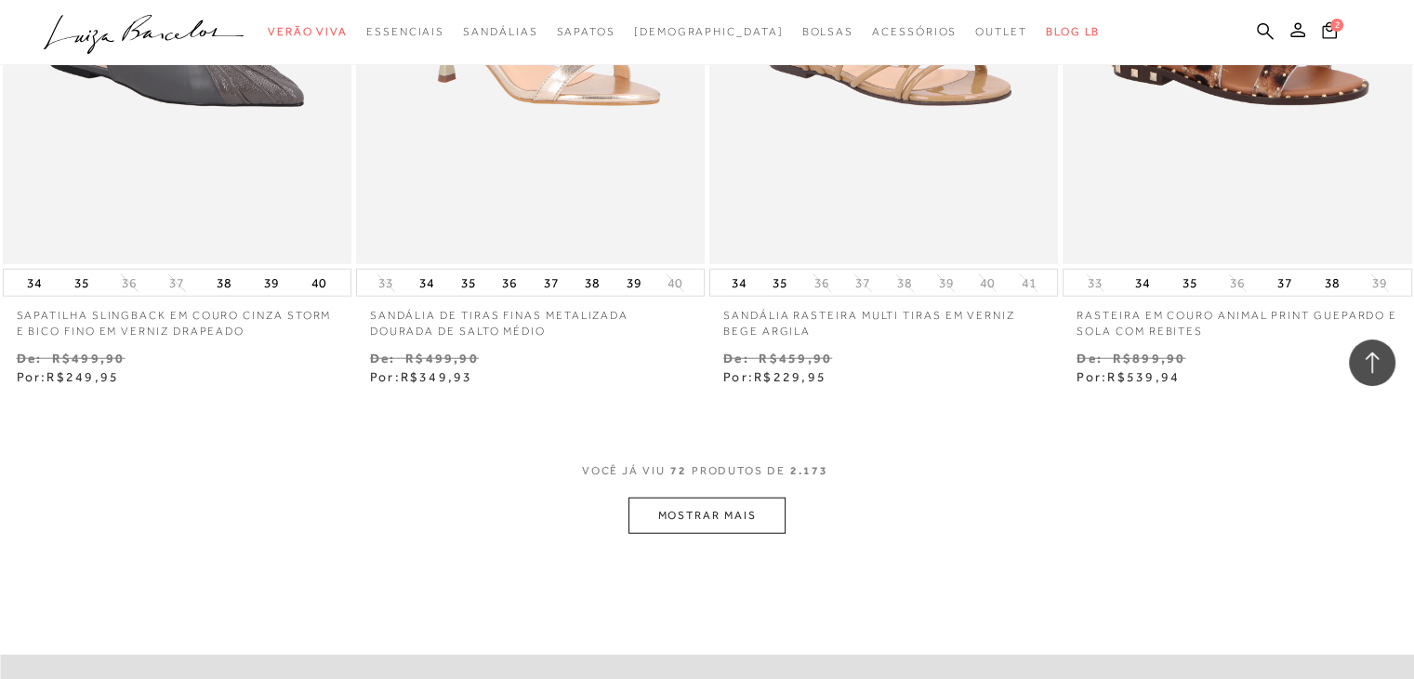
scroll to position [11724, 0]
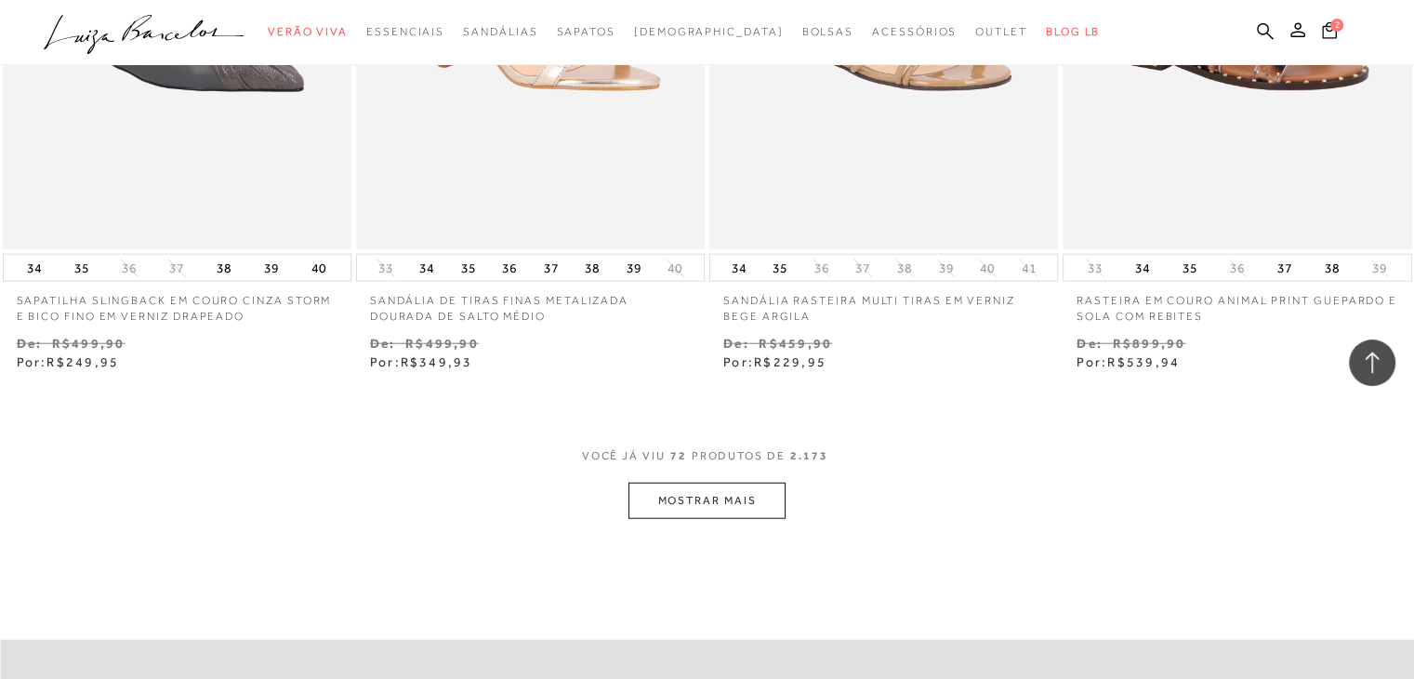
click at [706, 500] on button "MOSTRAR MAIS" at bounding box center [706, 500] width 156 height 36
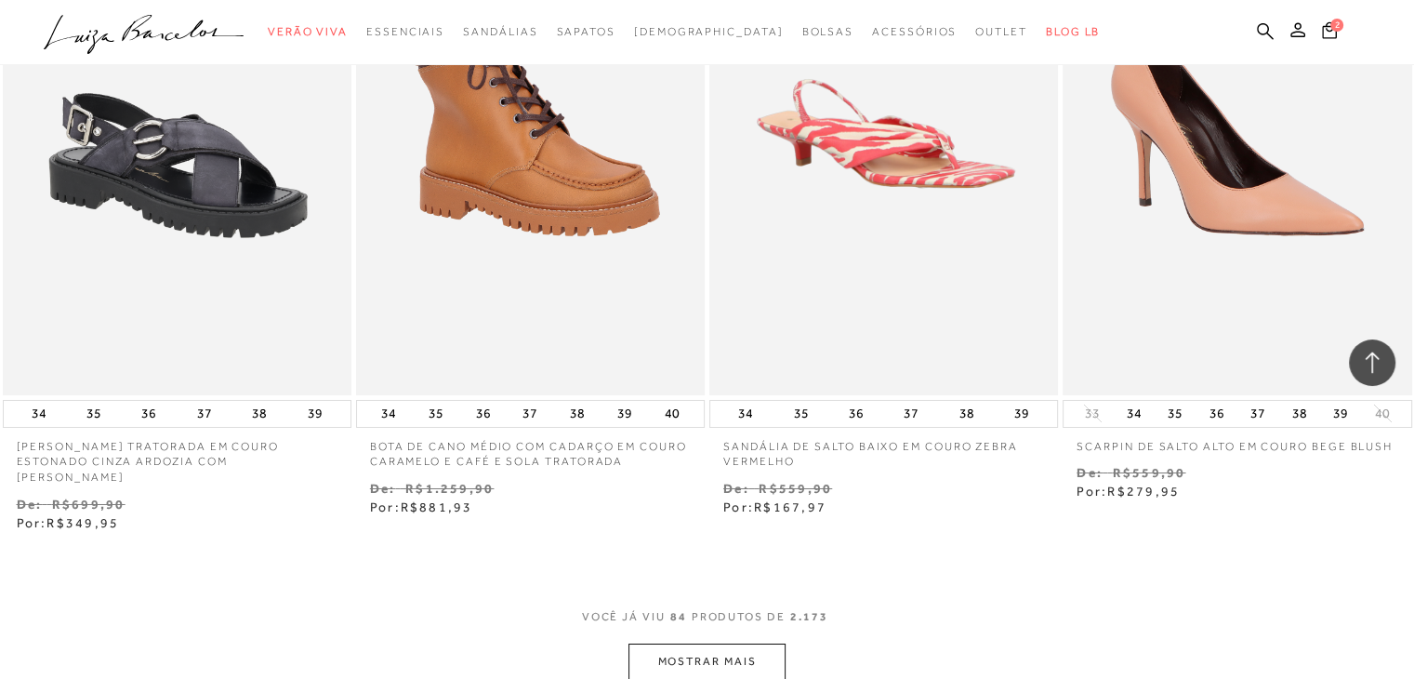
scroll to position [13583, 0]
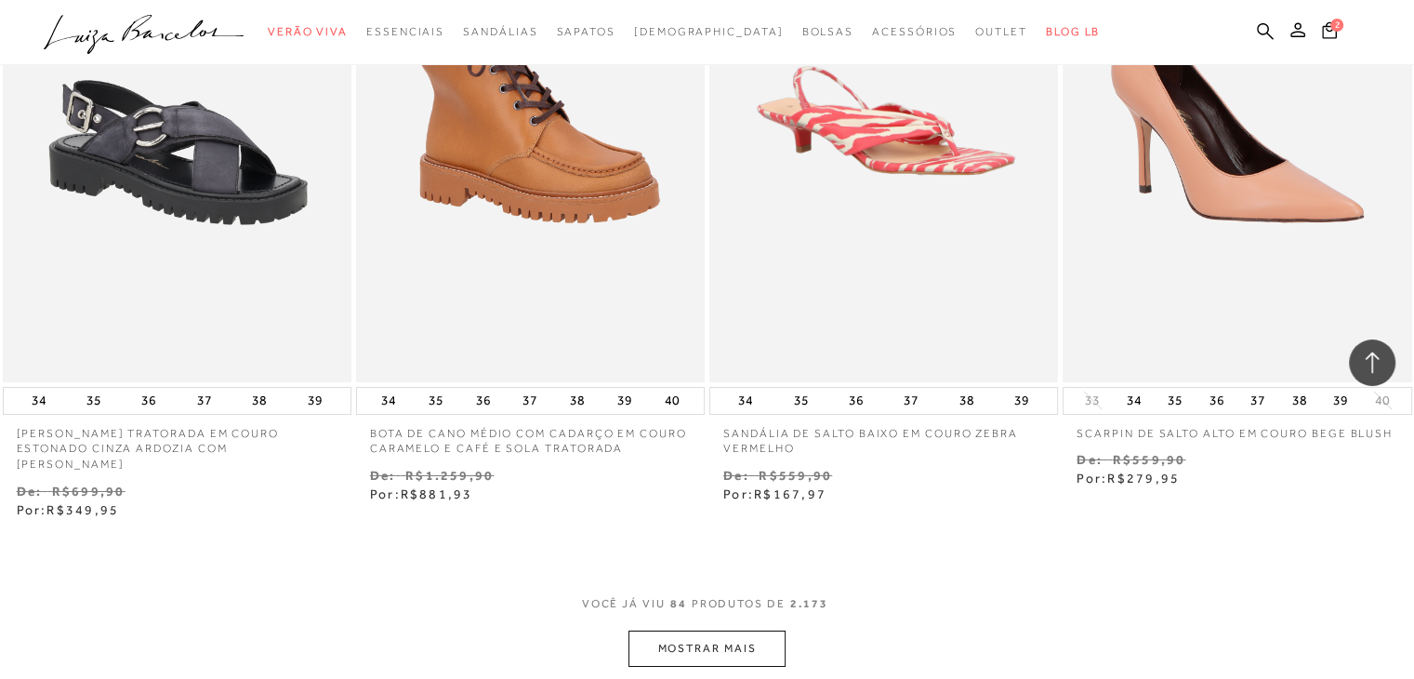
click at [705, 630] on button "MOSTRAR MAIS" at bounding box center [706, 648] width 156 height 36
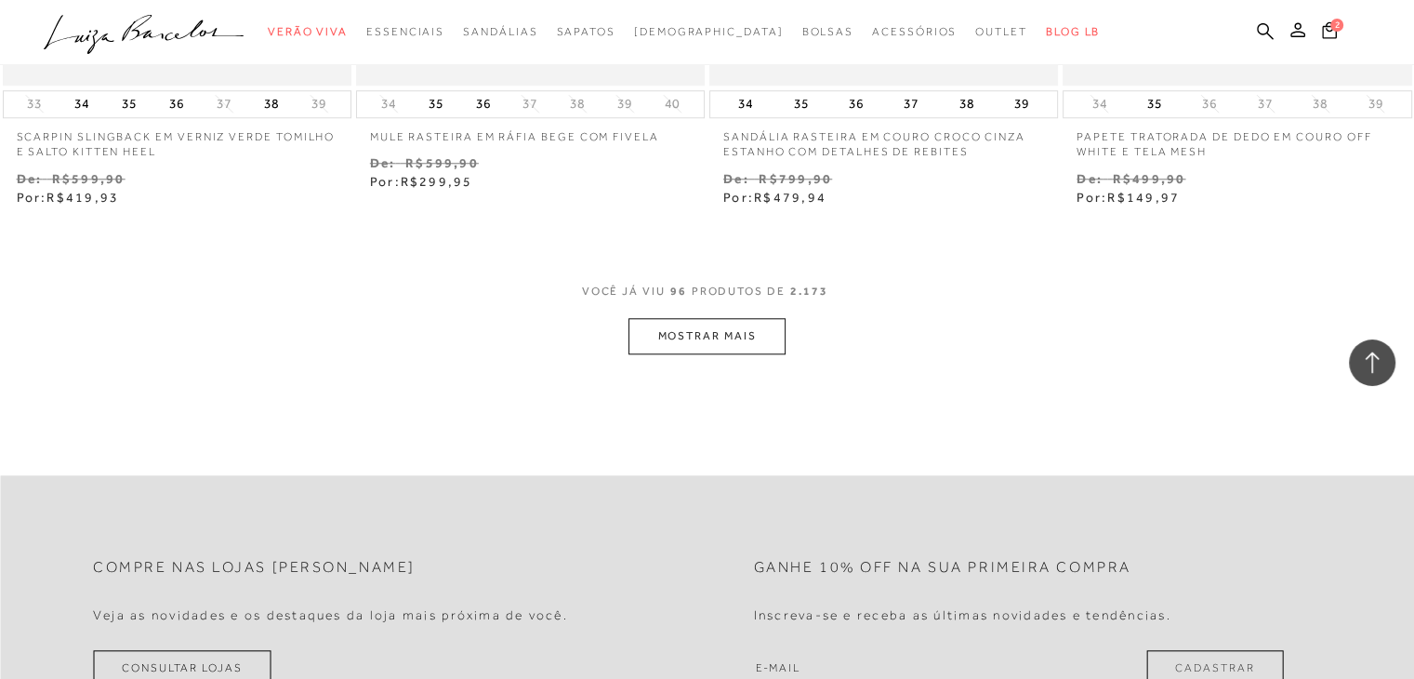
scroll to position [15906, 0]
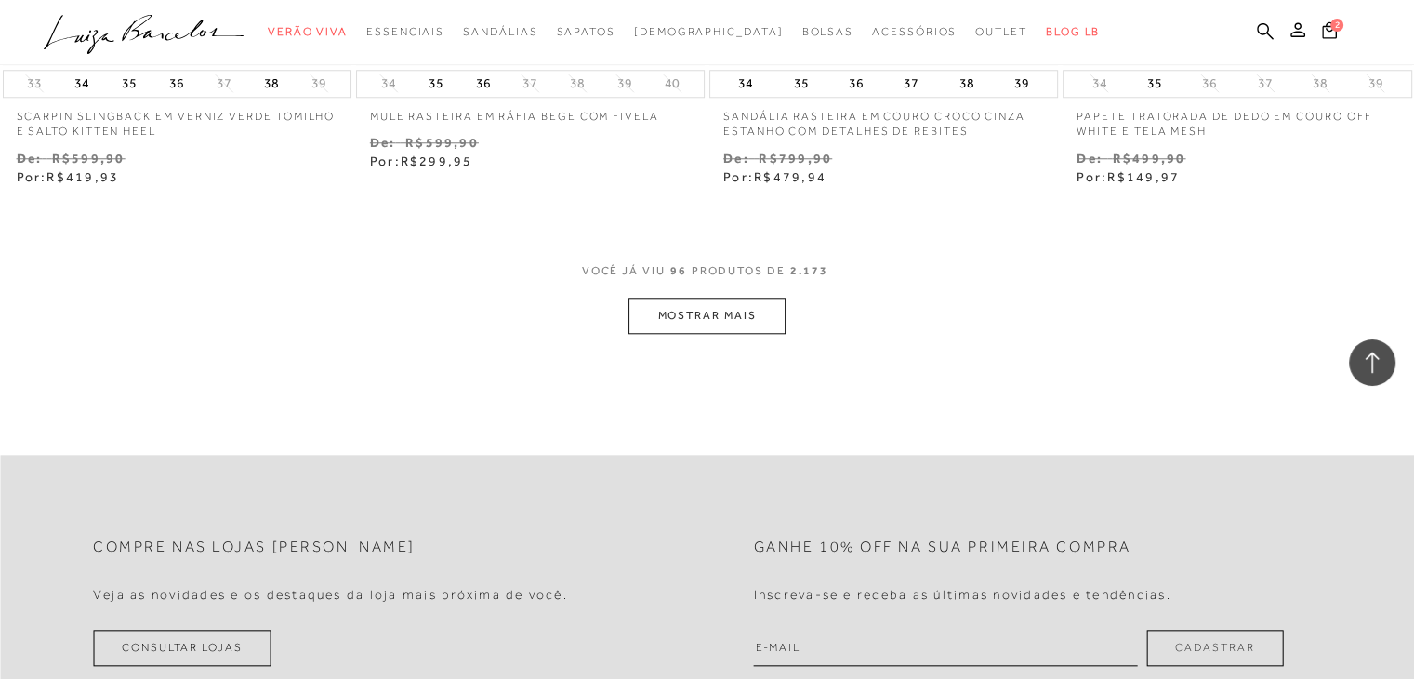
click at [706, 307] on button "MOSTRAR MAIS" at bounding box center [706, 315] width 156 height 36
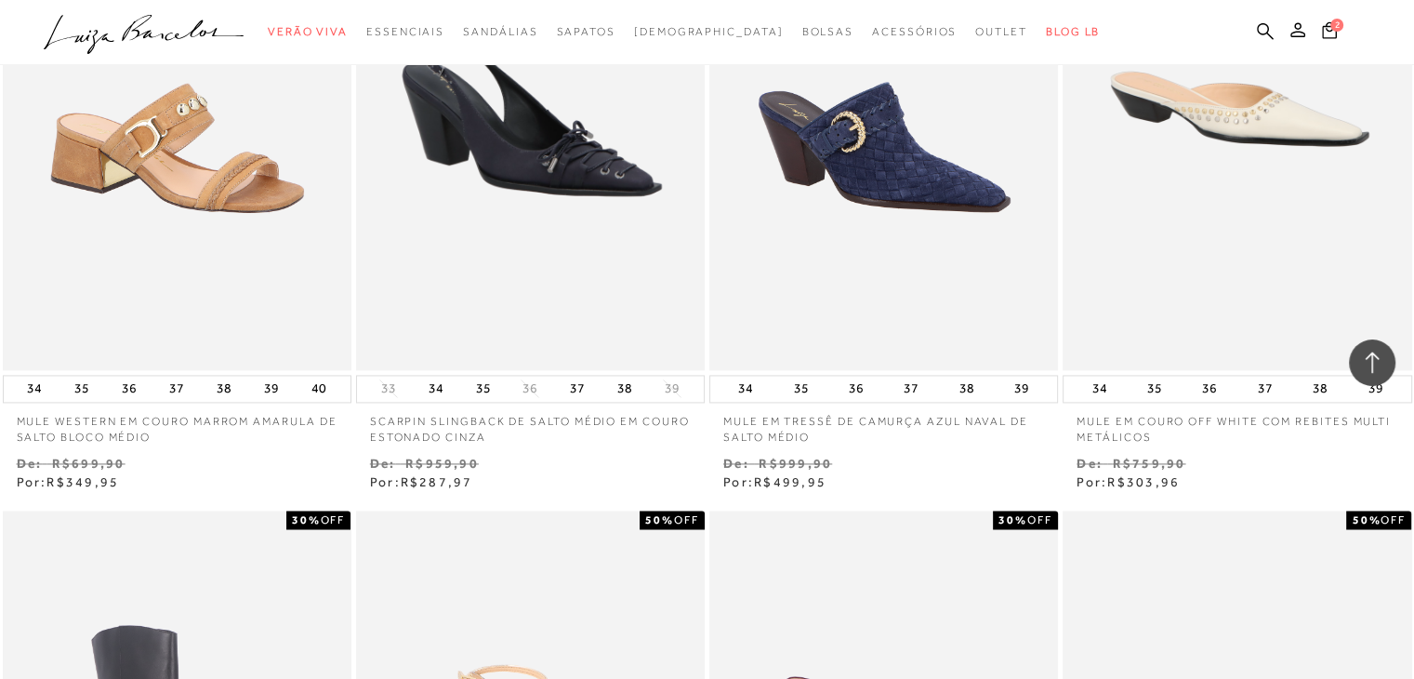
scroll to position [17579, 0]
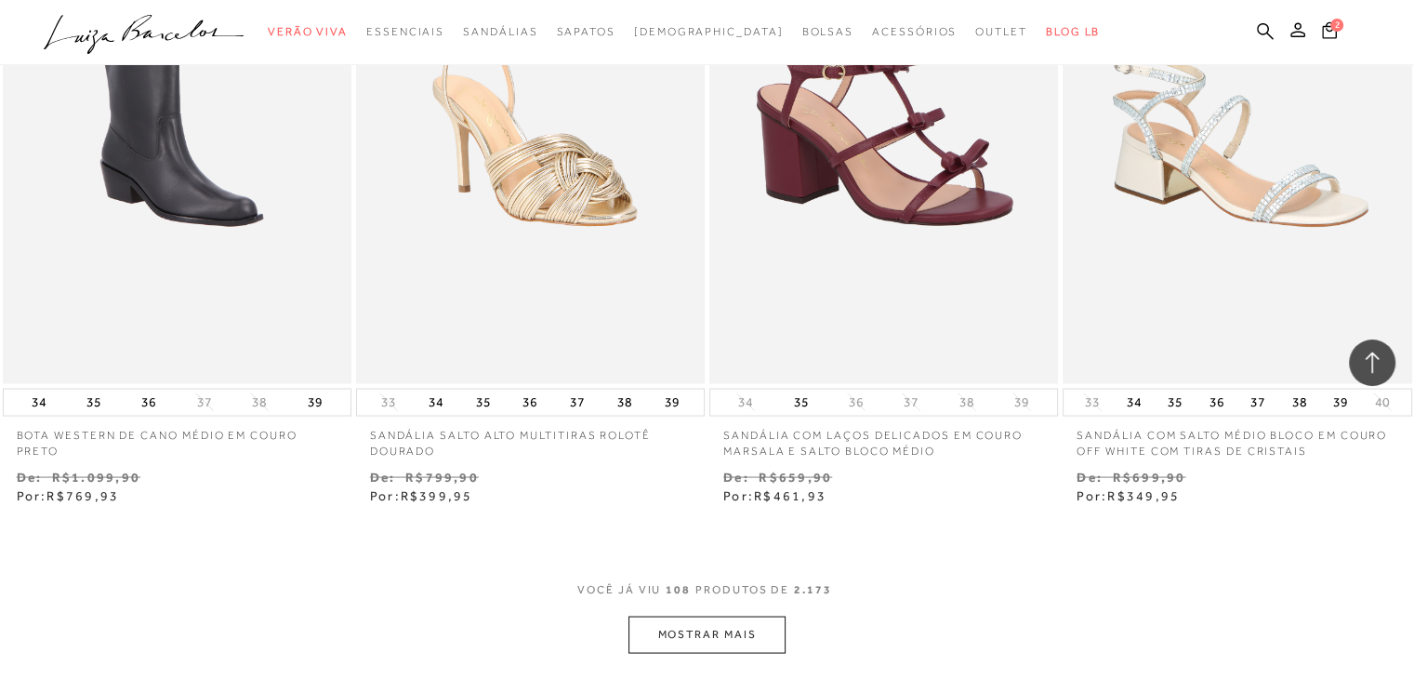
click at [710, 623] on button "MOSTRAR MAIS" at bounding box center [706, 633] width 156 height 36
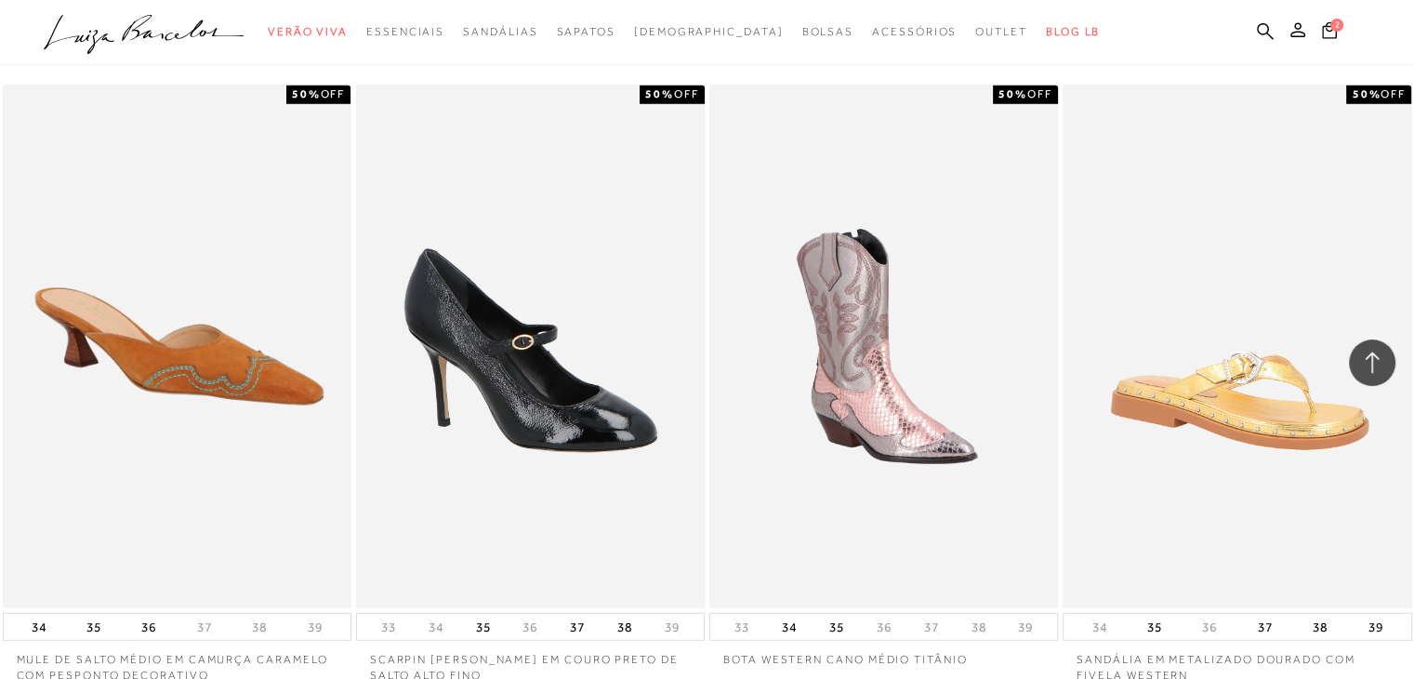
scroll to position [19810, 0]
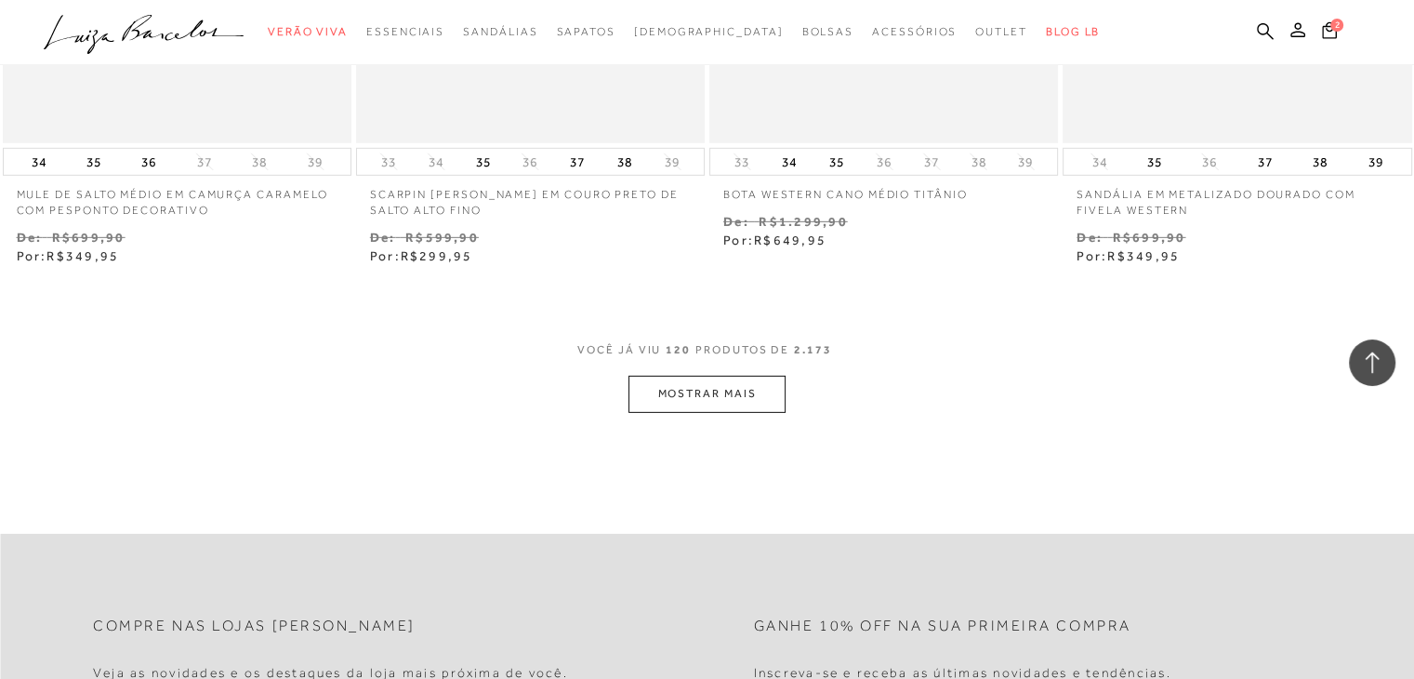
click at [704, 384] on button "MOSTRAR MAIS" at bounding box center [706, 394] width 156 height 36
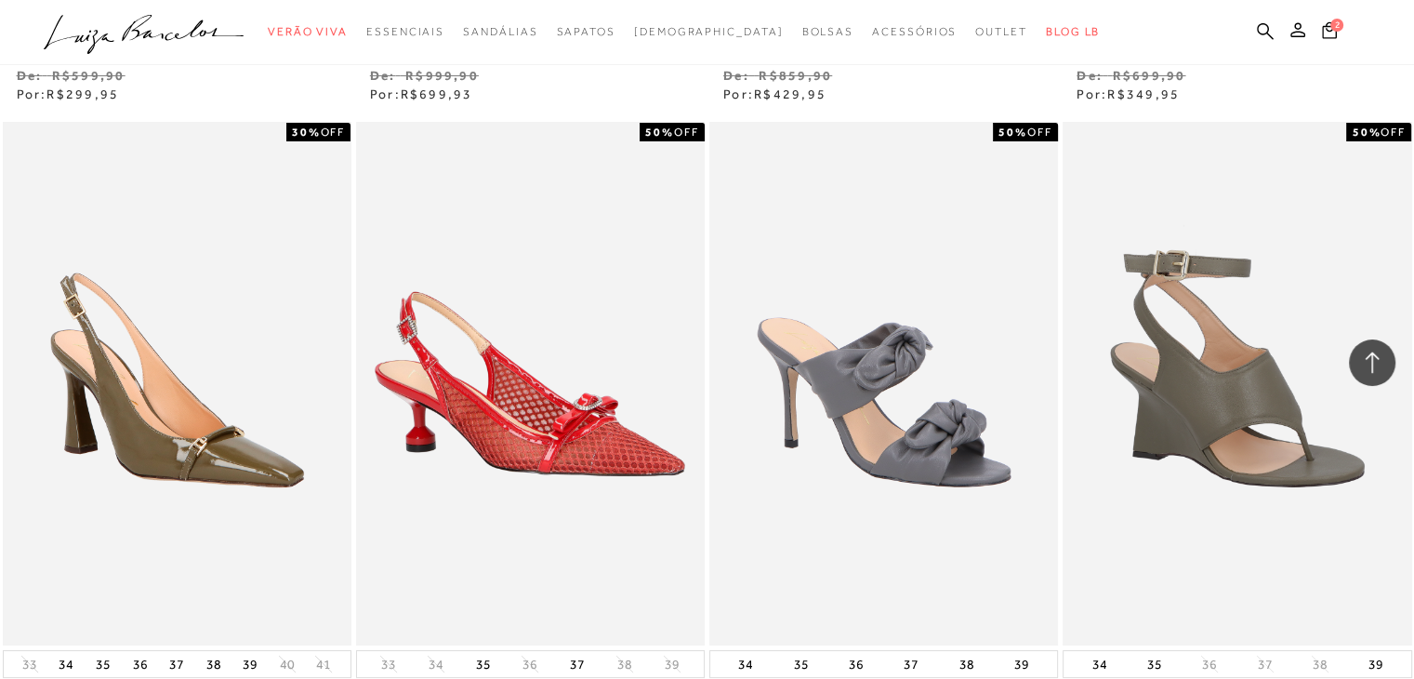
scroll to position [21669, 0]
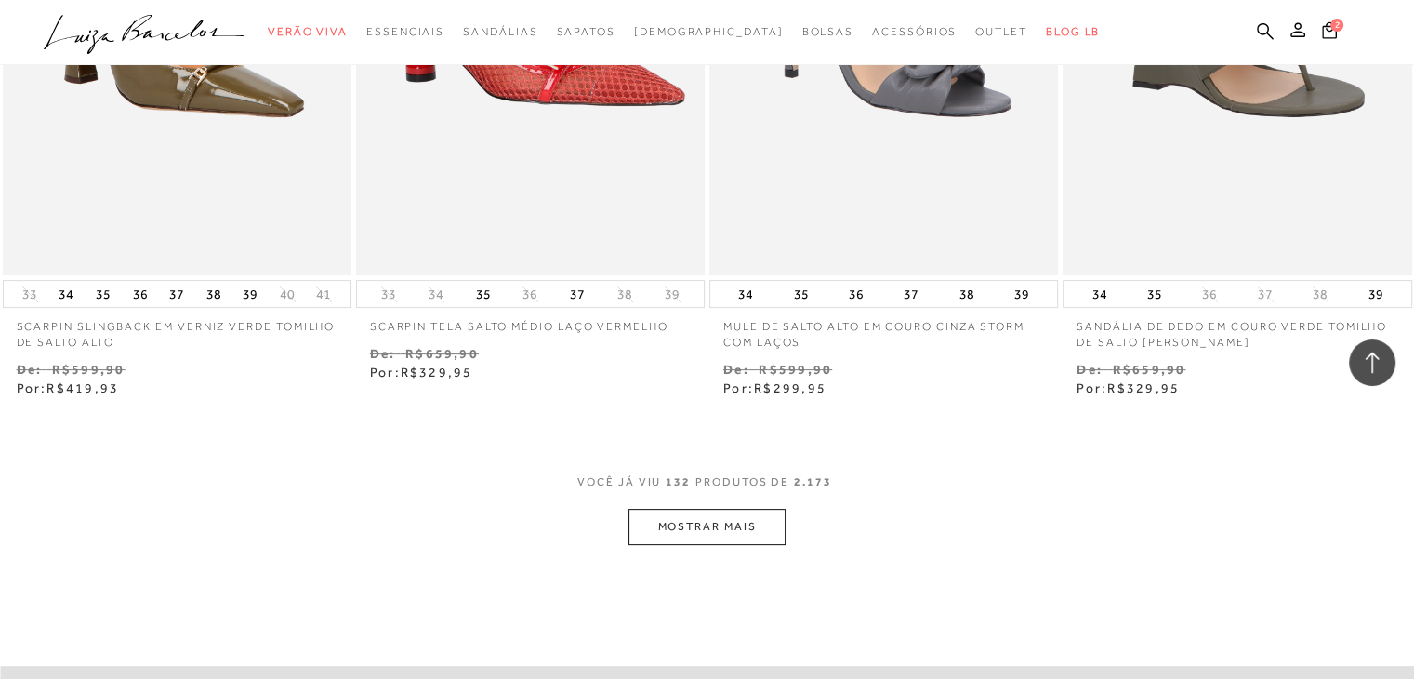
click at [732, 518] on button "MOSTRAR MAIS" at bounding box center [706, 526] width 156 height 36
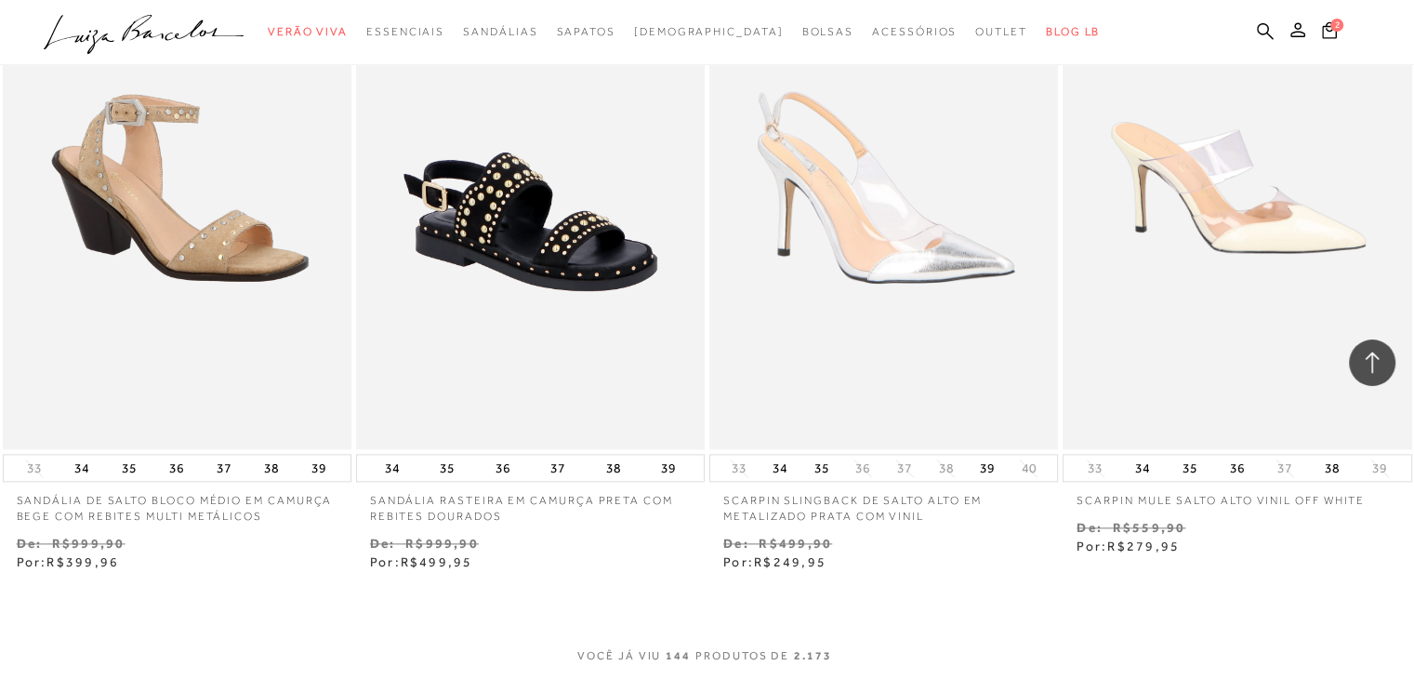
scroll to position [23528, 0]
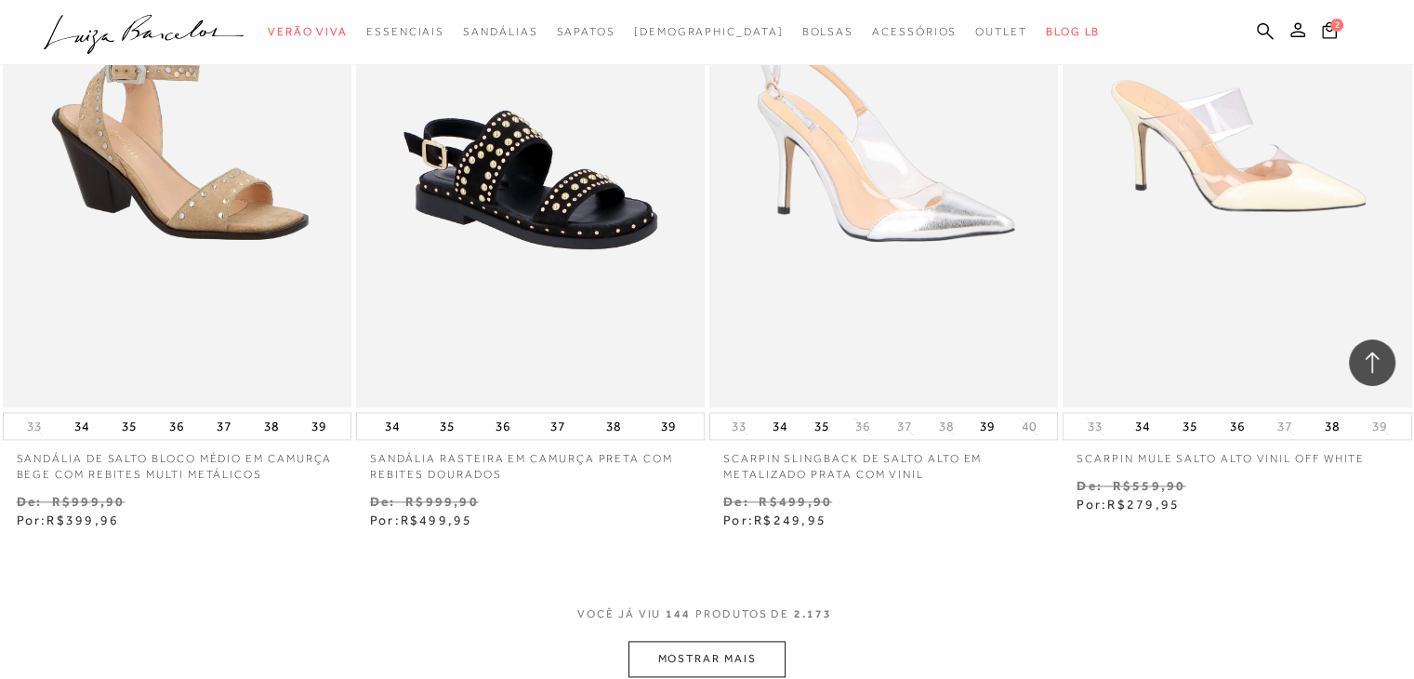
click at [740, 640] on button "MOSTRAR MAIS" at bounding box center [706, 658] width 156 height 36
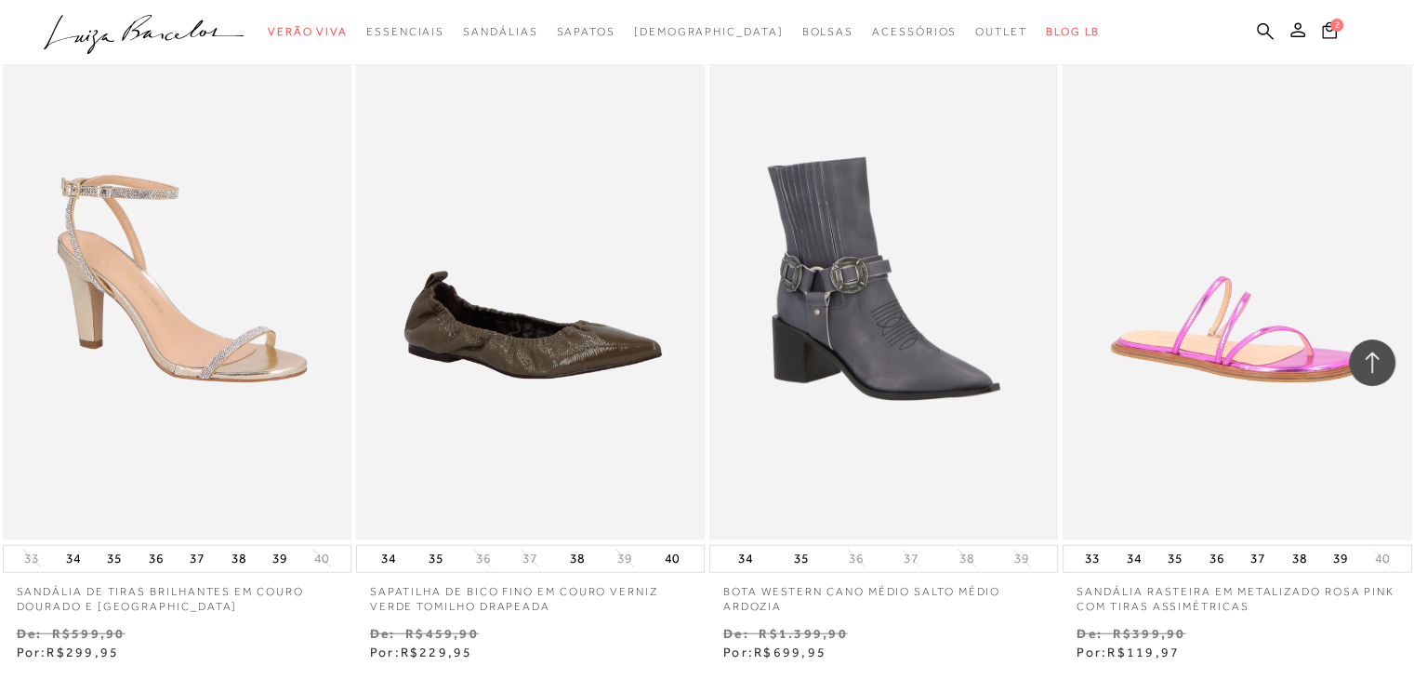
scroll to position [25666, 0]
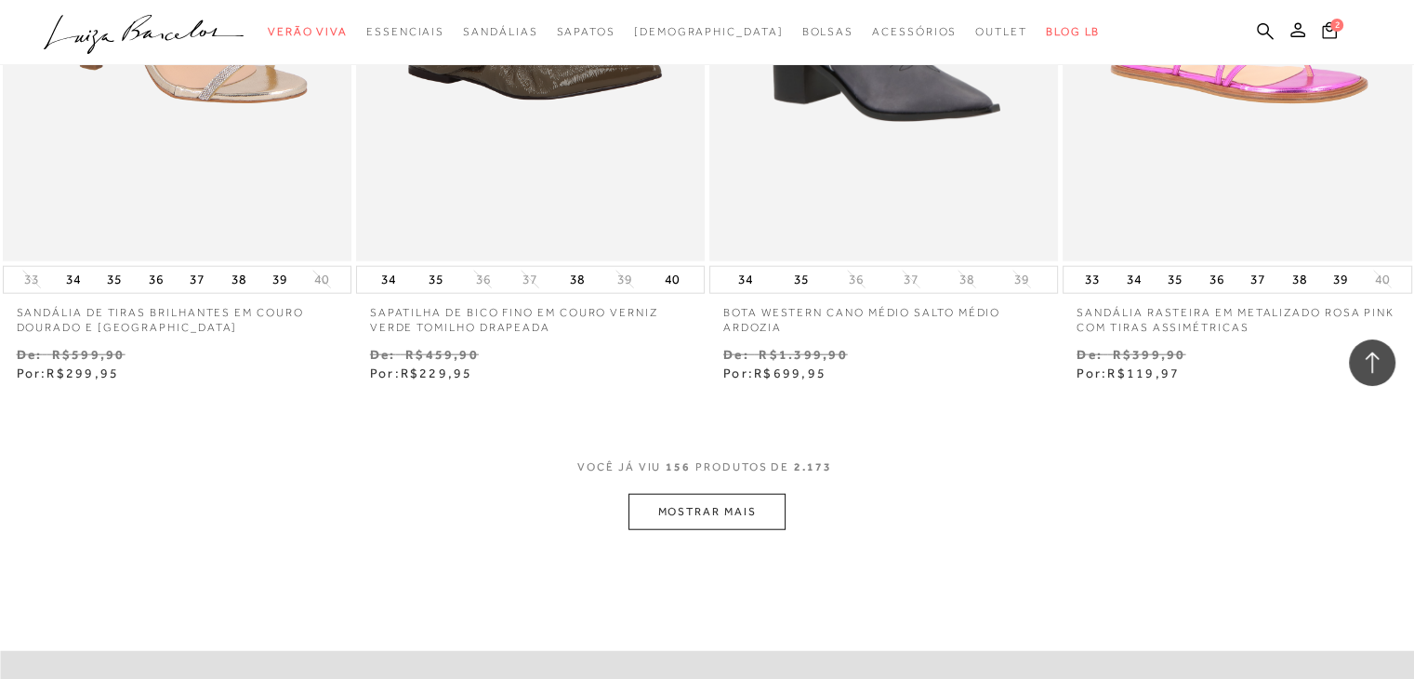
click at [729, 495] on button "MOSTRAR MAIS" at bounding box center [706, 512] width 156 height 36
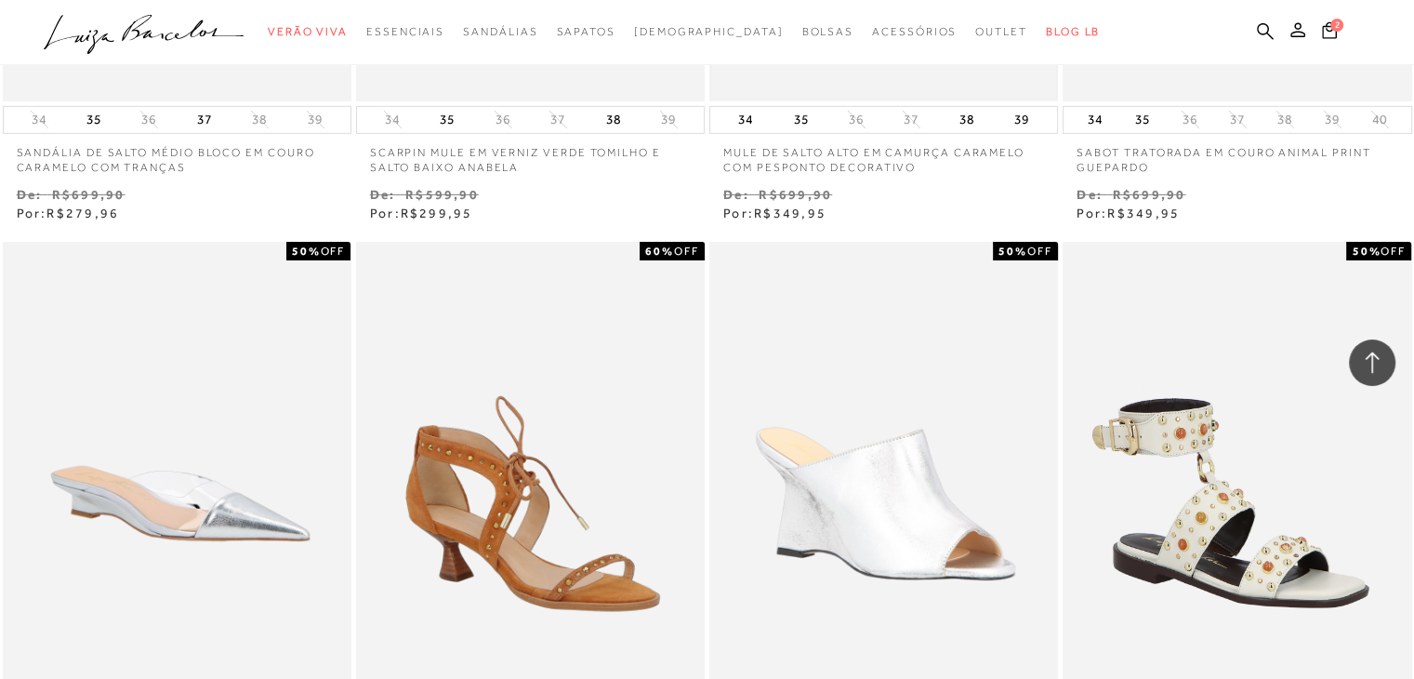
scroll to position [27525, 0]
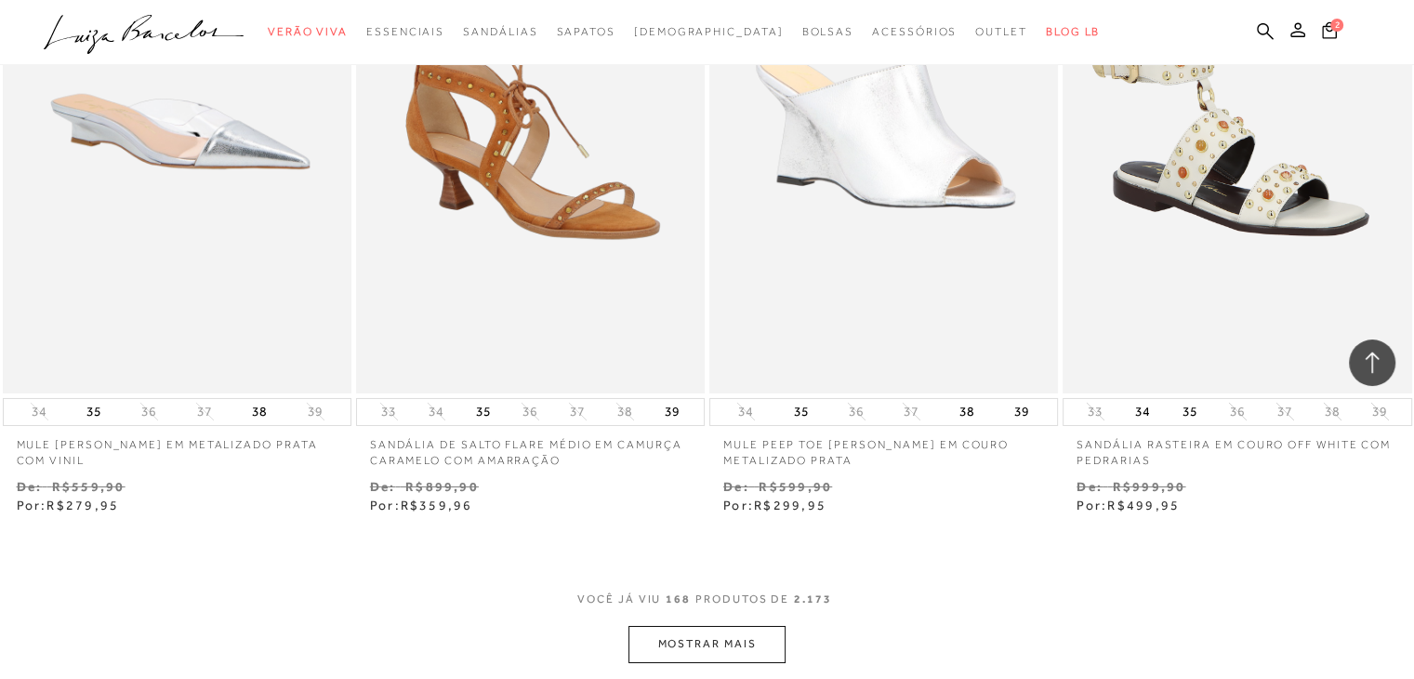
click at [725, 626] on button "MOSTRAR MAIS" at bounding box center [706, 644] width 156 height 36
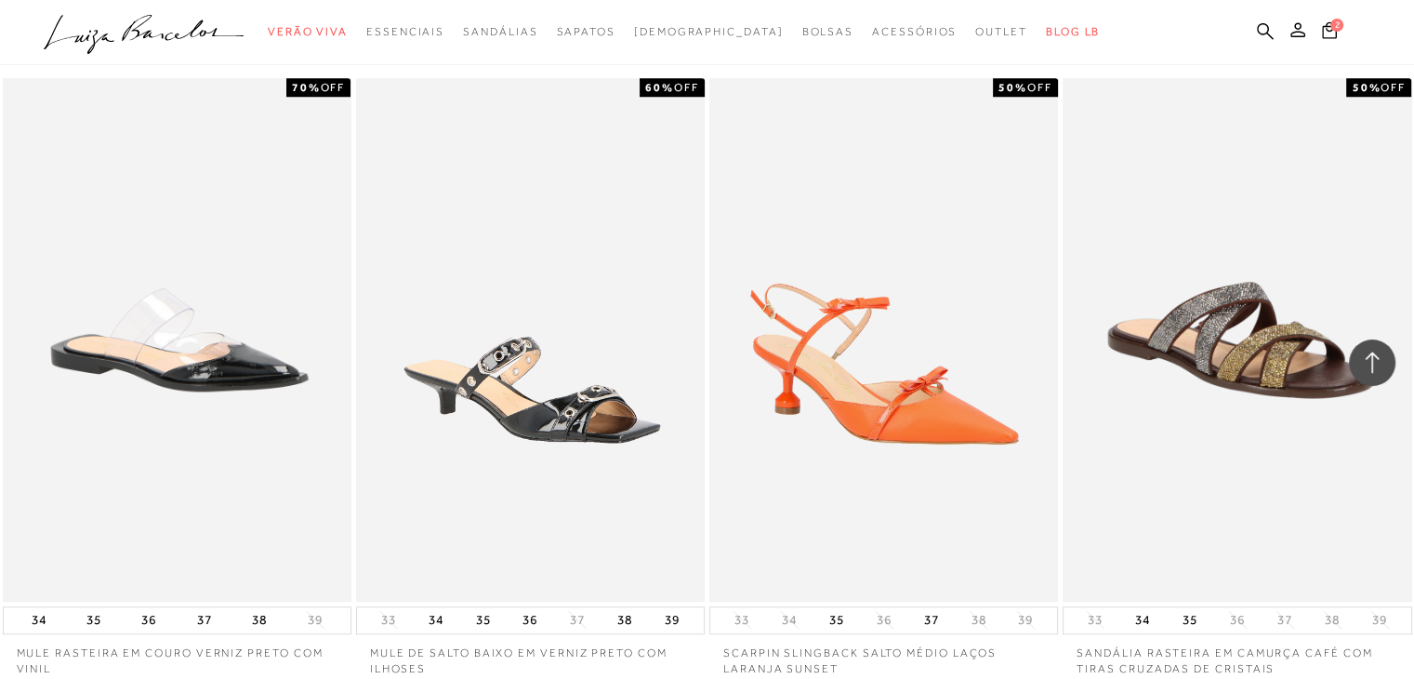
scroll to position [29881, 0]
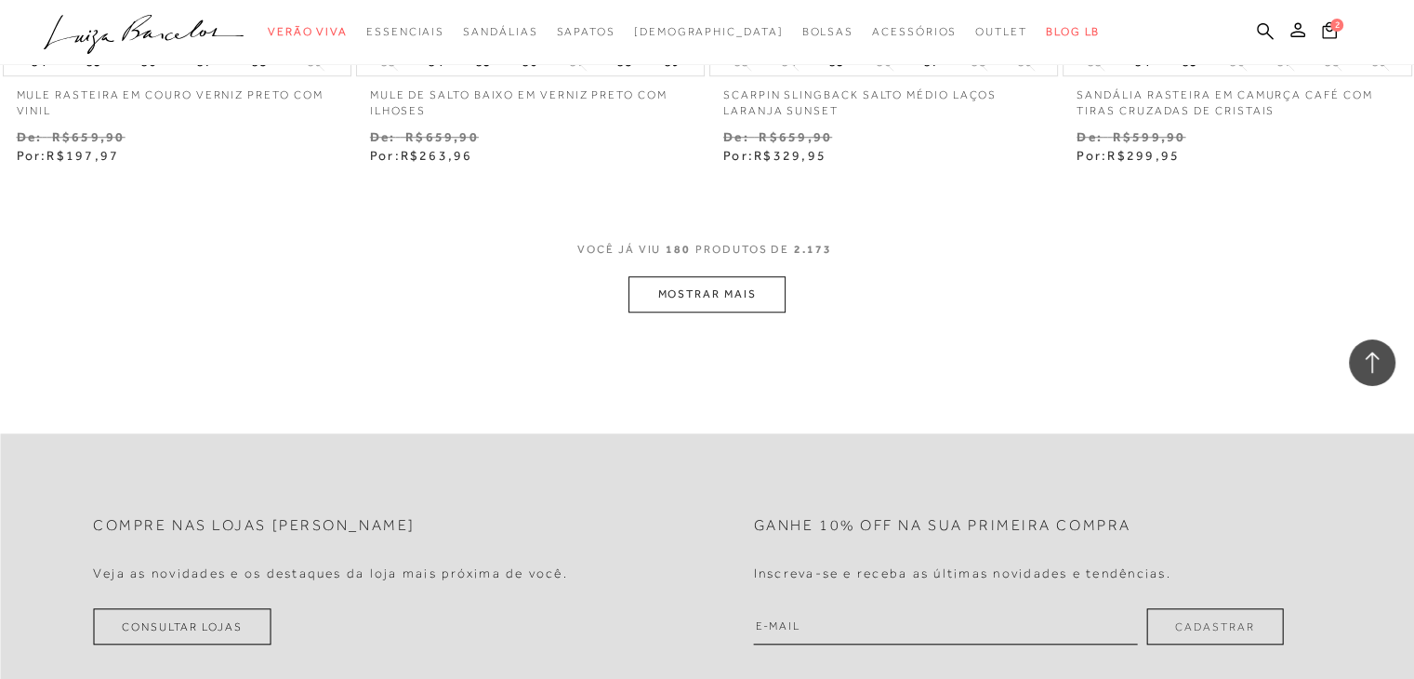
click at [703, 276] on button "MOSTRAR MAIS" at bounding box center [706, 294] width 156 height 36
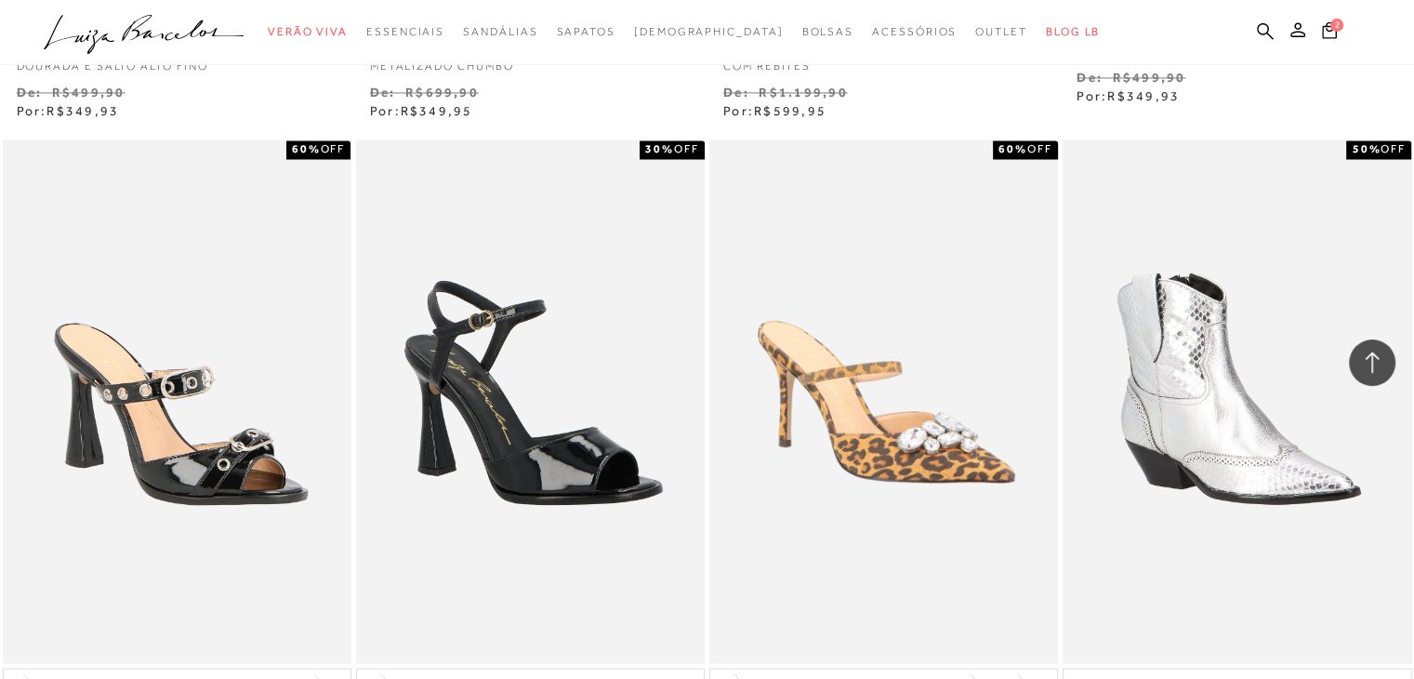
scroll to position [31625, 0]
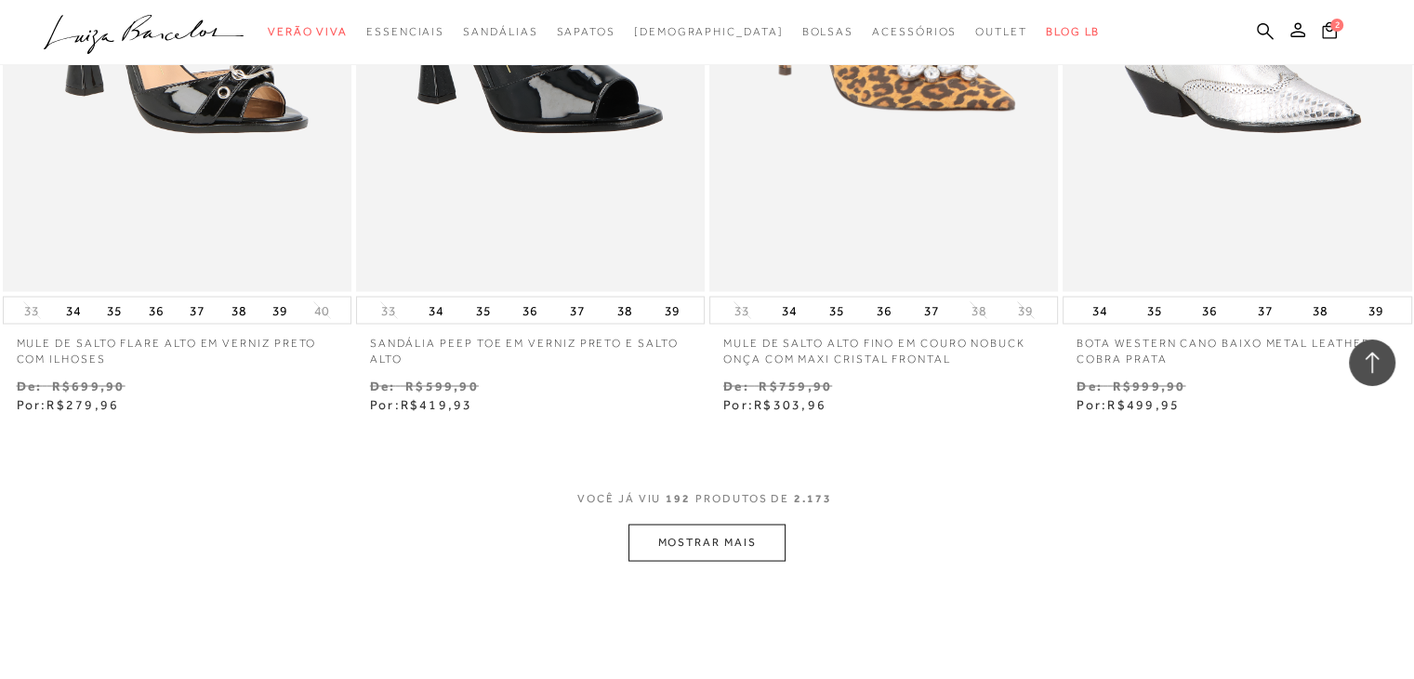
click at [723, 523] on button "MOSTRAR MAIS" at bounding box center [706, 541] width 156 height 36
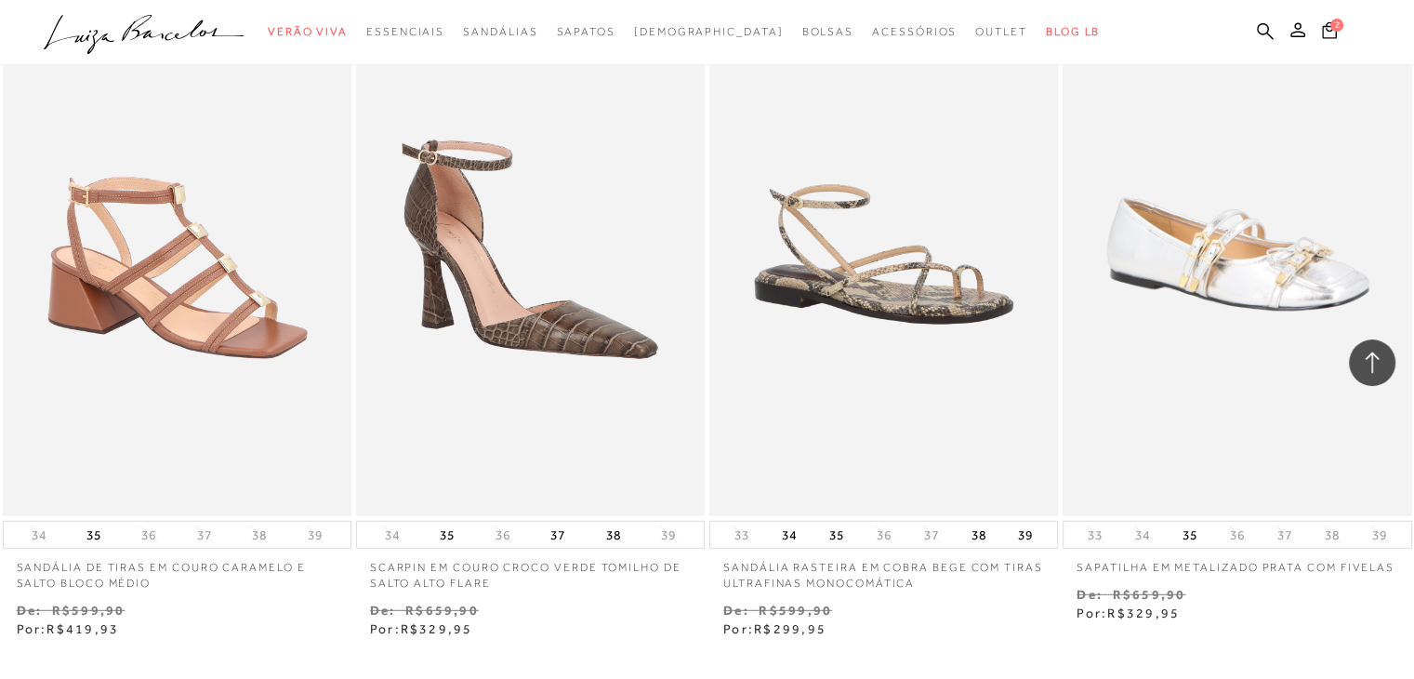
scroll to position [33763, 0]
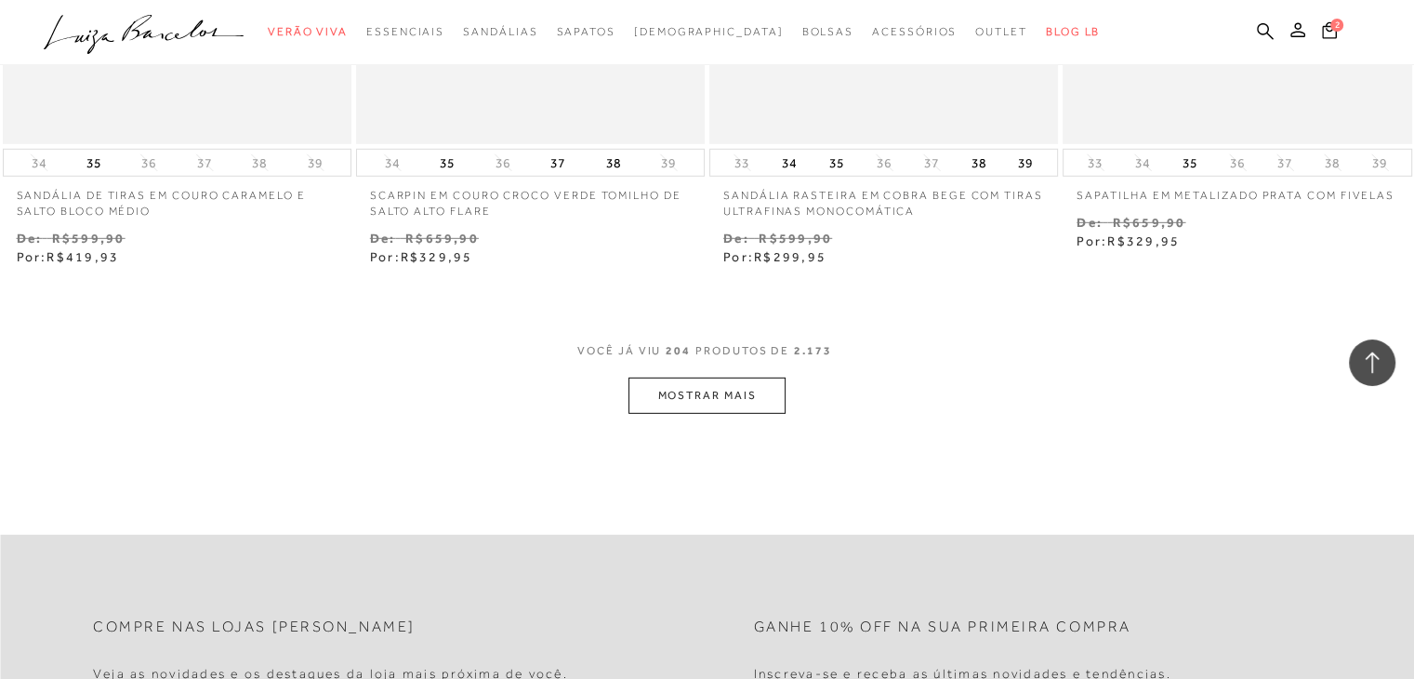
click at [714, 380] on button "MOSTRAR MAIS" at bounding box center [706, 395] width 156 height 36
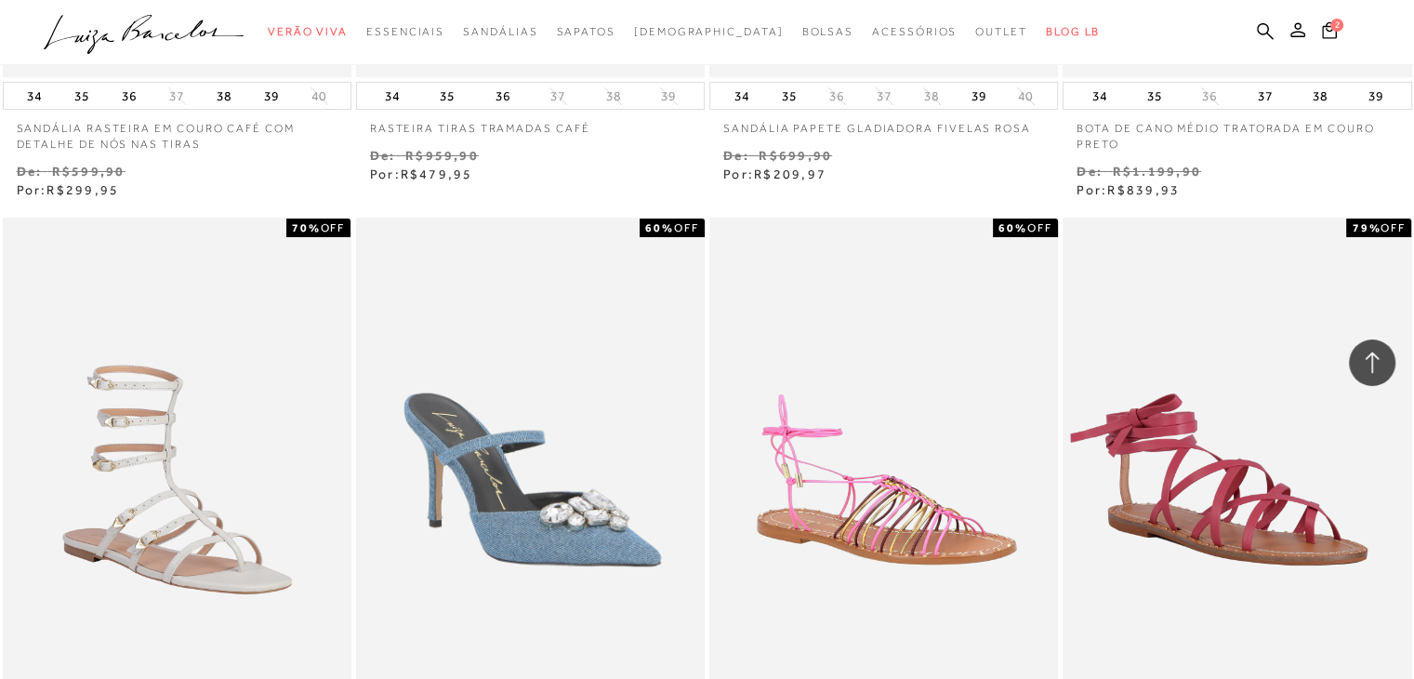
scroll to position [35622, 0]
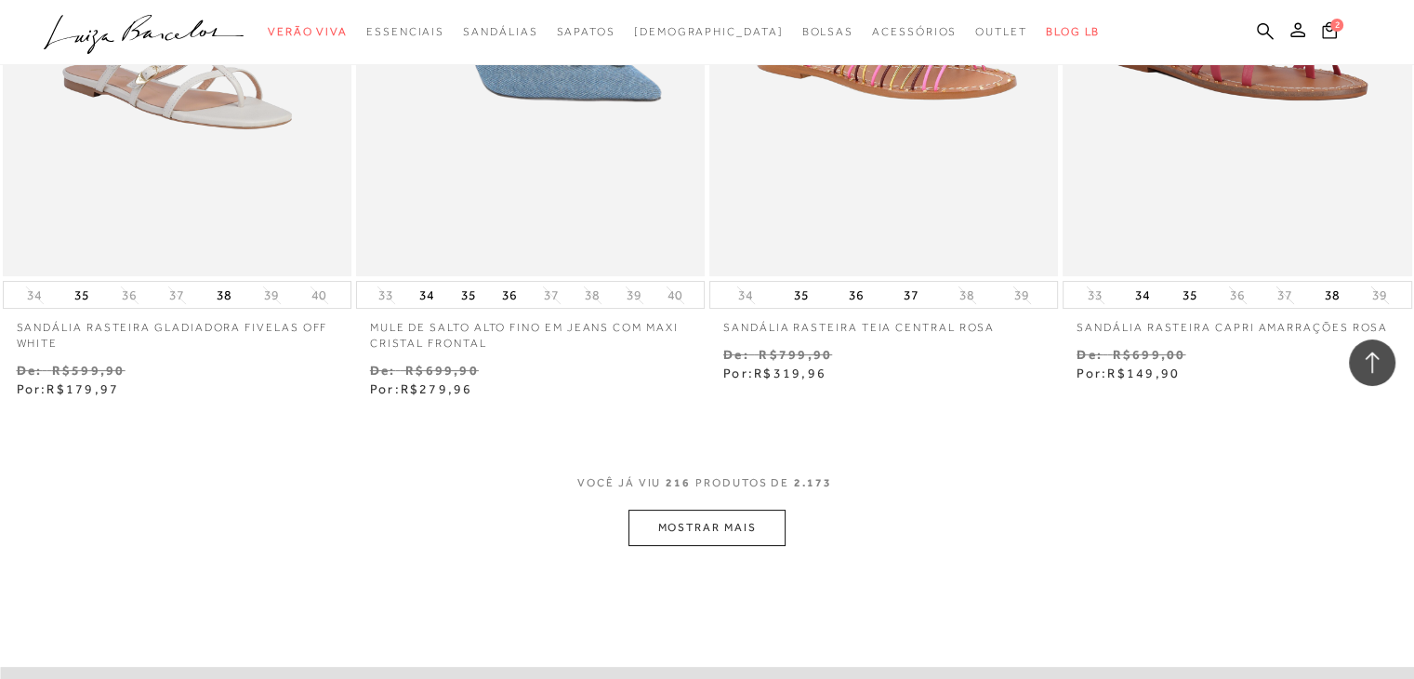
click at [716, 515] on button "MOSTRAR MAIS" at bounding box center [706, 527] width 156 height 36
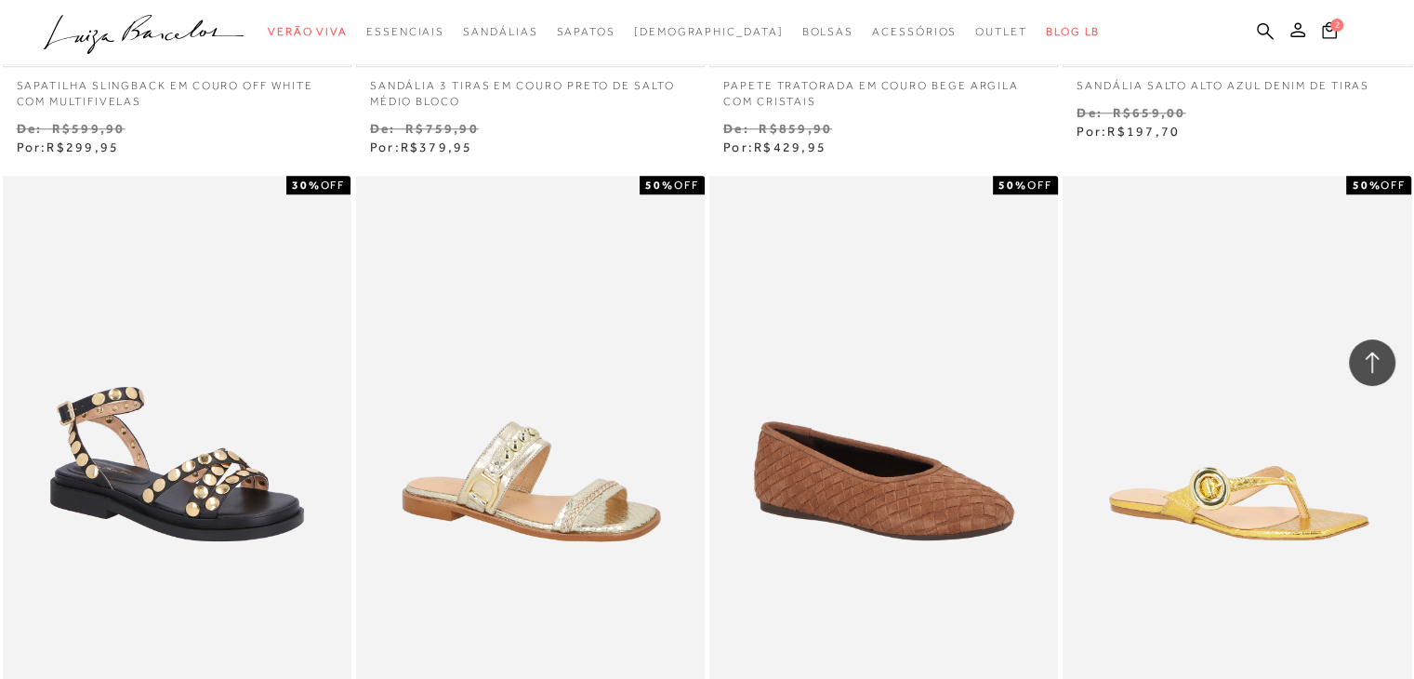
scroll to position [37621, 0]
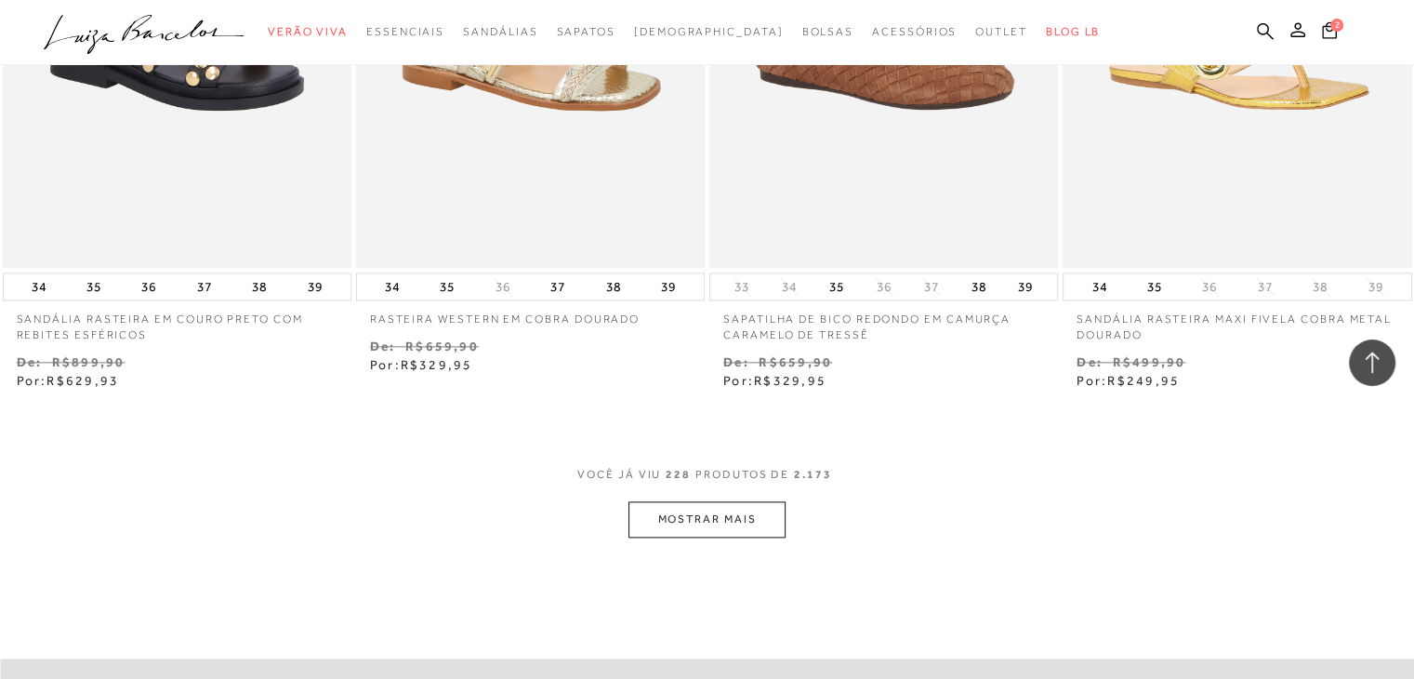
click at [716, 501] on button "MOSTRAR MAIS" at bounding box center [706, 519] width 156 height 36
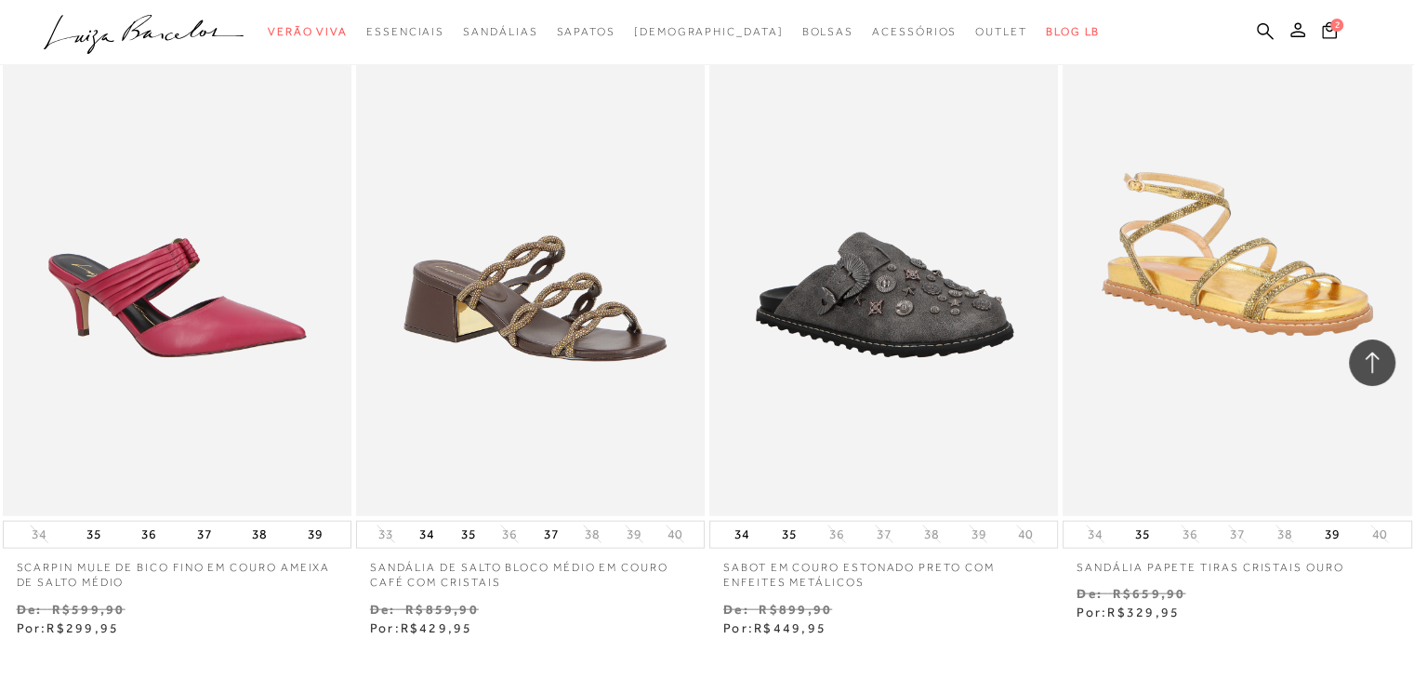
scroll to position [39643, 0]
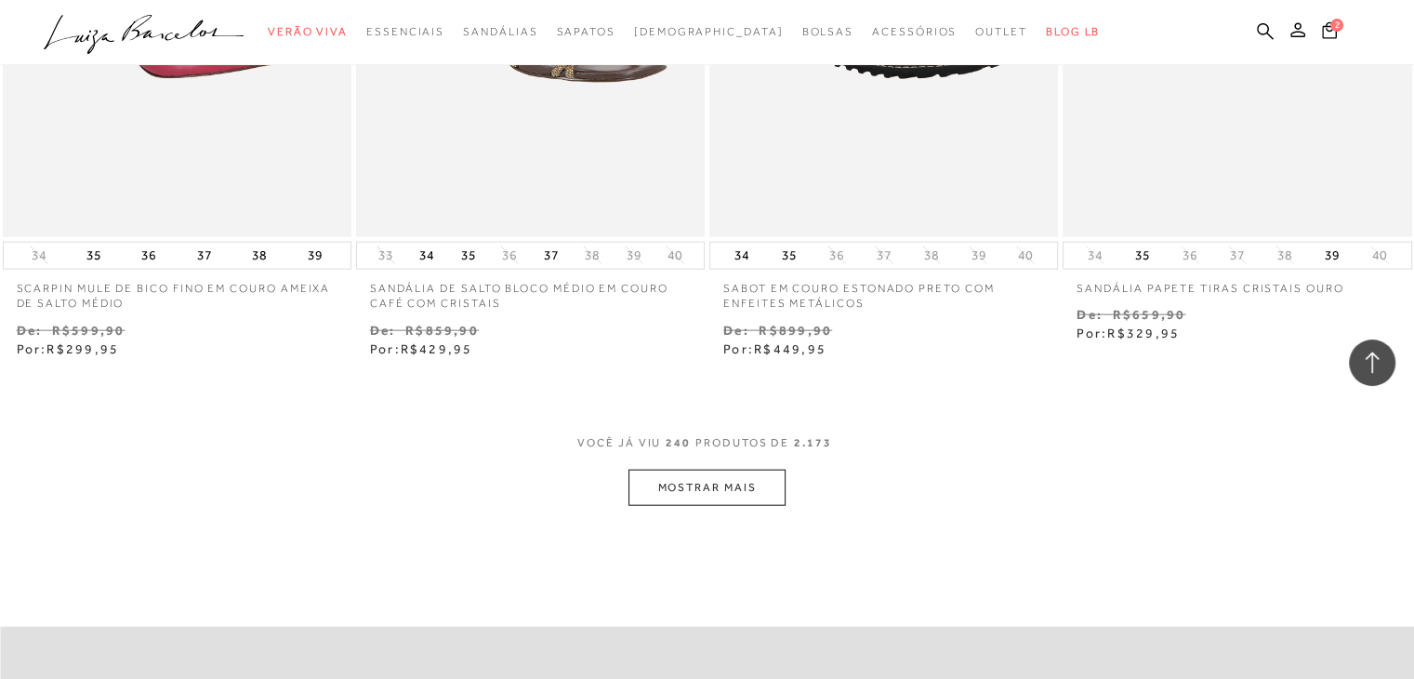
click at [715, 480] on button "MOSTRAR MAIS" at bounding box center [706, 487] width 156 height 36
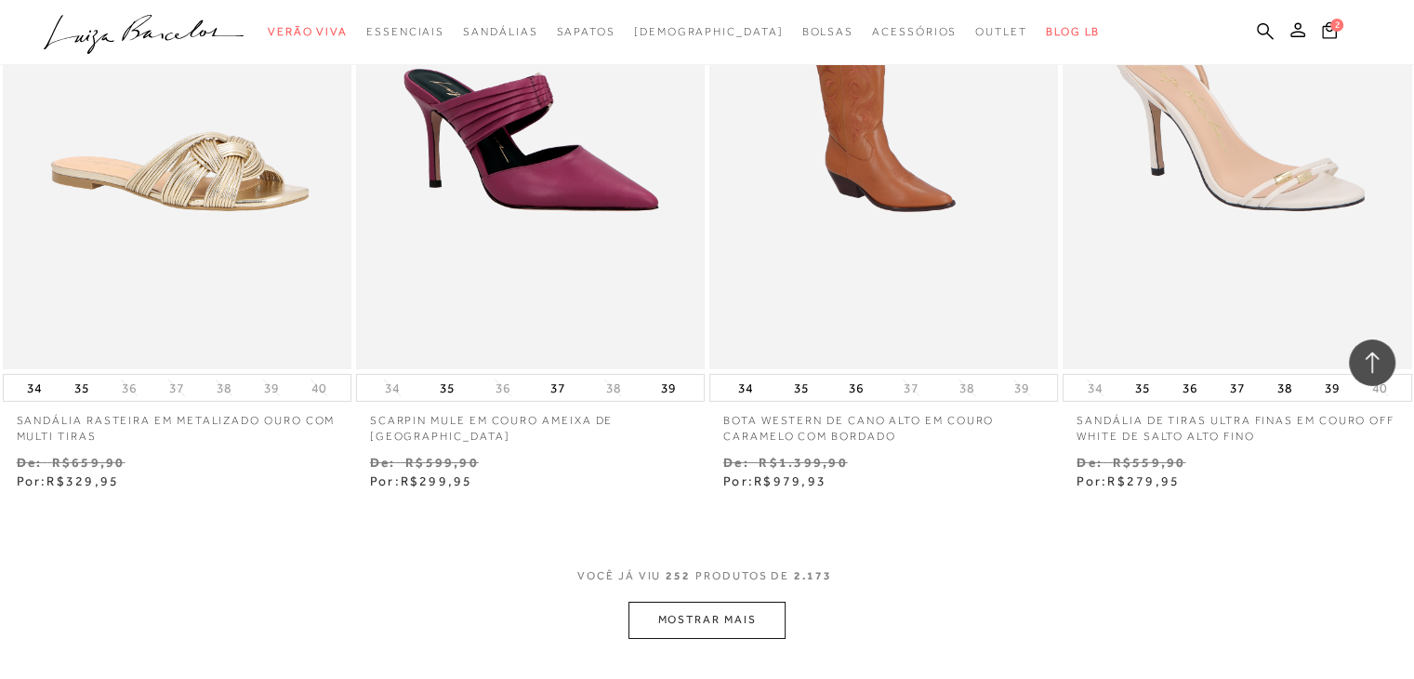
scroll to position [41874, 0]
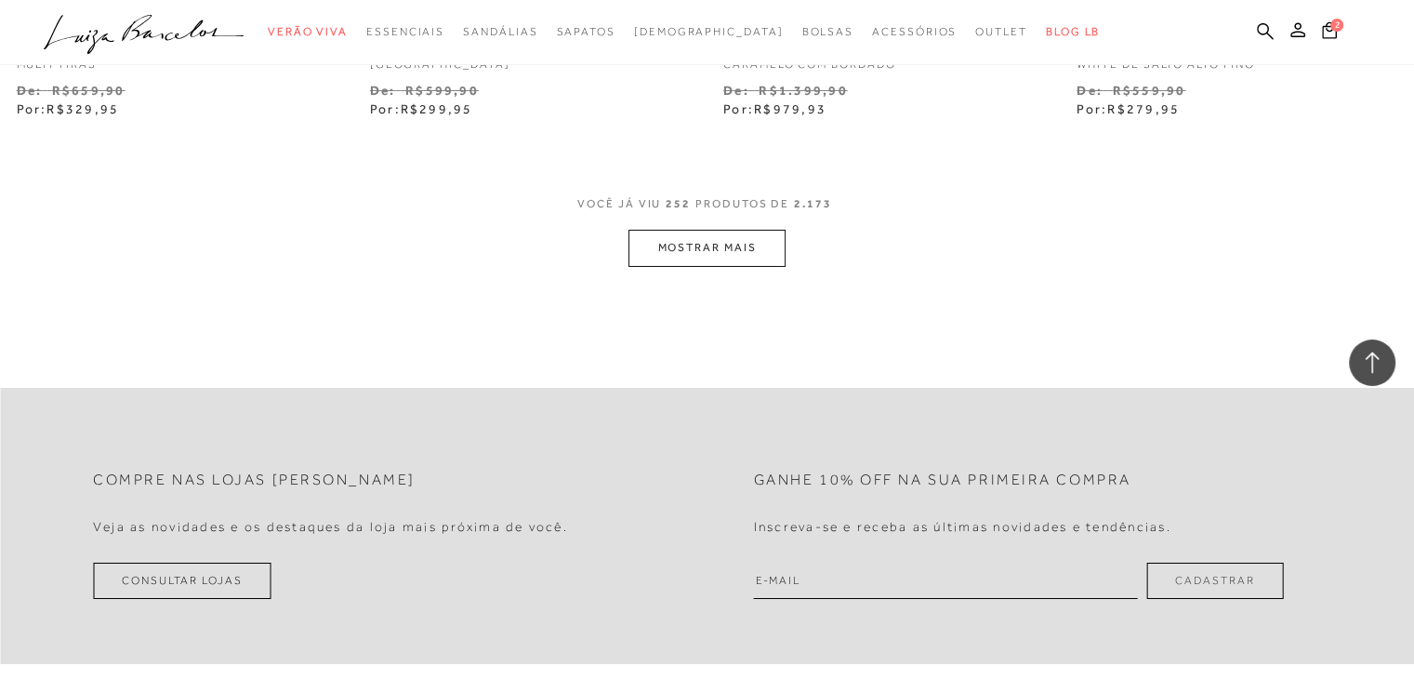
click at [701, 231] on button "MOSTRAR MAIS" at bounding box center [706, 248] width 156 height 36
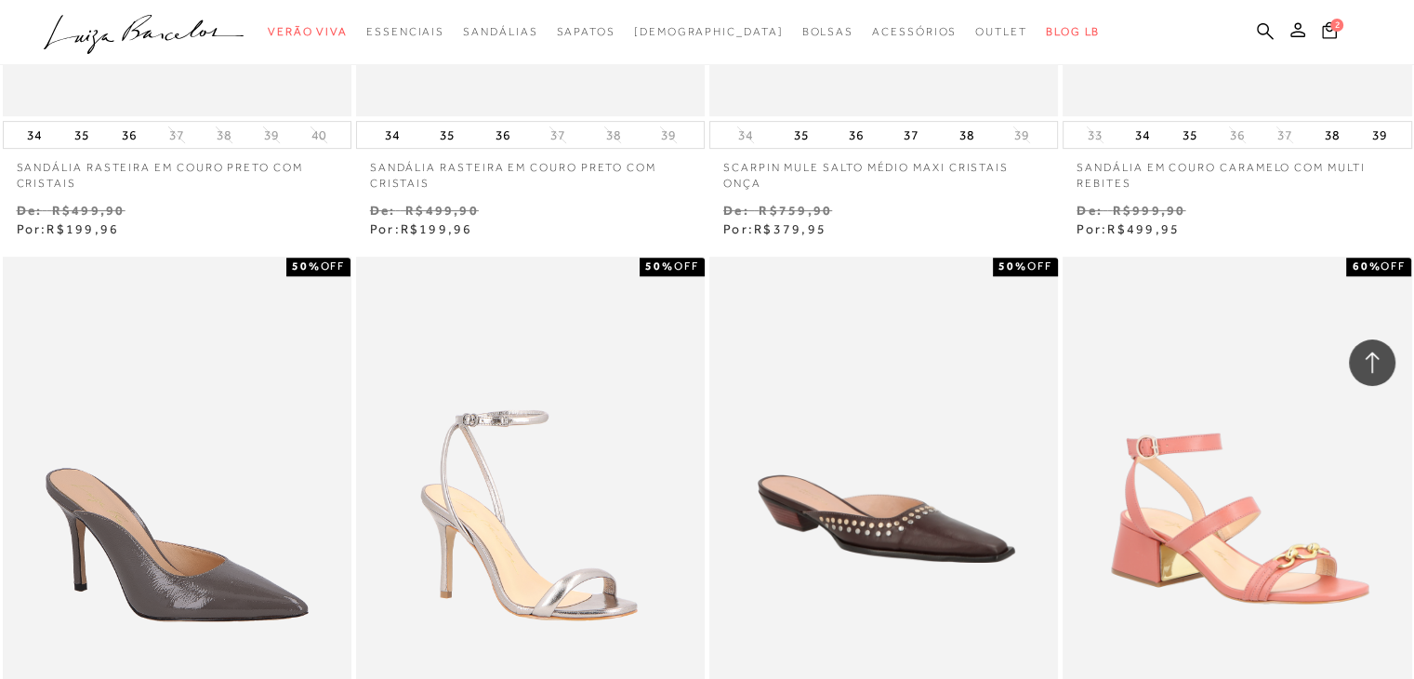
scroll to position [43525, 0]
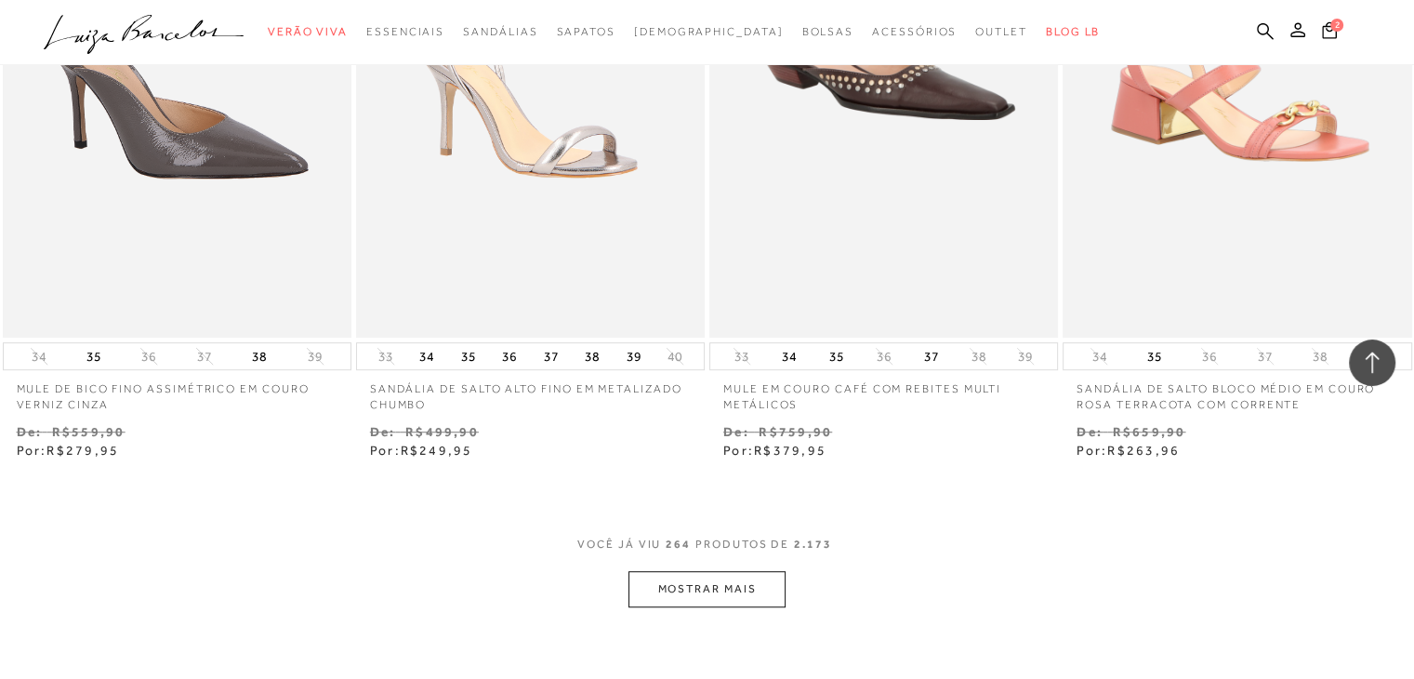
click at [742, 571] on button "MOSTRAR MAIS" at bounding box center [706, 589] width 156 height 36
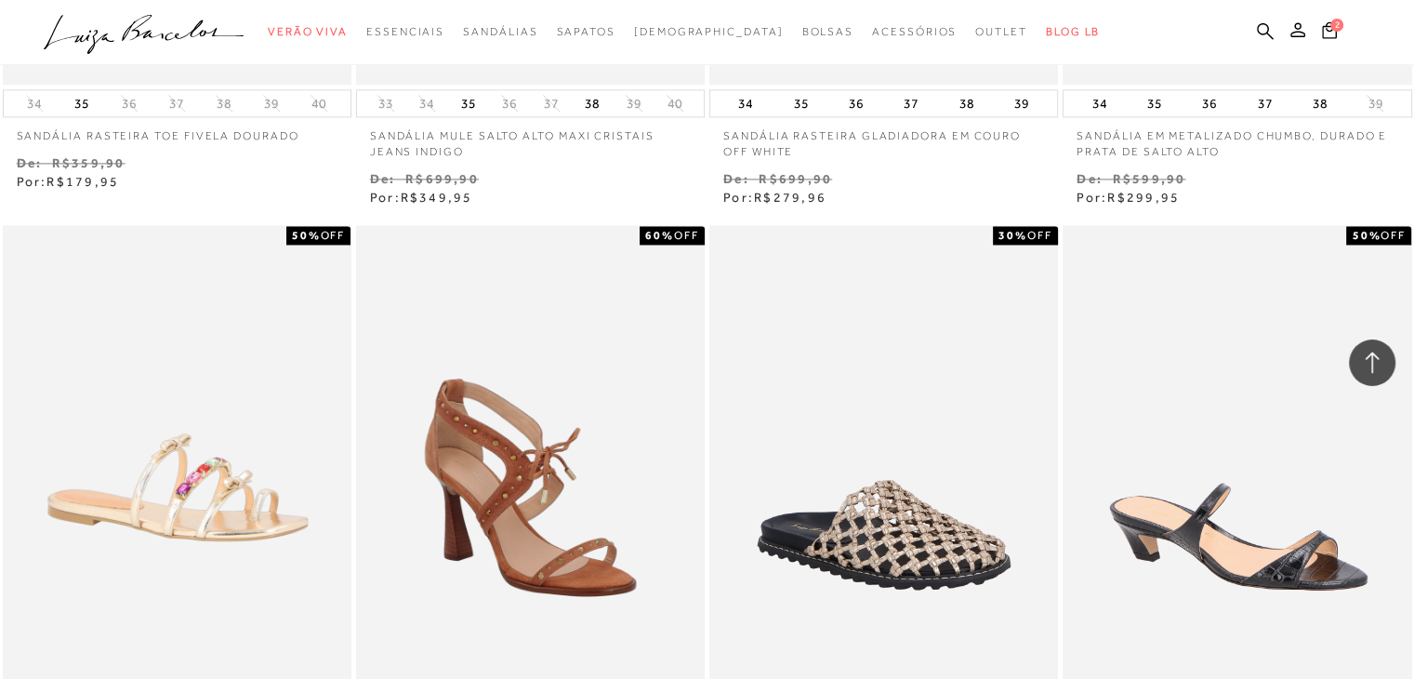
scroll to position [45477, 0]
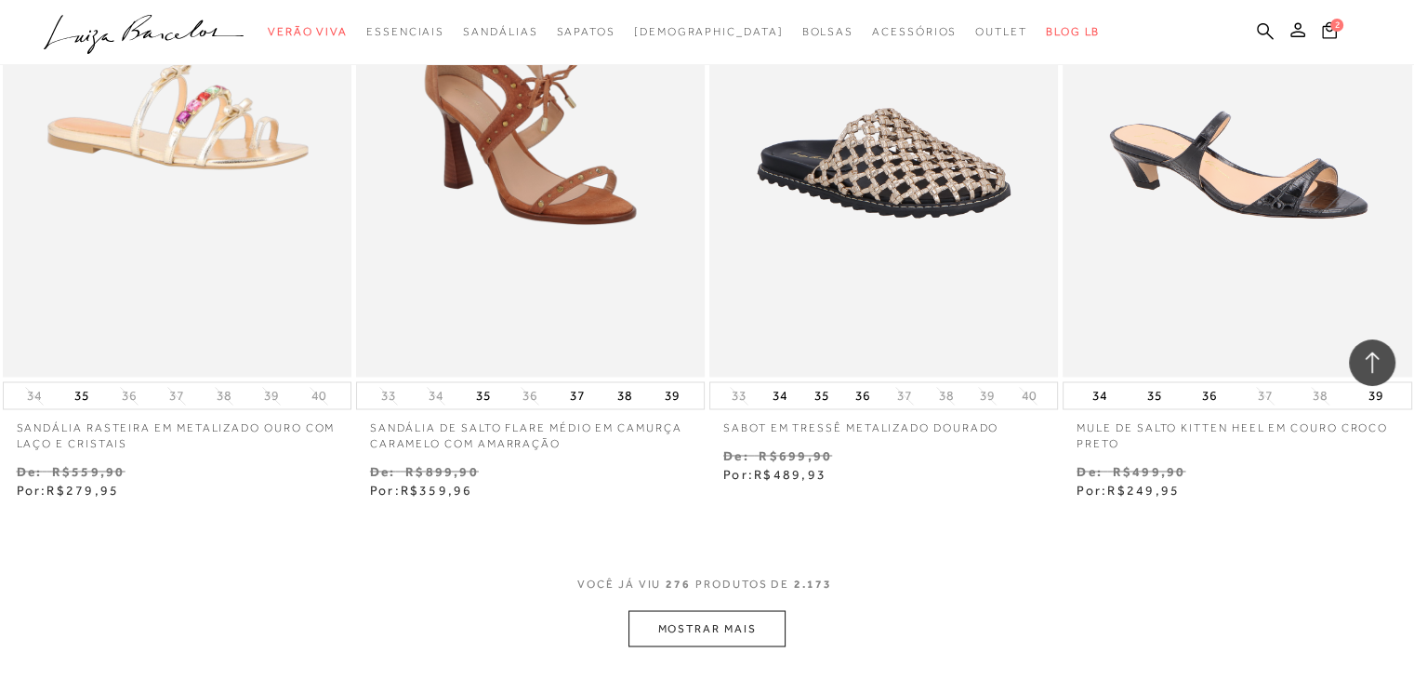
click at [740, 610] on button "MOSTRAR MAIS" at bounding box center [706, 628] width 156 height 36
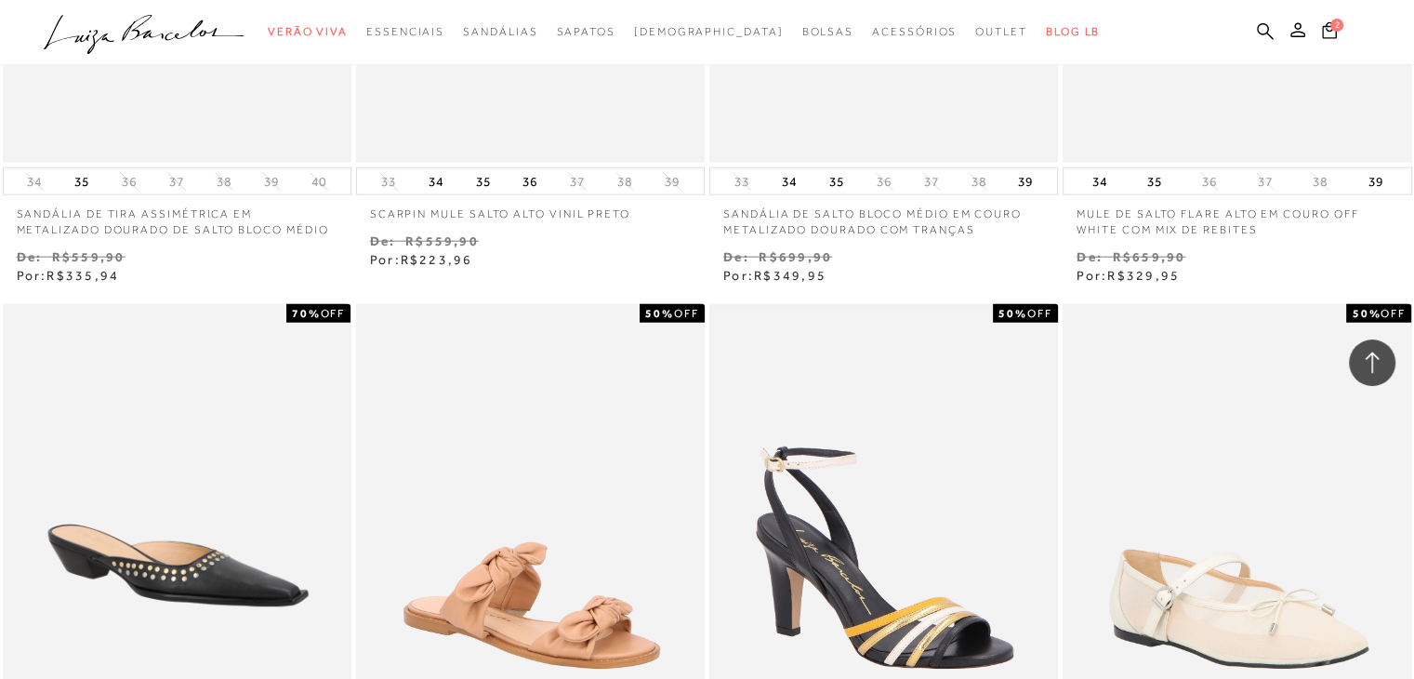
scroll to position [47474, 0]
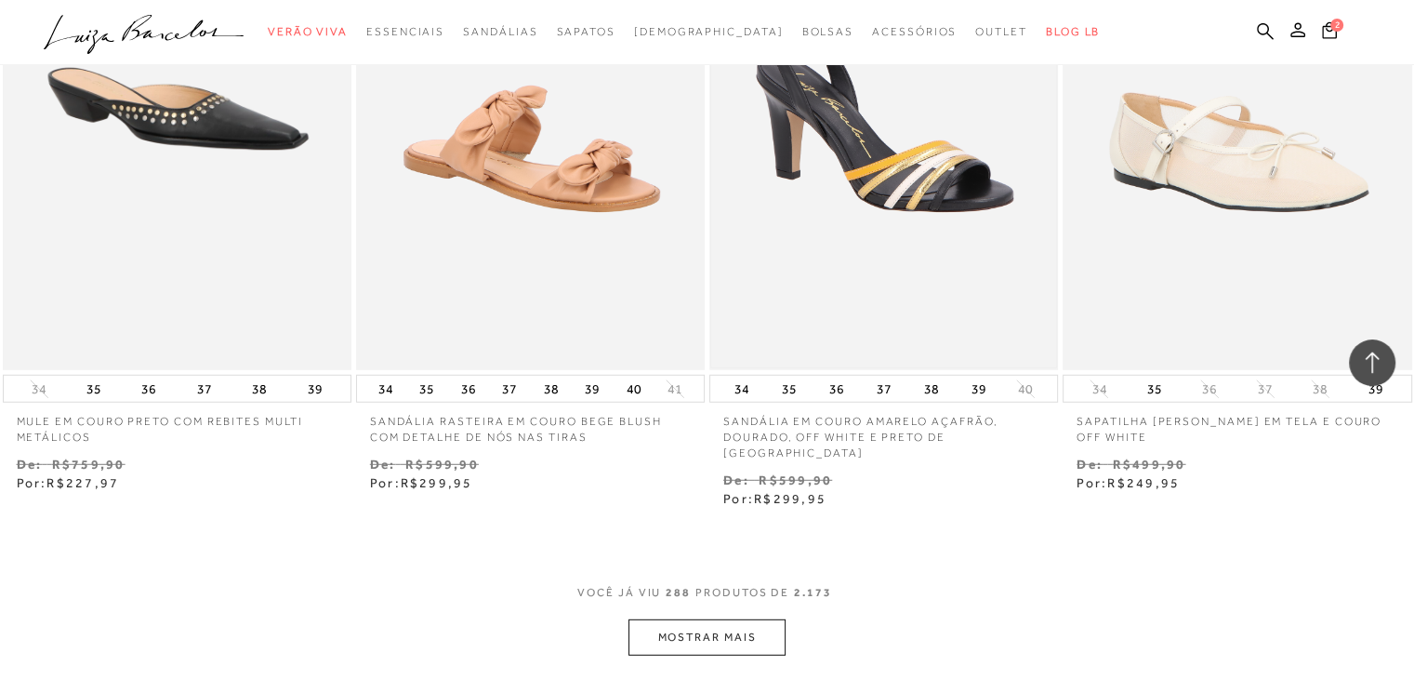
click at [732, 619] on button "MOSTRAR MAIS" at bounding box center [706, 637] width 156 height 36
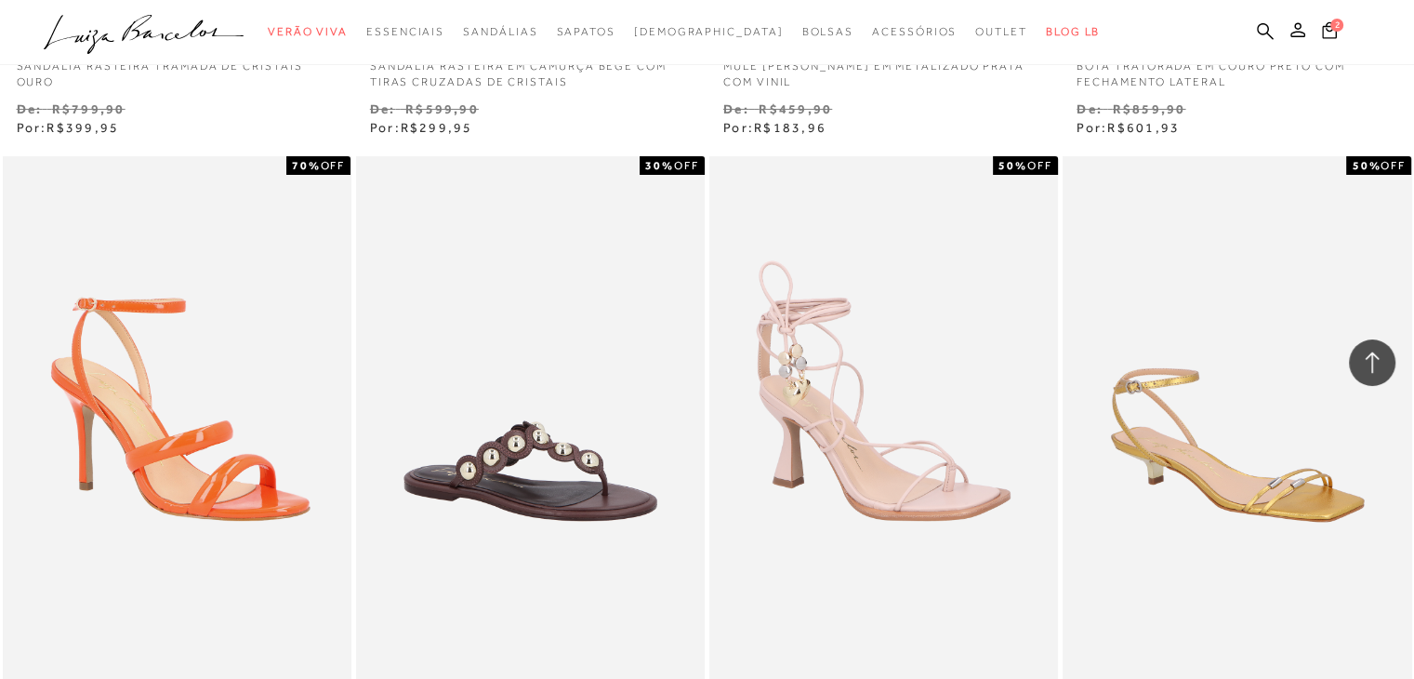
scroll to position [49544, 0]
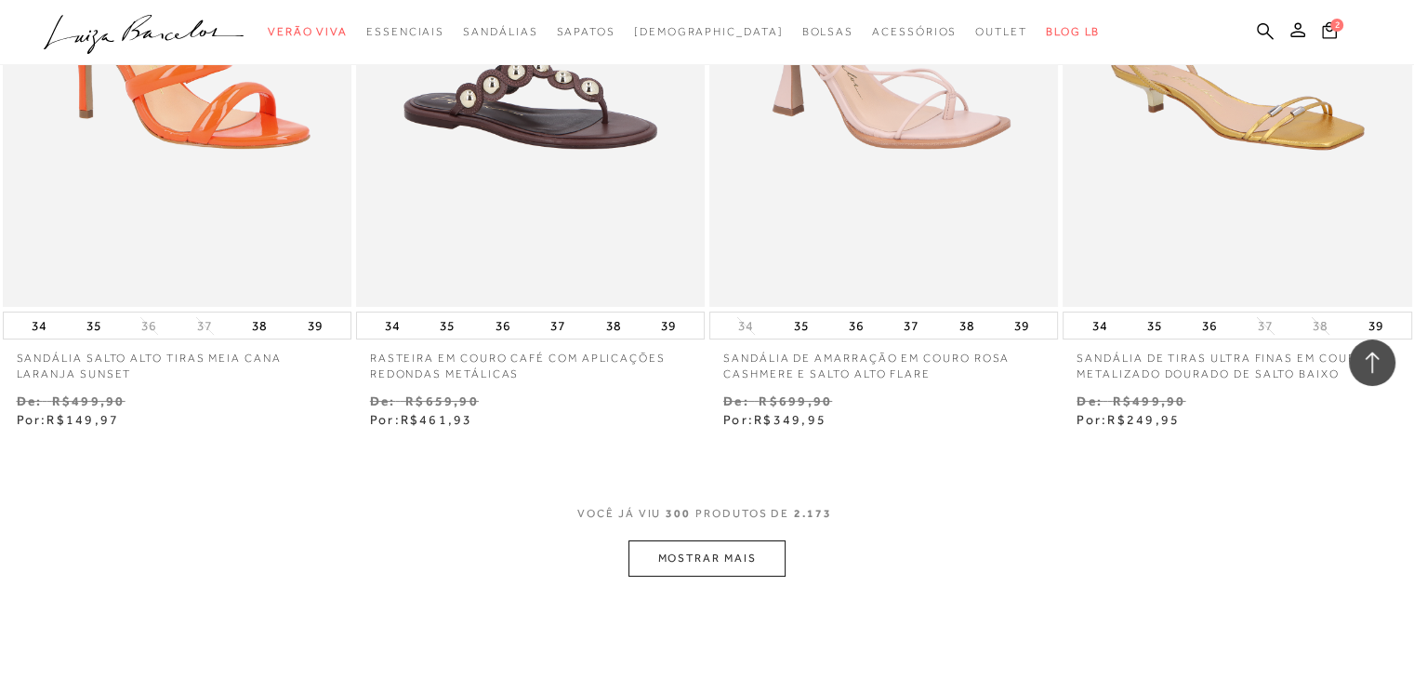
click at [732, 540] on button "MOSTRAR MAIS" at bounding box center [706, 558] width 156 height 36
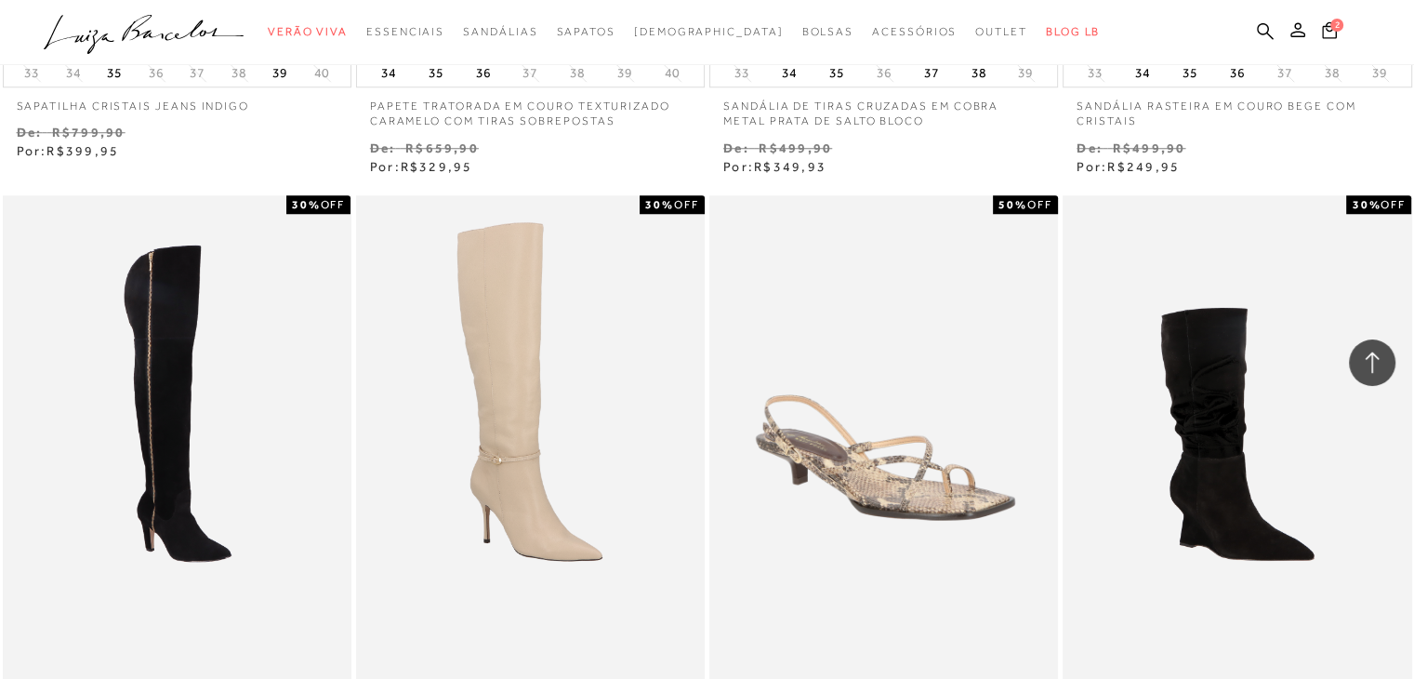
scroll to position [51637, 0]
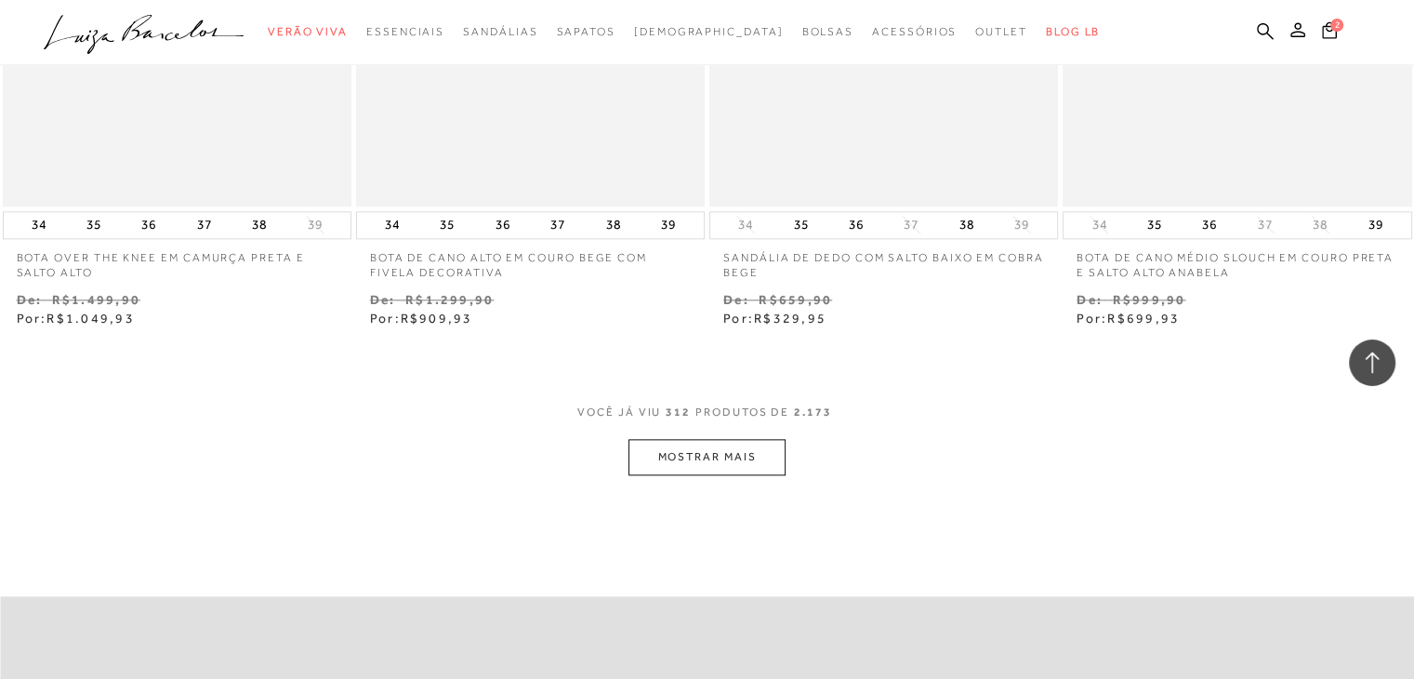
click at [723, 439] on button "MOSTRAR MAIS" at bounding box center [706, 457] width 156 height 36
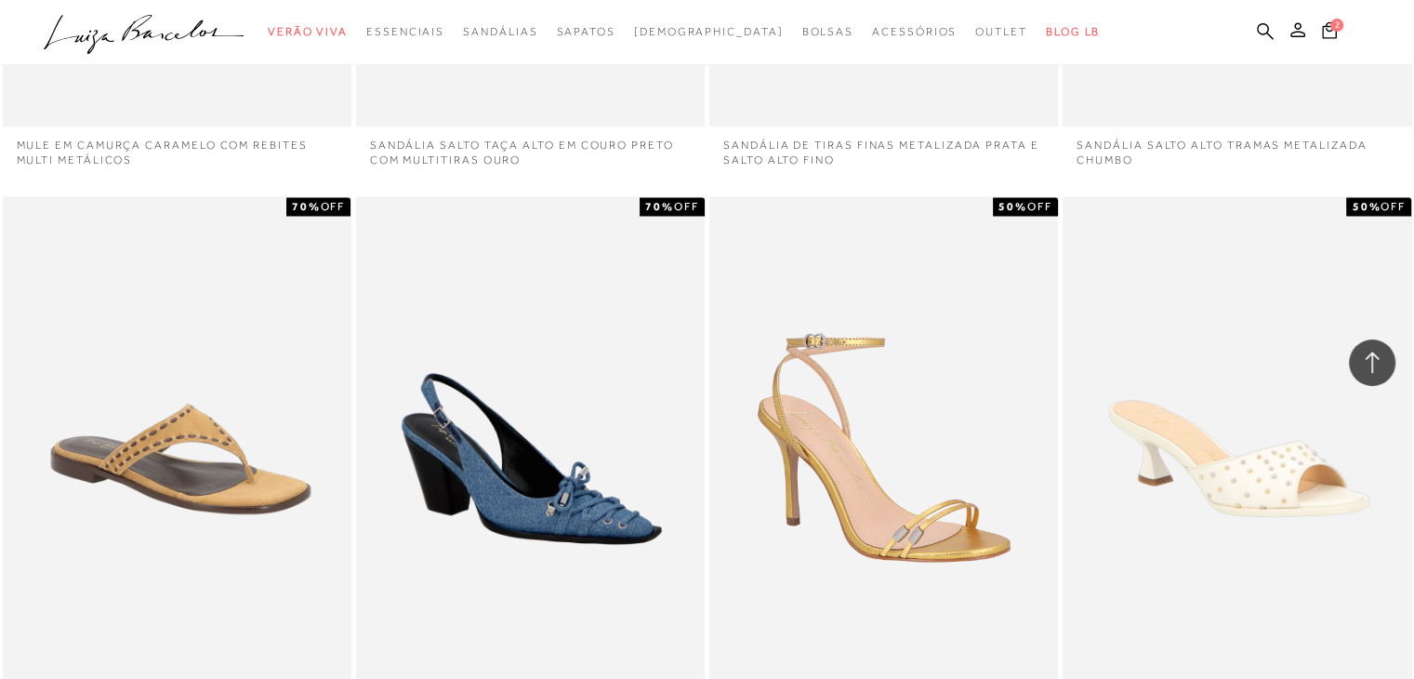
scroll to position [53486, 0]
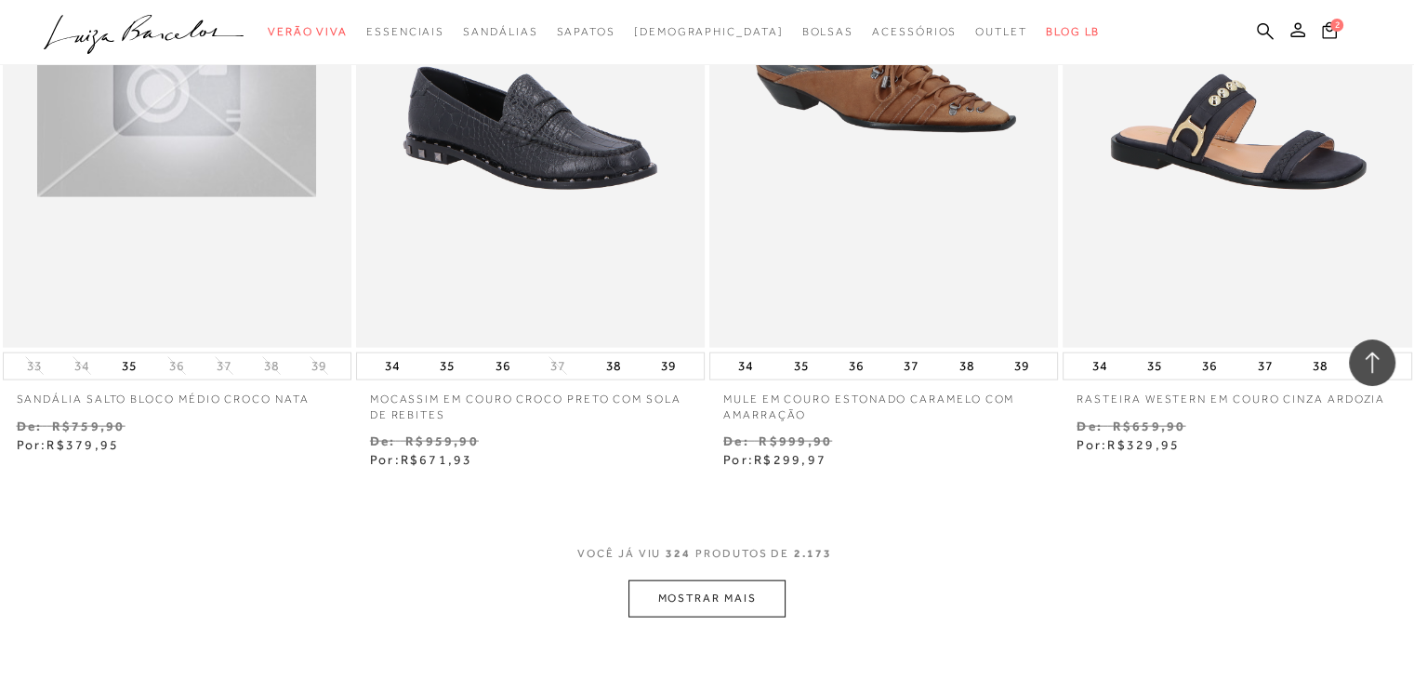
scroll to position [53729, 0]
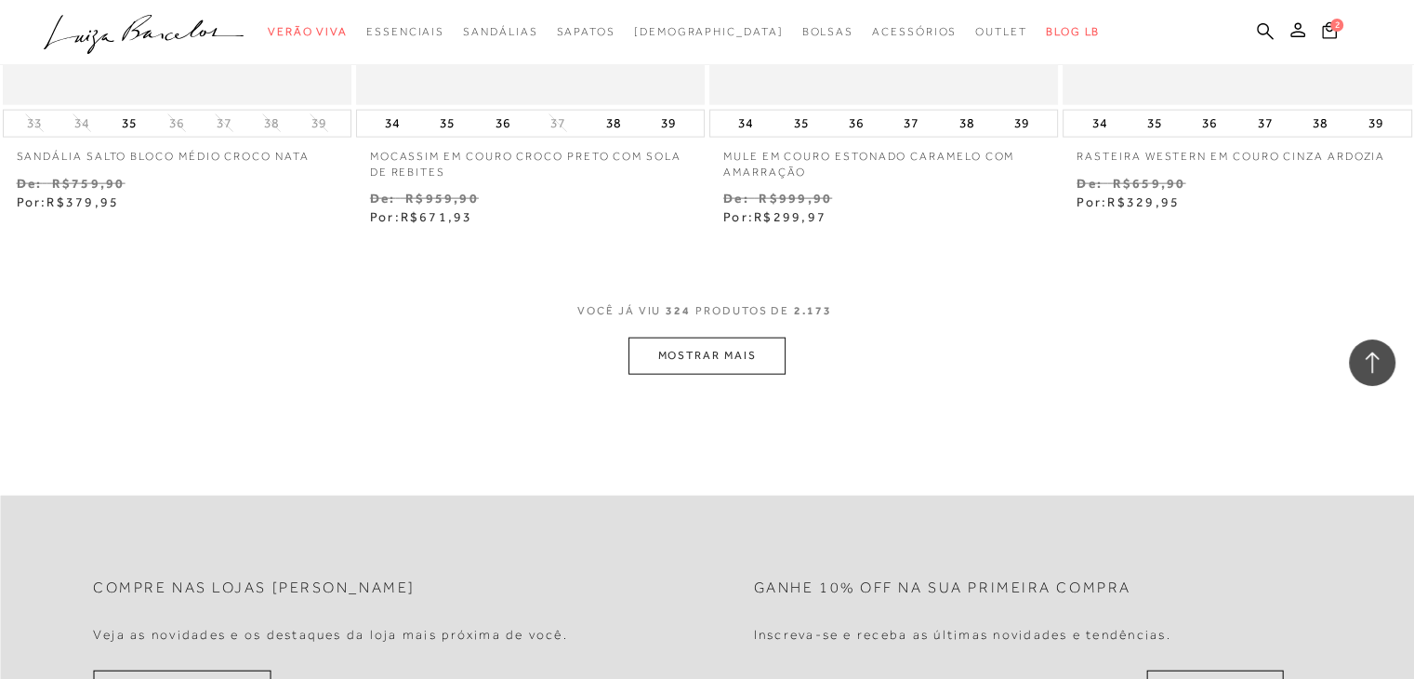
click at [721, 337] on button "MOSTRAR MAIS" at bounding box center [706, 355] width 156 height 36
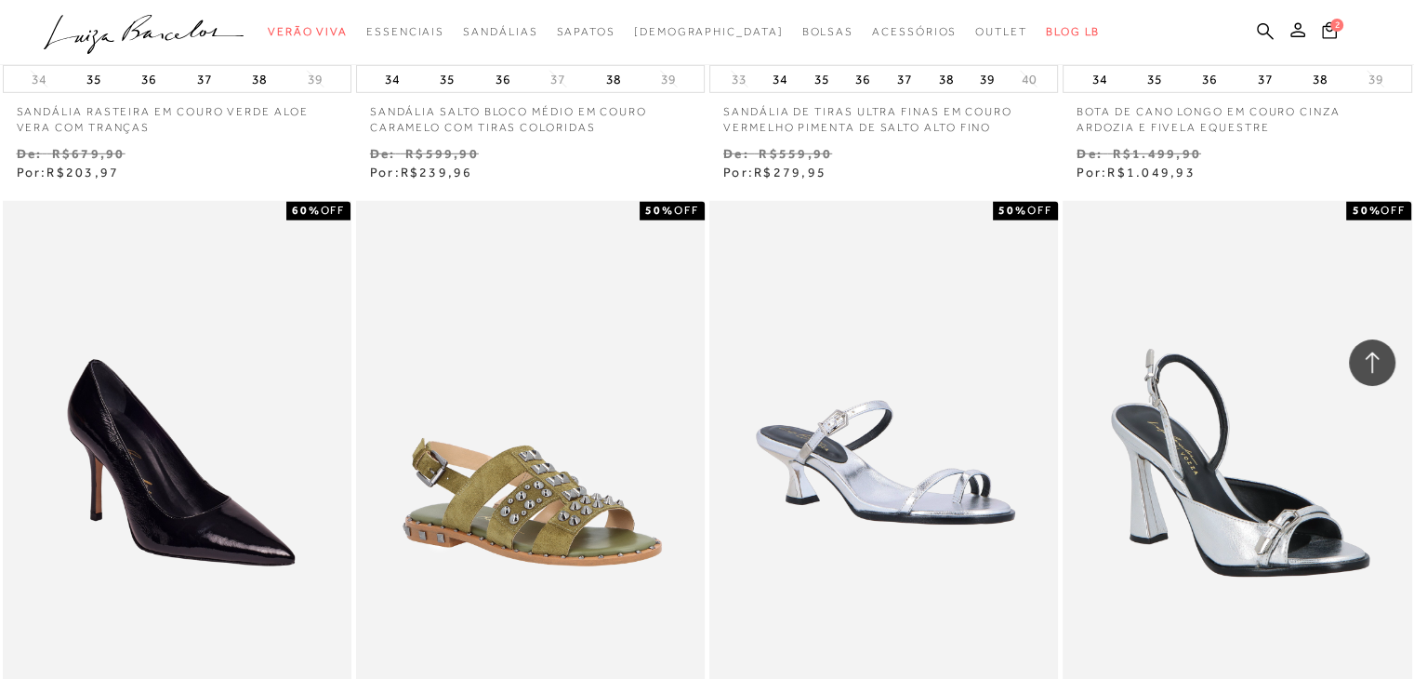
scroll to position [55751, 0]
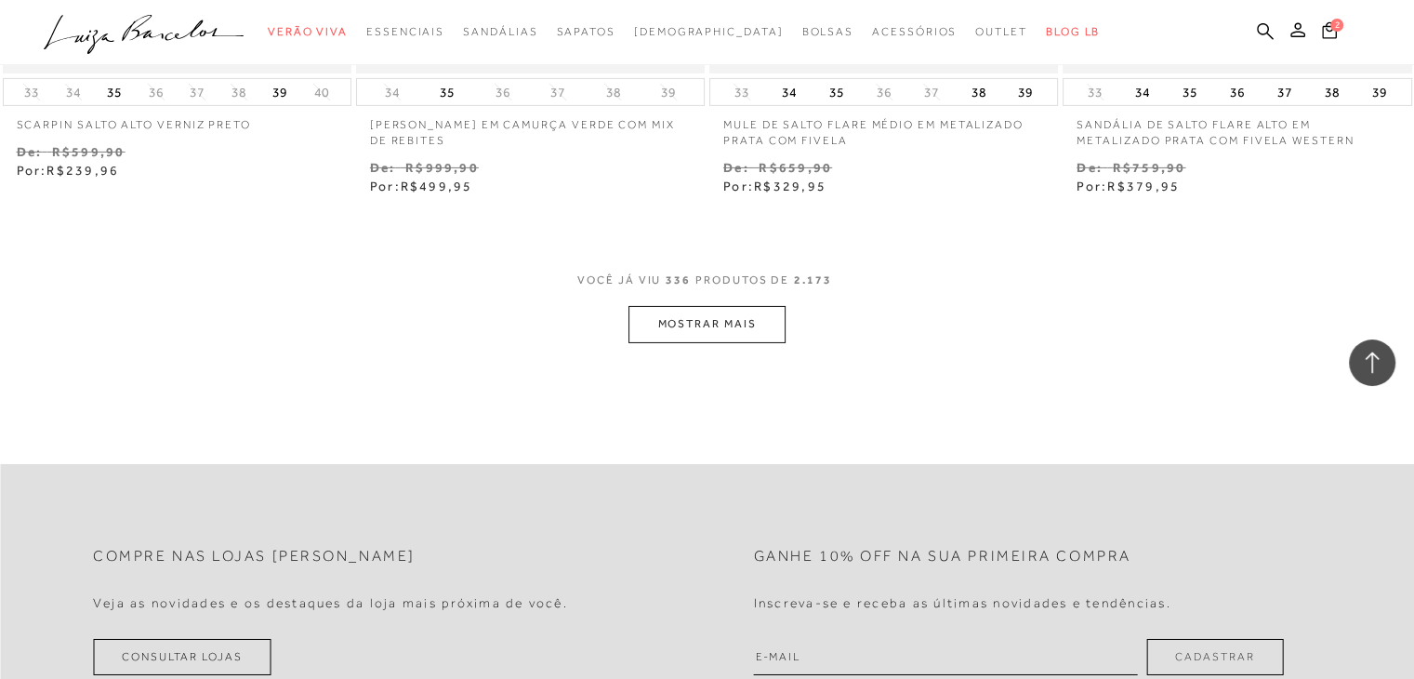
click at [721, 306] on button "MOSTRAR MAIS" at bounding box center [706, 324] width 156 height 36
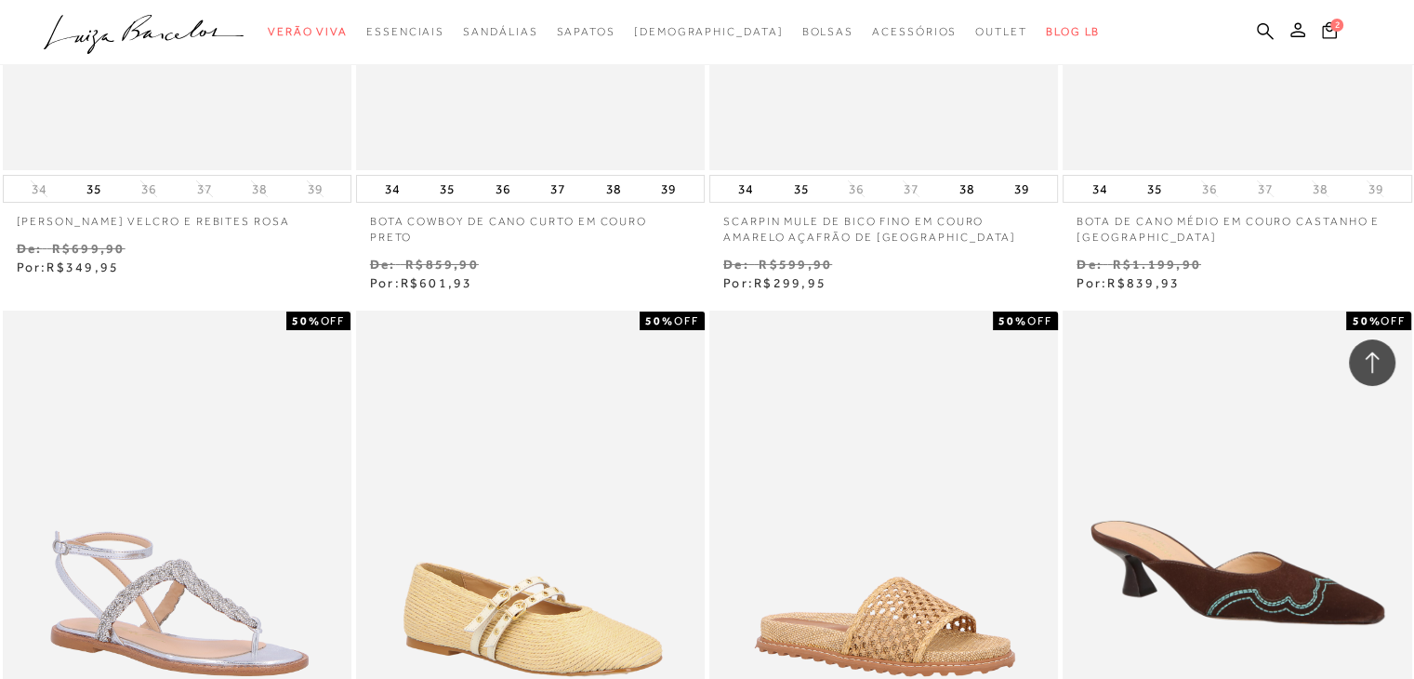
scroll to position [57146, 0]
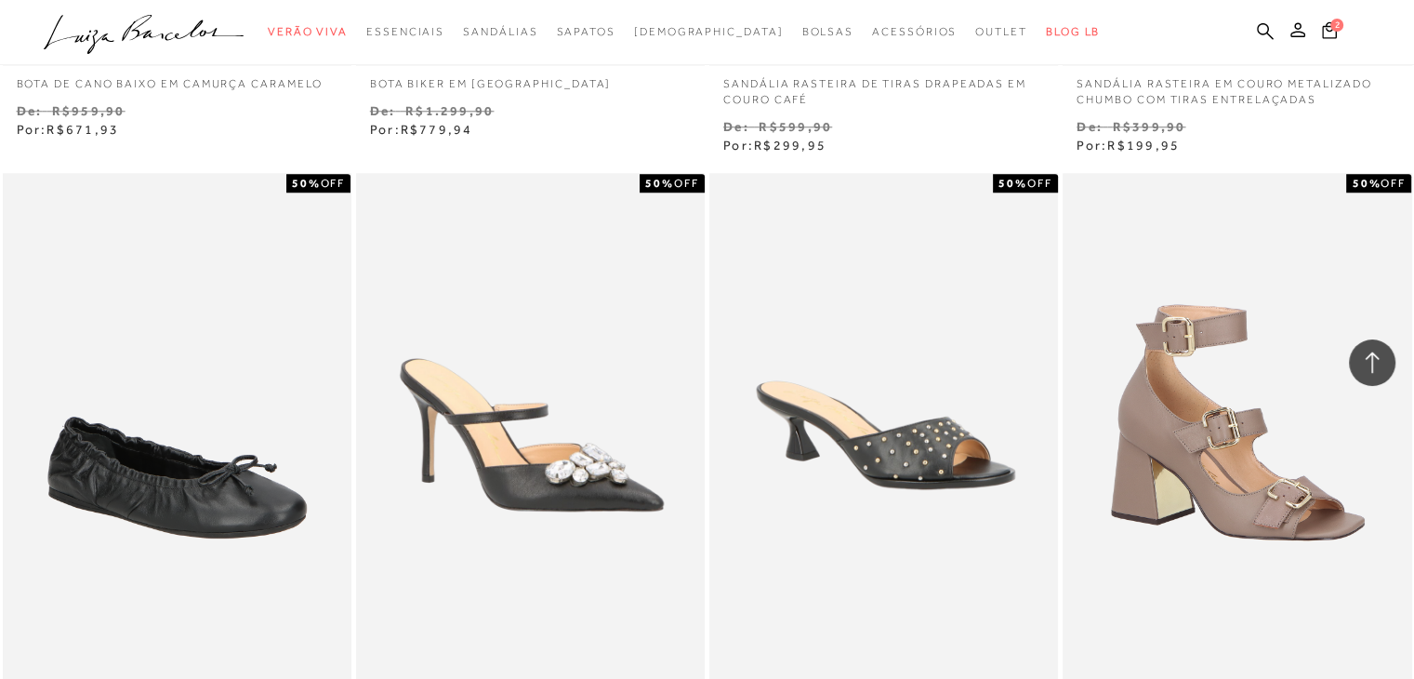
scroll to position [59316, 0]
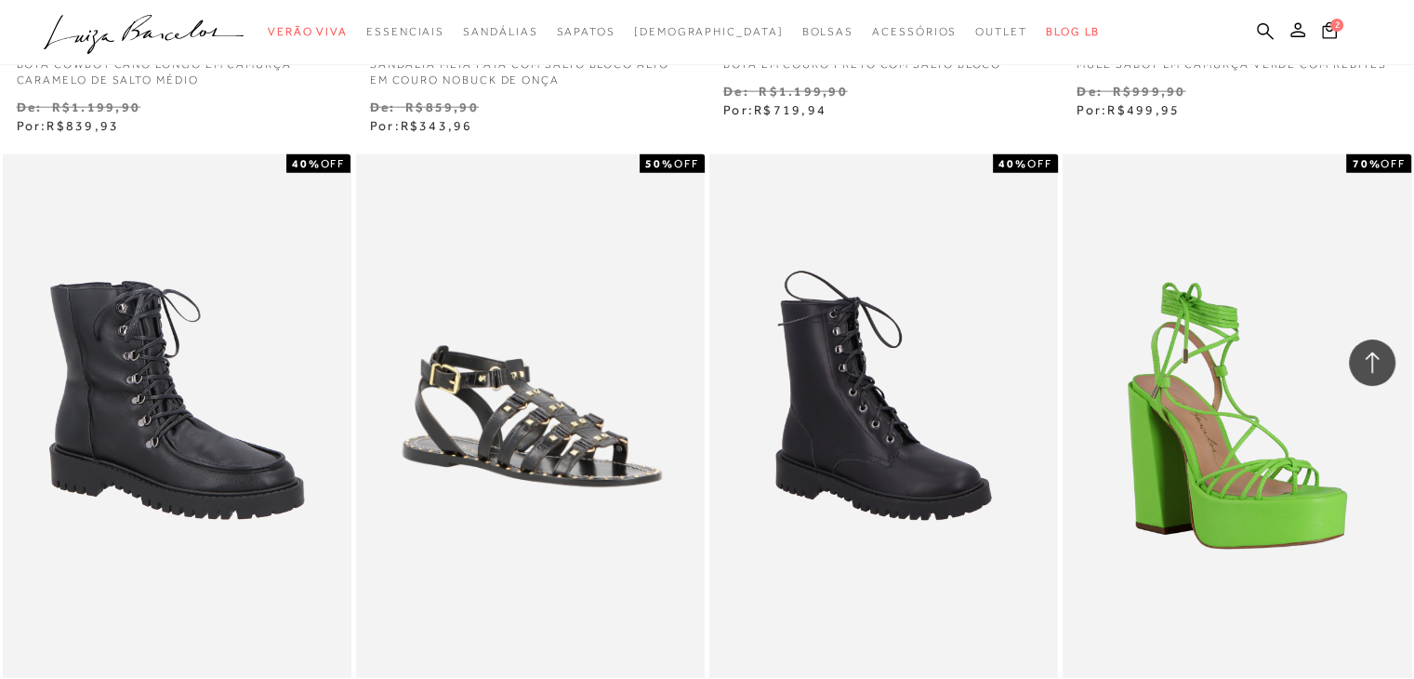
scroll to position [61585, 0]
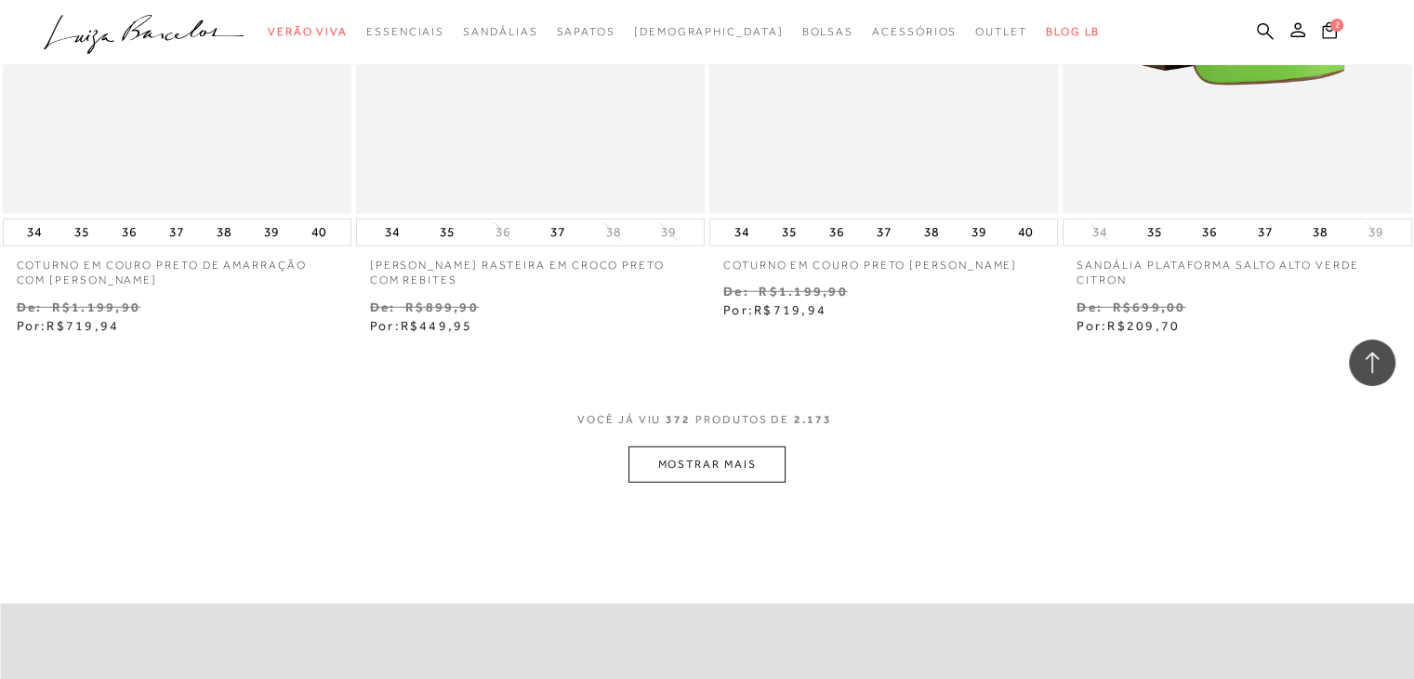
click at [700, 446] on button "MOSTRAR MAIS" at bounding box center [706, 464] width 156 height 36
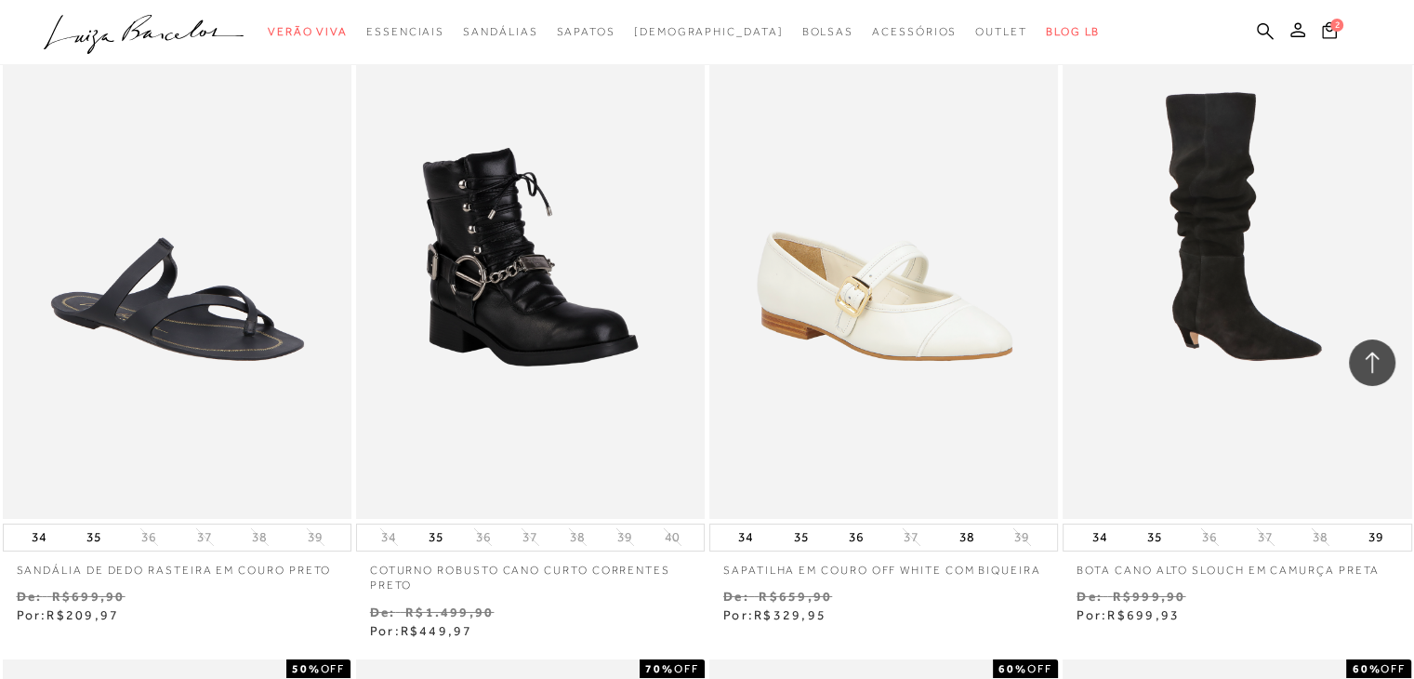
scroll to position [63329, 0]
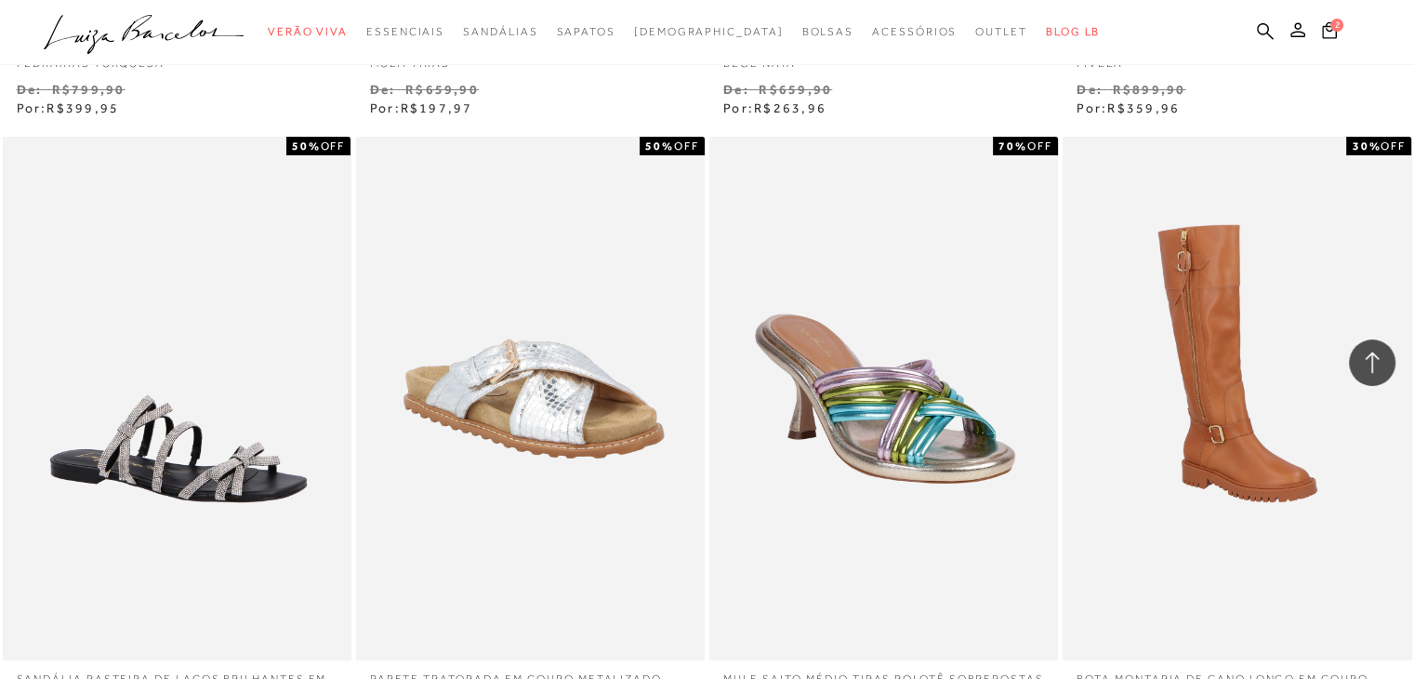
scroll to position [64723, 0]
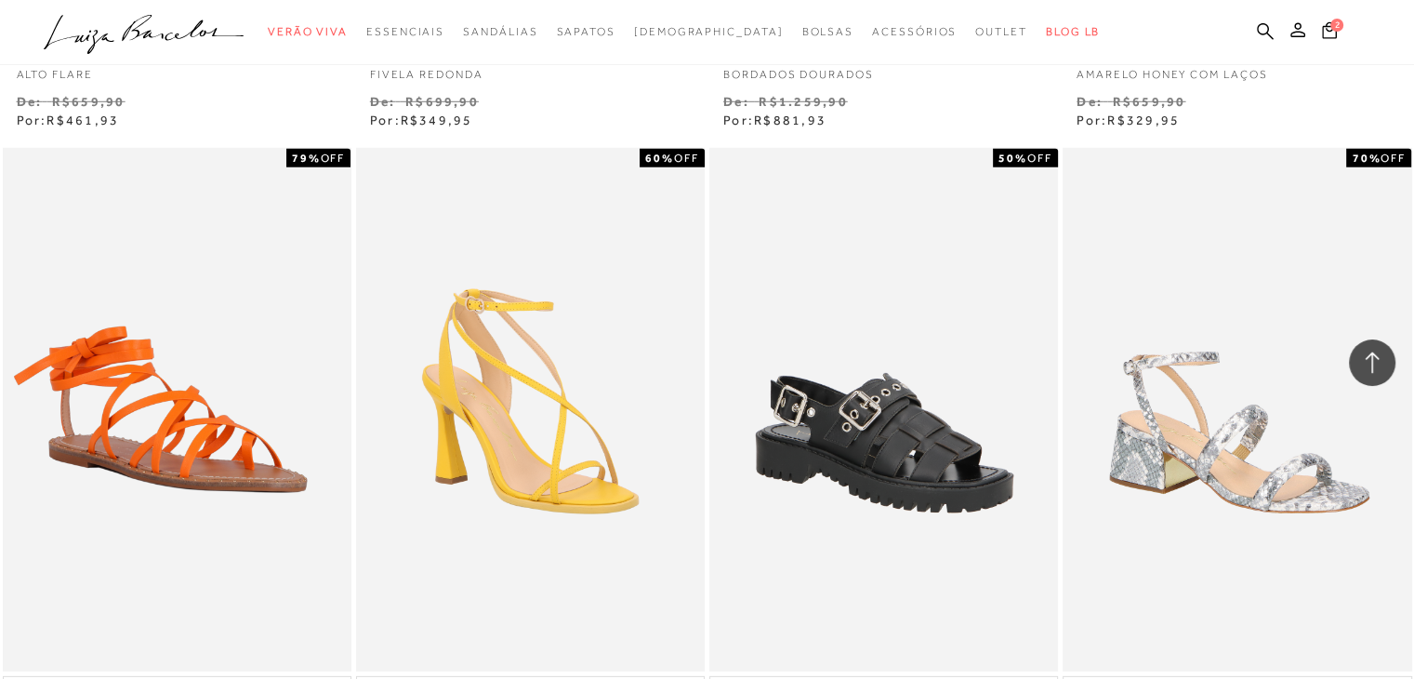
scroll to position [69325, 0]
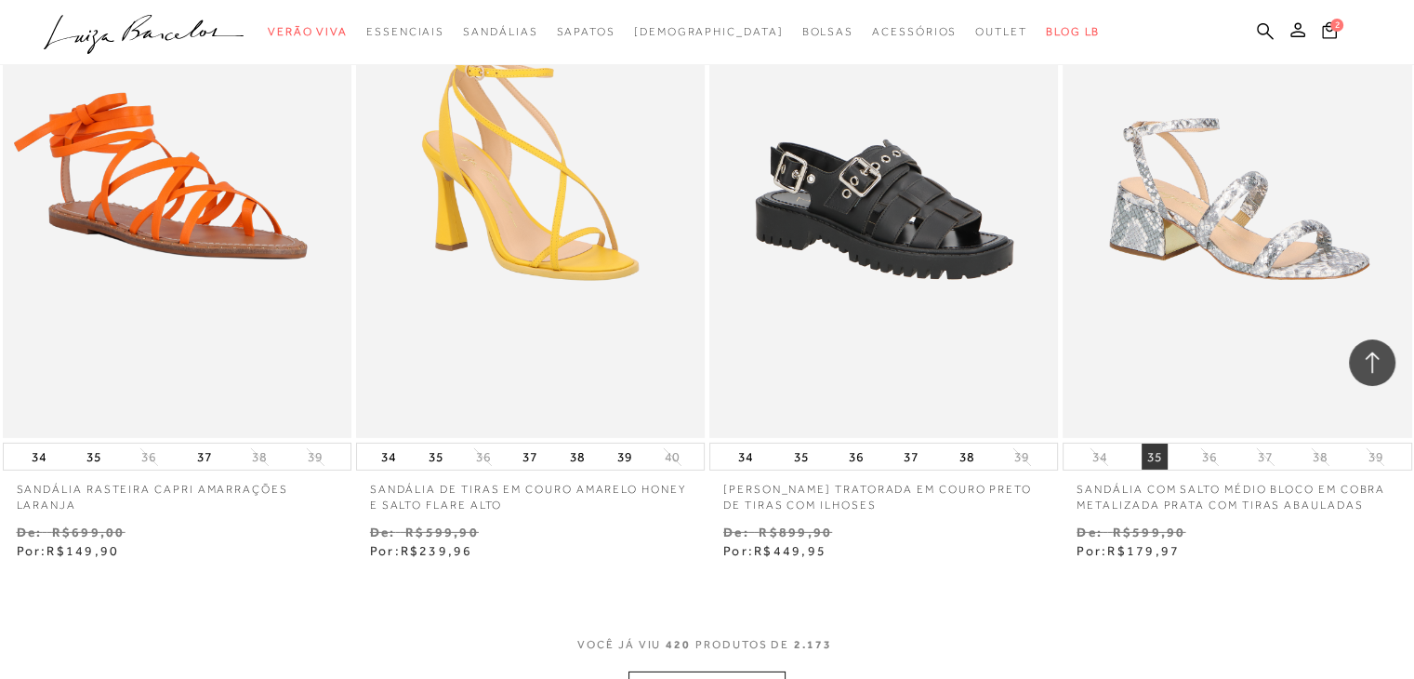
click at [1160, 443] on button "35" at bounding box center [1154, 456] width 26 height 26
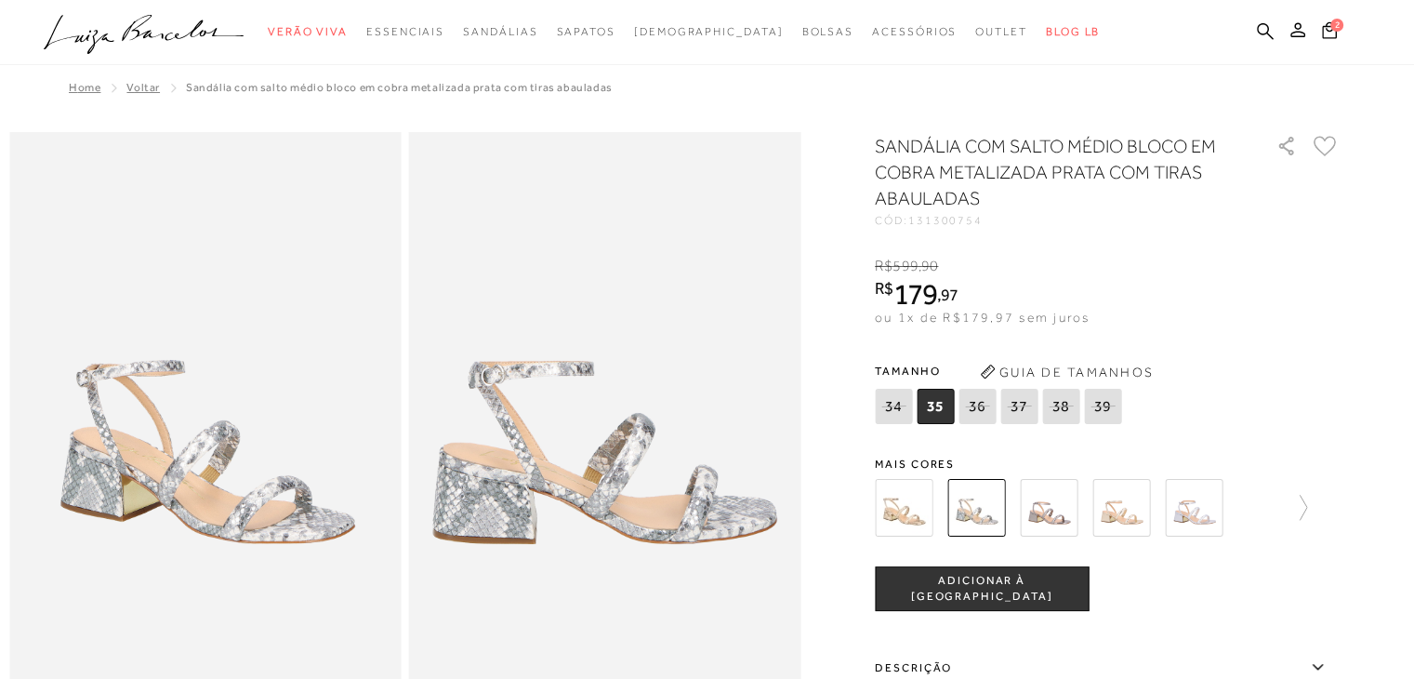
click at [995, 596] on span "ADICIONAR À SACOLA" at bounding box center [982, 589] width 212 height 33
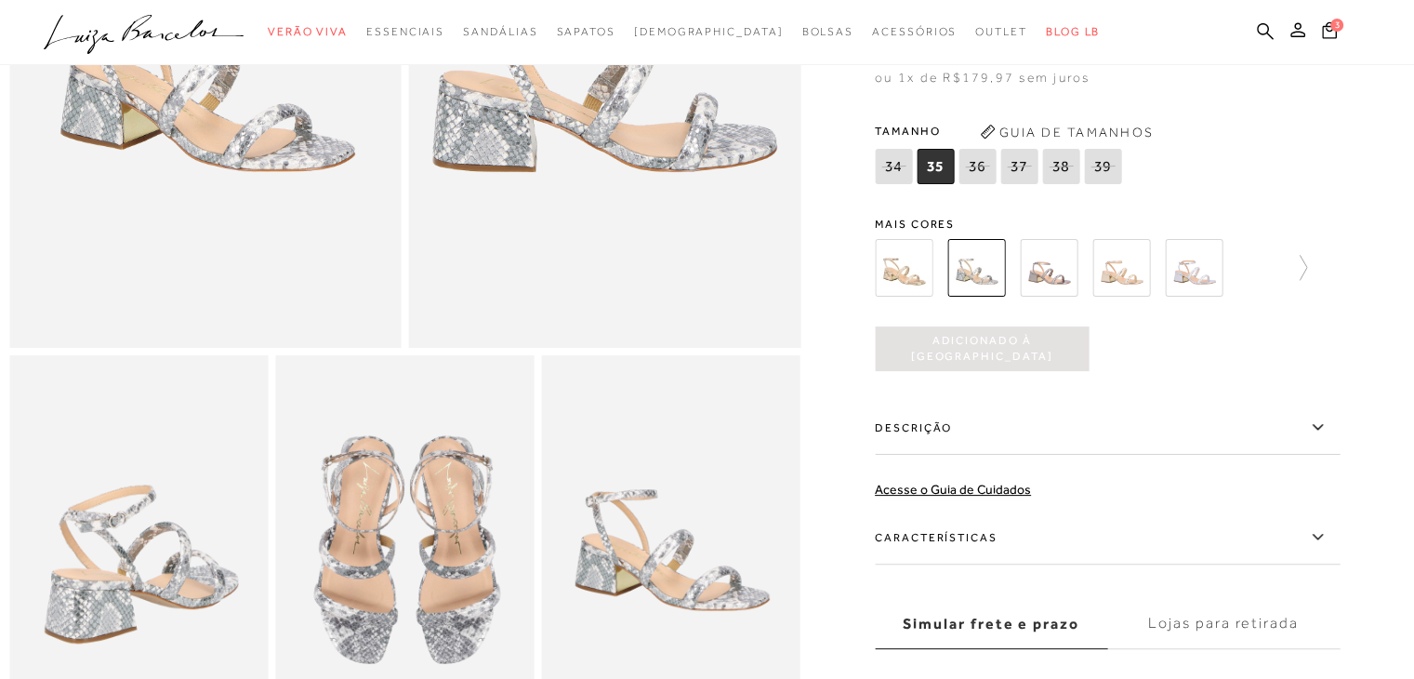
scroll to position [651, 0]
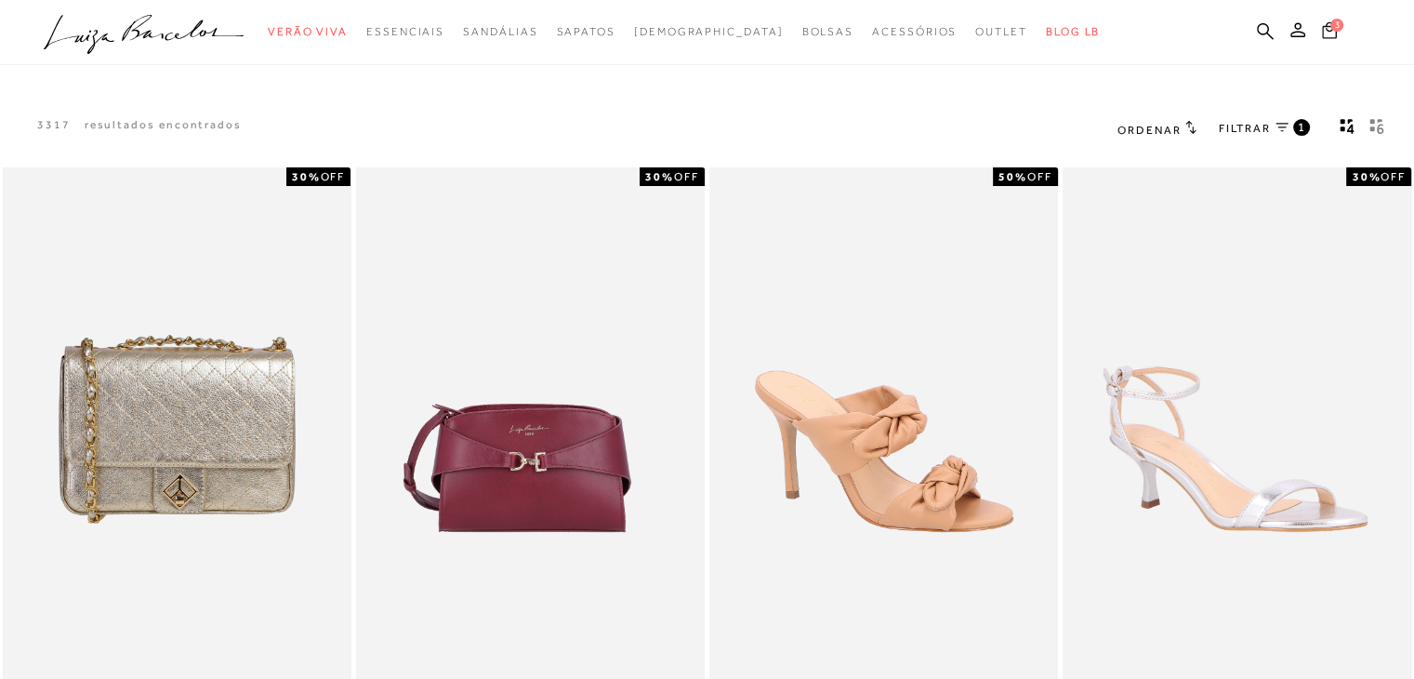
click at [1326, 29] on icon at bounding box center [1329, 29] width 15 height 17
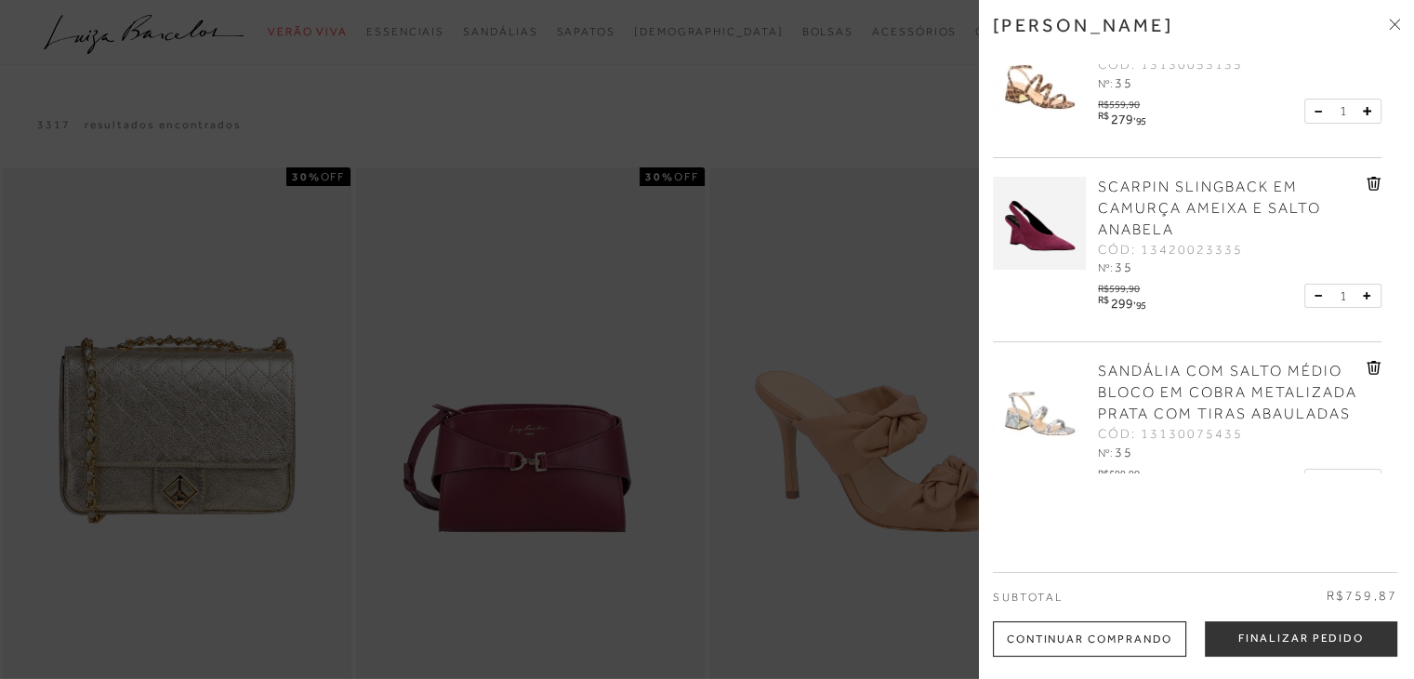
scroll to position [93, 0]
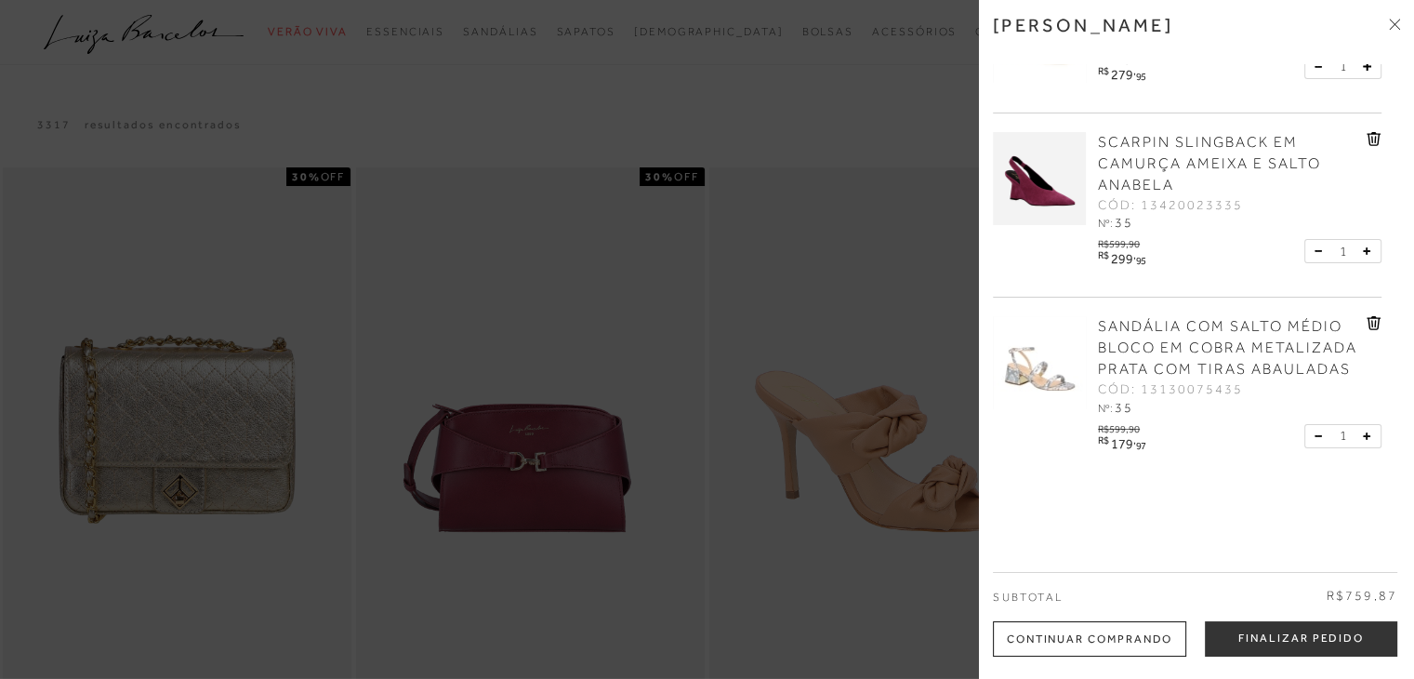
click at [1373, 325] on icon at bounding box center [1373, 323] width 14 height 14
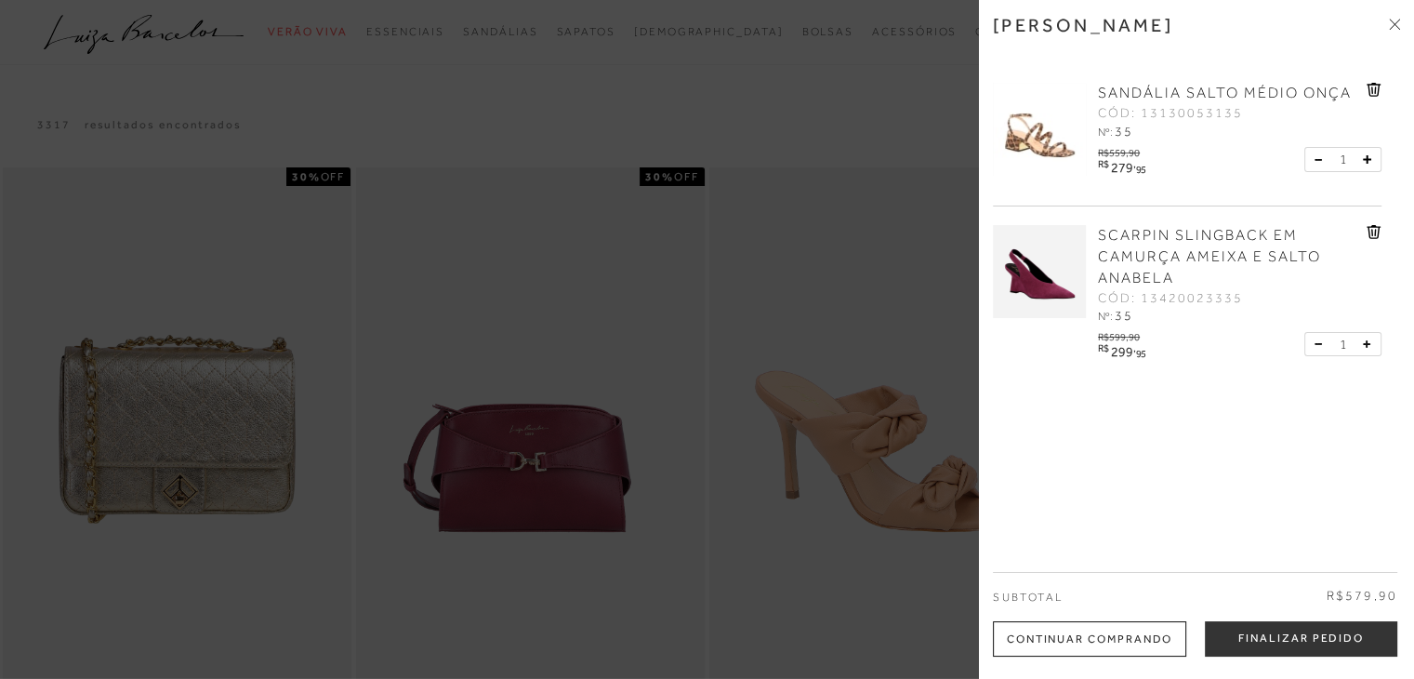
click at [1366, 236] on icon at bounding box center [1373, 232] width 15 height 14
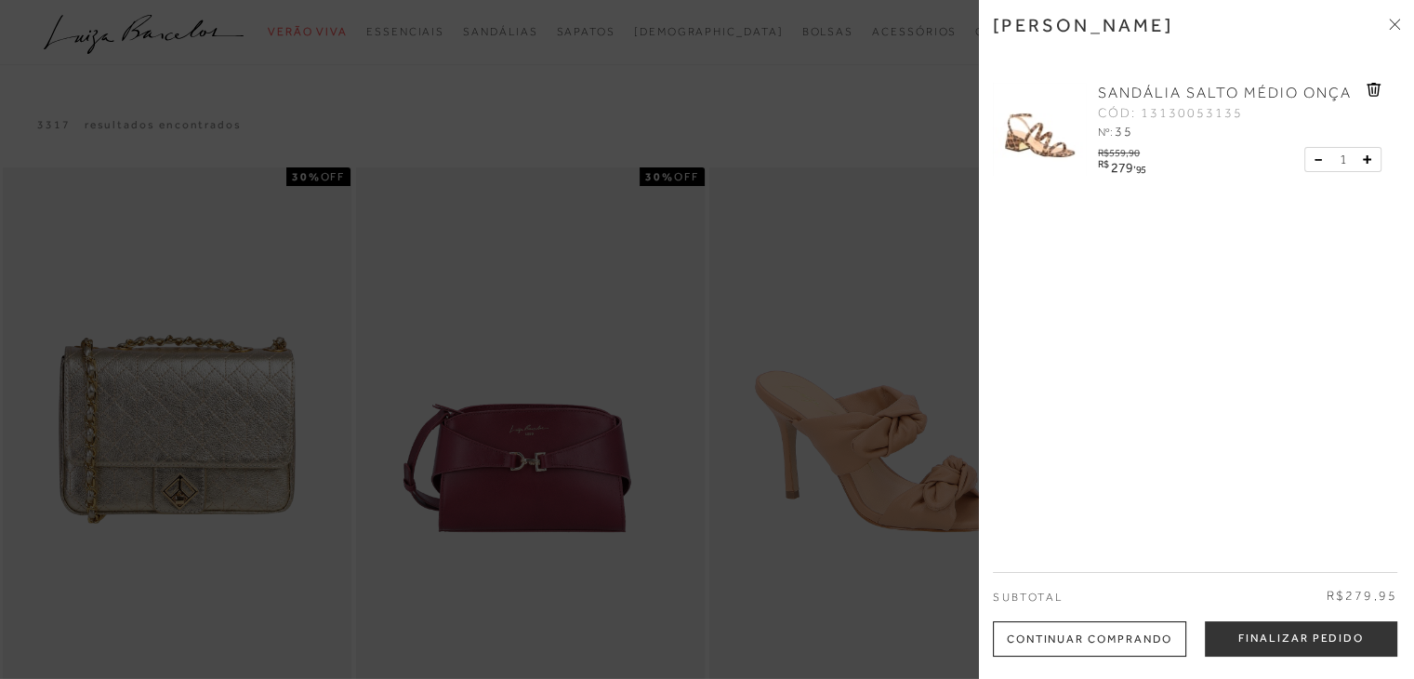
click at [852, 139] on div at bounding box center [707, 339] width 1414 height 679
